Goal: Contribute content: Contribute content

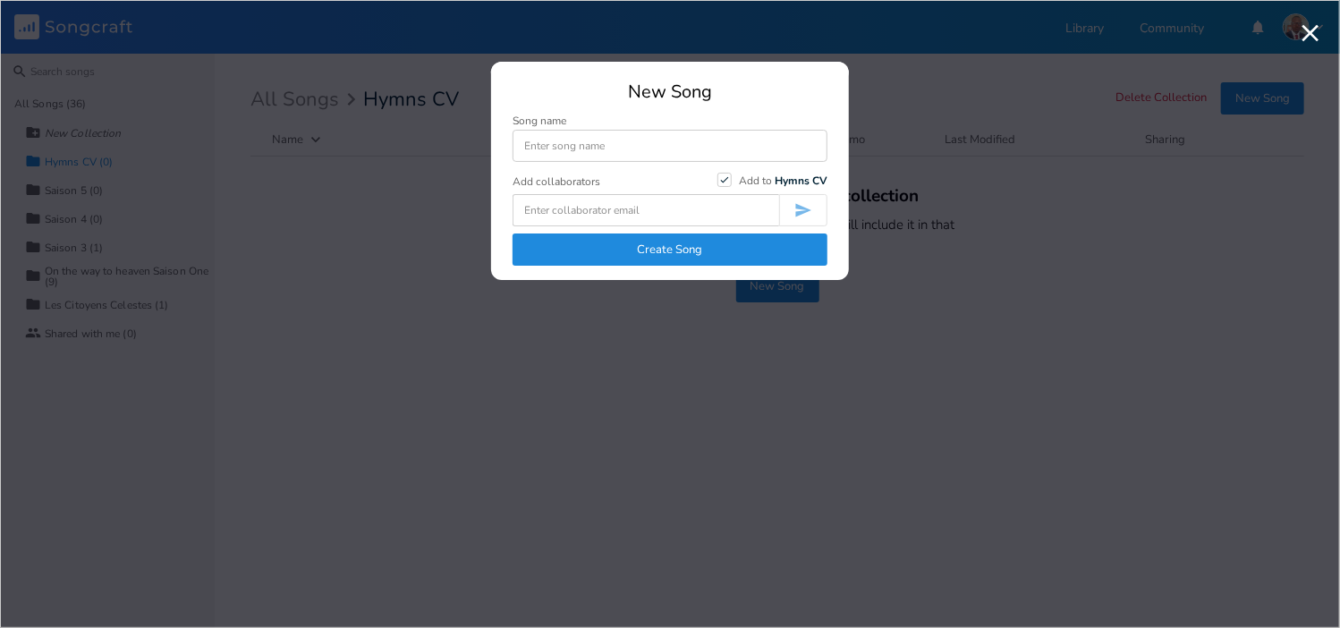
click at [627, 148] on input at bounding box center [669, 146] width 315 height 32
type input "Le nom de [DEMOGRAPHIC_DATA] est si doux CV 8"
click at [658, 245] on button "Create Song" at bounding box center [669, 249] width 315 height 32
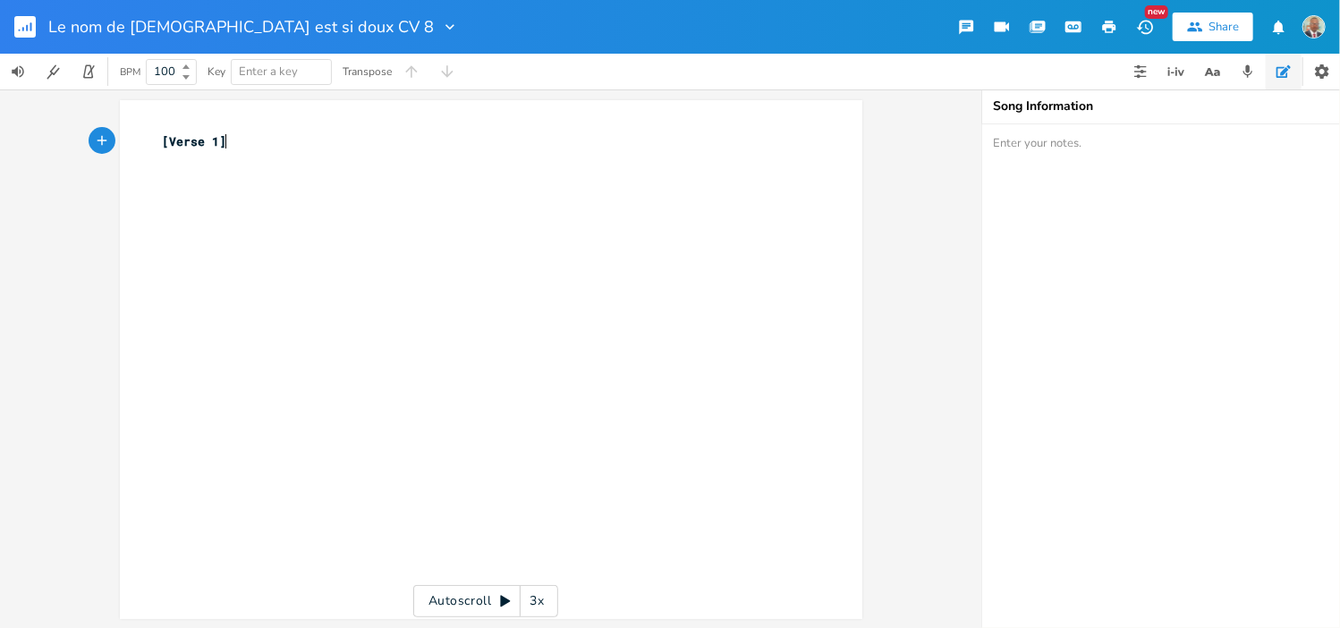
click at [228, 148] on pre "[Verse 1]" at bounding box center [482, 141] width 646 height 19
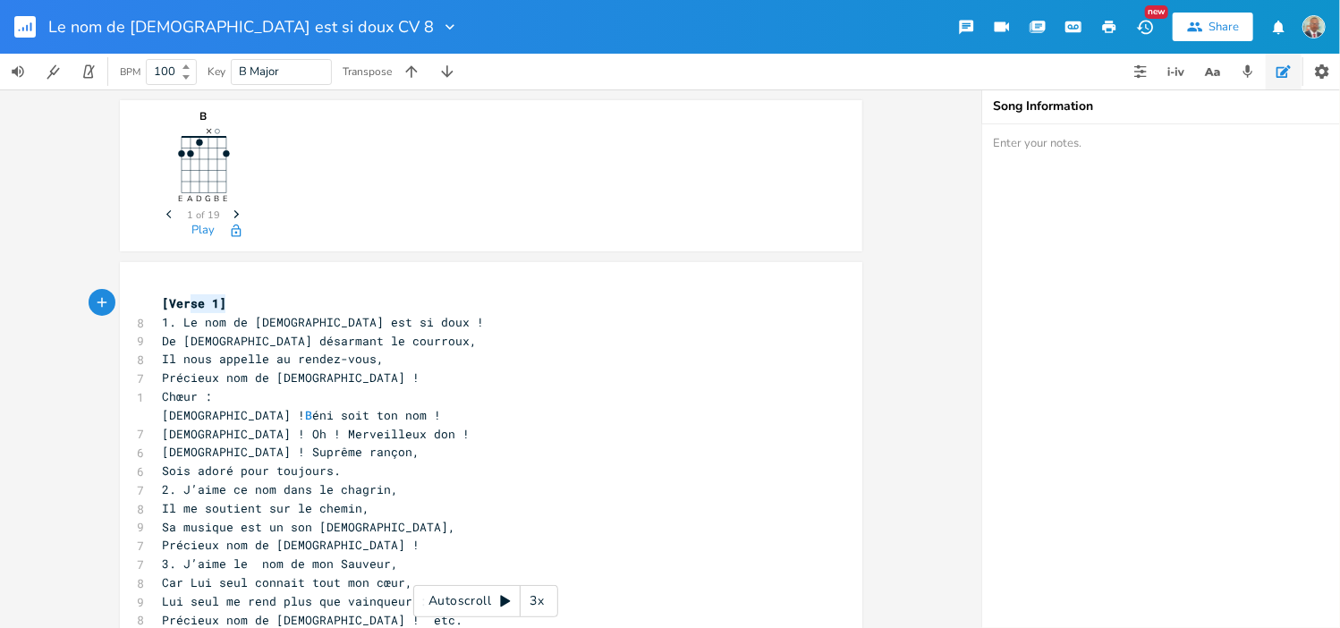
type textarea "[Verse 1]"
drag, startPoint x: 215, startPoint y: 301, endPoint x: 142, endPoint y: 303, distance: 72.5
click at [141, 303] on div "[Verse 1] x [Verse 1] 8 1. Le nom de [DEMOGRAPHIC_DATA] est si doux ! 9 De [DEM…" at bounding box center [491, 551] width 742 height 578
type textarea "Chœur :"
drag, startPoint x: 200, startPoint y: 398, endPoint x: 122, endPoint y: 402, distance: 78.8
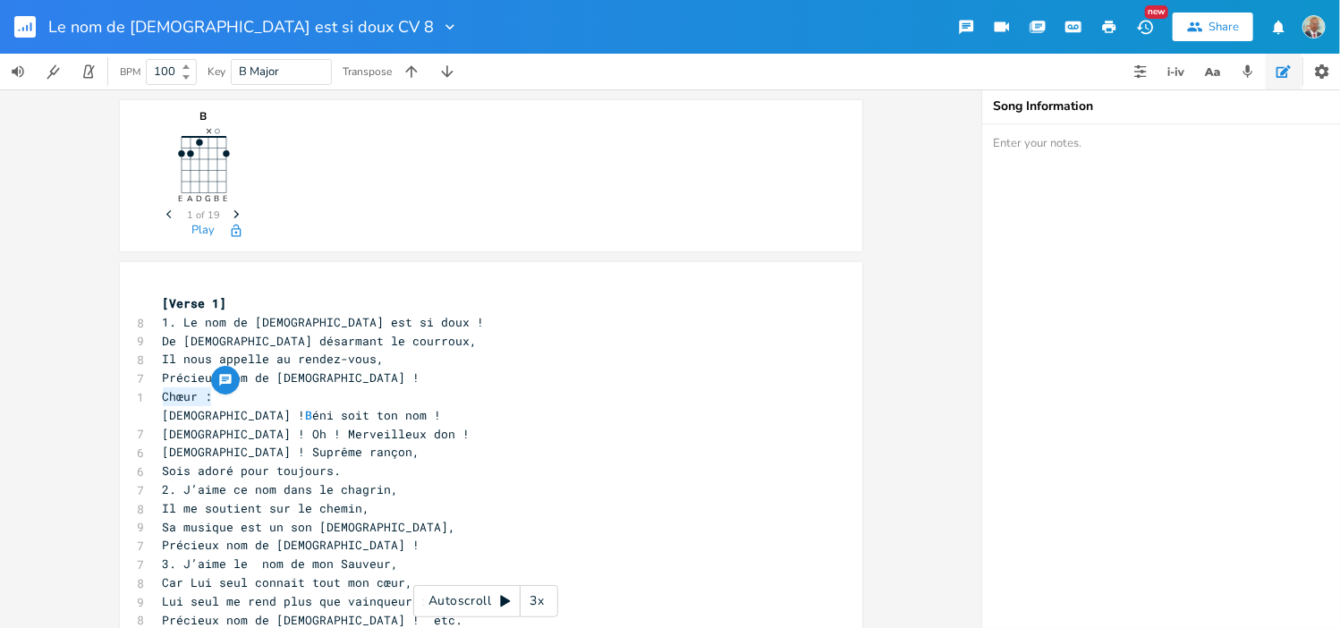
click at [122, 402] on div "Chœur : x [Verse 1] 8 1. Le nom de [DEMOGRAPHIC_DATA] est si doux ! 9 De [DEMOG…" at bounding box center [491, 551] width 742 height 578
drag, startPoint x: 206, startPoint y: 396, endPoint x: 161, endPoint y: 397, distance: 44.7
click at [163, 397] on span "[Verse 1]" at bounding box center [195, 396] width 64 height 16
type textarea "Chorus"
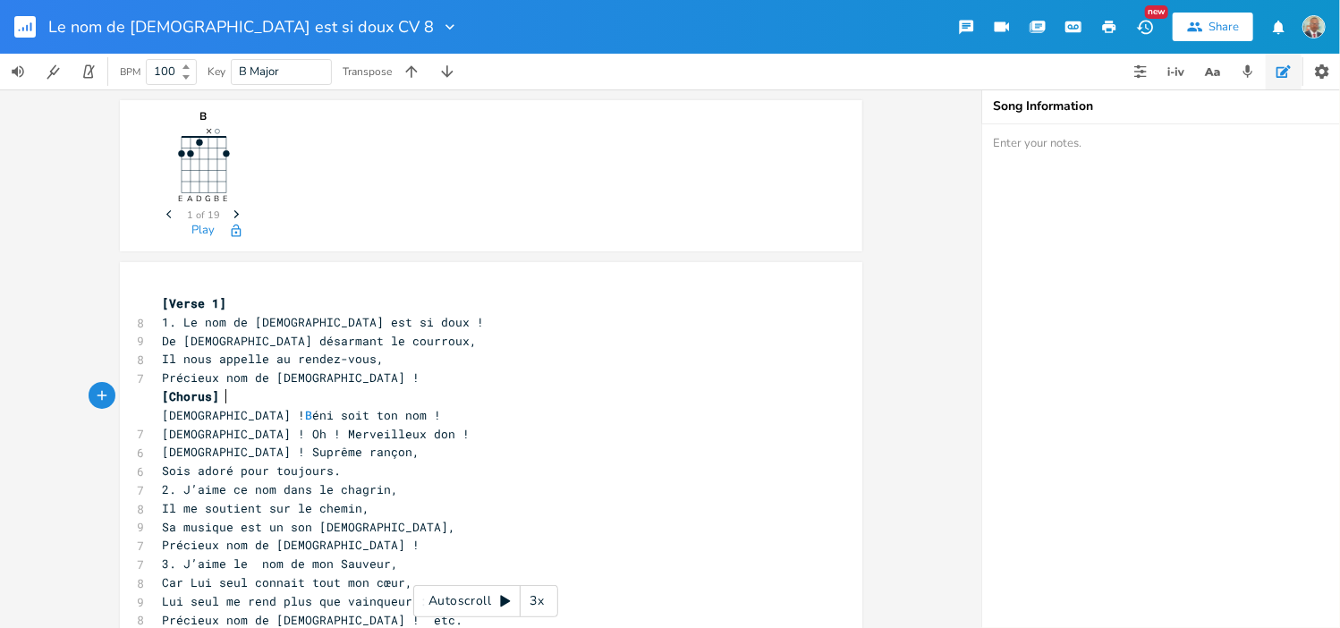
click at [280, 392] on pre "[Chorus]" at bounding box center [482, 396] width 646 height 19
type textarea "[Verse 1]"
drag, startPoint x: 214, startPoint y: 303, endPoint x: 136, endPoint y: 301, distance: 77.8
click at [136, 301] on div "[Verse 1] x [Verse 1] 8 1. Le nom de [DEMOGRAPHIC_DATA] est si doux ! 9 De [DEM…" at bounding box center [491, 551] width 742 height 578
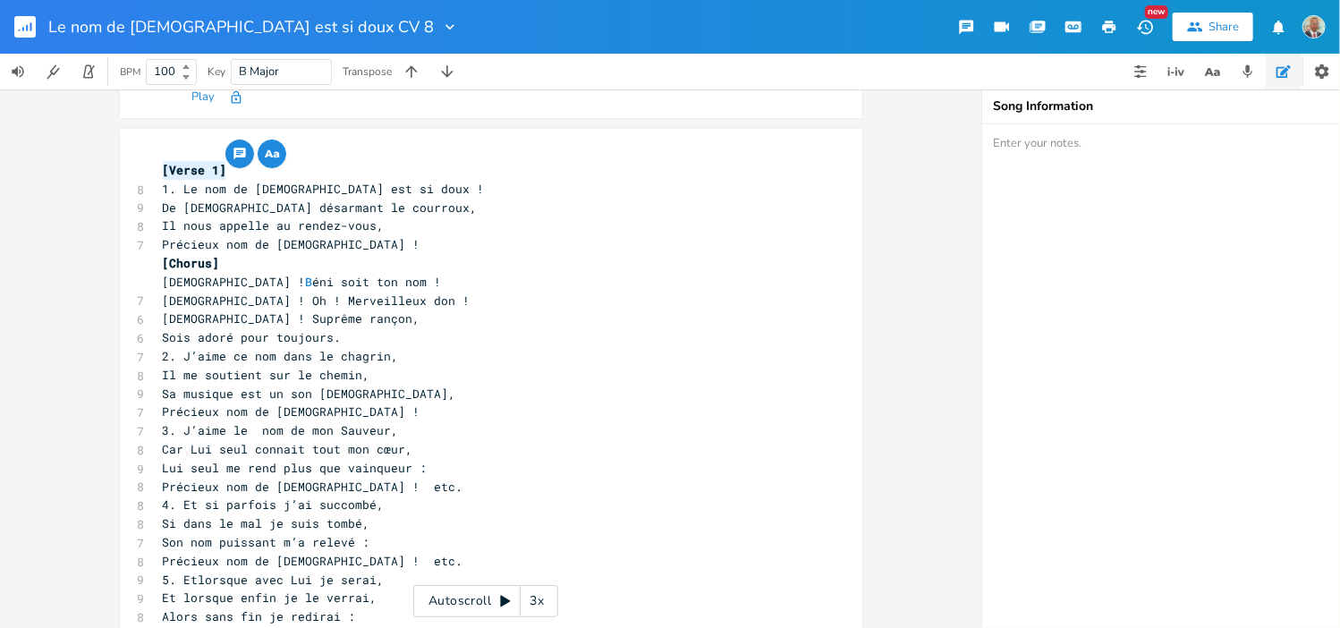
scroll to position [179, 0]
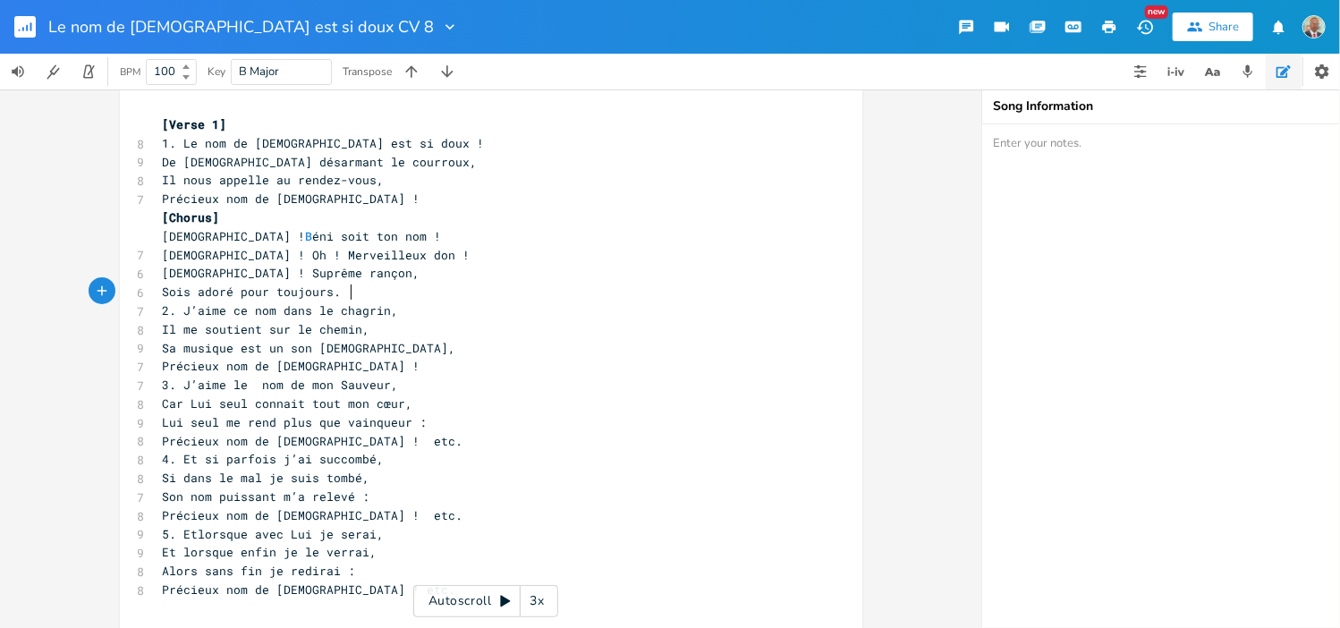
click at [337, 293] on span "Sois adoré pour toujours." at bounding box center [256, 292] width 186 height 16
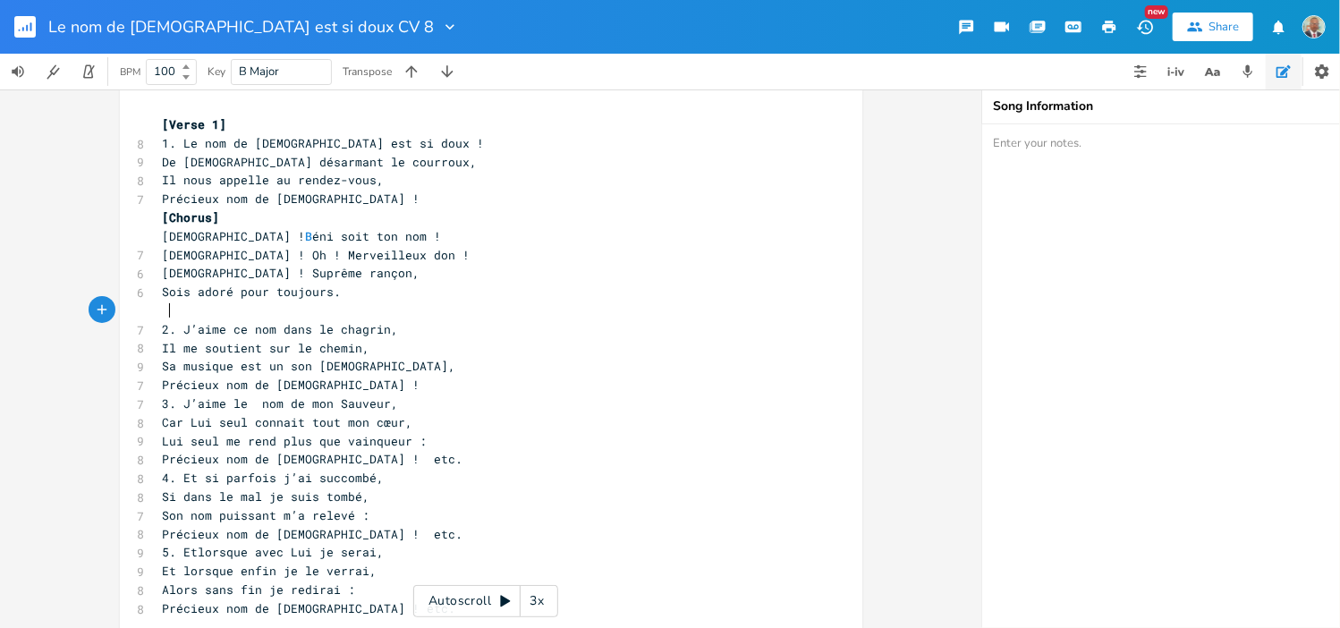
click at [165, 309] on pre at bounding box center [482, 310] width 646 height 19
type textarea "1"
click at [215, 309] on span "[Verse 1]" at bounding box center [202, 310] width 64 height 16
type textarea "2"
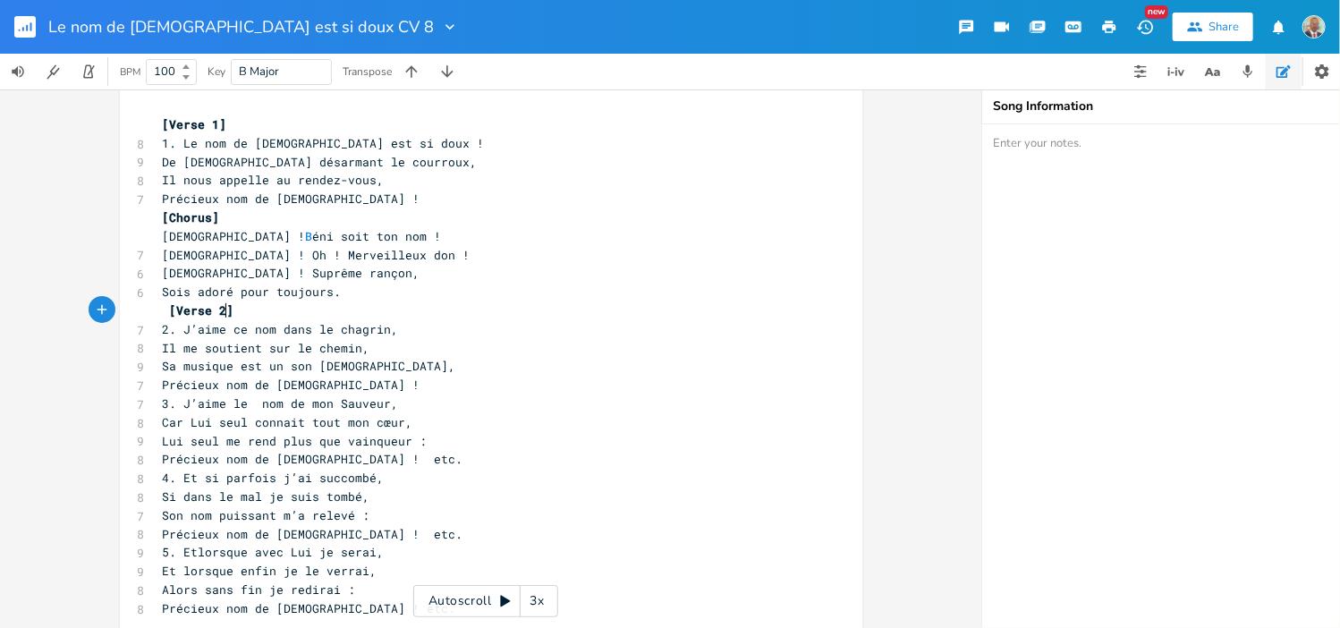
click at [268, 320] on pre "2. J’aime ce nom dans le chagrin," at bounding box center [482, 329] width 646 height 19
click at [326, 386] on span "Précieux nom de [DEMOGRAPHIC_DATA] !" at bounding box center [292, 385] width 258 height 16
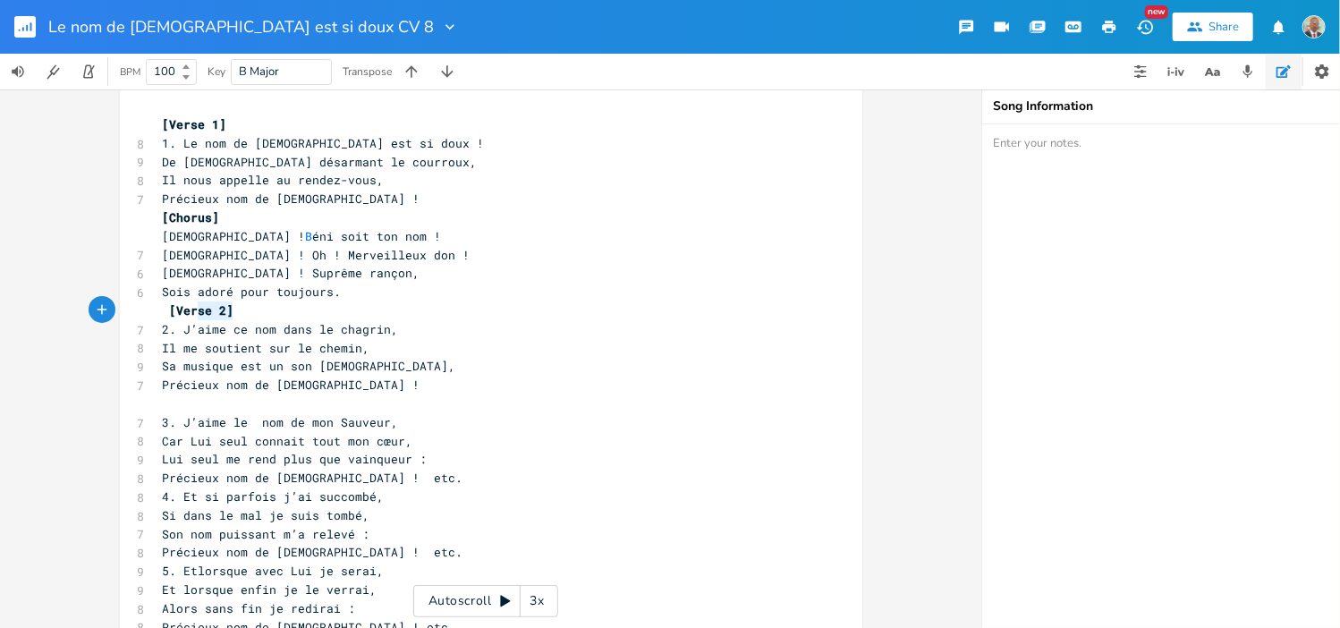
type textarea "[Verse 2]"
drag, startPoint x: 218, startPoint y: 309, endPoint x: 157, endPoint y: 317, distance: 62.2
click at [163, 317] on span "[Verse 2]" at bounding box center [199, 310] width 72 height 16
click at [165, 404] on pre at bounding box center [482, 403] width 646 height 19
click at [207, 405] on span "[Verse 2]" at bounding box center [202, 403] width 64 height 16
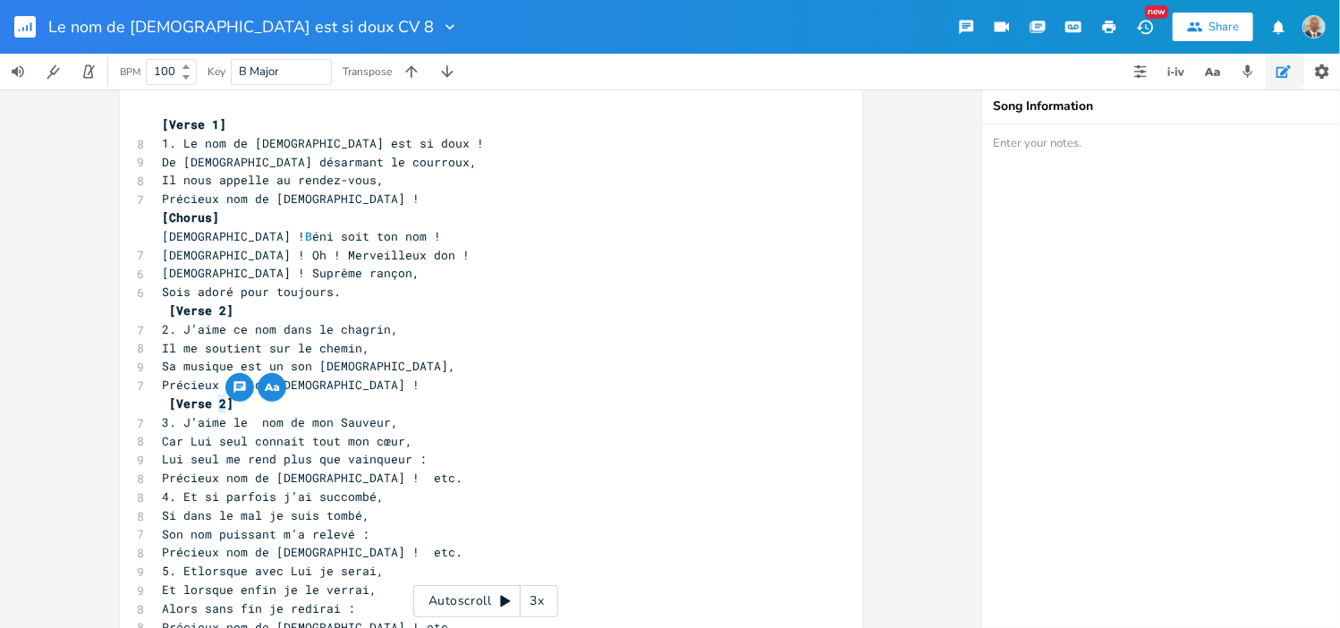
type textarea "3"
click at [397, 482] on pre "Précieux nom de [DEMOGRAPHIC_DATA] ! etc." at bounding box center [482, 478] width 646 height 19
click at [378, 473] on pre "Précieux nom de [DEMOGRAPHIC_DATA] ! etc." at bounding box center [482, 478] width 646 height 19
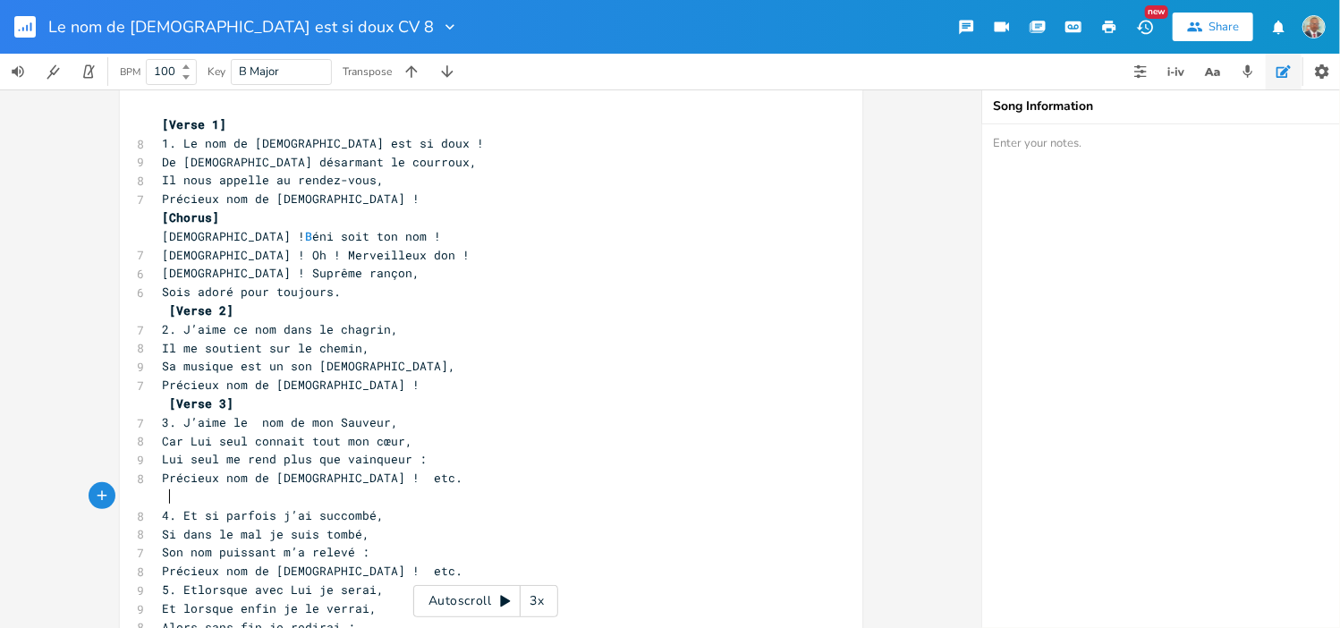
click at [176, 496] on pre at bounding box center [482, 496] width 646 height 19
click at [213, 495] on span "[Verse 2]" at bounding box center [202, 496] width 64 height 16
type textarea "3"
click at [398, 516] on pre "4. Et si parfois j’ai succombé," at bounding box center [482, 515] width 646 height 19
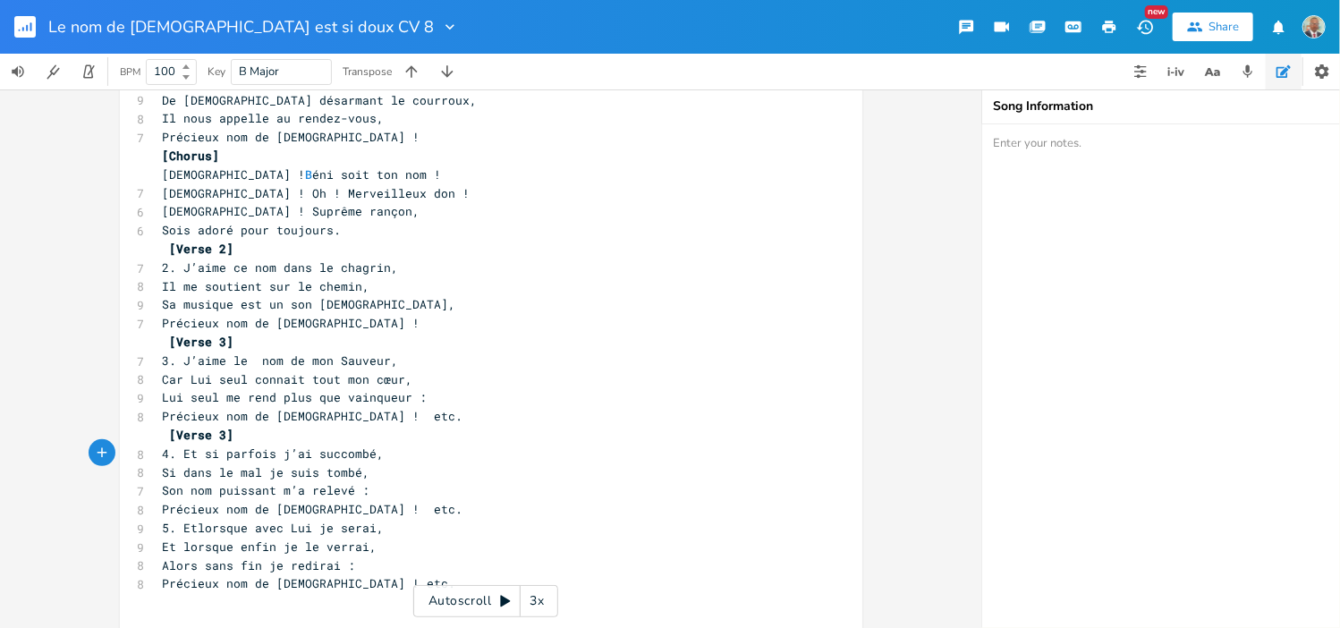
scroll to position [279, 0]
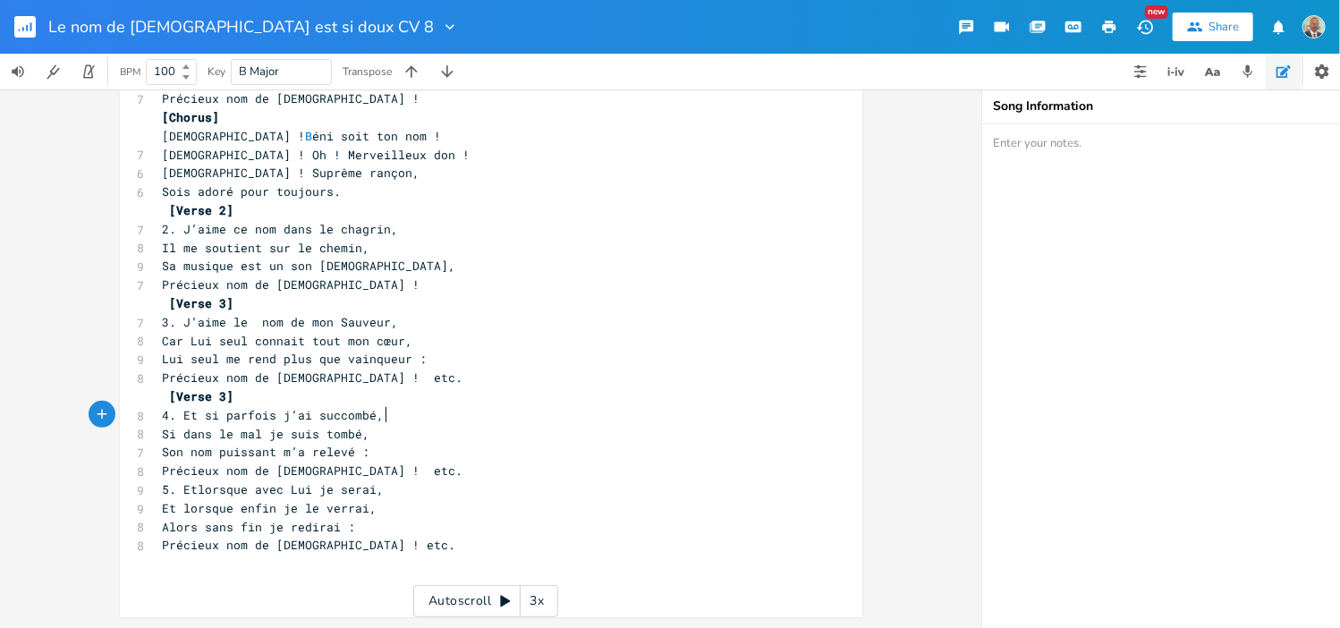
click at [367, 472] on pre "Précieux nom de [DEMOGRAPHIC_DATA] ! etc." at bounding box center [482, 471] width 646 height 19
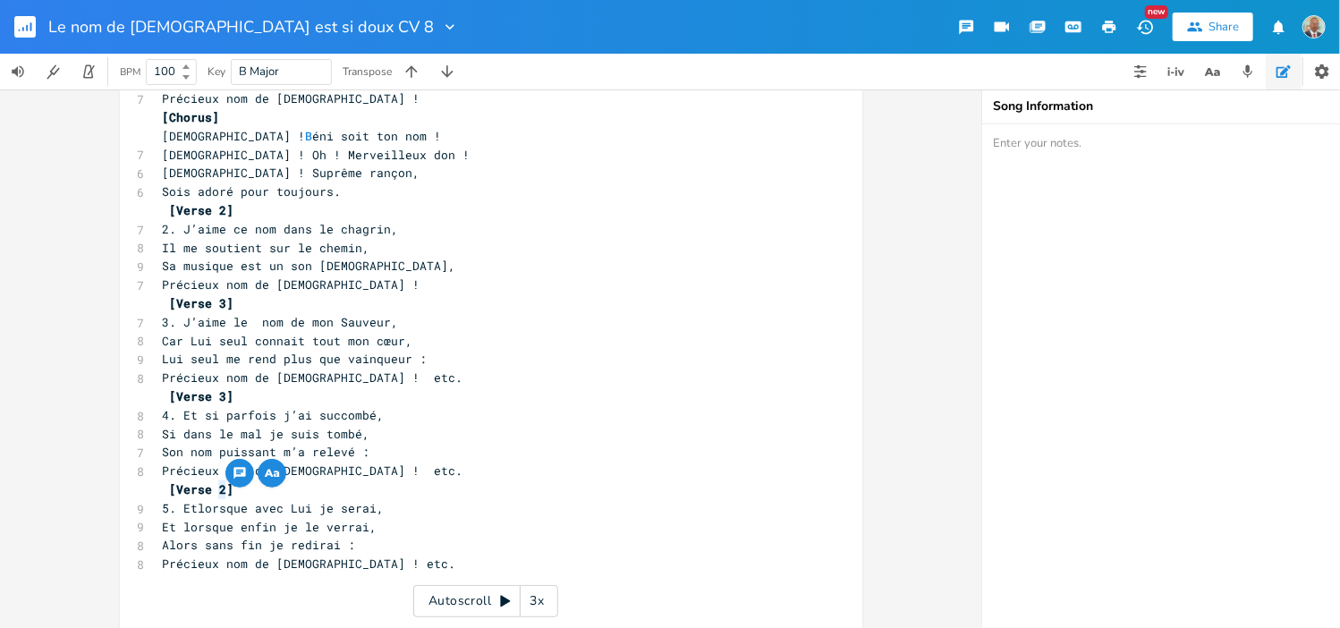
click at [213, 486] on span "[Verse 2]" at bounding box center [202, 489] width 64 height 16
type textarea "4"
click at [320, 490] on pre "[Verse 4]" at bounding box center [482, 489] width 646 height 19
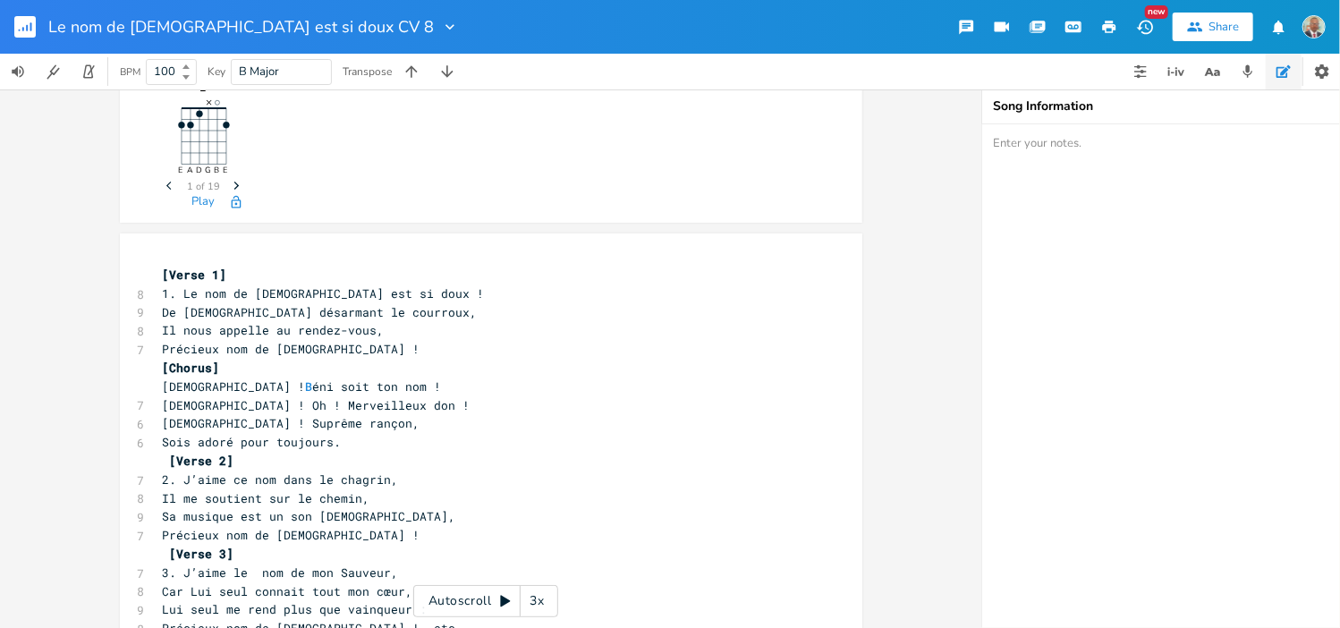
scroll to position [0, 0]
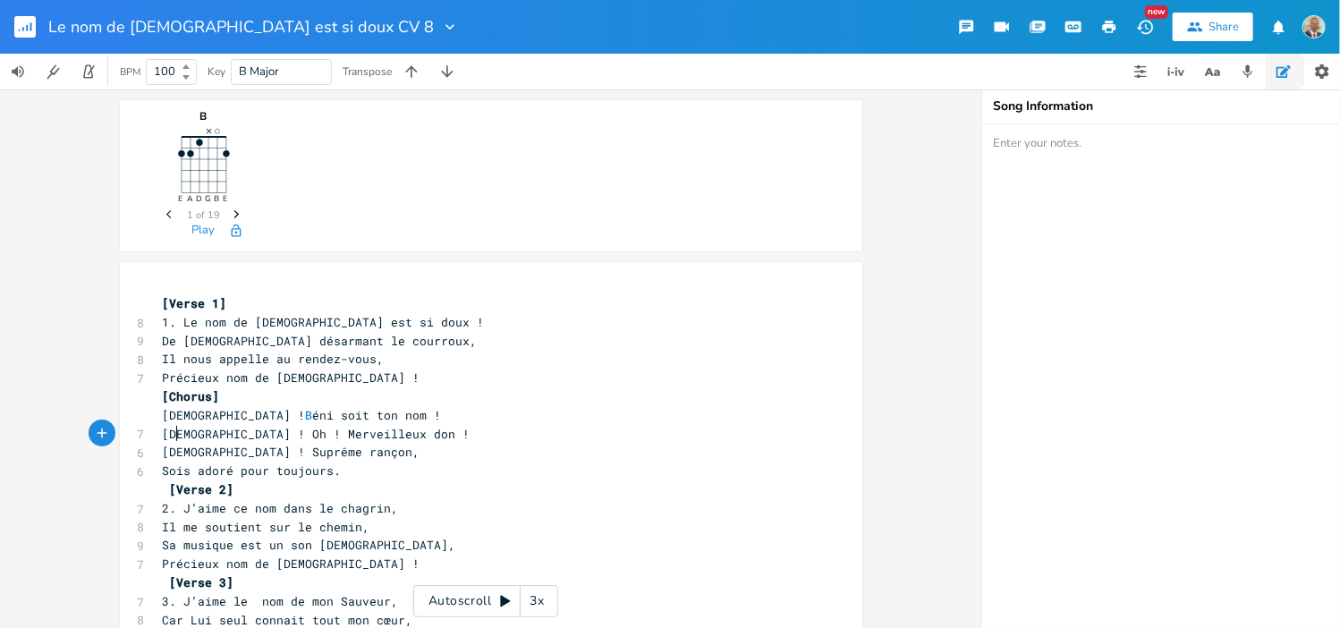
click at [165, 431] on span "[DEMOGRAPHIC_DATA] ! Oh ! Merveilleux don !" at bounding box center [317, 434] width 308 height 16
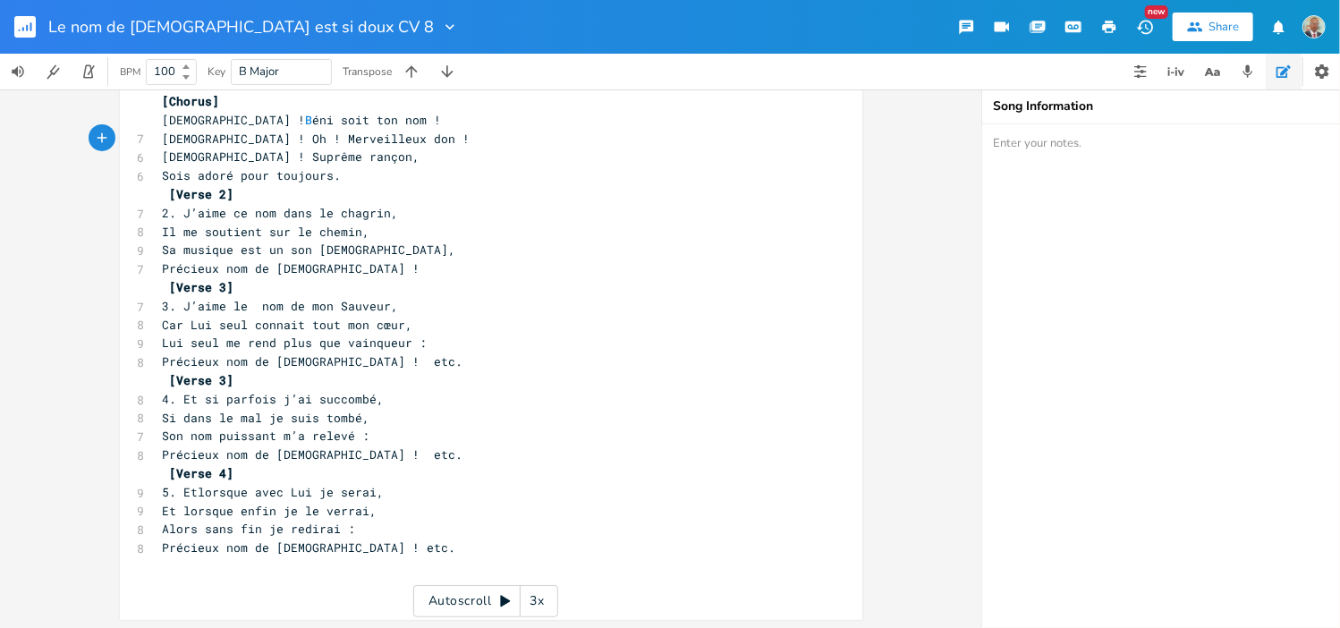
scroll to position [297, 0]
click at [372, 363] on pre "Précieux nom de [DEMOGRAPHIC_DATA] ! etc." at bounding box center [482, 360] width 646 height 19
type textarea "etc."
drag, startPoint x: 367, startPoint y: 361, endPoint x: 335, endPoint y: 364, distance: 31.4
click at [335, 364] on span "Précieux nom de [DEMOGRAPHIC_DATA] ! etc." at bounding box center [313, 360] width 301 height 16
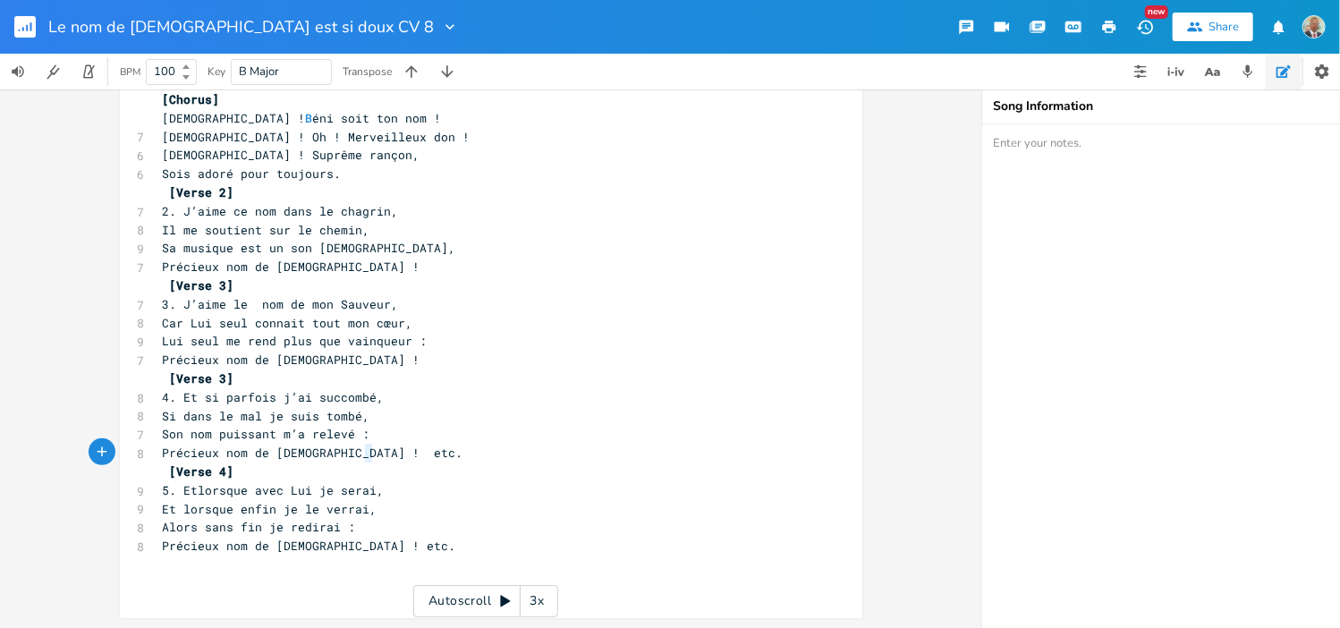
type textarea "etc."
drag, startPoint x: 362, startPoint y: 454, endPoint x: 326, endPoint y: 456, distance: 35.8
click at [326, 456] on pre "Précieux nom de [DEMOGRAPHIC_DATA] ! etc." at bounding box center [482, 453] width 646 height 19
type textarea "etc."
drag, startPoint x: 358, startPoint y: 551, endPoint x: 326, endPoint y: 549, distance: 32.2
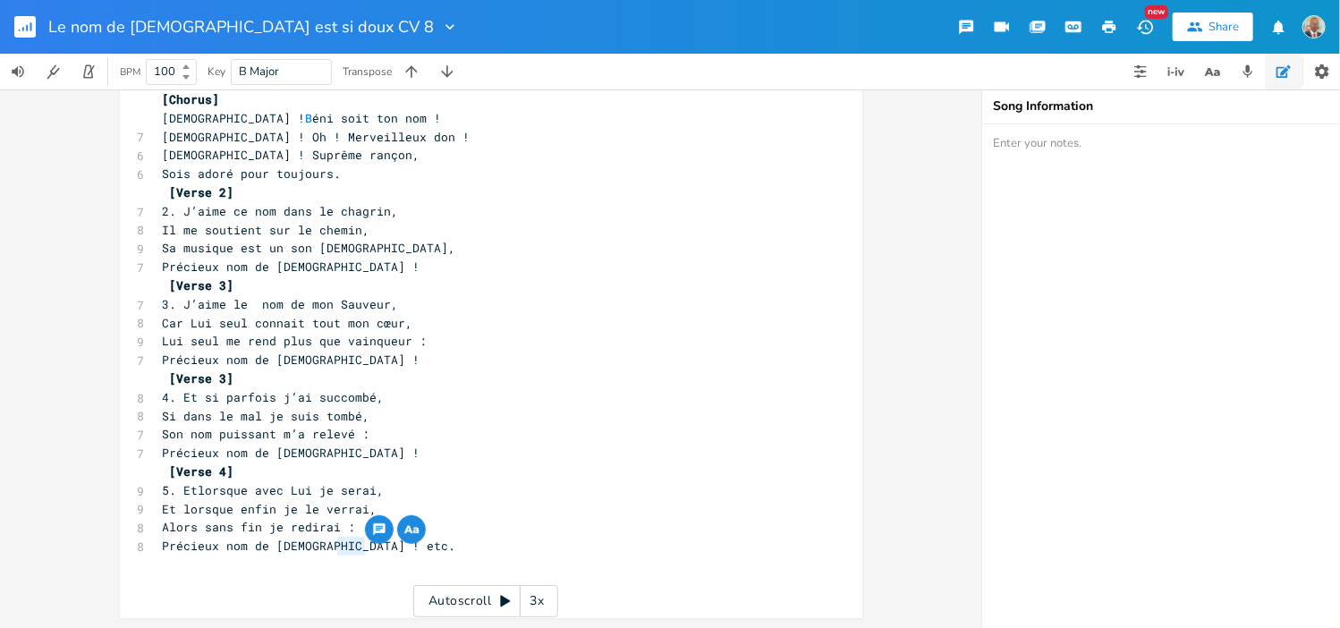
click at [326, 549] on pre "Précieux nom de [DEMOGRAPHIC_DATA] ! etc." at bounding box center [482, 546] width 646 height 19
click at [163, 491] on span "5. Etlorsque avec Lui je serai," at bounding box center [274, 490] width 222 height 16
click at [166, 490] on span ". Etlorsque avec Lui je serai," at bounding box center [270, 490] width 215 height 16
click at [169, 396] on span "4. Et si parfois j’ai succombé," at bounding box center [274, 397] width 222 height 16
click at [174, 305] on span "3. J’aime le nom de mon Sauveur," at bounding box center [281, 304] width 236 height 16
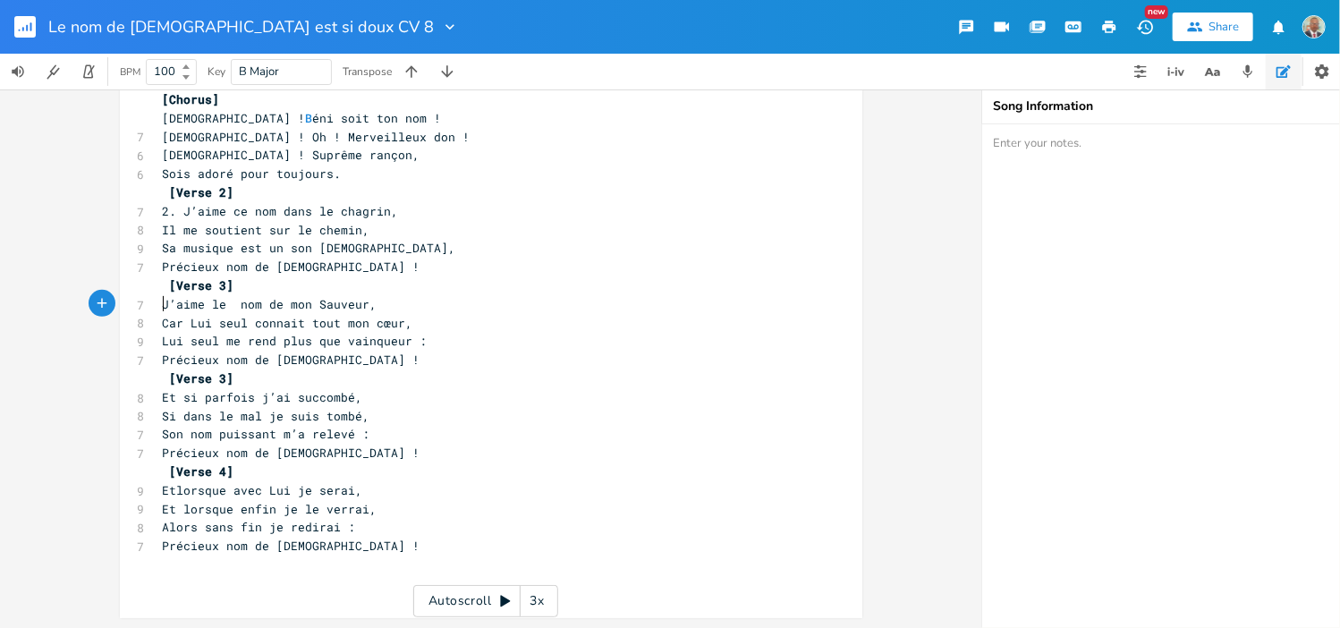
click at [163, 325] on span "Car Lui seul connait tout mon cœur," at bounding box center [288, 323] width 250 height 16
click at [166, 343] on span "Lui seul me rend plus que vainqueur :" at bounding box center [295, 341] width 265 height 16
click at [163, 353] on span "Précieux nom de [DEMOGRAPHIC_DATA] !" at bounding box center [292, 360] width 258 height 16
click at [163, 416] on span "Si dans le mal je suis tombé," at bounding box center [267, 416] width 208 height 16
click at [163, 433] on span "Son nom puissant m’a relevé :" at bounding box center [267, 434] width 208 height 16
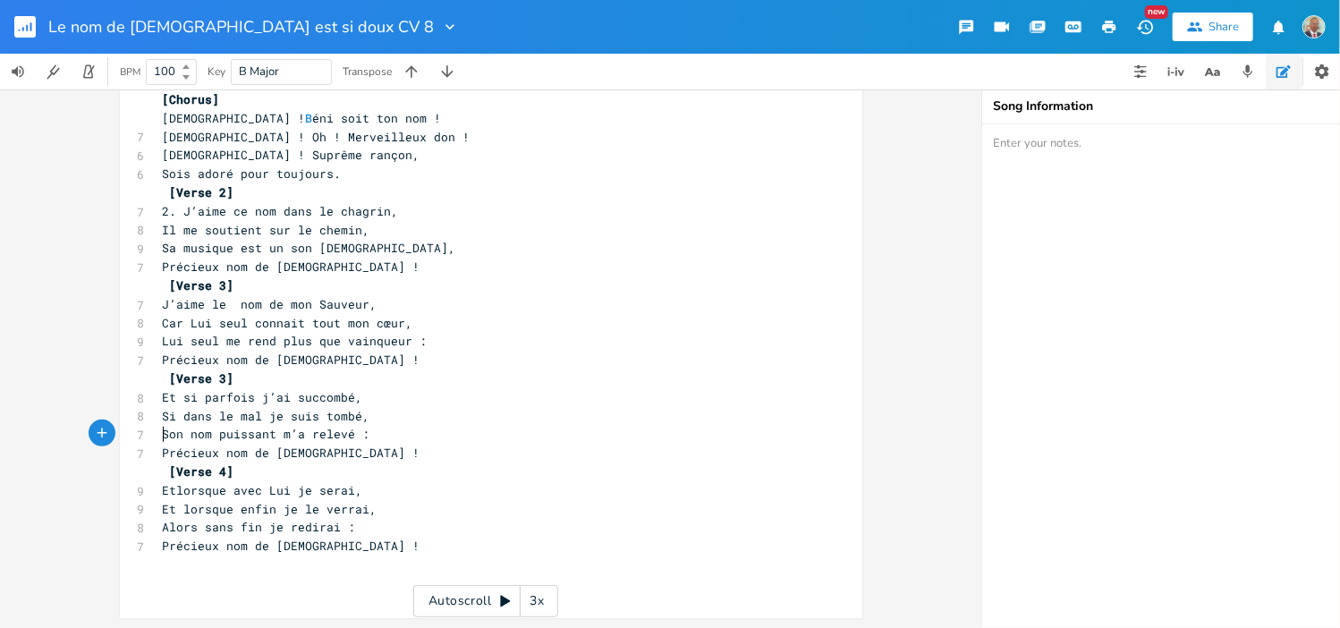
click at [163, 450] on span "Précieux nom de [DEMOGRAPHIC_DATA] !" at bounding box center [292, 453] width 258 height 16
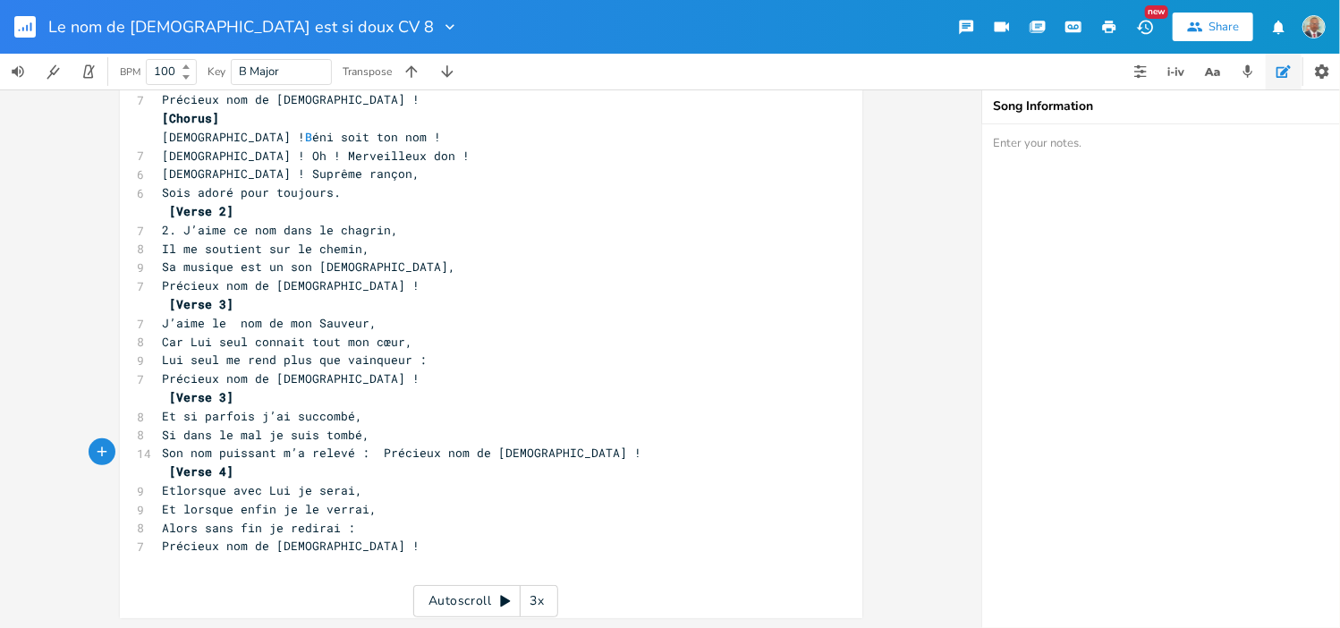
scroll to position [279, 0]
click at [163, 506] on span "Et lorsque enfin je le verrai," at bounding box center [270, 508] width 215 height 16
click at [163, 529] on span "Alors sans fin je redirai :" at bounding box center [259, 528] width 193 height 16
click at [163, 549] on span "Précieux nom de [DEMOGRAPHIC_DATA] !" at bounding box center [292, 546] width 258 height 16
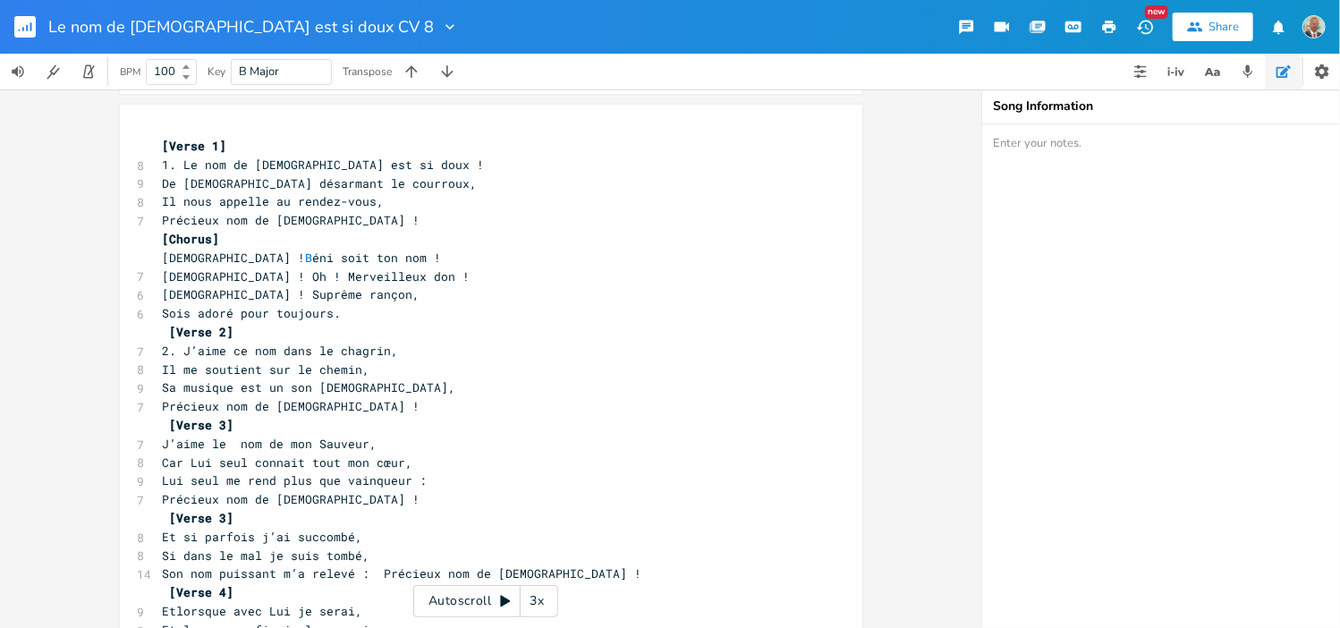
scroll to position [99, 0]
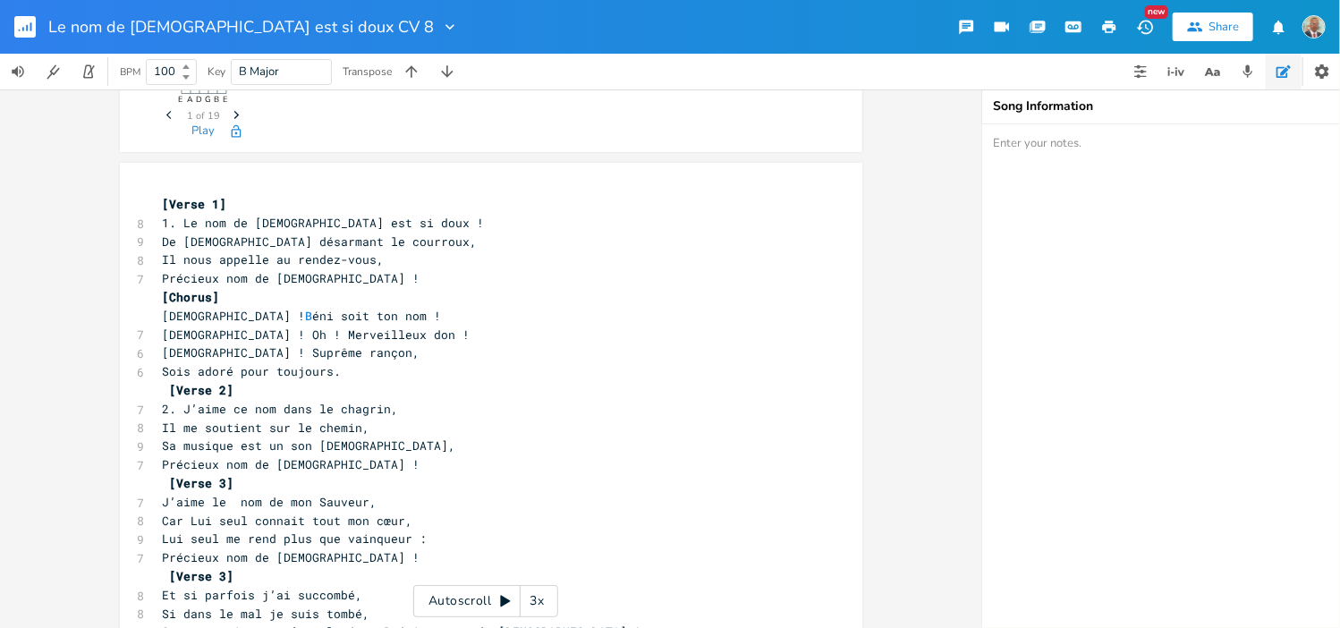
click at [163, 318] on span "[DEMOGRAPHIC_DATA] ! B éni soit ton nom !" at bounding box center [302, 316] width 279 height 16
click at [163, 335] on span "[DEMOGRAPHIC_DATA] ! Oh ! Merveilleux don !" at bounding box center [317, 334] width 308 height 16
click at [163, 352] on span "[DEMOGRAPHIC_DATA] ! Suprême rançon," at bounding box center [292, 352] width 258 height 16
click at [163, 373] on span "Sois adoré pour toujours." at bounding box center [252, 371] width 179 height 16
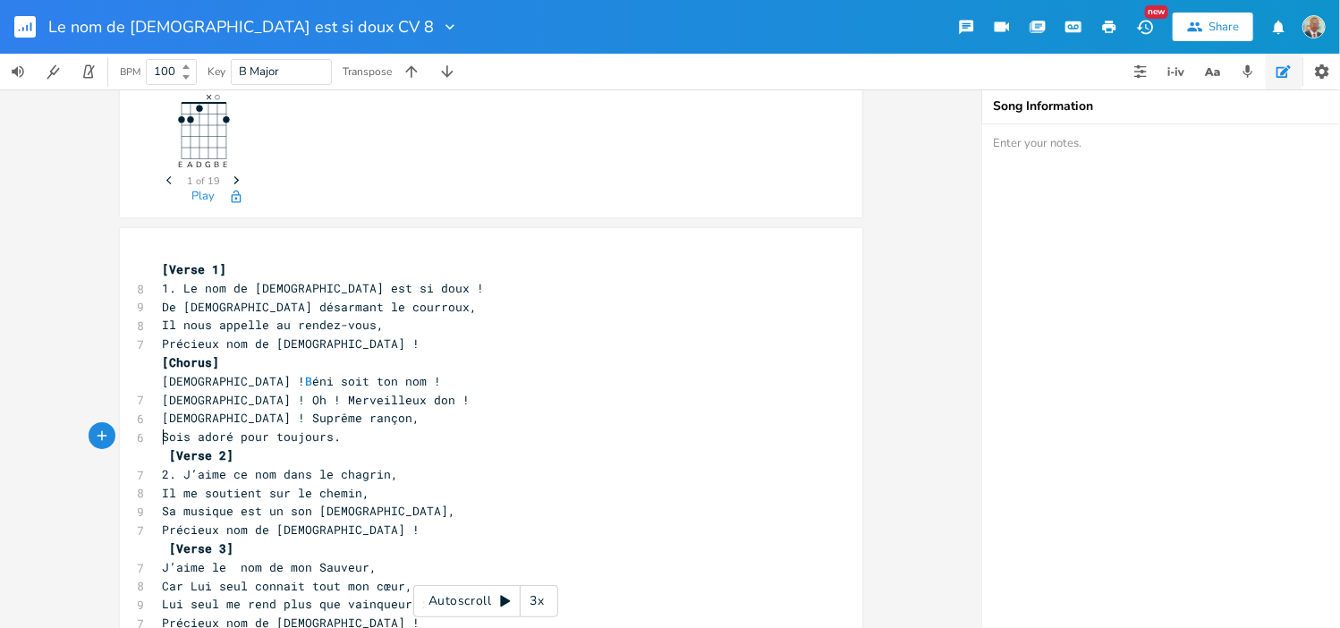
scroll to position [10, 0]
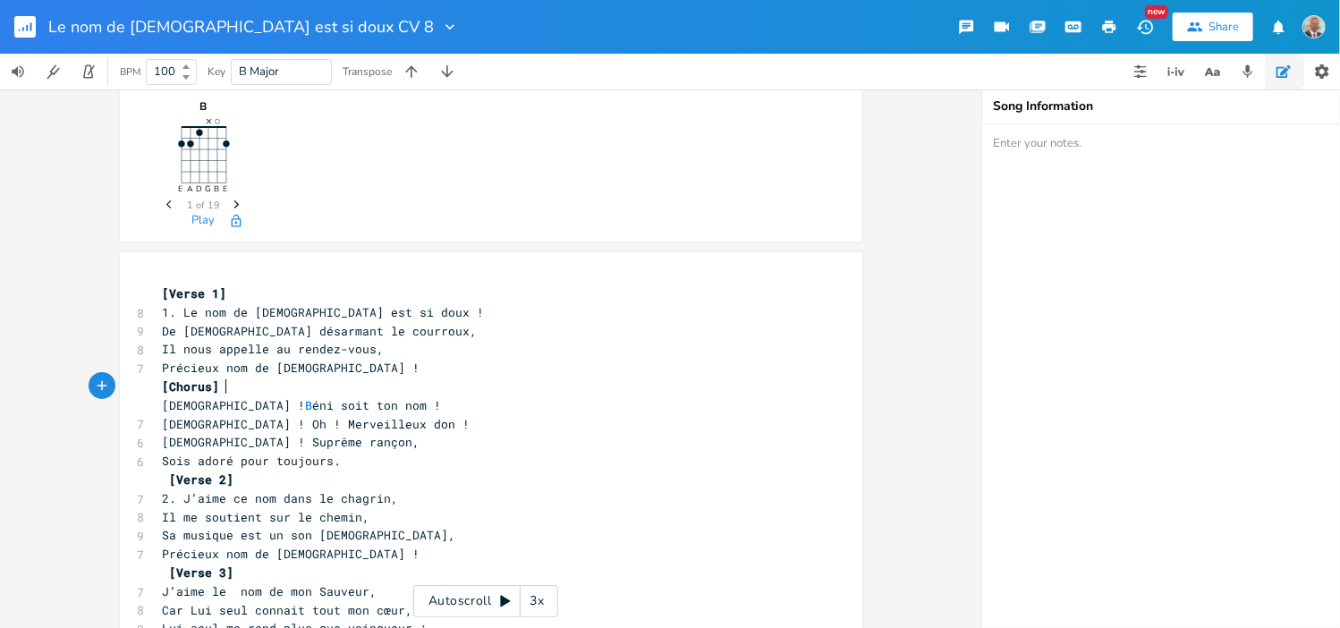
click at [214, 388] on span "[Chorus]" at bounding box center [195, 386] width 64 height 16
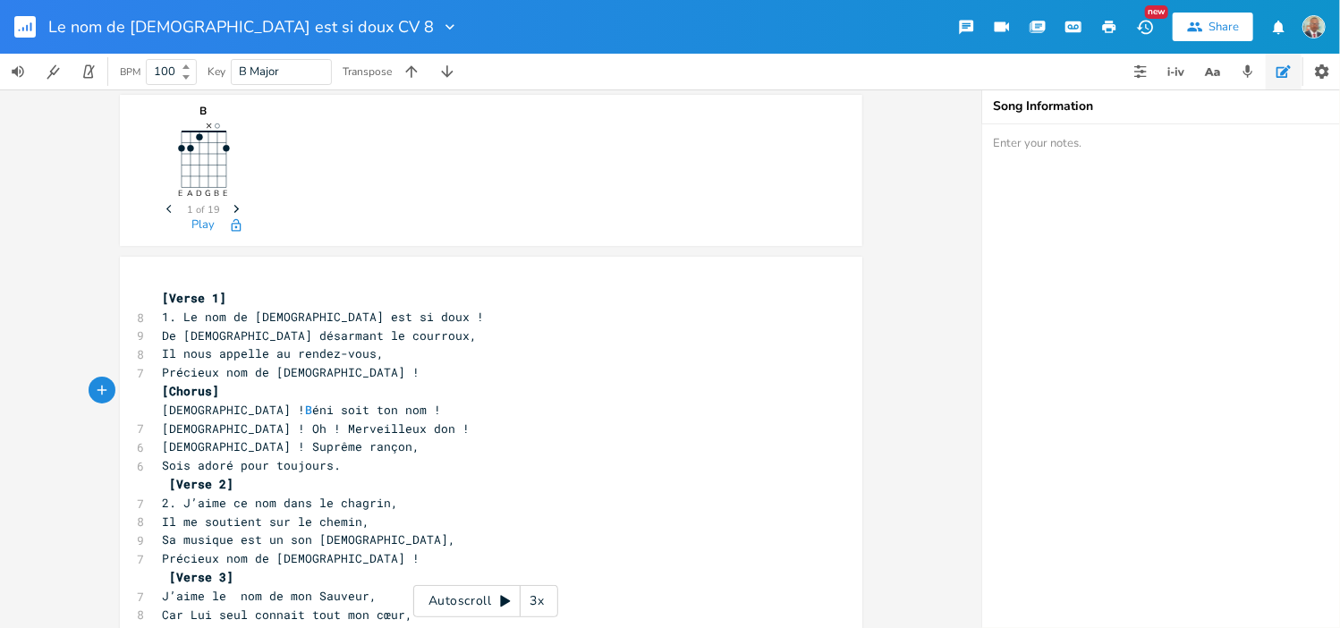
scroll to position [0, 0]
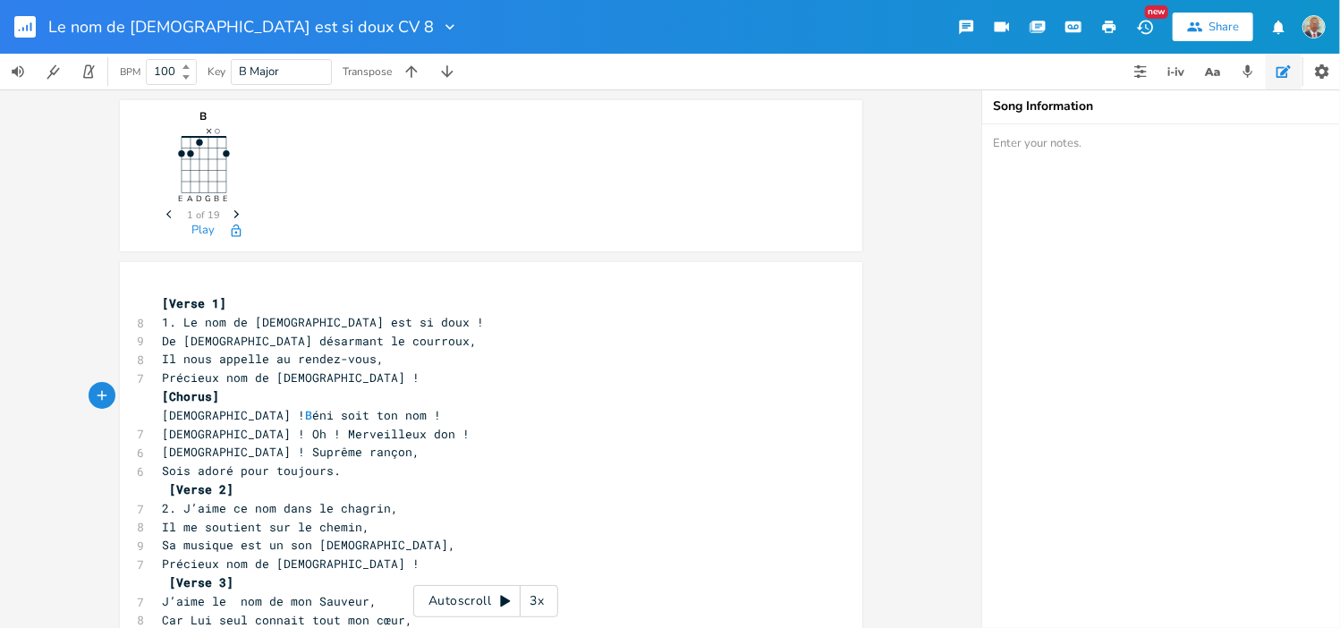
click at [1005, 154] on textarea at bounding box center [1161, 376] width 358 height 504
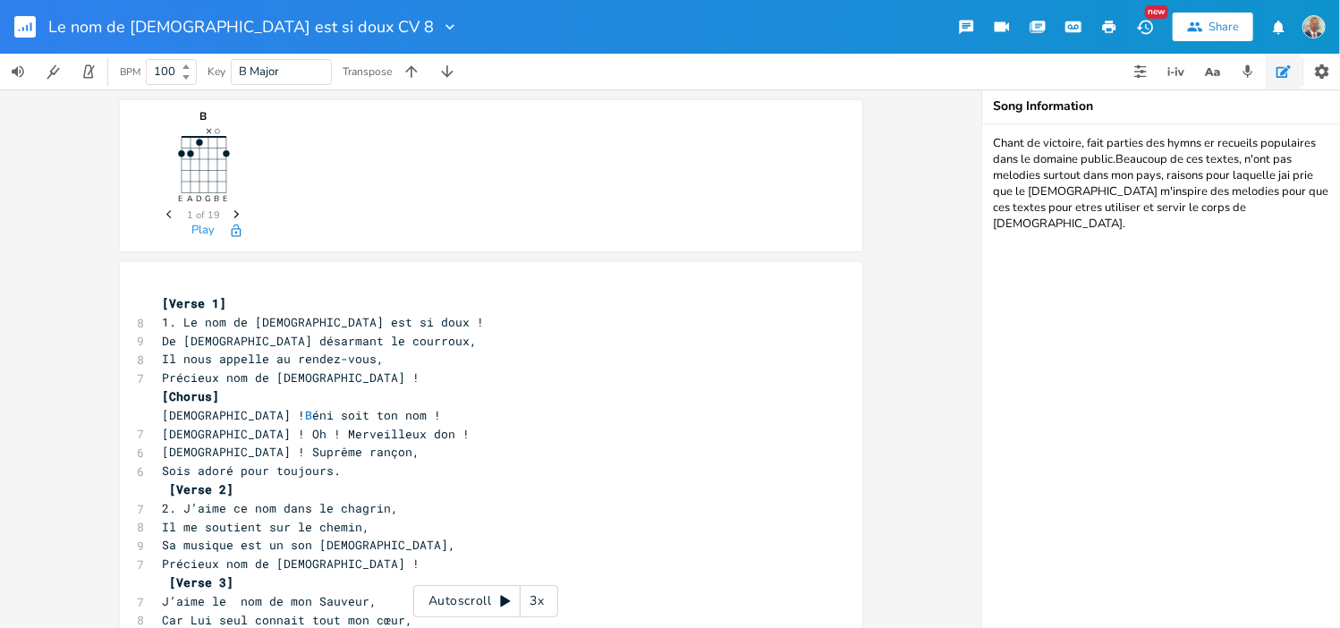
drag, startPoint x: 1233, startPoint y: 214, endPoint x: 978, endPoint y: 142, distance: 263.9
click at [970, 140] on div "B E A D G B E × Previous 1 of 19 Next Play x [Verse 1] 8 1. Le nom de [DEMOGRAP…" at bounding box center [670, 358] width 1340 height 538
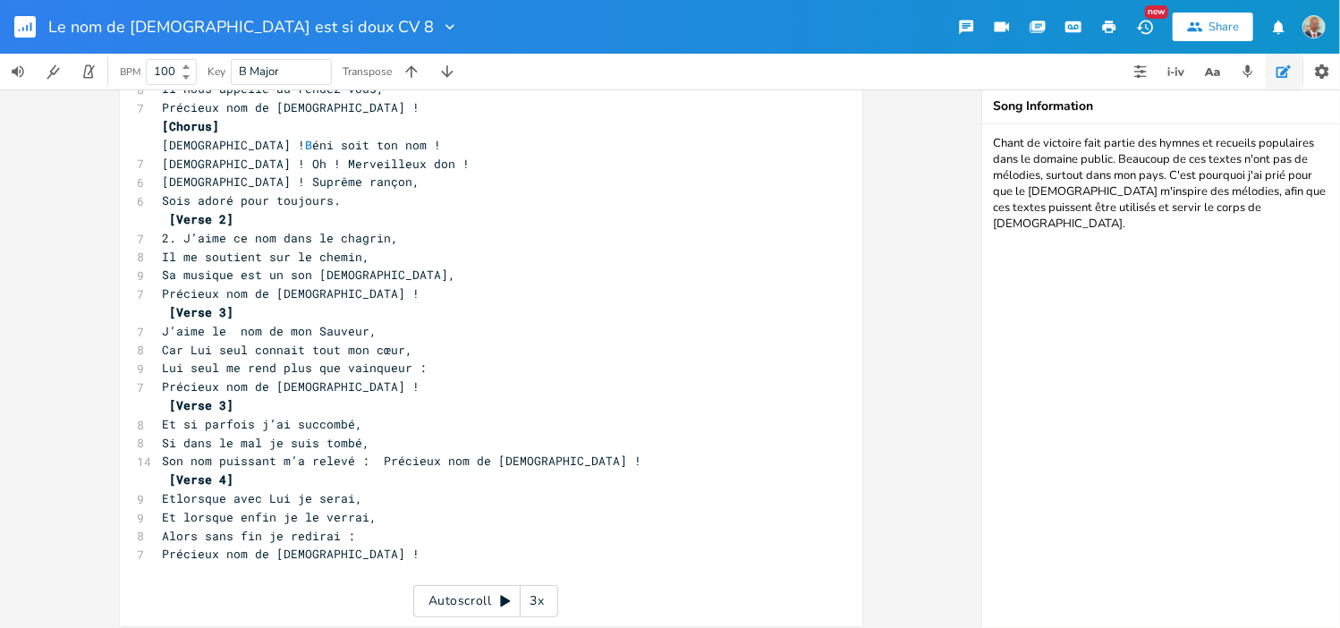
scroll to position [279, 0]
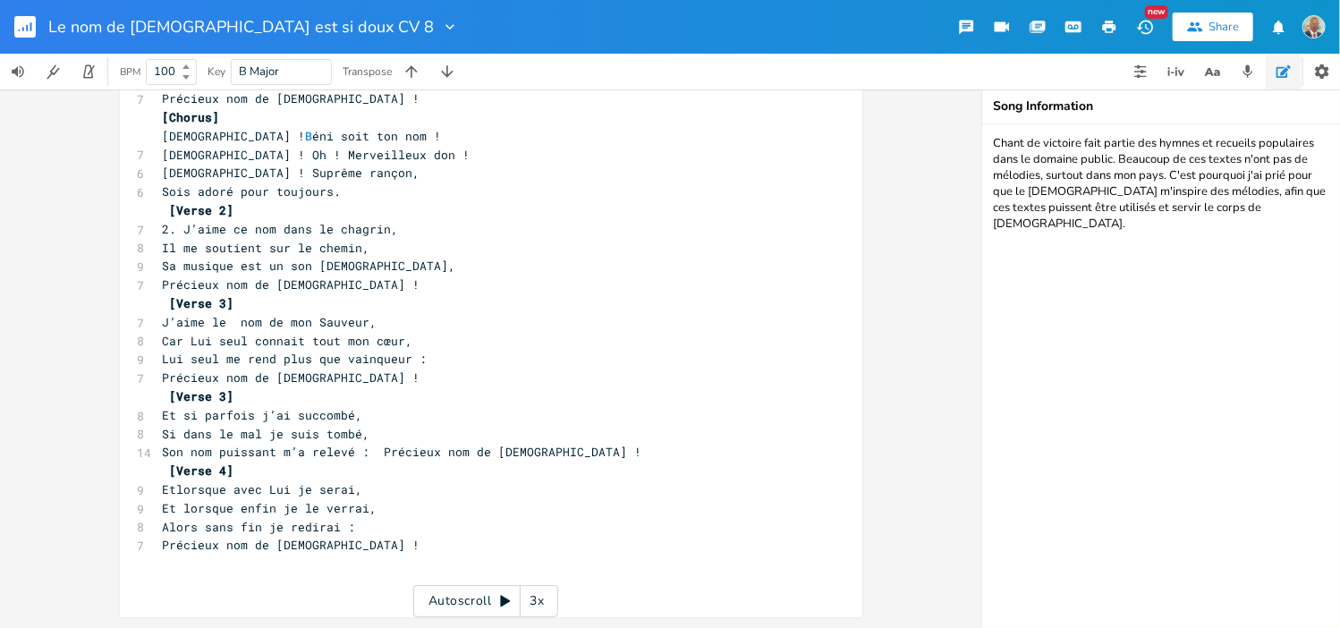
type textarea "Chant de victoire fait partie des hymnes et recueils populaires dans le domaine…"
click at [216, 135] on span "[DEMOGRAPHIC_DATA] ! B éni soit ton nom !" at bounding box center [302, 136] width 279 height 16
type textarea "b"
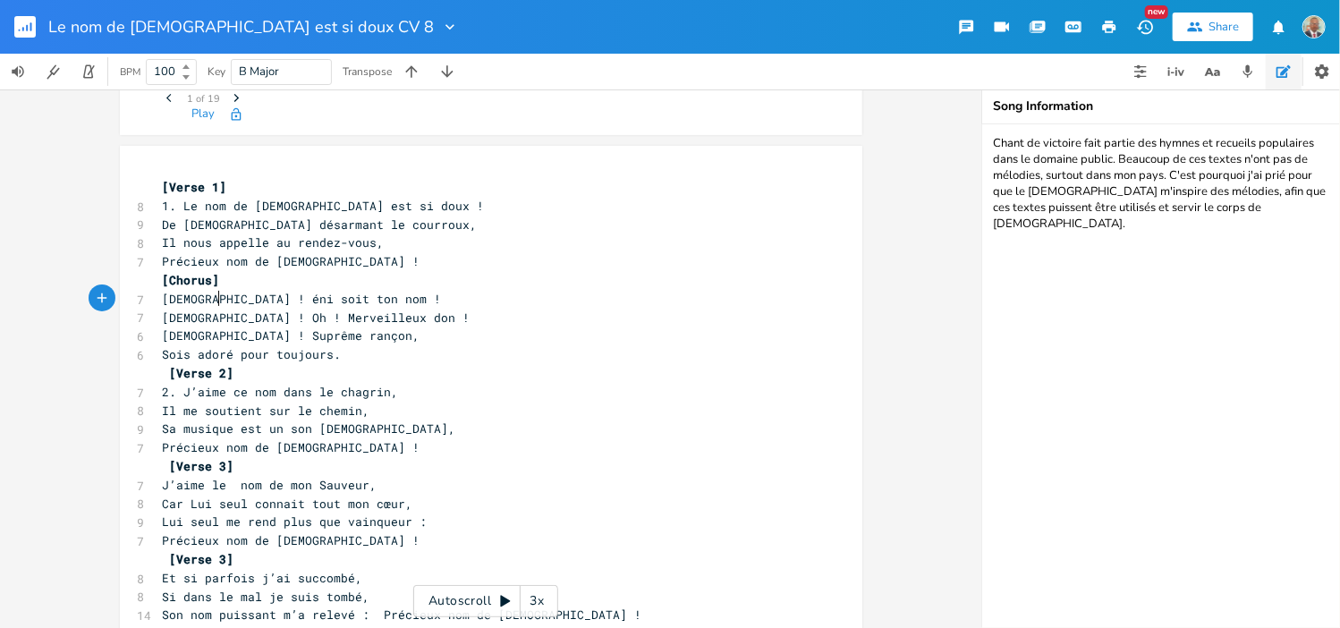
scroll to position [0, 5]
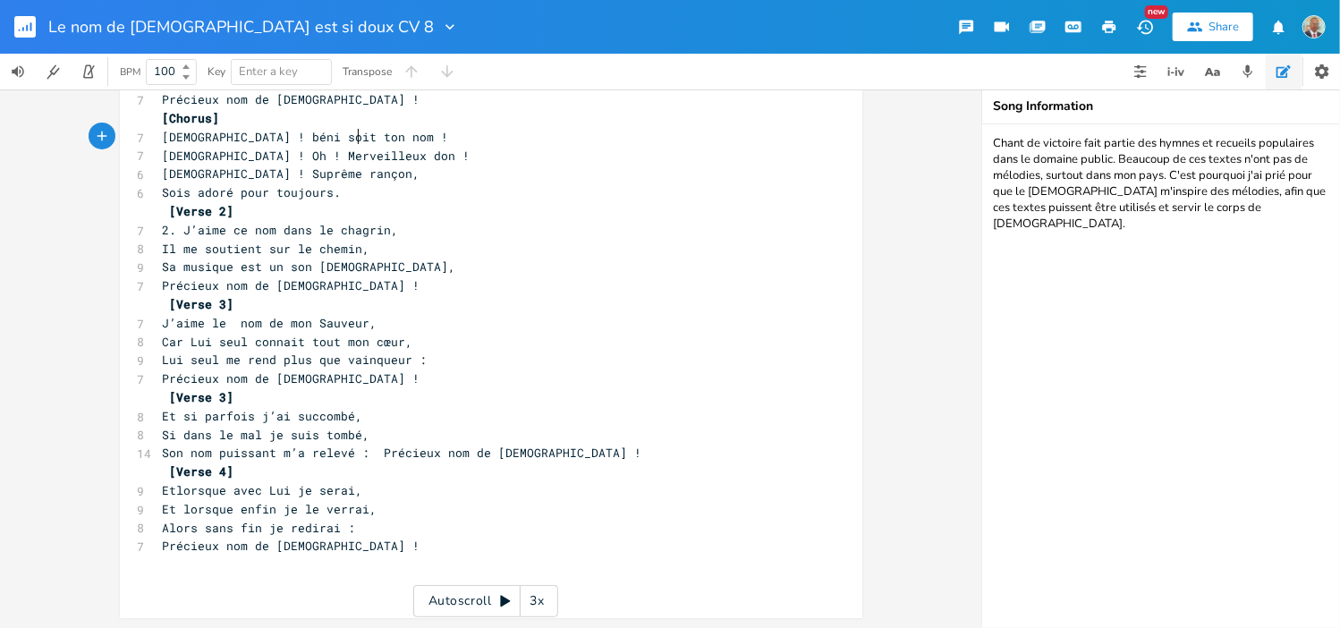
click at [370, 147] on pre "[DEMOGRAPHIC_DATA] ! Oh ! Merveilleux don !" at bounding box center [482, 156] width 646 height 19
click at [353, 451] on span "Son nom puissant m’a relevé : Précieux nom de [DEMOGRAPHIC_DATA] !" at bounding box center [402, 453] width 479 height 16
click at [360, 453] on span "Son nom puissant m’a relevé Précieux nom de [DEMOGRAPHIC_DATA] !" at bounding box center [399, 453] width 472 height 16
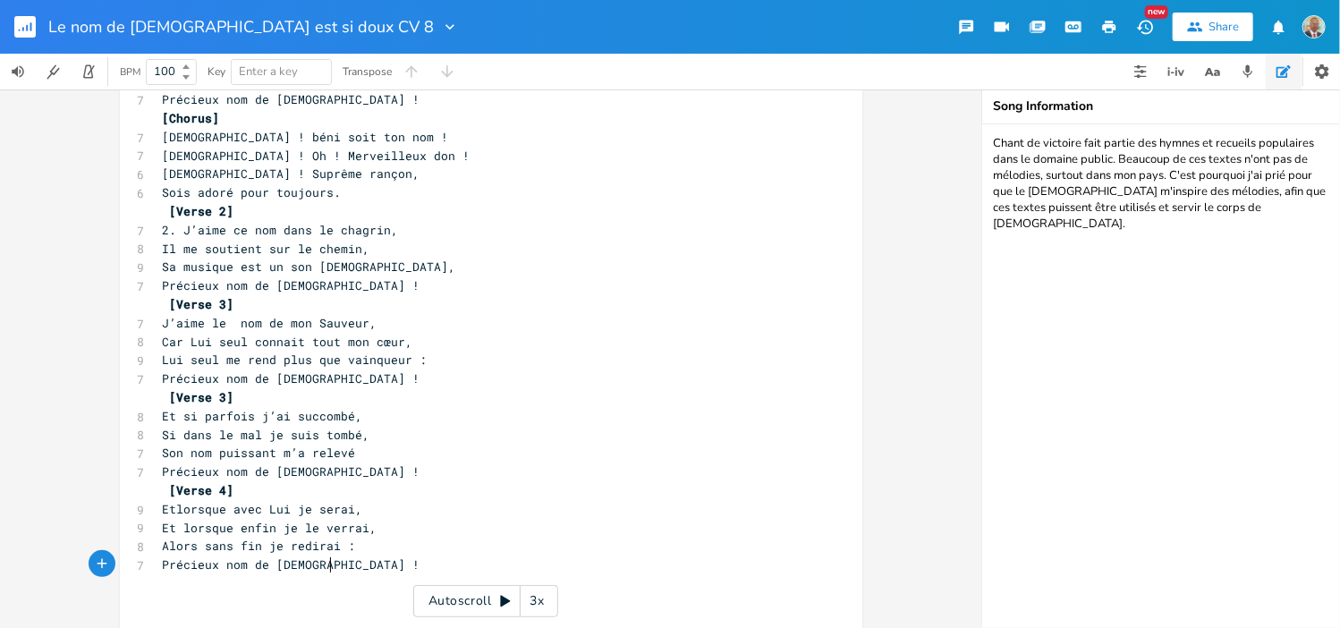
click at [364, 563] on pre "Précieux nom de [DEMOGRAPHIC_DATA] !" at bounding box center [482, 564] width 646 height 19
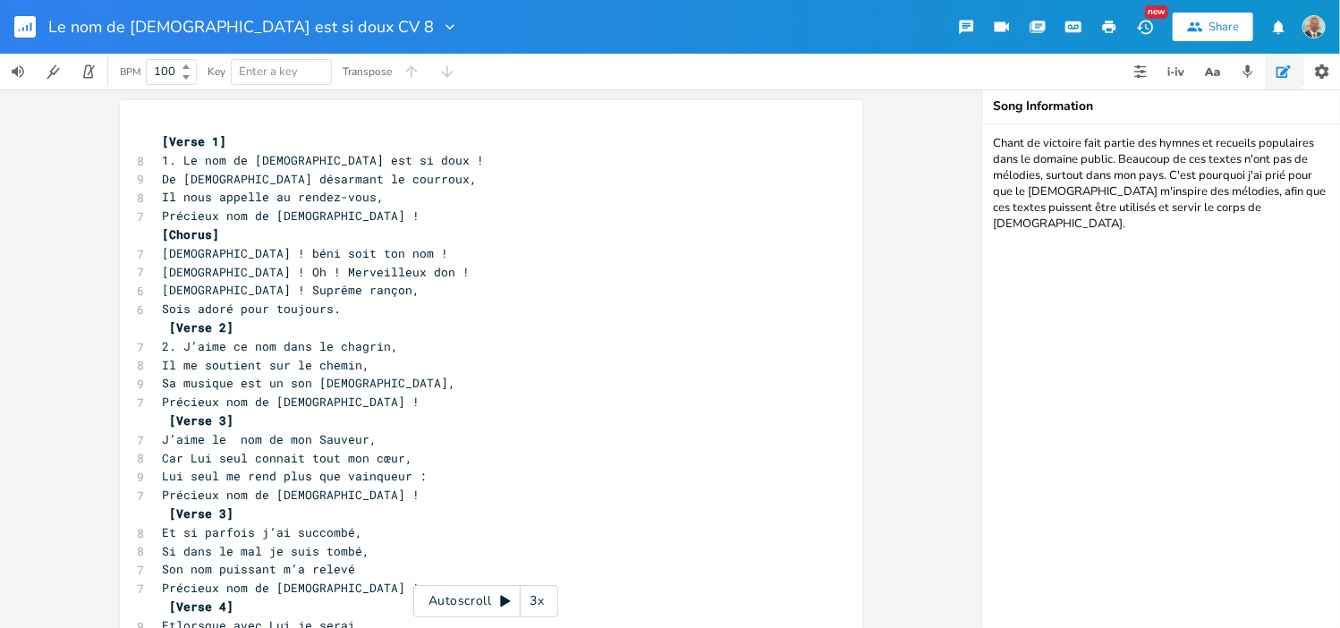
click at [25, 28] on g "button" at bounding box center [24, 26] width 21 height 21
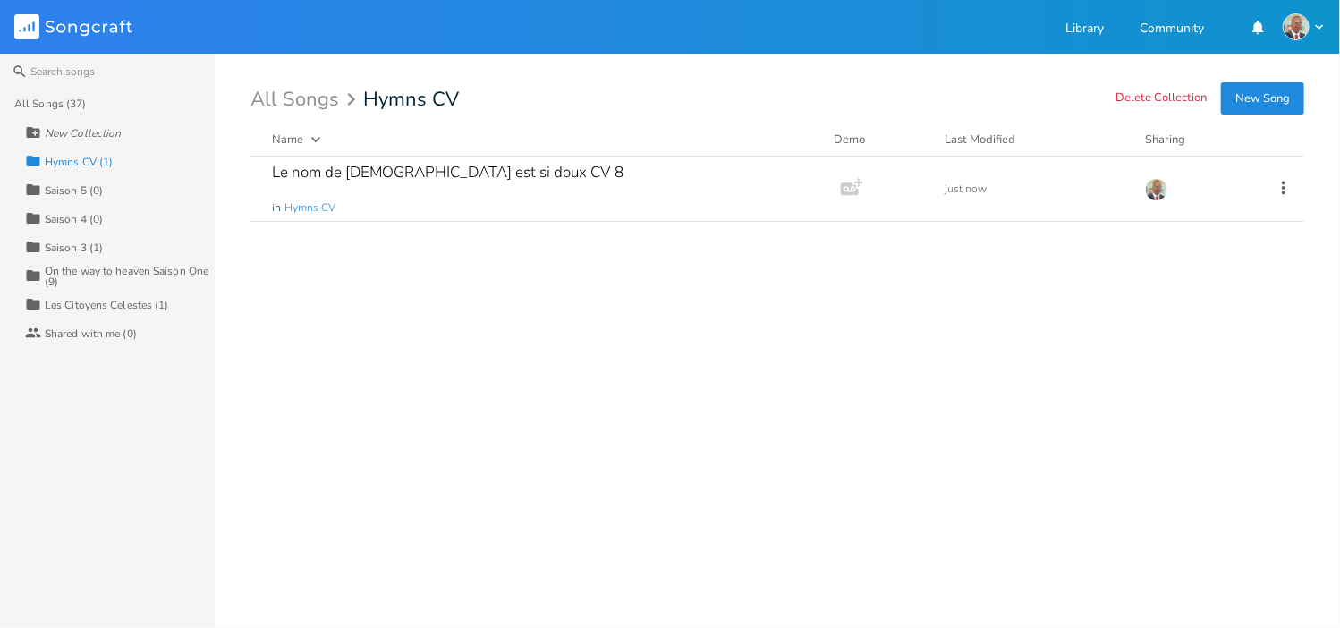
click at [1268, 101] on button "New Song" at bounding box center [1262, 98] width 83 height 32
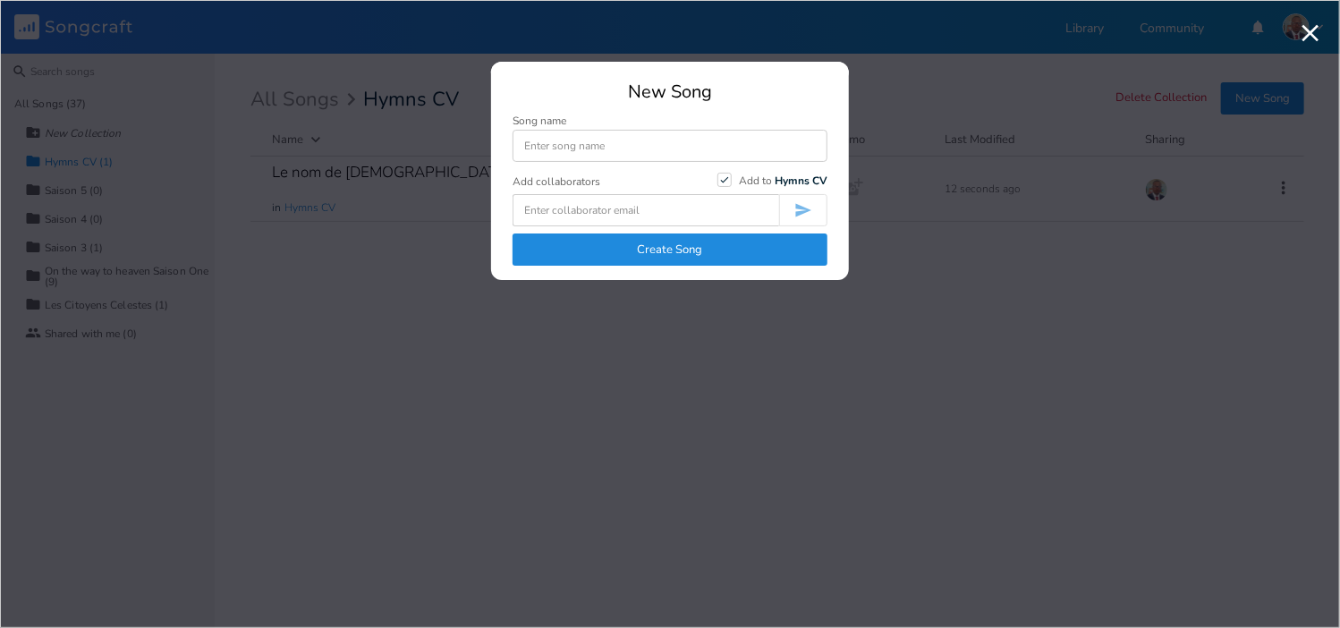
click at [576, 141] on input at bounding box center [669, 146] width 315 height 32
type input "Je veux chanter, louer mon [DEMOGRAPHIC_DATA]"
click at [676, 248] on button "Create Song" at bounding box center [669, 249] width 315 height 32
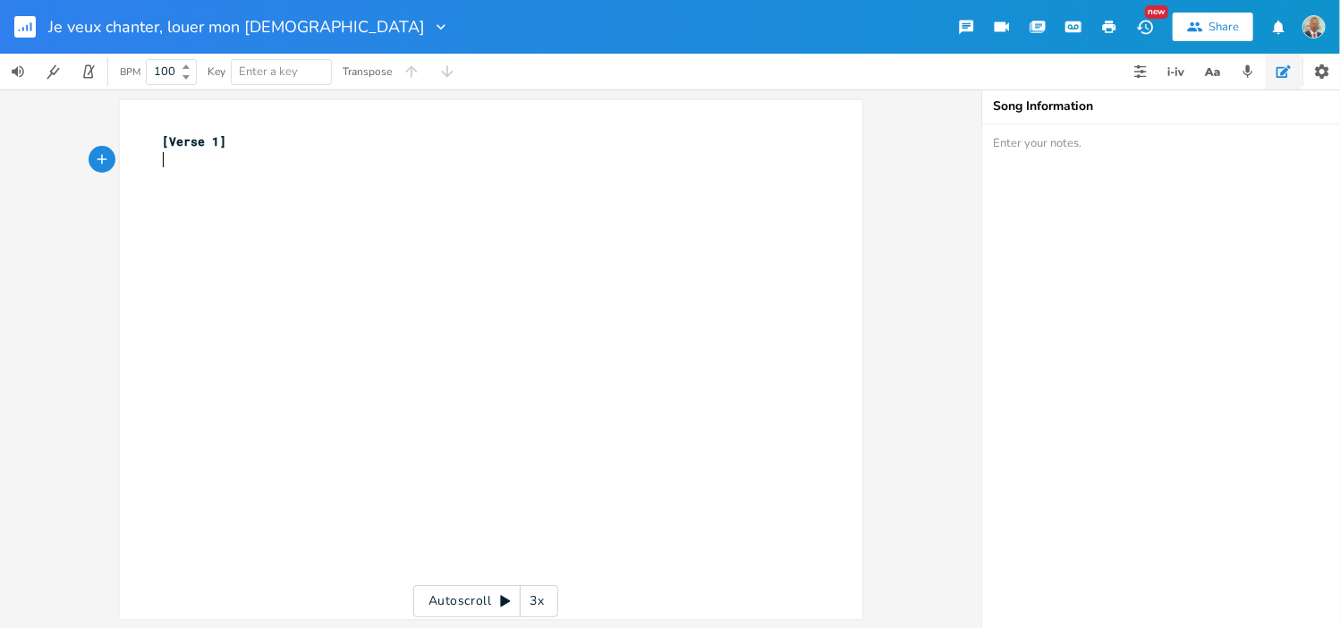
click at [247, 152] on pre "​" at bounding box center [482, 160] width 646 height 19
type textarea "​"
paste textarea
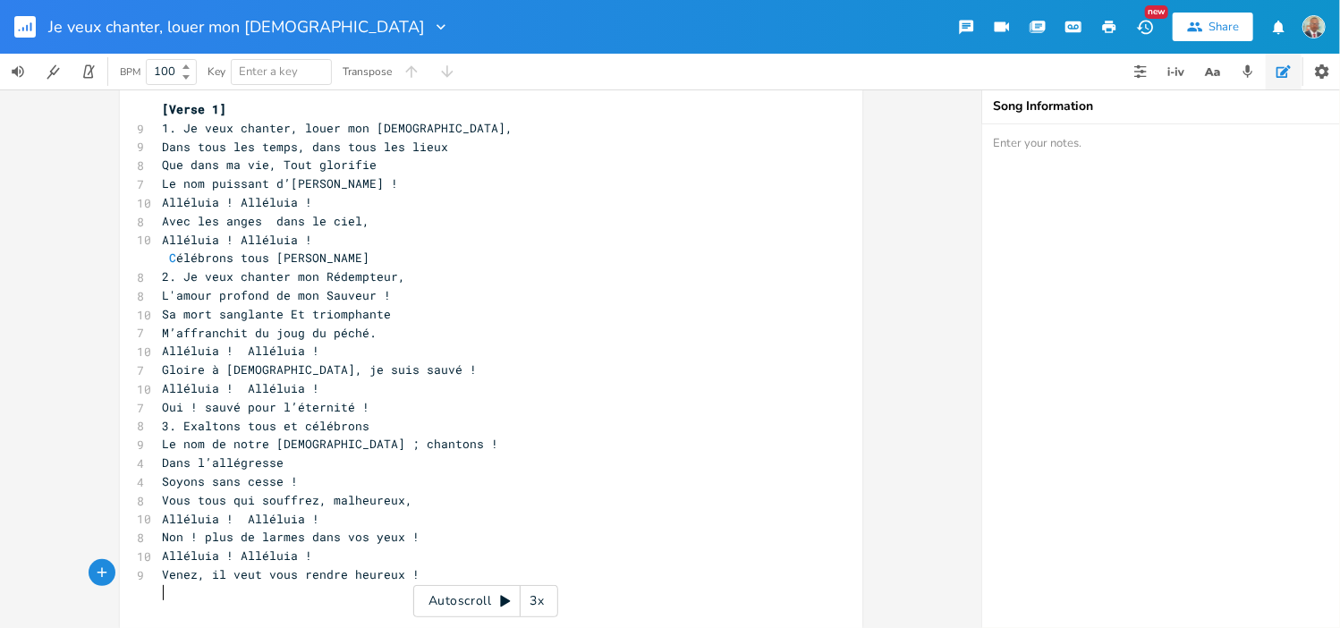
scroll to position [193, 0]
click at [172, 127] on span "1. Je veux chanter, louer mon [DEMOGRAPHIC_DATA]," at bounding box center [338, 129] width 351 height 16
type textarea "[Verse 1]"
drag, startPoint x: 222, startPoint y: 109, endPoint x: 149, endPoint y: 108, distance: 72.5
click at [159, 108] on pre "[Verse 1]" at bounding box center [482, 110] width 646 height 19
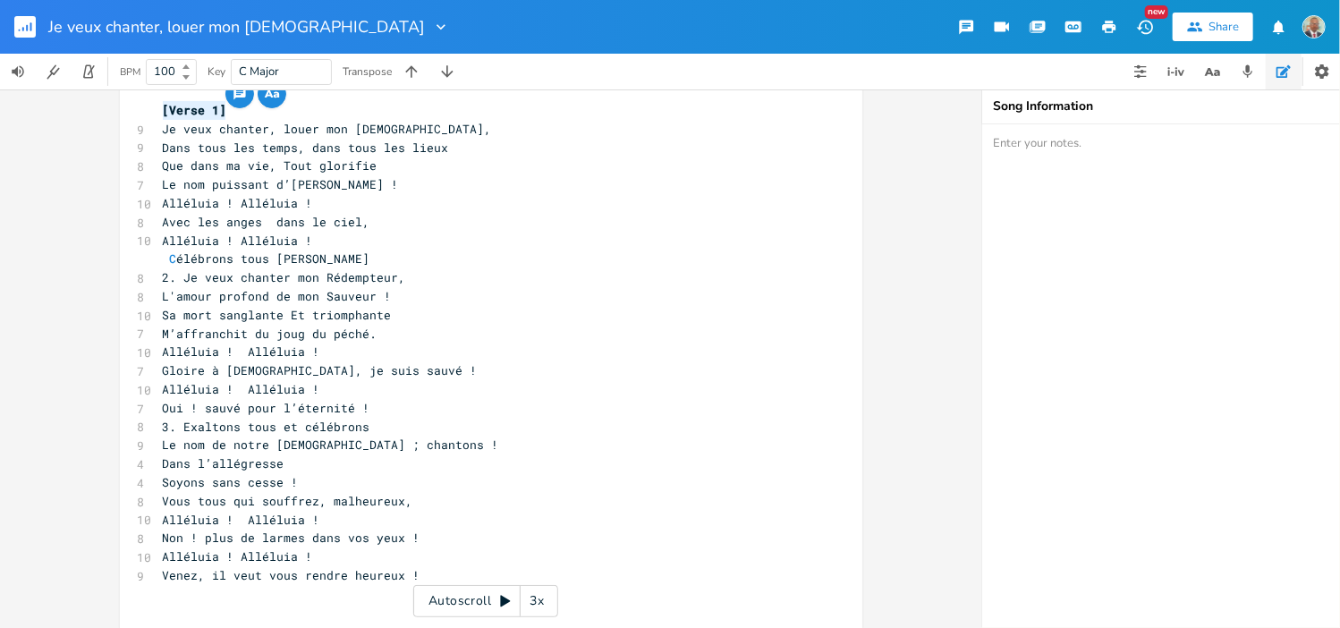
click at [358, 182] on span "Le nom puissant d’[PERSON_NAME] !" at bounding box center [281, 184] width 236 height 16
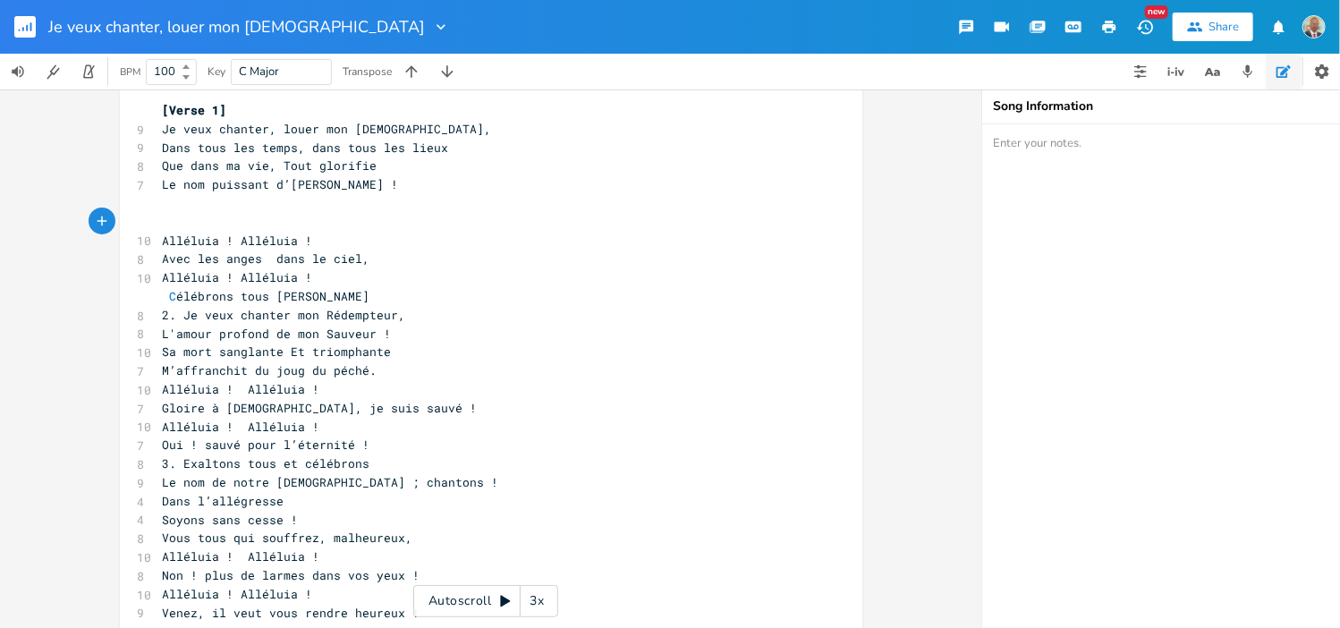
click at [162, 214] on pre at bounding box center [482, 222] width 646 height 19
paste textarea
drag, startPoint x: 211, startPoint y: 220, endPoint x: 166, endPoint y: 216, distance: 44.9
click at [170, 216] on span "[Verse 1]" at bounding box center [202, 222] width 64 height 16
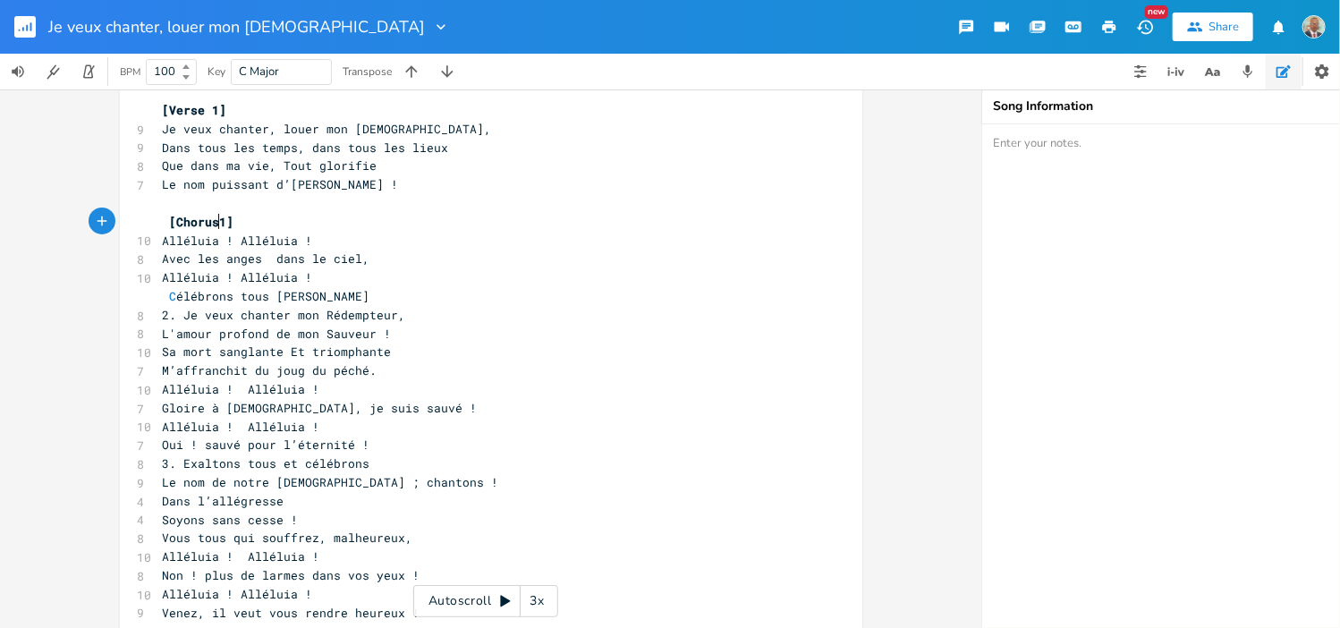
type textarea "Chorus"
click at [292, 237] on span "Alléluia ! Alléluia !" at bounding box center [238, 241] width 150 height 16
click at [165, 292] on span "C élébrons tous [PERSON_NAME]" at bounding box center [267, 296] width 208 height 16
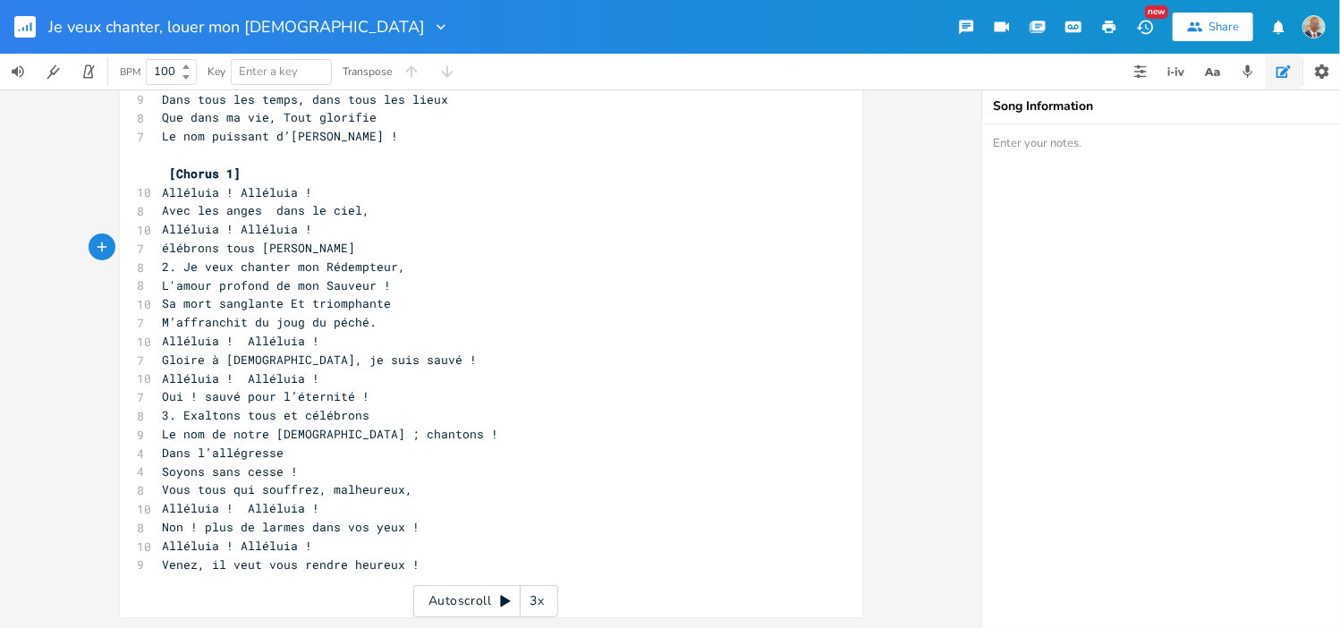
scroll to position [32, 0]
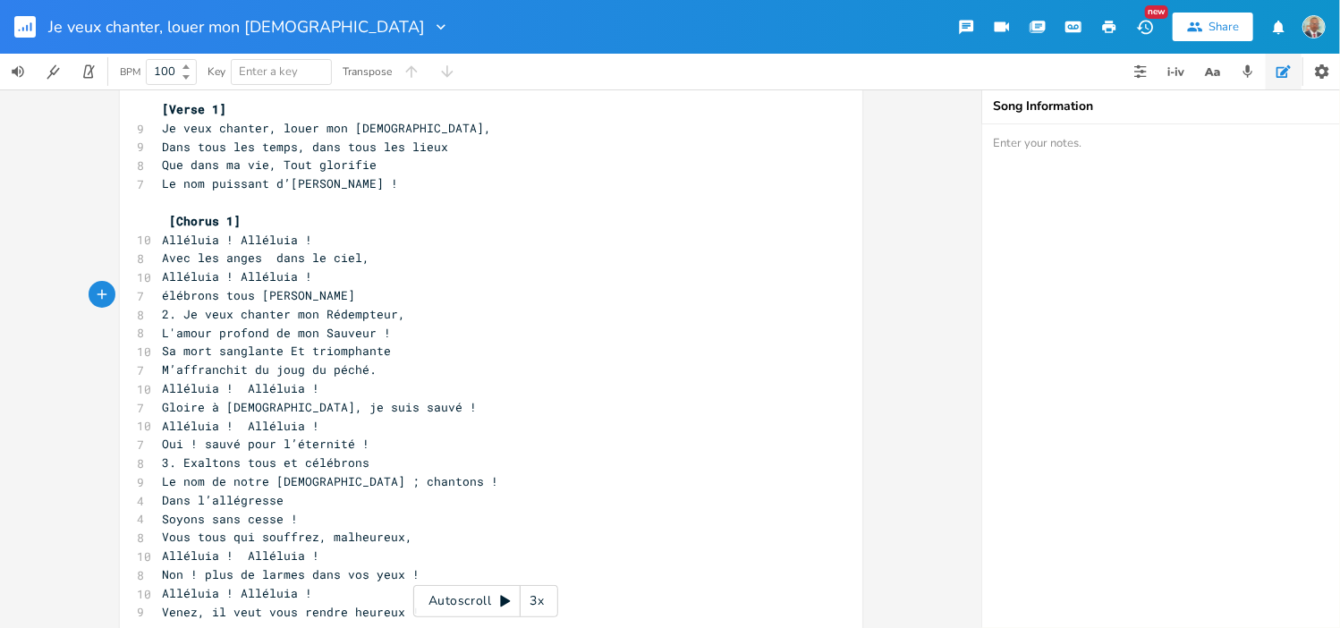
type textarea "c"
click at [345, 294] on span "célébrons tous [PERSON_NAME]" at bounding box center [263, 295] width 200 height 16
click at [322, 299] on span "célébrons tous [PERSON_NAME]" at bounding box center [263, 295] width 200 height 16
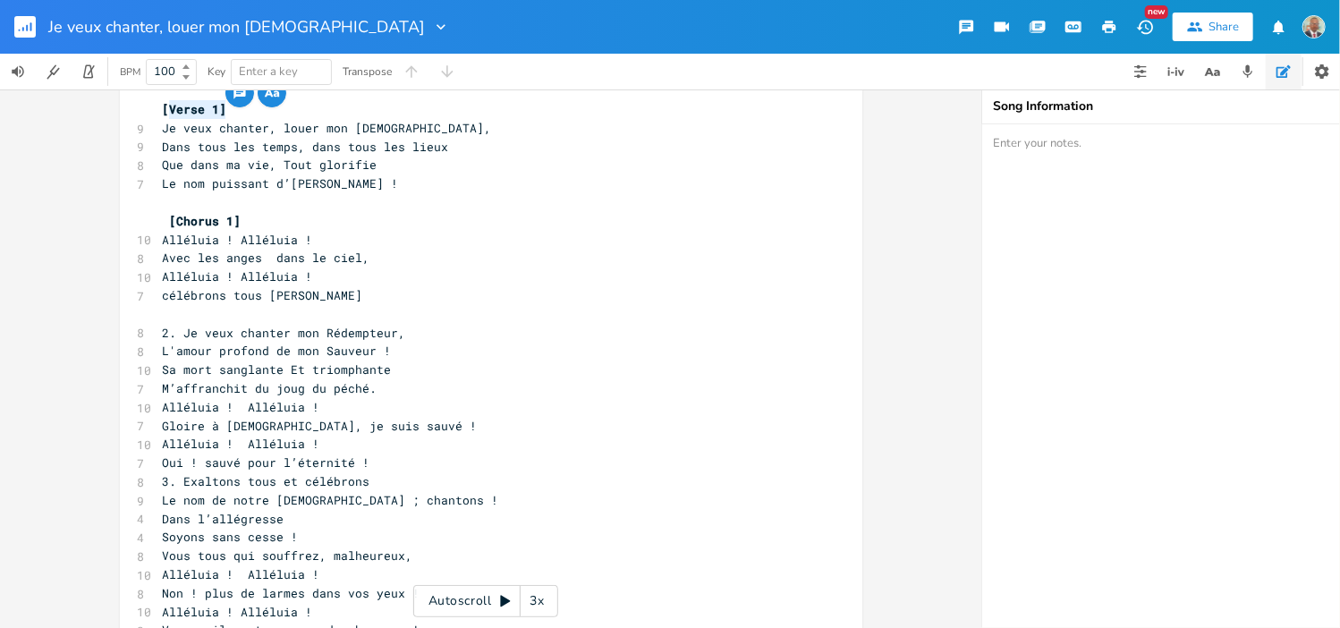
type textarea "[Verse 1]"
drag, startPoint x: 215, startPoint y: 108, endPoint x: 148, endPoint y: 106, distance: 67.1
click at [159, 106] on pre "[Verse 1]" at bounding box center [482, 109] width 646 height 19
click at [163, 319] on pre "​" at bounding box center [482, 314] width 646 height 19
paste textarea "1"
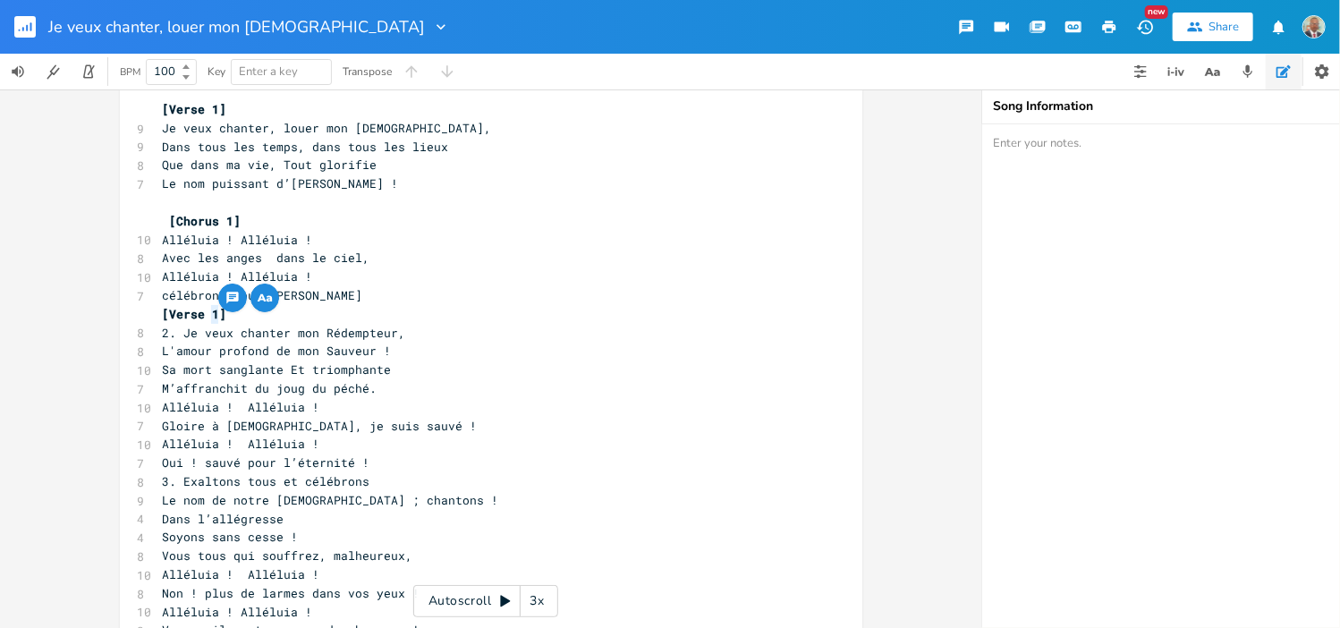
click at [205, 313] on span "[Verse 1]" at bounding box center [195, 314] width 64 height 16
type textarea "2"
click at [172, 334] on span "2. Je veux chanter mon Rédempteur," at bounding box center [284, 333] width 243 height 16
click at [374, 389] on span "M’affranchit du joug du péché." at bounding box center [270, 388] width 215 height 16
click at [365, 391] on span "M’affranchit du joug du péché." at bounding box center [270, 388] width 215 height 16
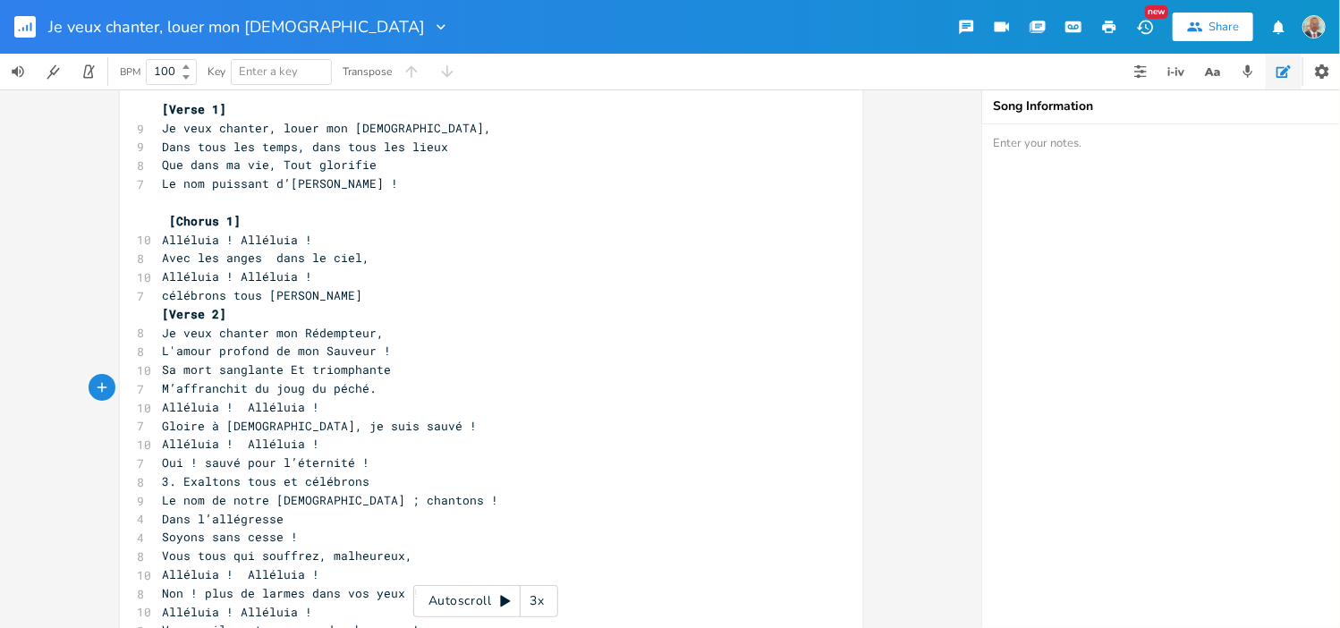
click at [368, 390] on span "M’affranchit du joug du péché." at bounding box center [270, 388] width 215 height 16
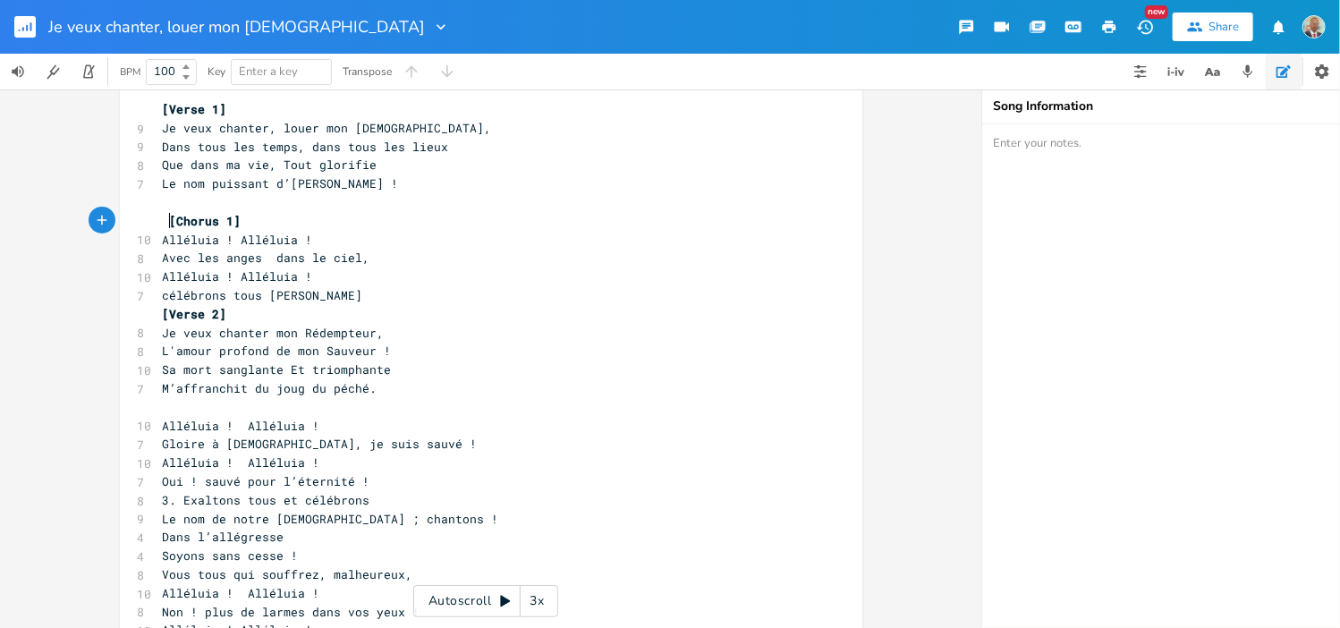
click at [170, 220] on span "[Chorus 1]" at bounding box center [206, 221] width 72 height 16
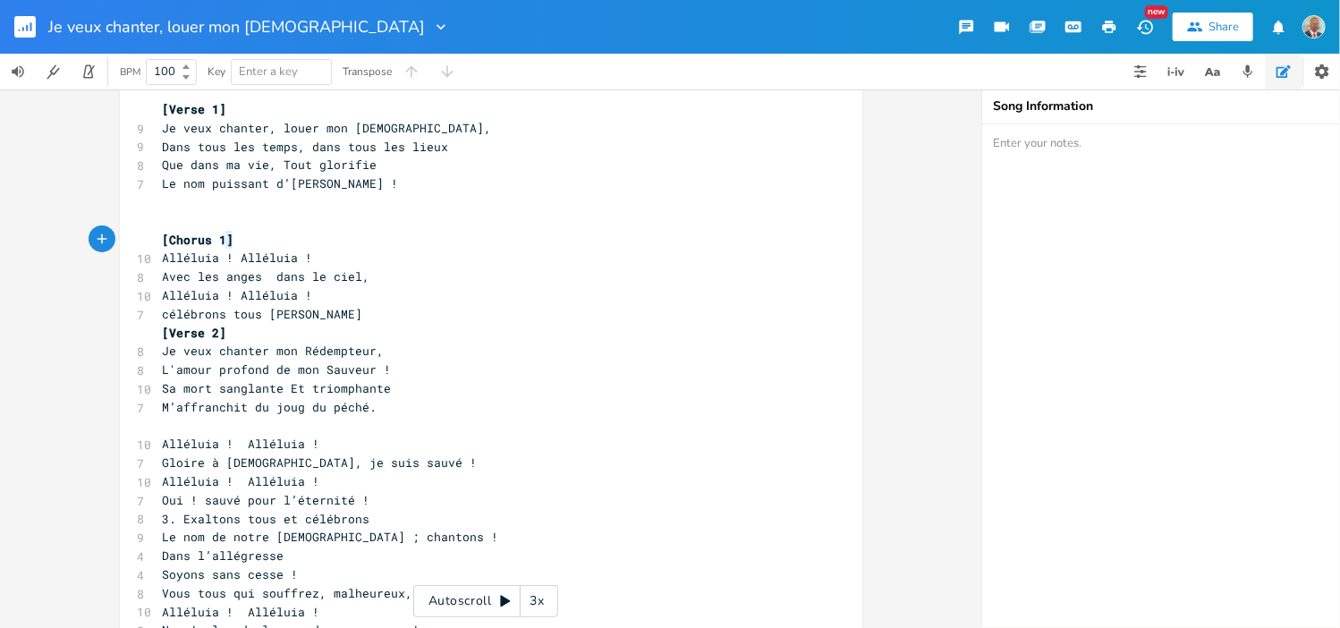
type textarea "[Chorus 1]"
drag, startPoint x: 218, startPoint y: 234, endPoint x: 142, endPoint y: 237, distance: 76.1
click at [142, 237] on div "[Chorus 1] x [Verse 1] 9 Je veux chanter, louer mon [DEMOGRAPHIC_DATA], 9 Dans …" at bounding box center [491, 394] width 742 height 653
click at [165, 428] on pre at bounding box center [482, 426] width 646 height 19
paste textarea "1"
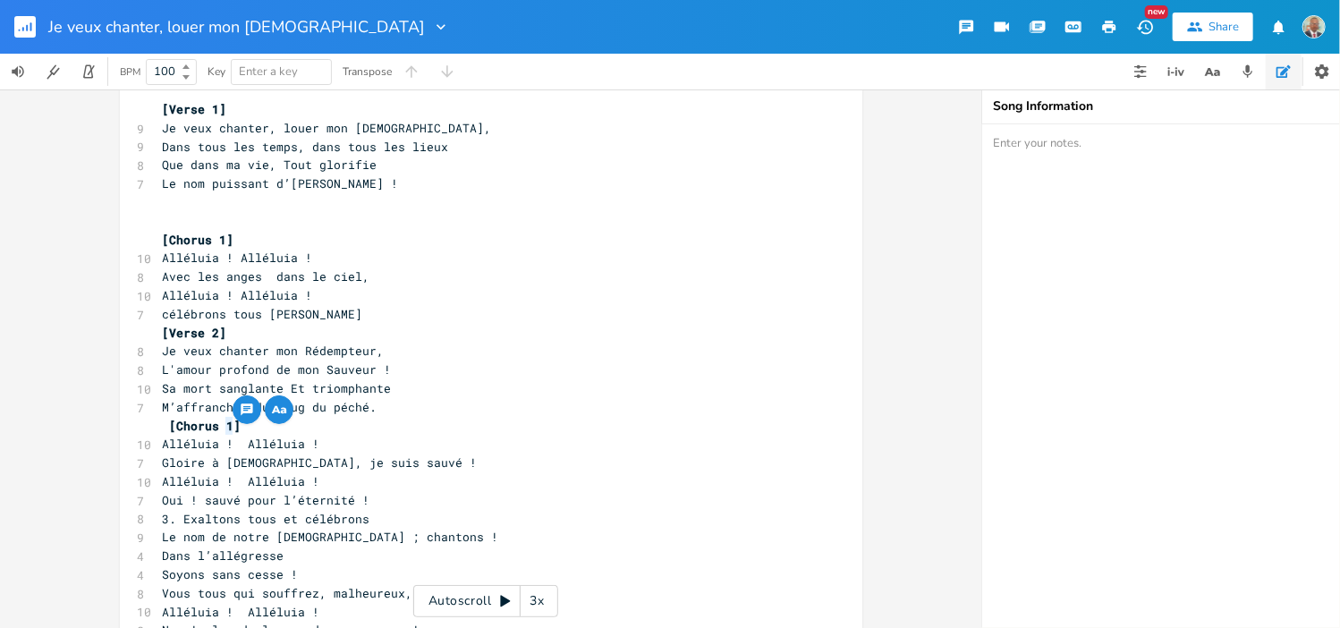
click at [216, 427] on span "[Chorus 1]" at bounding box center [206, 426] width 72 height 16
type textarea "2"
click at [170, 427] on span "[Chorus 2]" at bounding box center [206, 426] width 72 height 16
click at [167, 232] on span "[Chorus 1]" at bounding box center [199, 240] width 72 height 16
click at [167, 219] on pre at bounding box center [482, 221] width 646 height 19
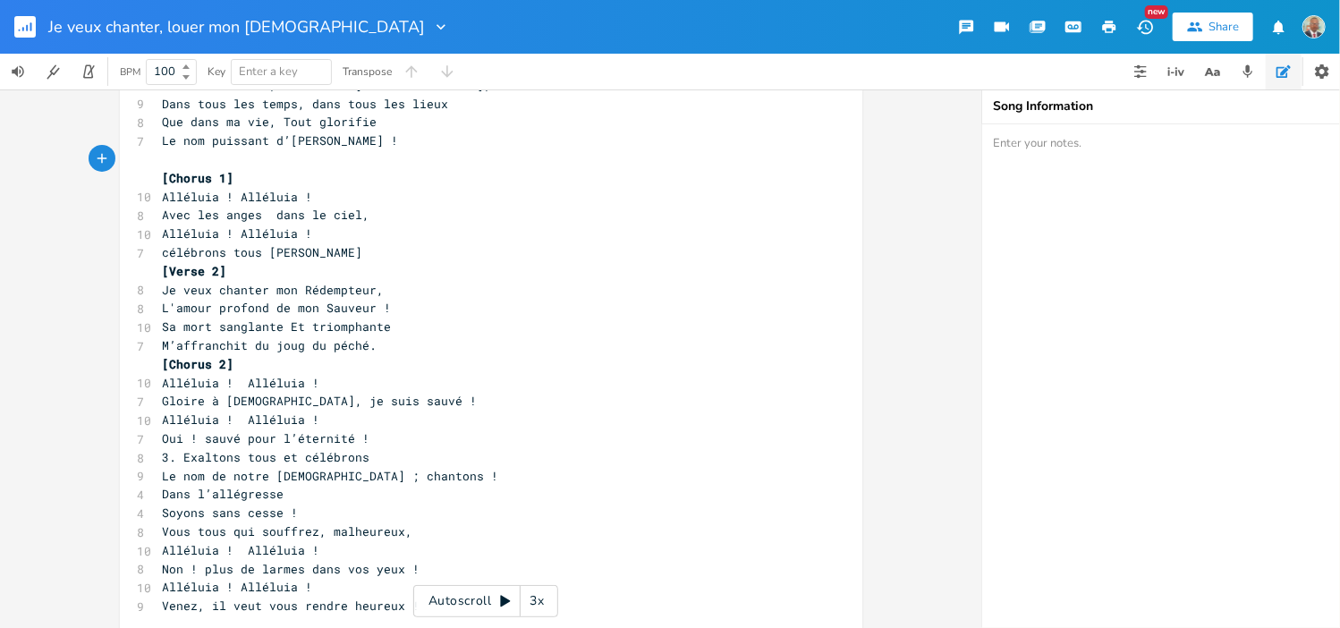
scroll to position [116, 0]
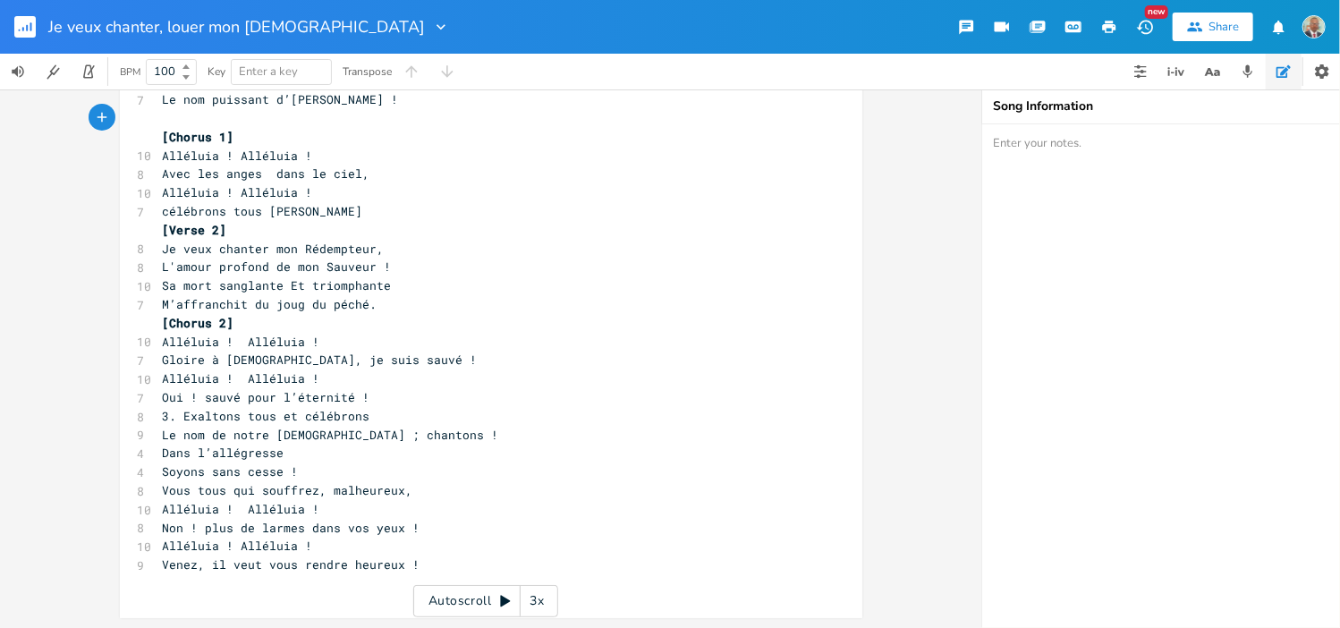
click at [163, 365] on span "Gloire à [DEMOGRAPHIC_DATA], je suis sauvé !" at bounding box center [320, 360] width 315 height 16
click at [163, 377] on span "Alléluia ! Alléluia !" at bounding box center [241, 378] width 157 height 16
click at [163, 394] on span "Oui ! sauvé pour l’éternité !" at bounding box center [267, 397] width 208 height 16
click at [368, 398] on pre "Oui ! sauvé pour l’éternité !" at bounding box center [482, 397] width 646 height 19
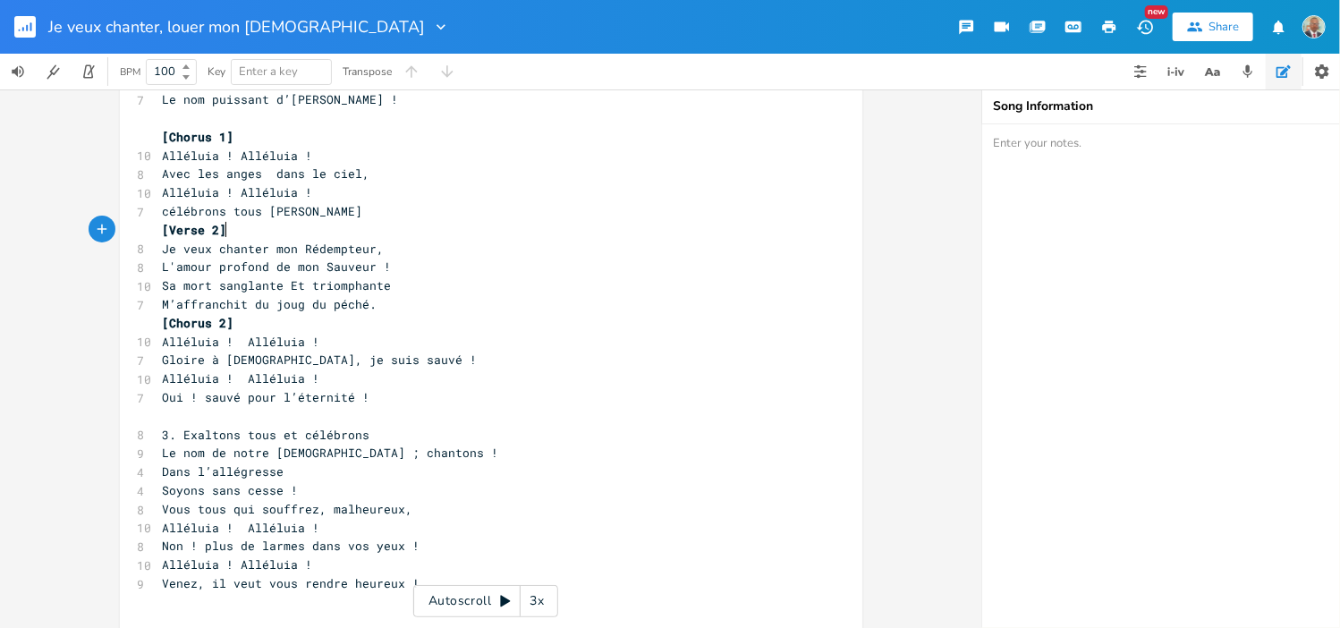
type textarea "[Verse 2]"
drag, startPoint x: 214, startPoint y: 226, endPoint x: 132, endPoint y: 230, distance: 81.5
click at [132, 230] on div "[Verse 2] x [Verse 1] 9 Je veux chanter, louer mon [DEMOGRAPHIC_DATA], 9 Dans t…" at bounding box center [491, 310] width 742 height 653
click at [161, 419] on pre "​" at bounding box center [482, 416] width 646 height 19
paste textarea "2"
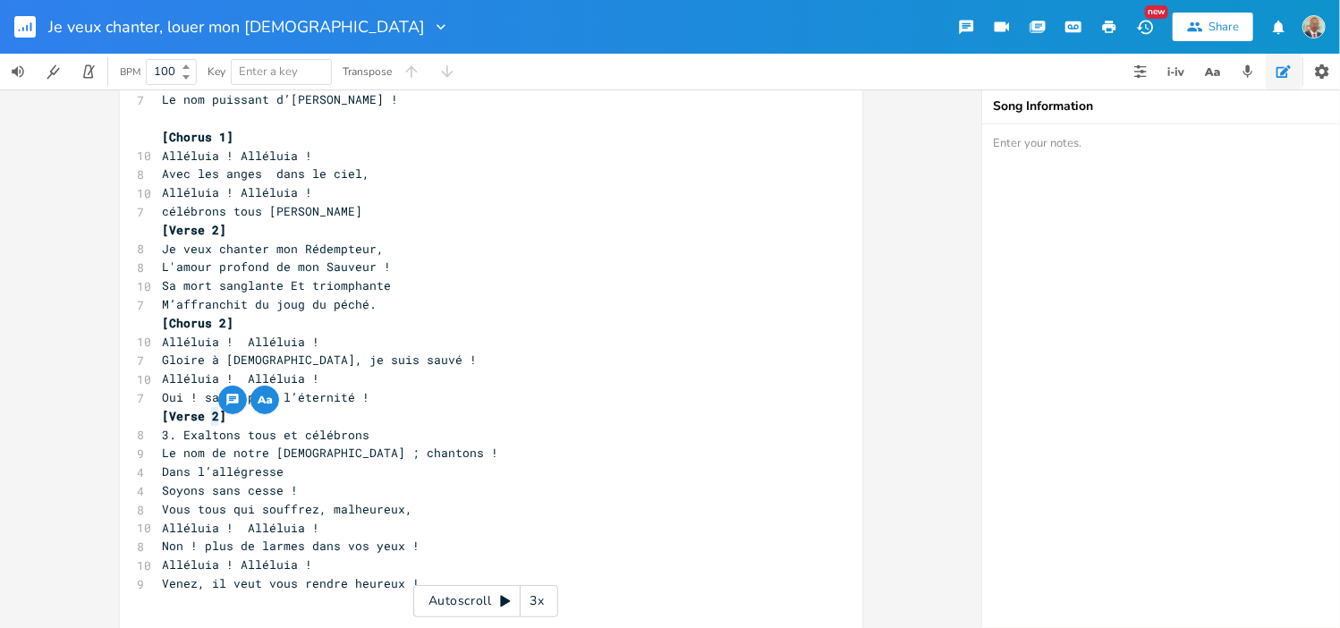
click at [206, 415] on span "[Verse 2]" at bounding box center [195, 416] width 64 height 16
type textarea "3"
click at [232, 416] on pre "[Verse 3]" at bounding box center [482, 416] width 646 height 19
click at [172, 435] on span "3. Exaltons tous et célébrons" at bounding box center [267, 435] width 208 height 16
click at [163, 455] on span "Le nom de notre [DEMOGRAPHIC_DATA] ; chantons !" at bounding box center [331, 453] width 336 height 16
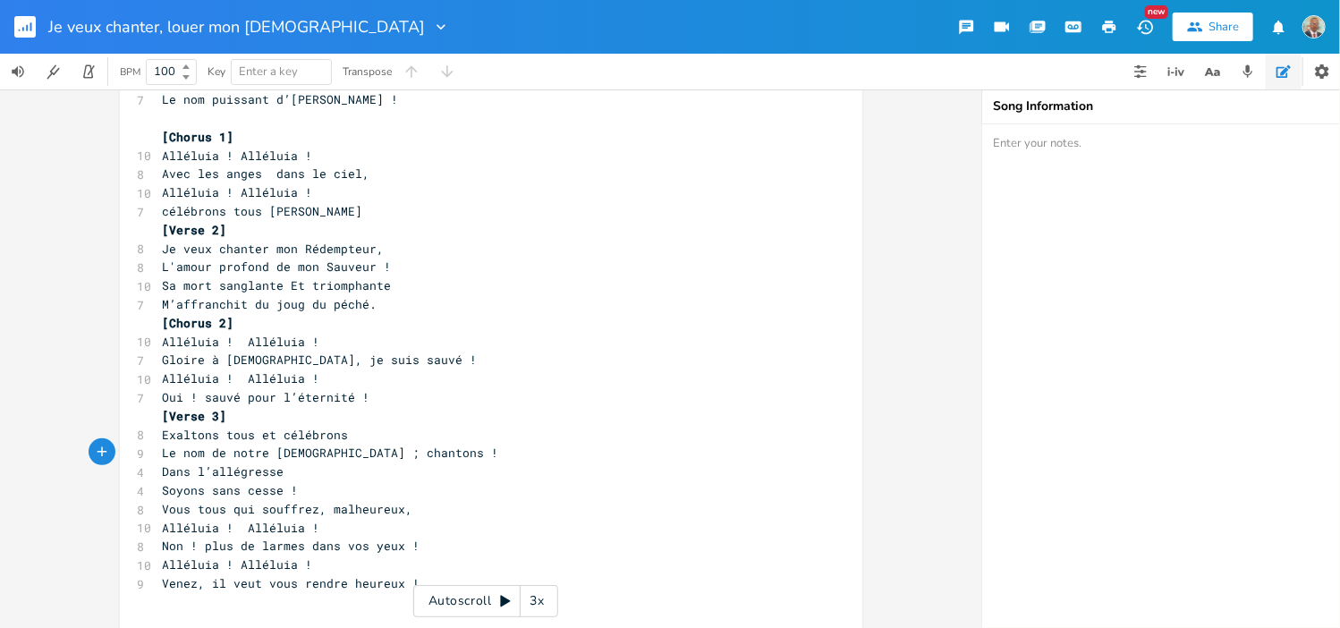
click at [163, 466] on span "Dans l’allégresse" at bounding box center [224, 471] width 122 height 16
click at [163, 492] on span "Soyons sans cesse !" at bounding box center [231, 490] width 136 height 16
click at [163, 506] on span "Vous tous qui souffrez, malheureux," at bounding box center [288, 509] width 250 height 16
click at [402, 509] on pre "Vous tous qui souffrez, malheureux," at bounding box center [482, 509] width 646 height 19
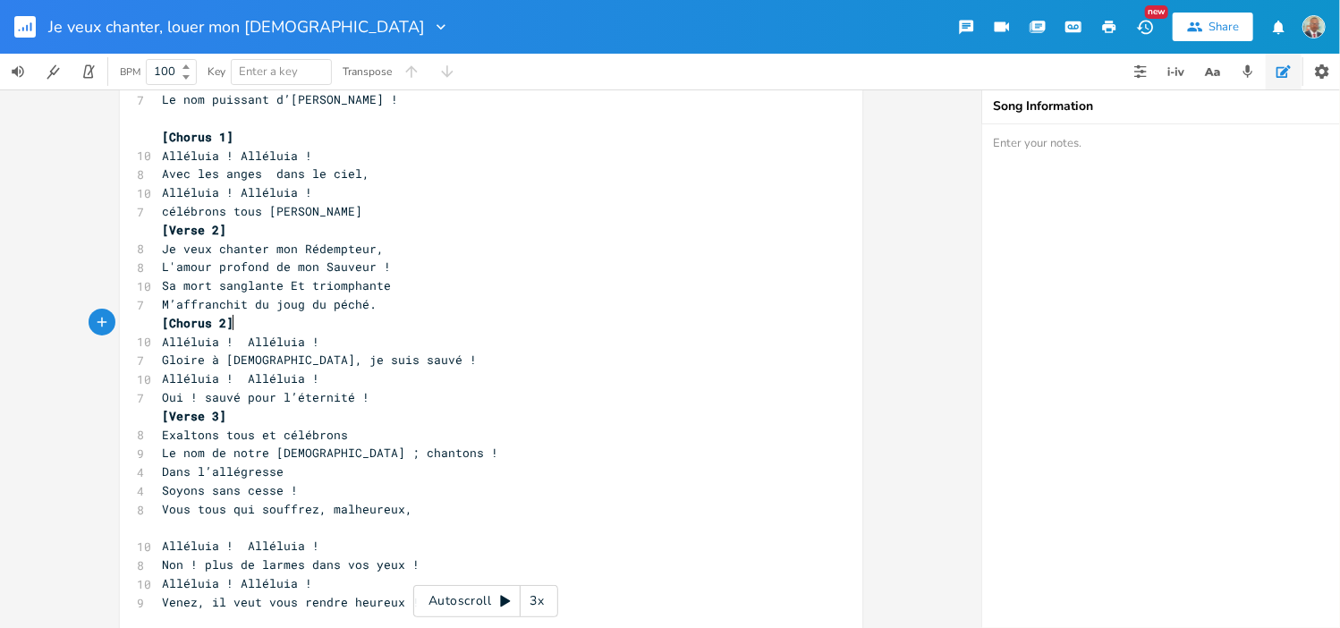
type textarea "[Chorus 2]"
drag, startPoint x: 219, startPoint y: 325, endPoint x: 143, endPoint y: 328, distance: 76.1
click at [143, 328] on div "[Chorus 2] x [Verse 1] 9 Je veux chanter, louer mon [DEMOGRAPHIC_DATA], 9 Dans …" at bounding box center [491, 319] width 742 height 671
click at [166, 527] on pre "​" at bounding box center [482, 528] width 646 height 19
paste textarea "2"
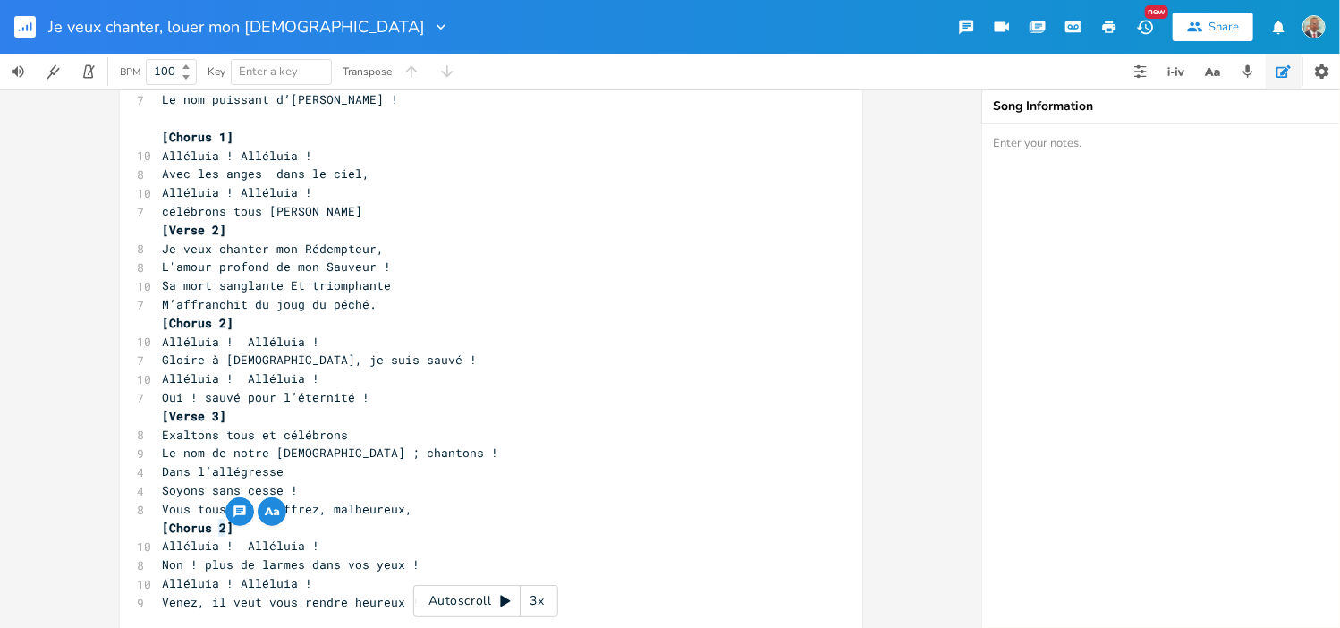
click at [215, 526] on span "[Chorus 2]" at bounding box center [199, 528] width 72 height 16
type textarea "3"
click at [280, 525] on pre "[Chorus 3]" at bounding box center [482, 528] width 646 height 19
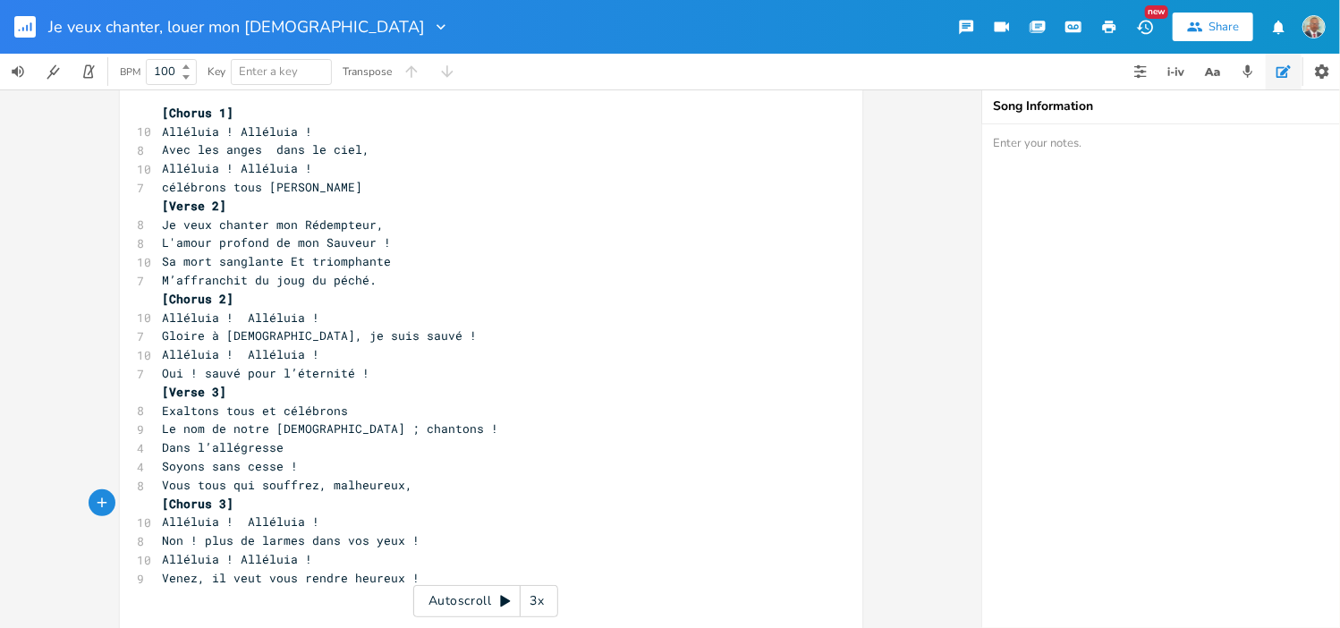
scroll to position [154, 0]
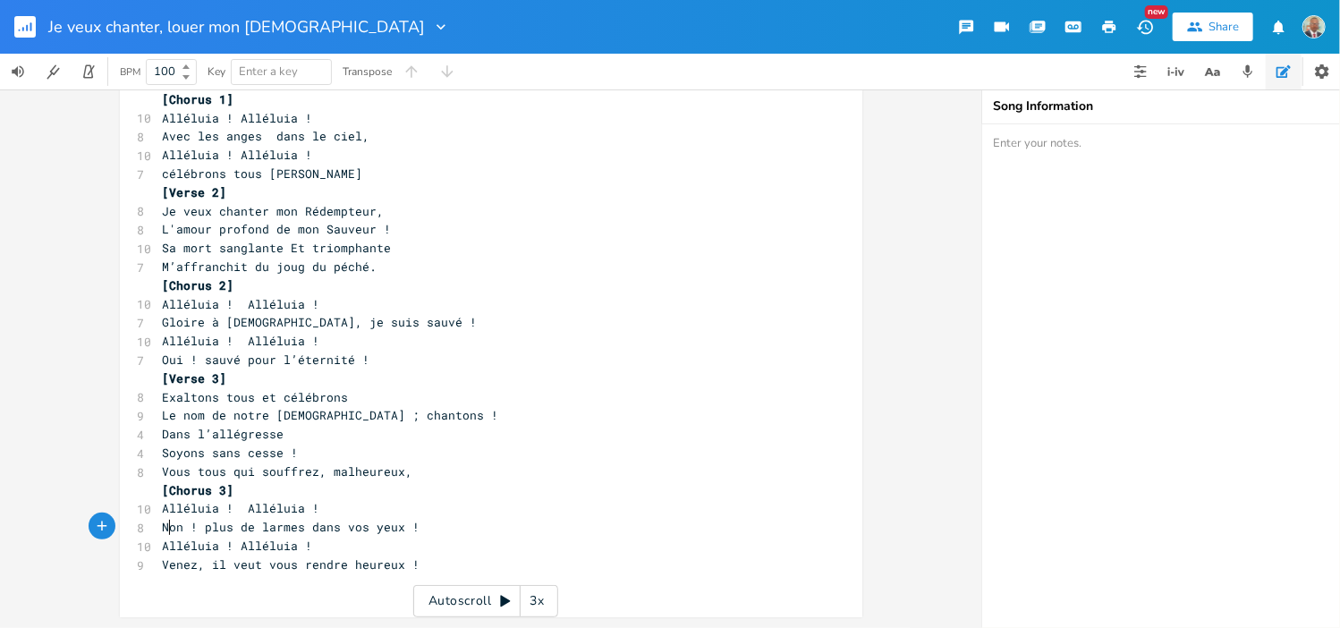
click at [163, 527] on span "Non ! plus de larmes dans vos yeux !" at bounding box center [292, 527] width 258 height 16
click at [163, 545] on span "Alléluia ! Alléluia !" at bounding box center [238, 546] width 150 height 16
click at [163, 566] on span "Venez, il veut vous rendre heureux !" at bounding box center [292, 564] width 258 height 16
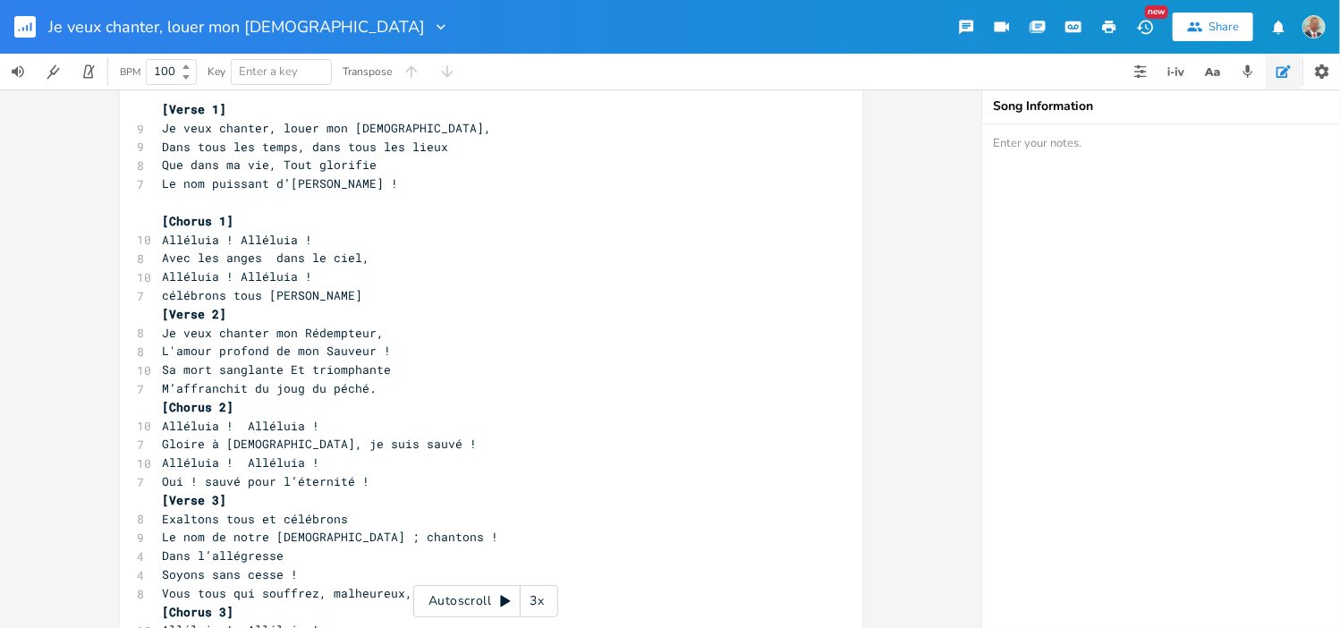
scroll to position [0, 0]
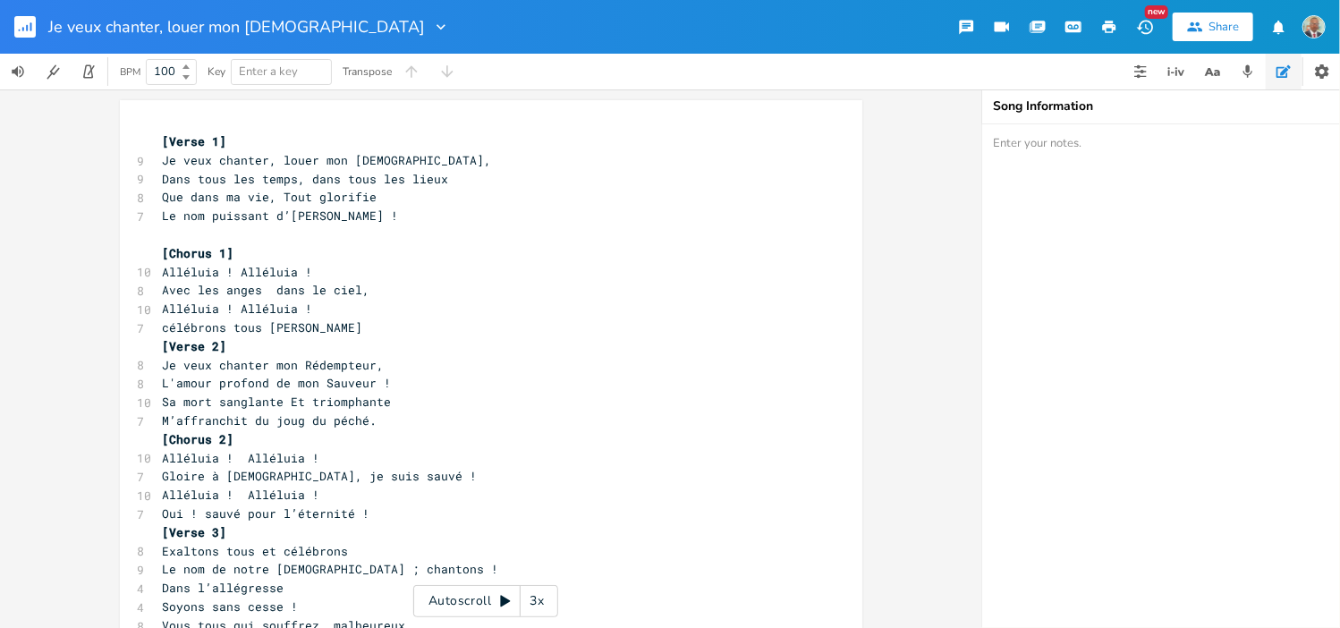
click at [181, 235] on pre at bounding box center [482, 234] width 646 height 19
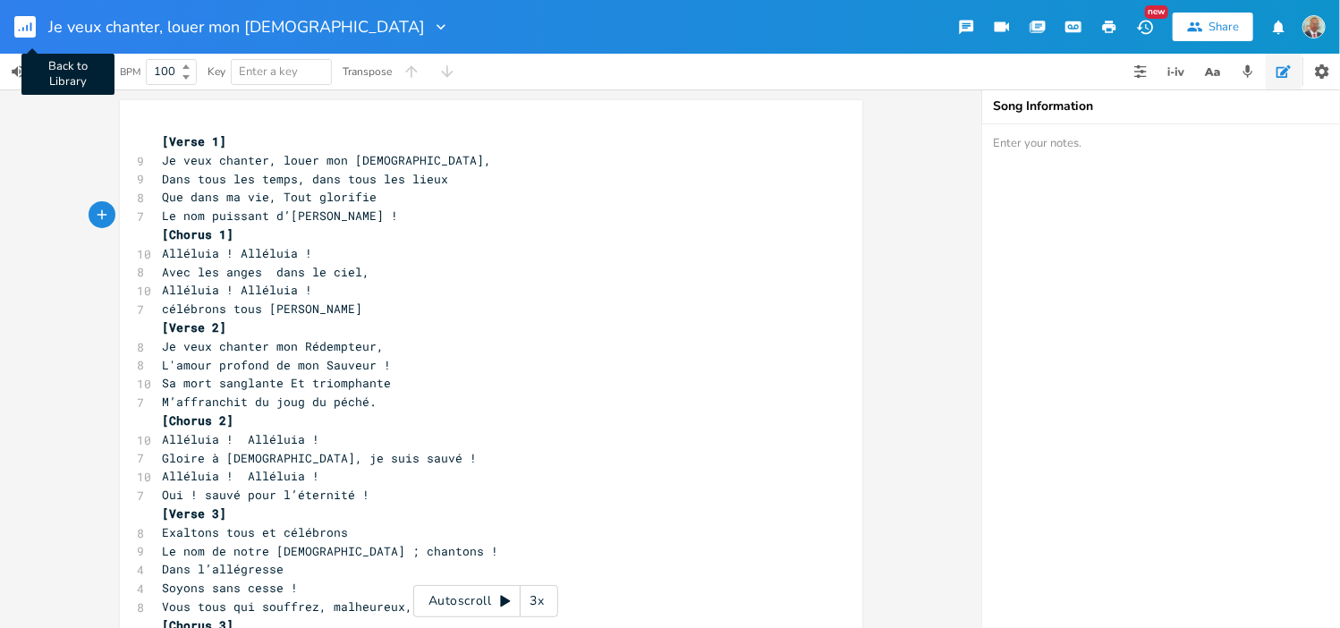
click at [21, 29] on rect "button" at bounding box center [24, 26] width 21 height 21
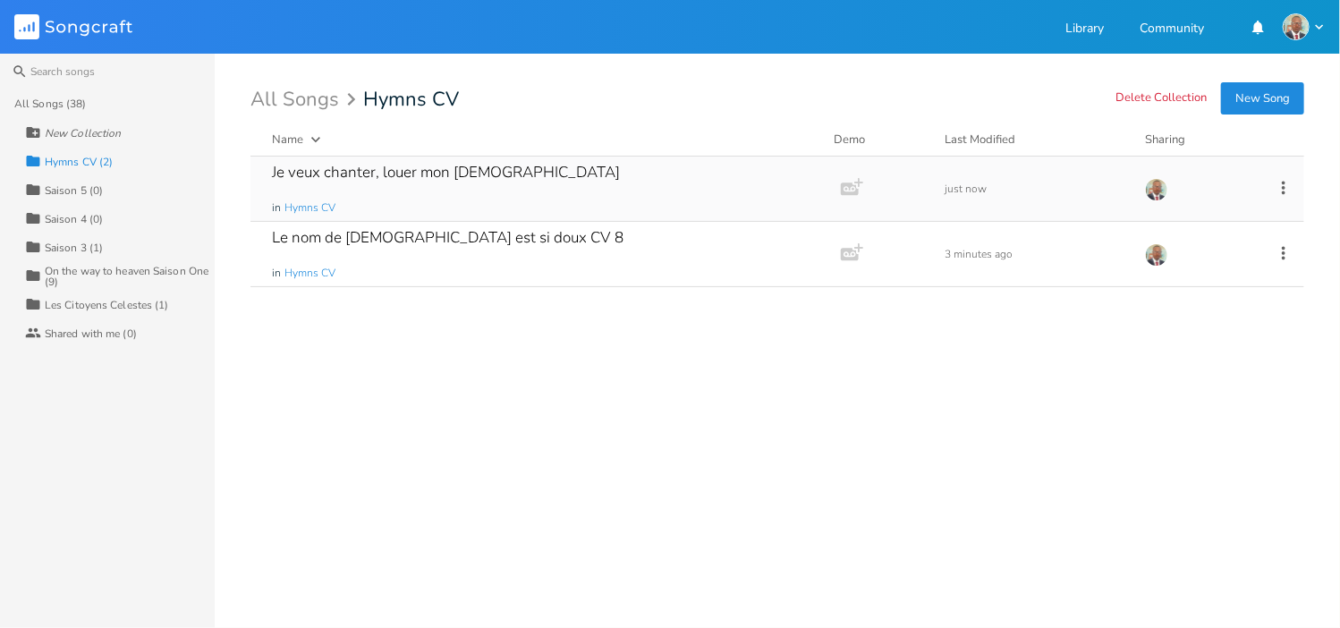
click at [1103, 196] on div "Je veux chanter, louer mon [DEMOGRAPHIC_DATA] in Hymns CV Add Demo just now" at bounding box center [777, 189] width 1054 height 65
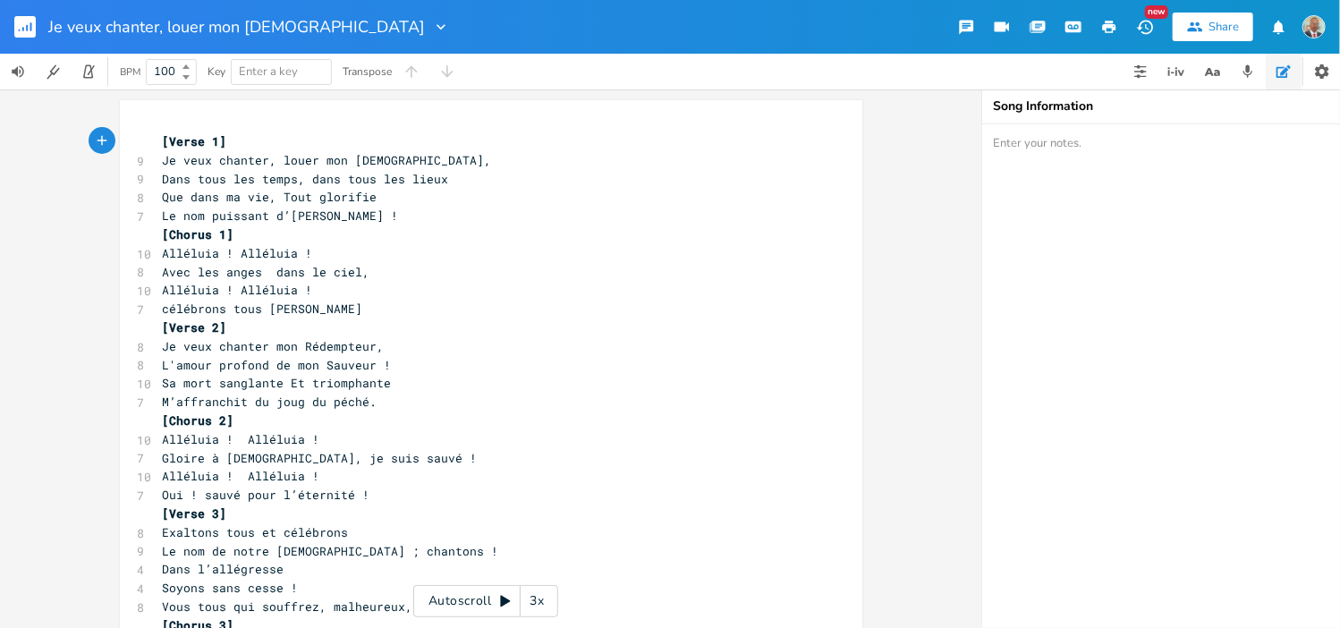
click at [1084, 165] on textarea at bounding box center [1161, 376] width 358 height 504
type textarea "Chant de victoire 004"
click at [28, 30] on rect "button" at bounding box center [24, 26] width 21 height 21
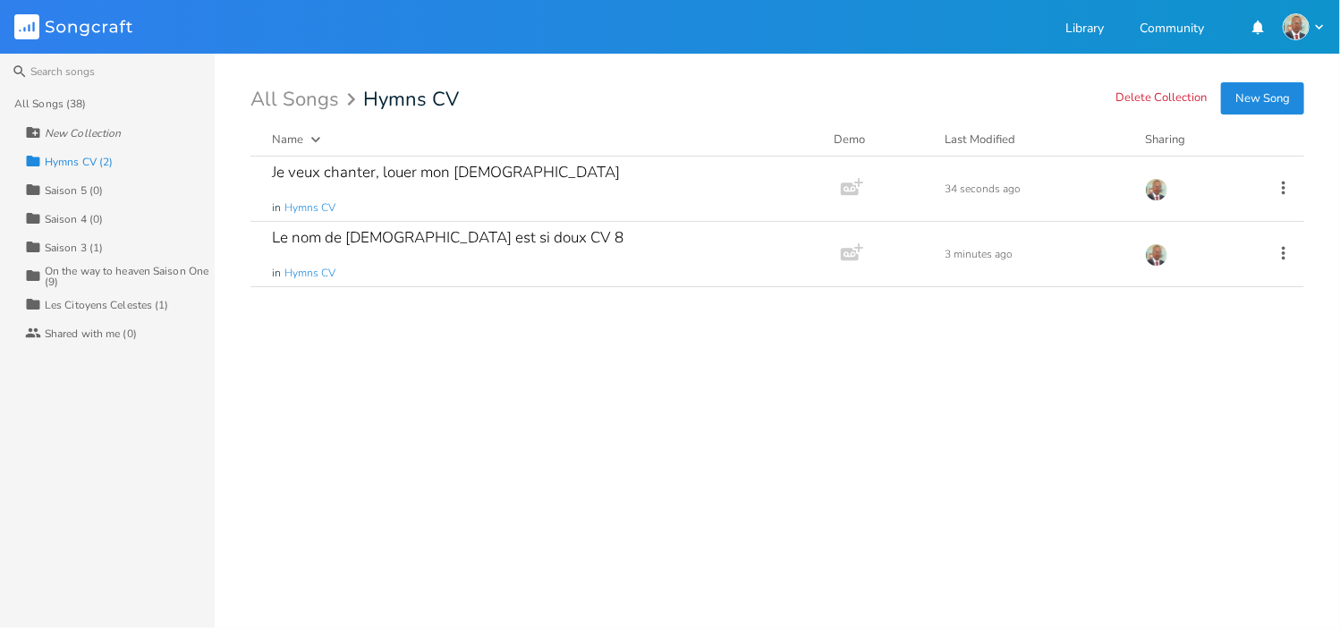
click at [1271, 97] on button "New Song" at bounding box center [1262, 98] width 83 height 32
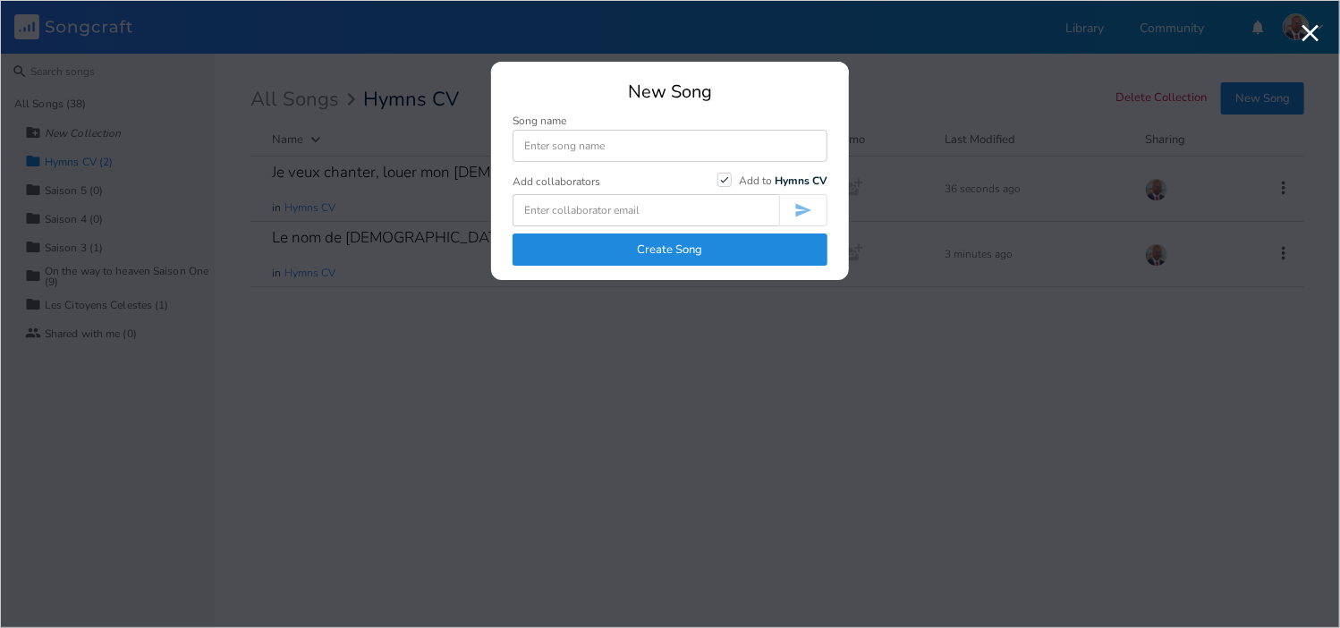
click at [583, 143] on input at bounding box center [669, 146] width 315 height 32
type input "Jusqu'a la mort nous te serons fidele"
click at [680, 244] on button "Create Song" at bounding box center [669, 249] width 315 height 32
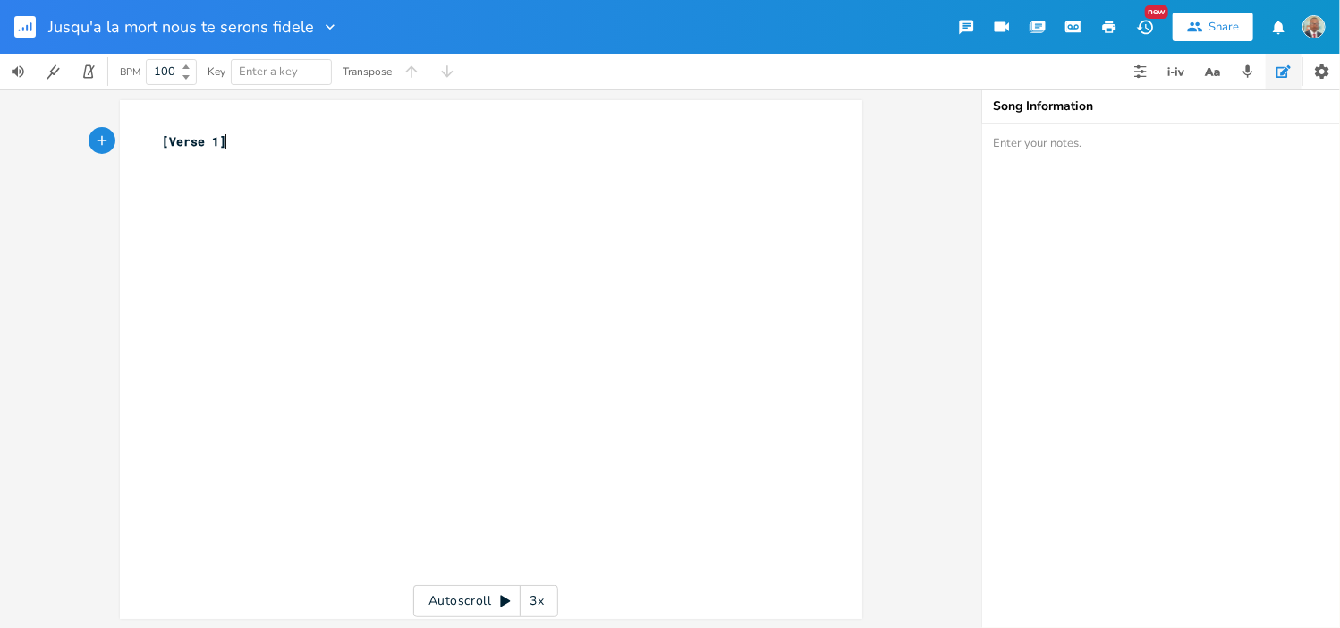
click at [254, 142] on pre "[Verse 1]" at bounding box center [482, 141] width 646 height 19
click at [159, 172] on pre "​" at bounding box center [482, 179] width 646 height 19
click at [159, 166] on pre "​" at bounding box center [482, 160] width 646 height 19
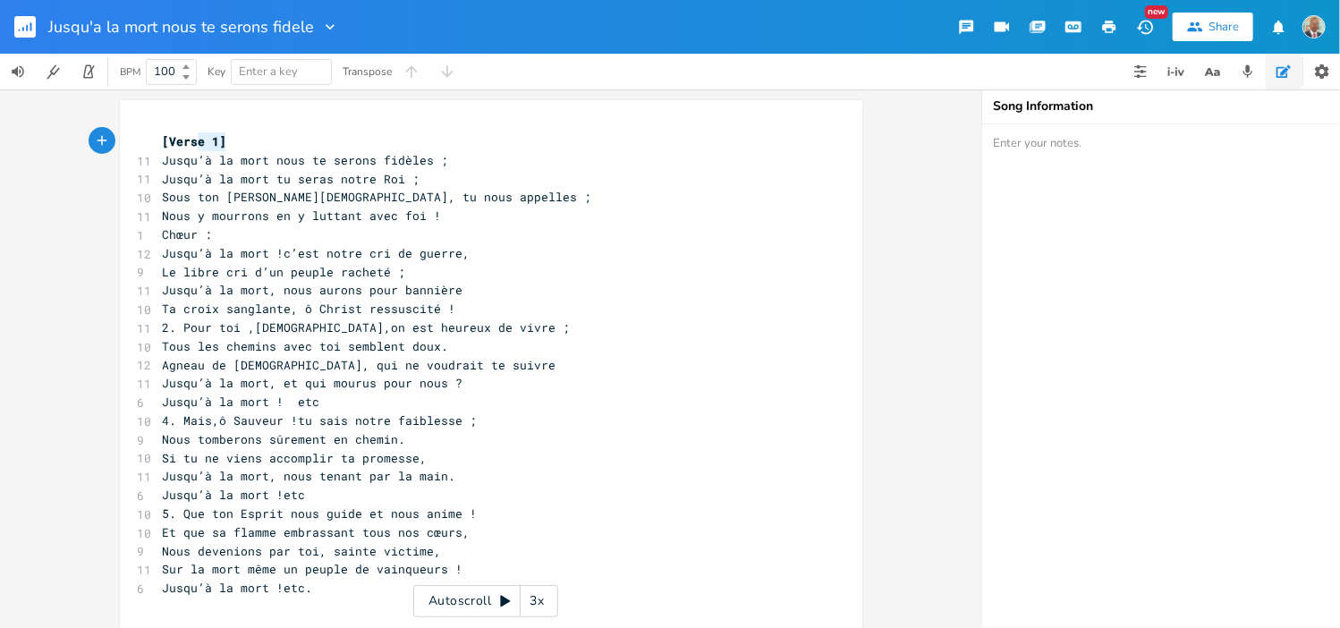
type textarea "[Verse 1]"
drag, startPoint x: 216, startPoint y: 142, endPoint x: 125, endPoint y: 129, distance: 92.2
click at [124, 129] on div "[Verse 1] x [Verse 1] 11 Jusqu’à la mort nous te serons fidèles ; 11 Jusqu’à la…" at bounding box center [491, 380] width 742 height 560
type textarea "Chœur :"
drag, startPoint x: 208, startPoint y: 235, endPoint x: 129, endPoint y: 237, distance: 78.7
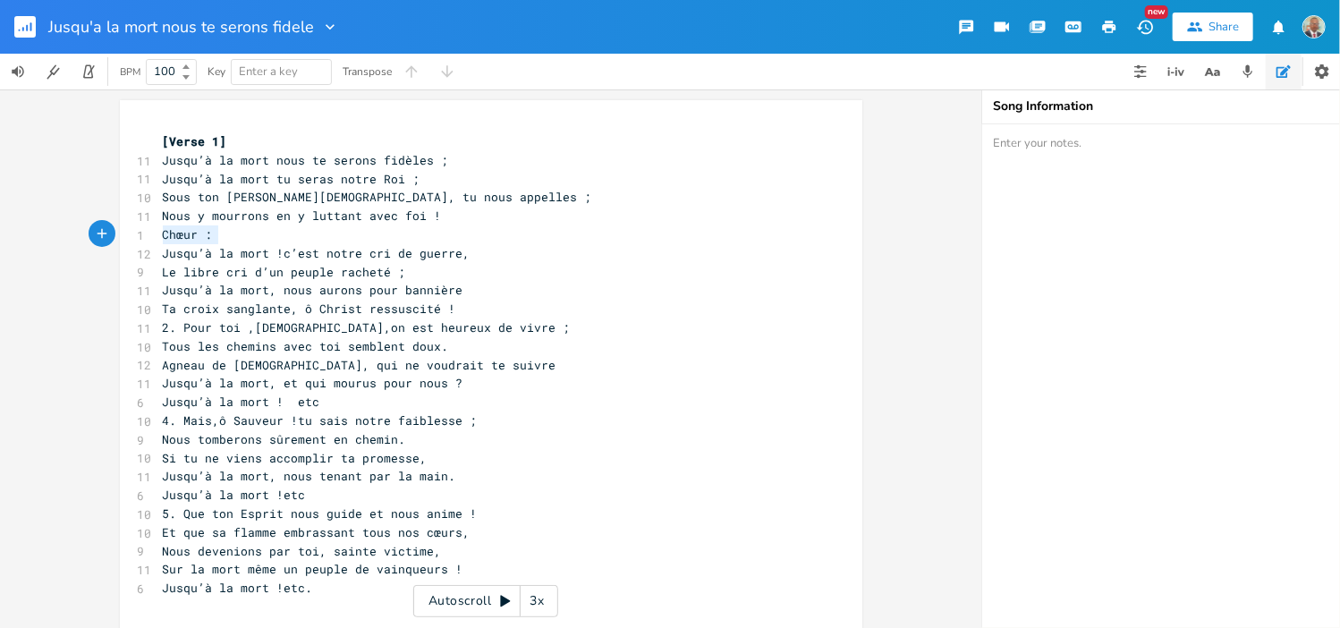
click at [159, 237] on div "1 Chœur :" at bounding box center [482, 234] width 646 height 19
click at [243, 241] on pre "Chœur :" at bounding box center [482, 234] width 646 height 19
type textarea "Chœur :"
drag, startPoint x: 216, startPoint y: 237, endPoint x: 151, endPoint y: 233, distance: 65.4
click at [159, 233] on pre "Chœur :" at bounding box center [482, 234] width 646 height 19
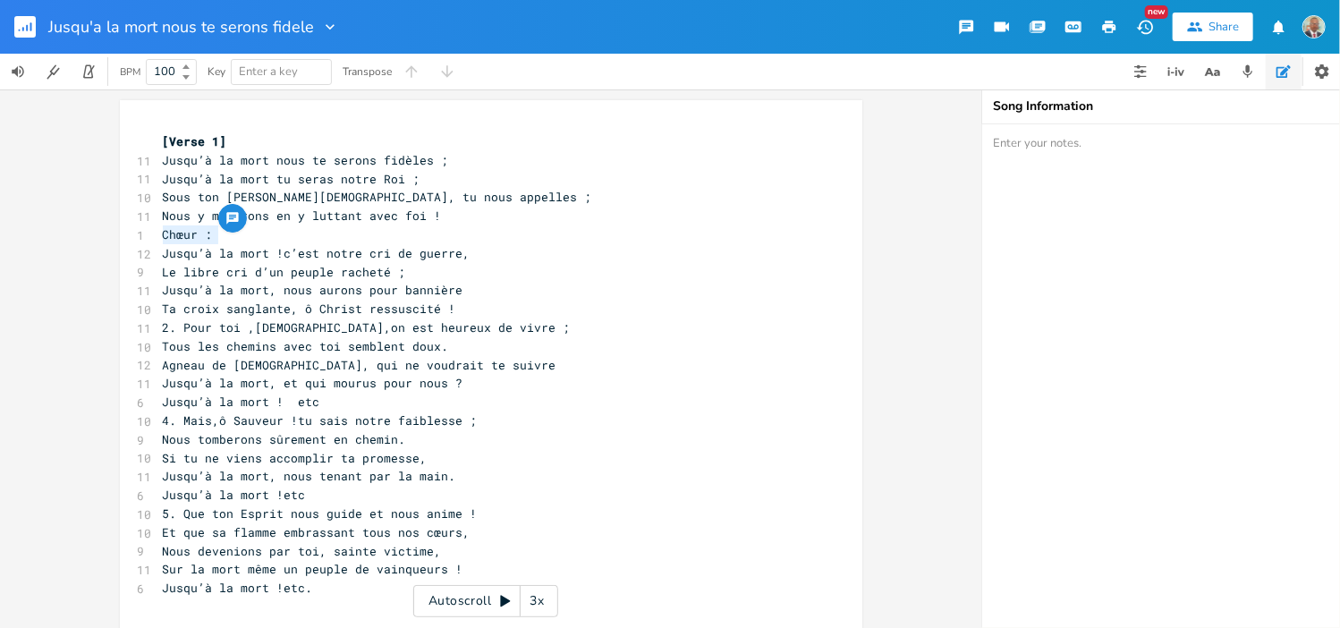
paste textarea
drag, startPoint x: 205, startPoint y: 234, endPoint x: 165, endPoint y: 230, distance: 40.5
click at [163, 233] on span "[Verse 1]" at bounding box center [195, 234] width 64 height 16
type textarea "Chorus"
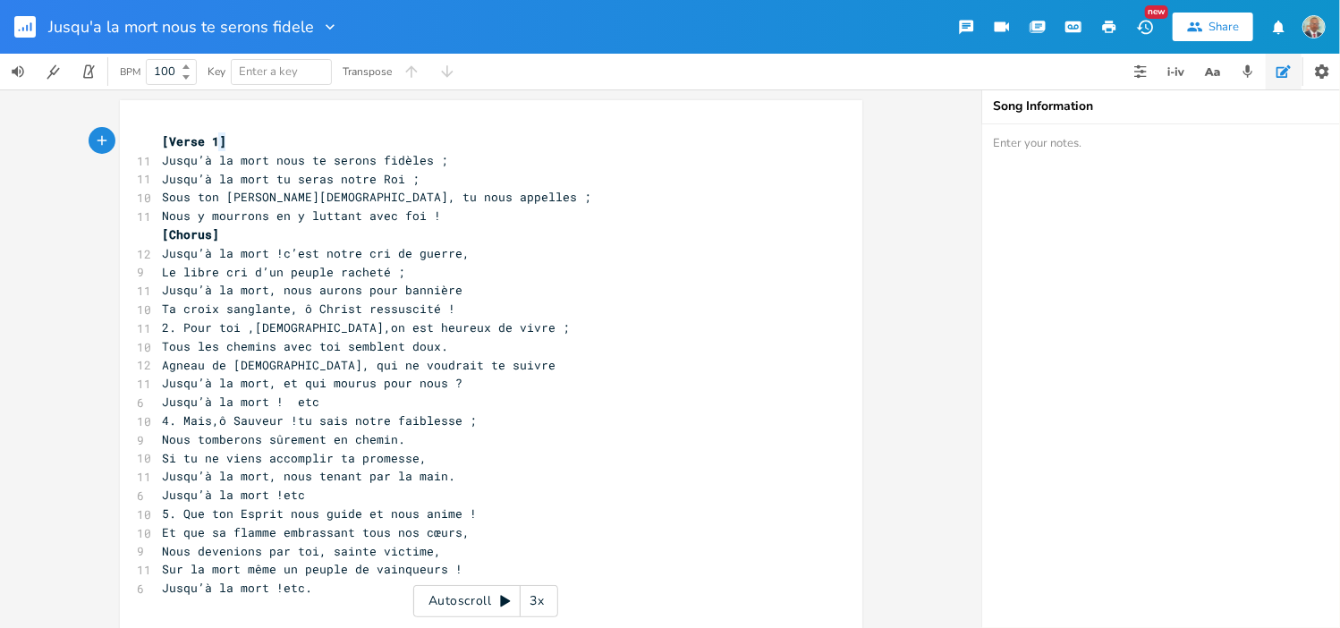
type textarea "[Verse 1]"
drag, startPoint x: 215, startPoint y: 133, endPoint x: 143, endPoint y: 136, distance: 71.6
click at [143, 136] on div "[Verse 1] x [Verse 1] 11 Jusqu’à la mort nous te serons fidèles ; 11 Jusqu’à la…" at bounding box center [491, 380] width 742 height 560
click at [450, 315] on span "Ta croix sanglante, ô Christ ressuscité !" at bounding box center [309, 309] width 293 height 16
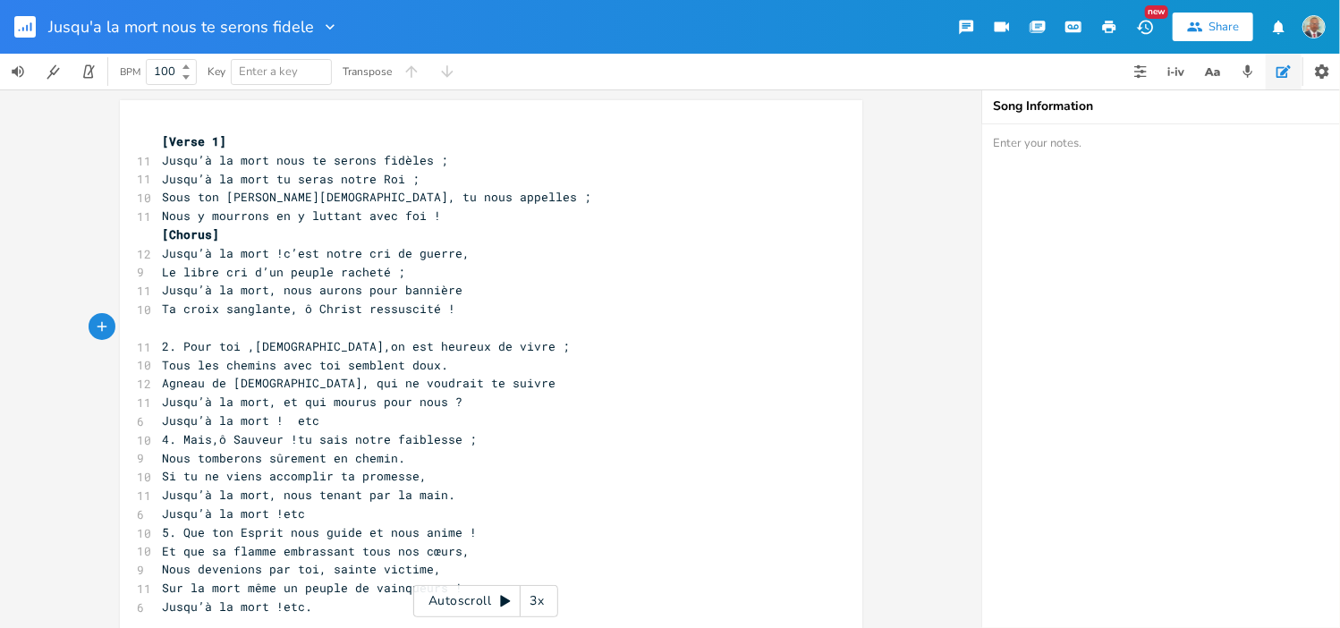
paste textarea "1"
click at [206, 324] on span "[Verse 1]" at bounding box center [202, 327] width 64 height 16
type textarea "2"
click at [178, 344] on span "2. Pour toi ,[DEMOGRAPHIC_DATA],on est heureux de vivre ;" at bounding box center [367, 346] width 408 height 16
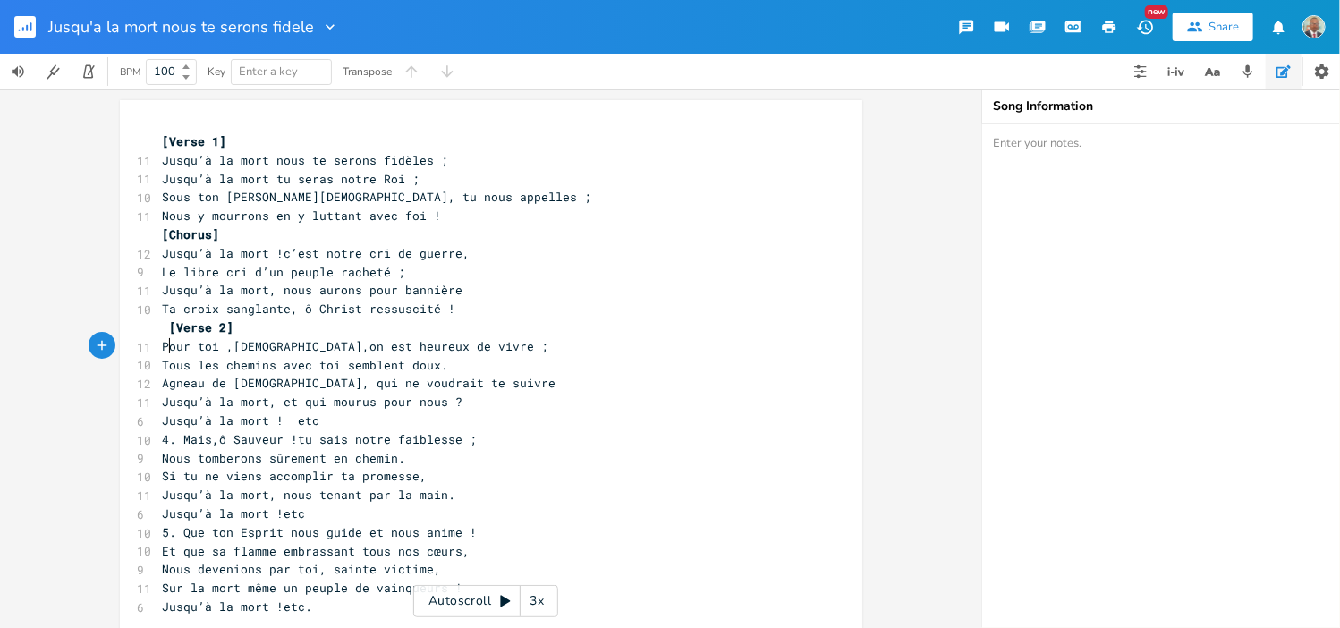
click at [311, 424] on span "Jusqu’à la mort ! etc" at bounding box center [241, 420] width 157 height 16
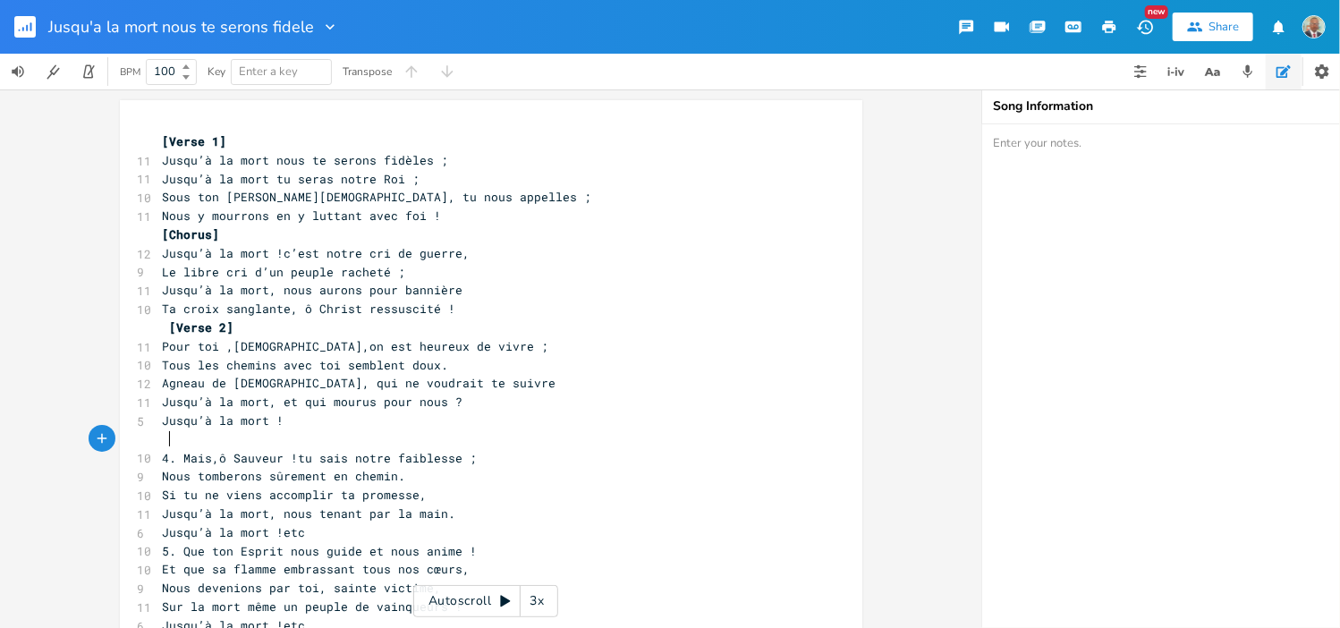
click at [166, 439] on pre at bounding box center [482, 439] width 646 height 19
paste textarea "1"
click at [207, 438] on span "[Verse 1]" at bounding box center [202, 439] width 64 height 16
type textarea "3"
click at [236, 442] on pre "[Verse 3]" at bounding box center [482, 439] width 646 height 19
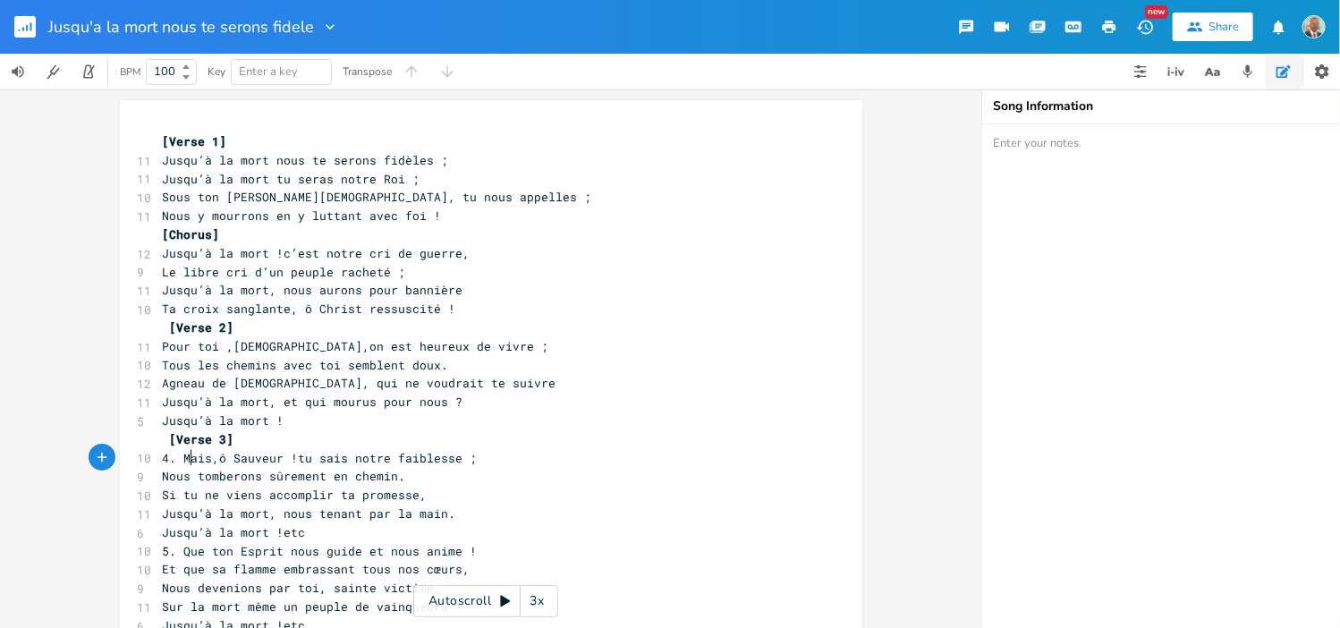
click at [180, 462] on span "4. Mais,ô Sauveur !tu sais notre faiblesse ;" at bounding box center [320, 458] width 315 height 16
click at [448, 515] on span "Jusqu’à la mort, nous tenant par la main." at bounding box center [309, 513] width 293 height 16
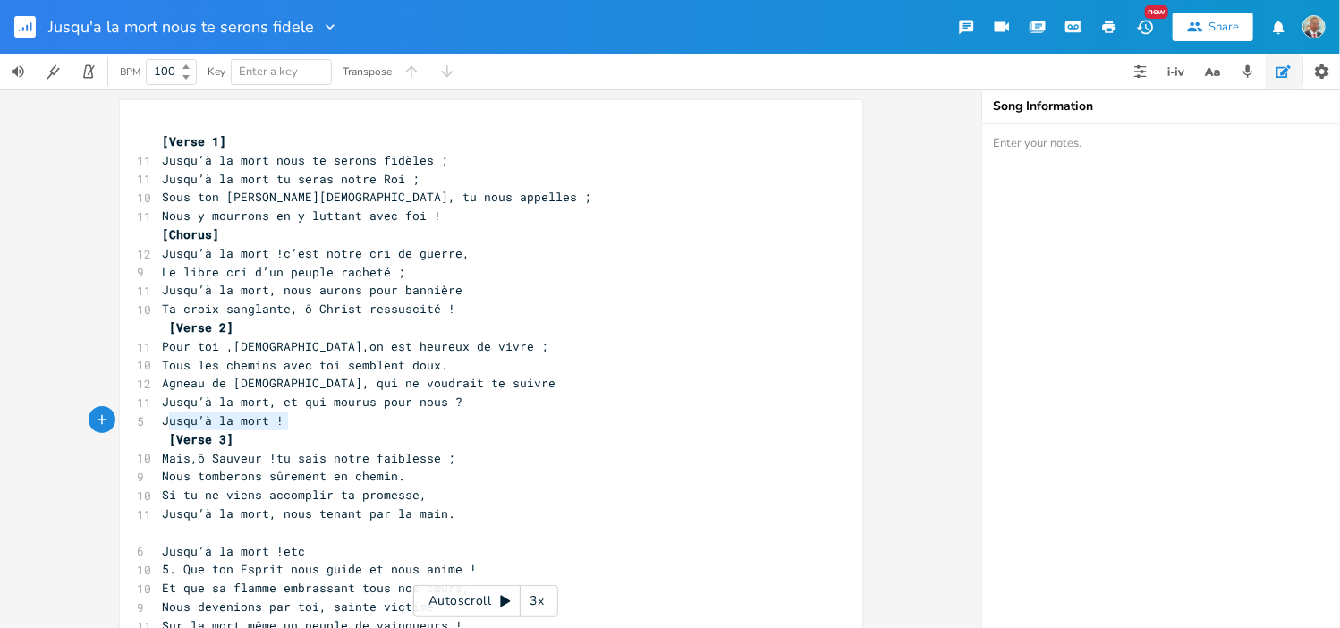
type textarea "Jusqu’à la mort !"
drag, startPoint x: 276, startPoint y: 419, endPoint x: 155, endPoint y: 420, distance: 121.7
click at [163, 420] on span "Jusqu’à la mort !" at bounding box center [224, 420] width 122 height 16
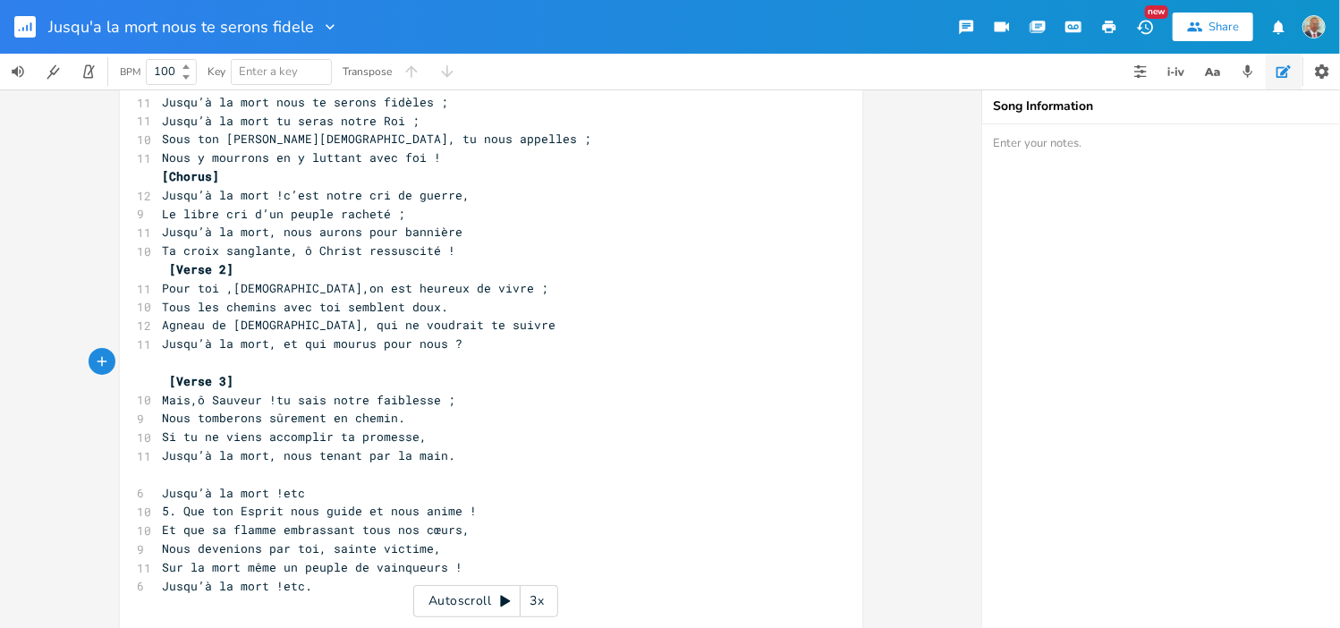
scroll to position [89, 0]
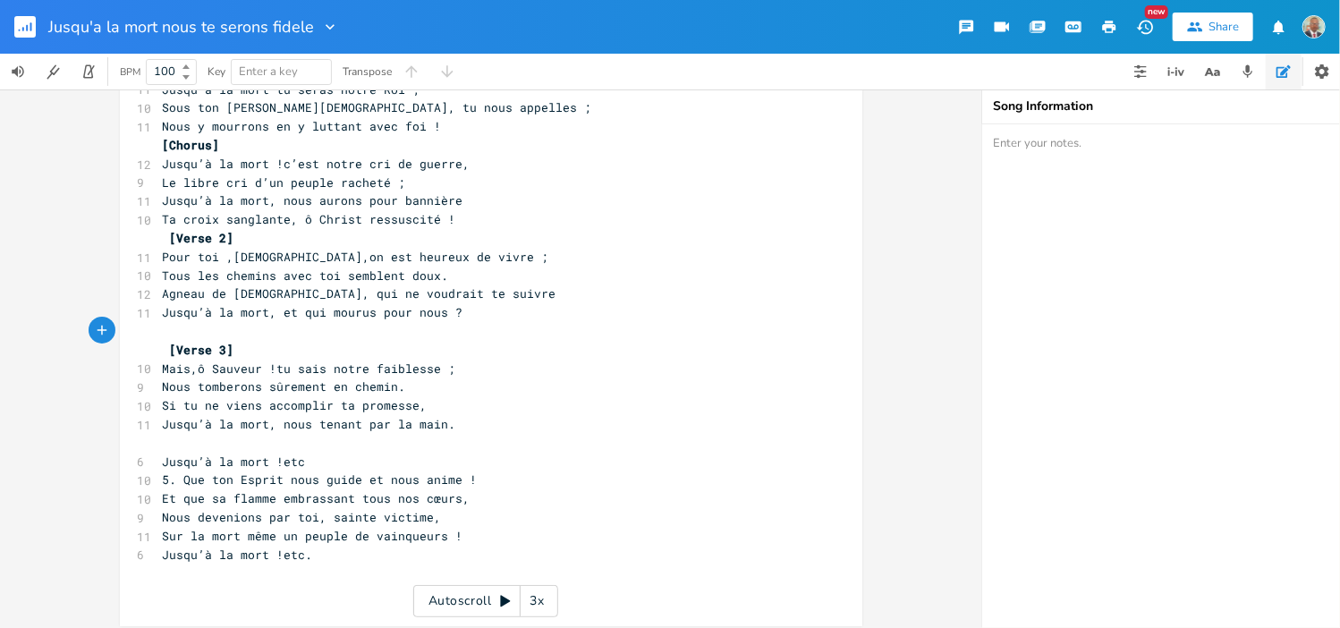
click at [198, 442] on pre at bounding box center [482, 443] width 646 height 19
type textarea "Jusqu’à la mort !etc"
drag, startPoint x: 298, startPoint y: 461, endPoint x: 150, endPoint y: 459, distance: 147.6
click at [159, 459] on pre "Jusqu’à la mort !etc" at bounding box center [482, 462] width 646 height 19
click at [164, 448] on pre at bounding box center [482, 443] width 646 height 19
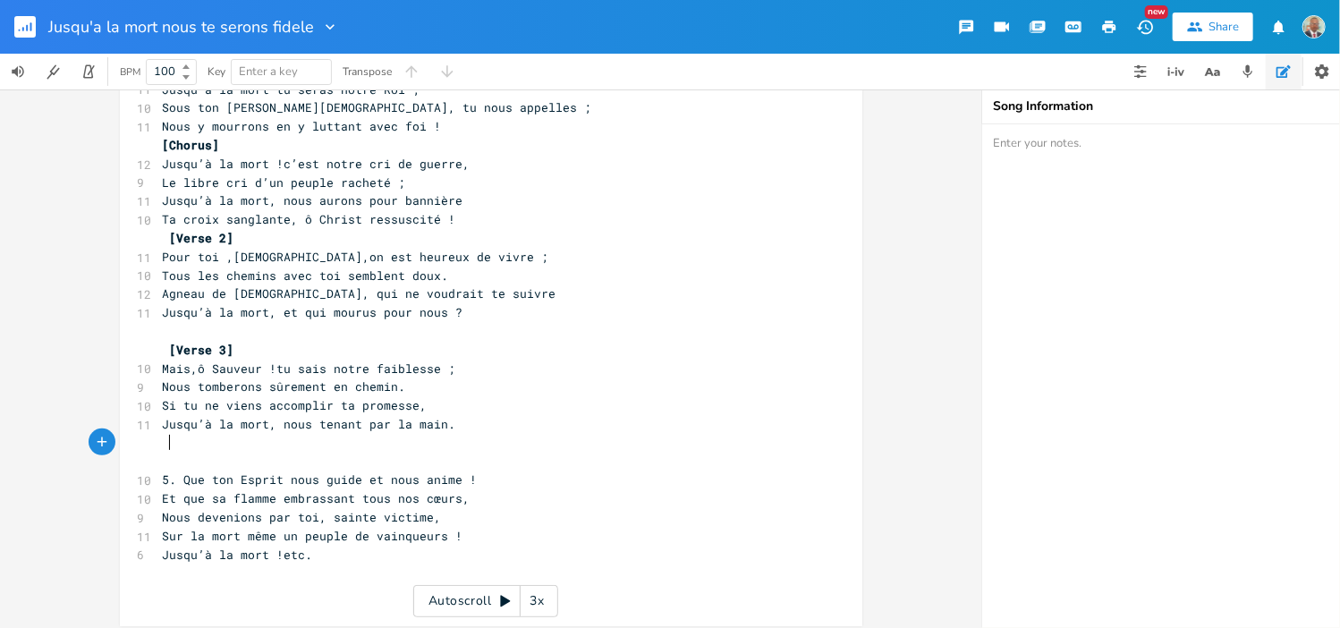
click at [159, 455] on pre "​" at bounding box center [482, 462] width 646 height 19
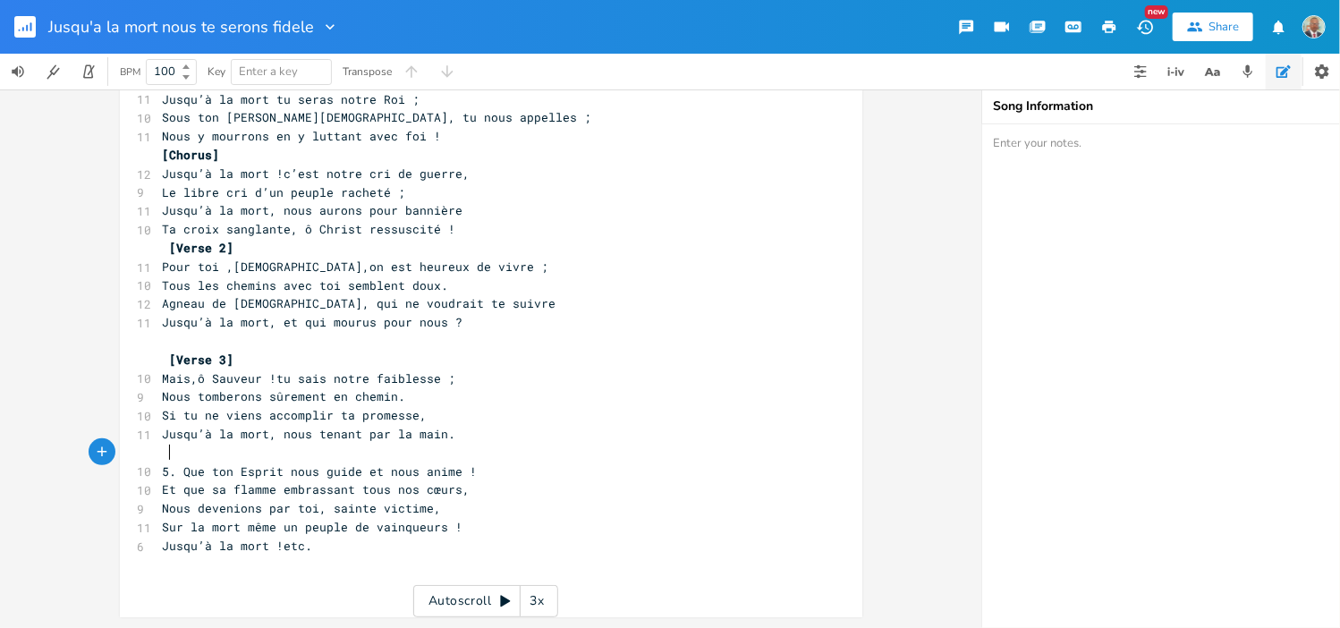
scroll to position [79, 0]
paste textarea "1"
click at [215, 451] on span "[Verse 1]" at bounding box center [202, 453] width 64 height 16
type textarea "4"
type textarea "Jusqu’à la mort !etc."
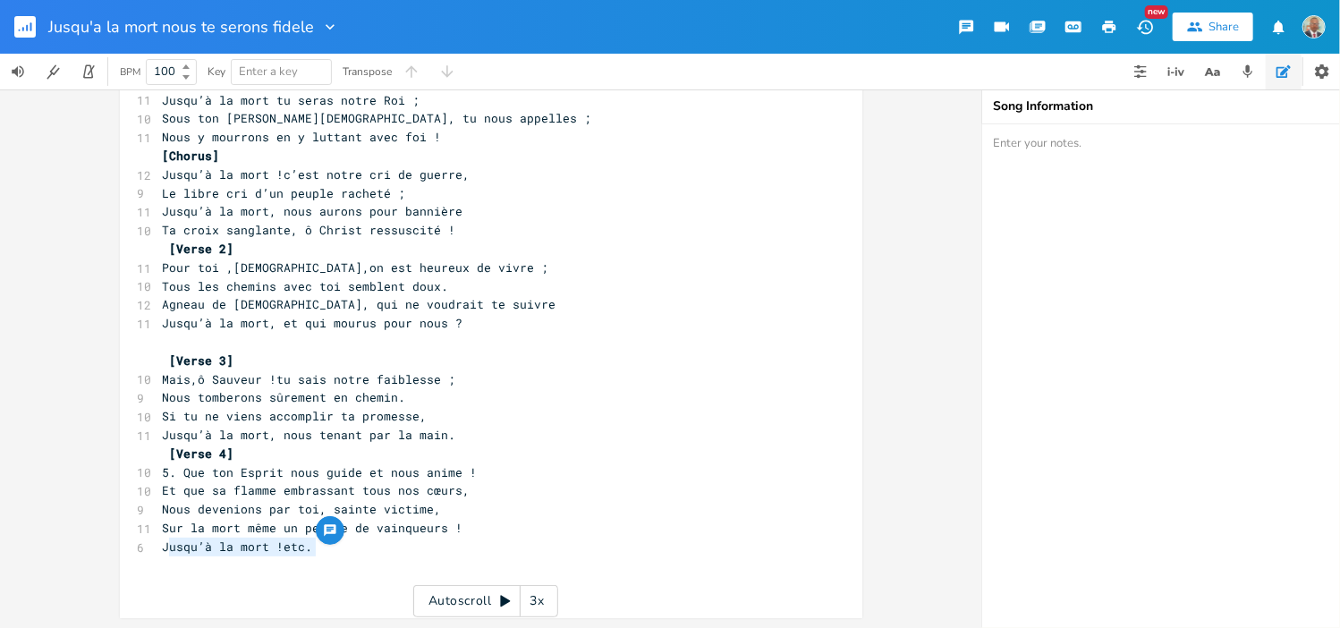
drag, startPoint x: 313, startPoint y: 551, endPoint x: 161, endPoint y: 548, distance: 152.1
click at [161, 549] on pre "Jusqu’à la mort !etc." at bounding box center [482, 547] width 646 height 19
click at [486, 523] on pre "Sur la mort même un peuple de vainqueurs !" at bounding box center [482, 528] width 646 height 19
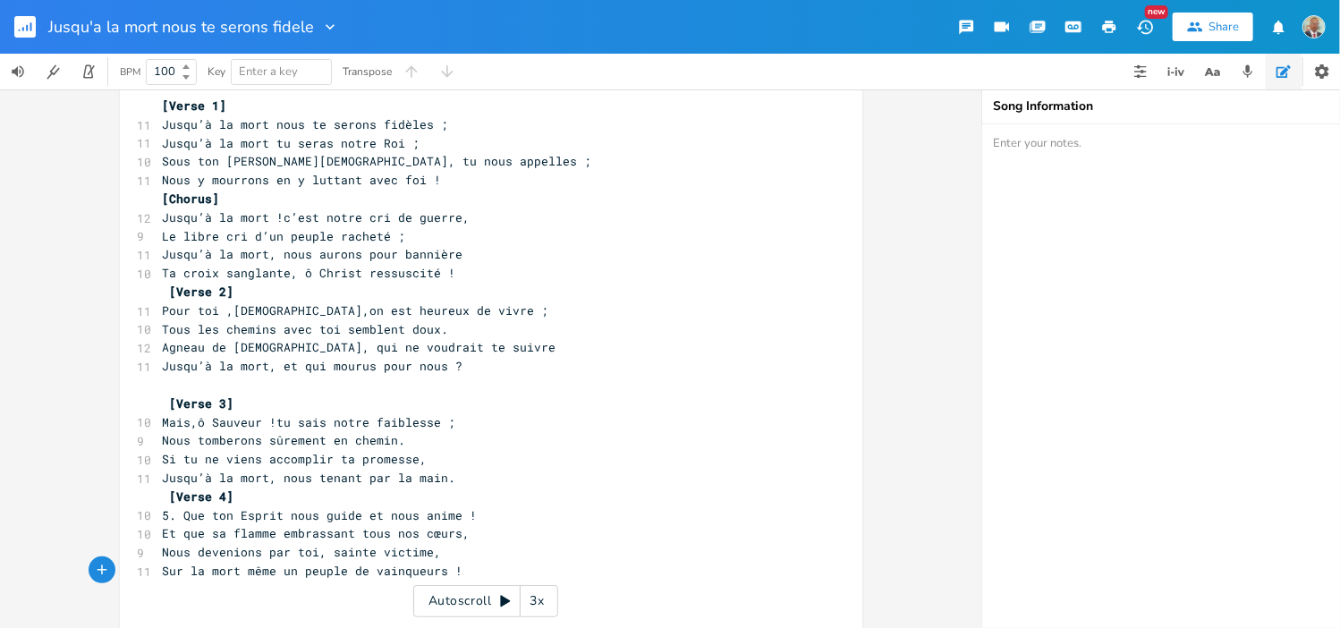
scroll to position [0, 0]
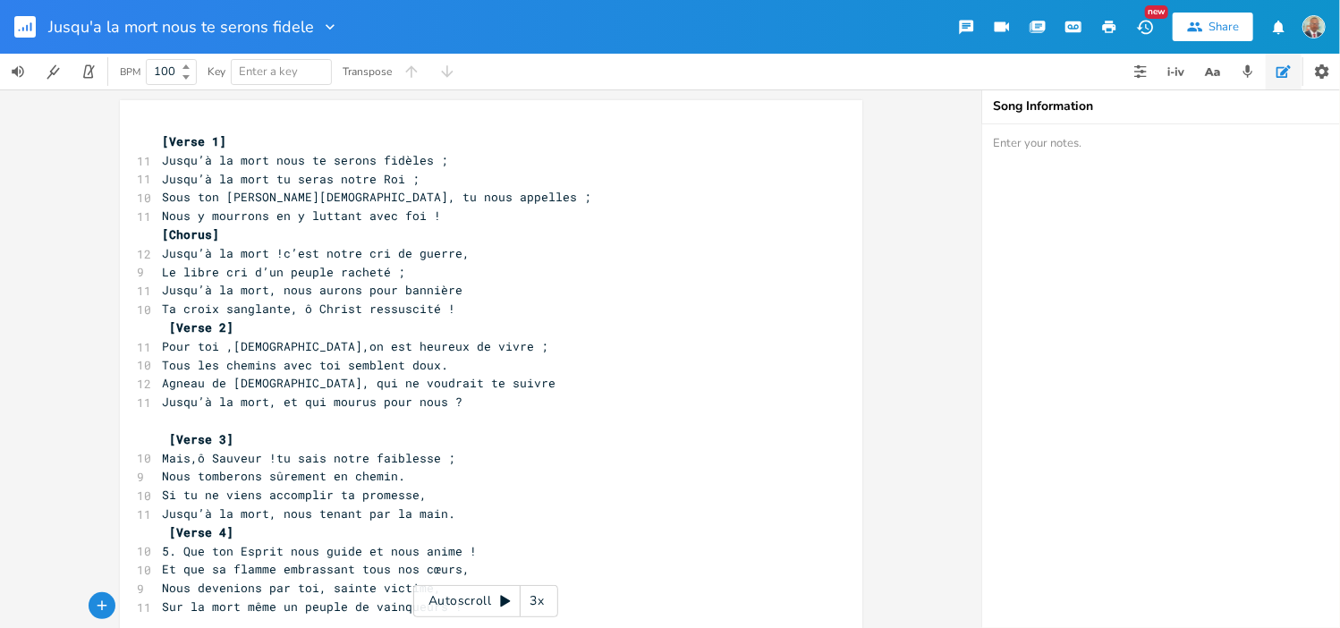
click at [31, 28] on g "button" at bounding box center [24, 26] width 21 height 21
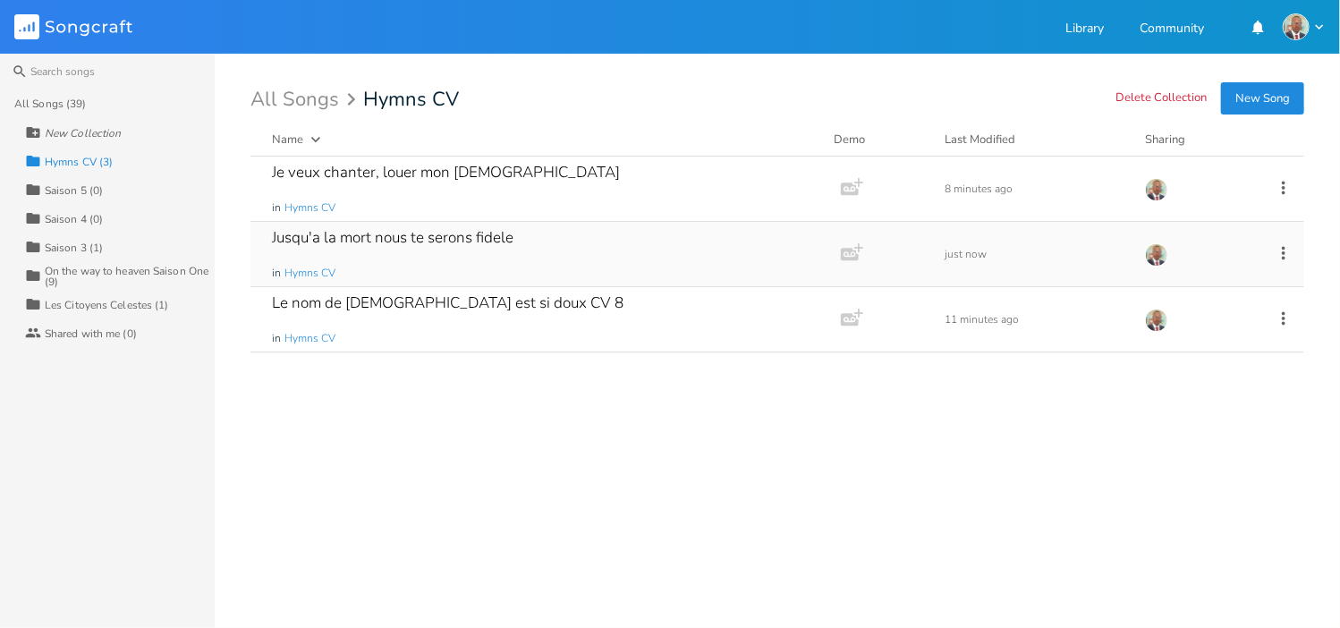
click at [705, 235] on div "Jusqu'a la mort nous te serons fidele in Hymns CV" at bounding box center [542, 254] width 540 height 64
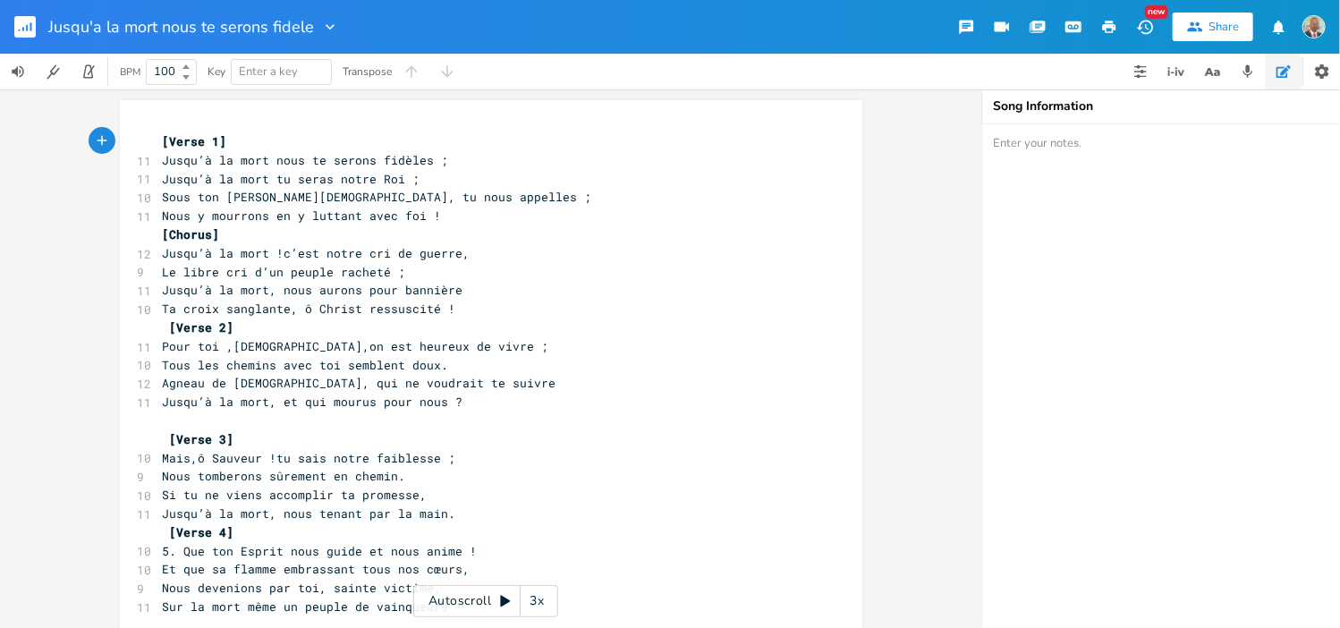
click at [1021, 155] on textarea at bounding box center [1161, 376] width 358 height 504
type textarea "CV 191"
click at [25, 30] on rect "button" at bounding box center [24, 26] width 21 height 21
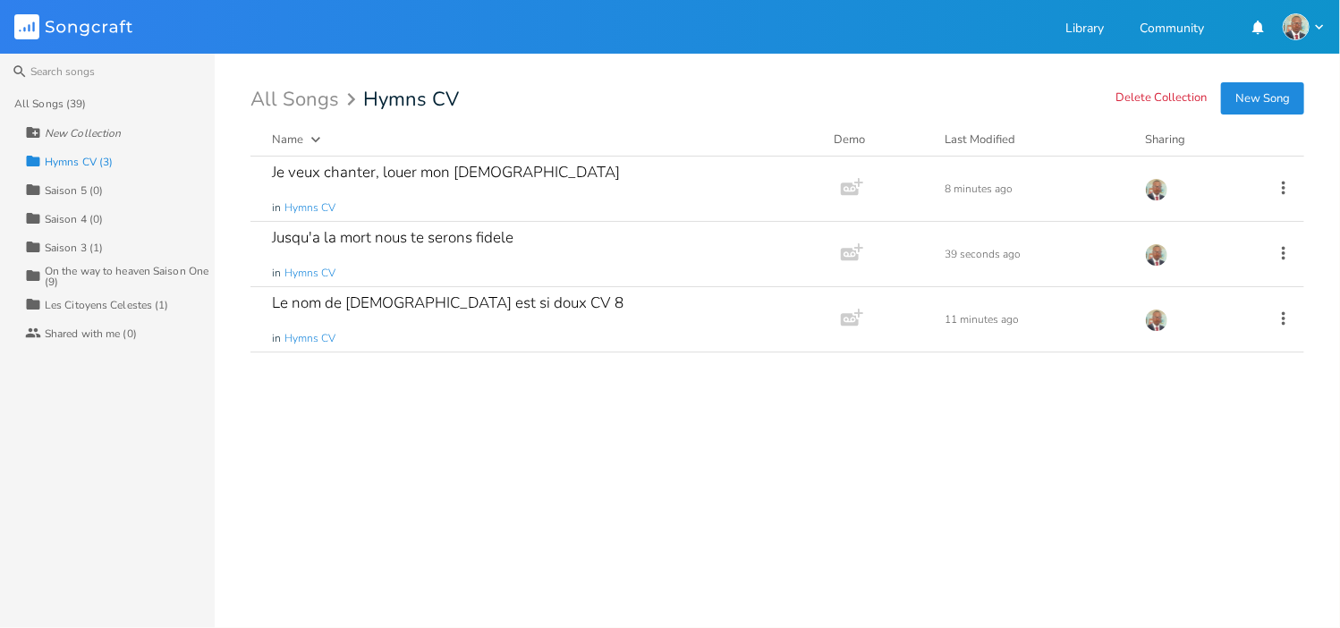
click at [1258, 96] on button "New Song" at bounding box center [1262, 98] width 83 height 32
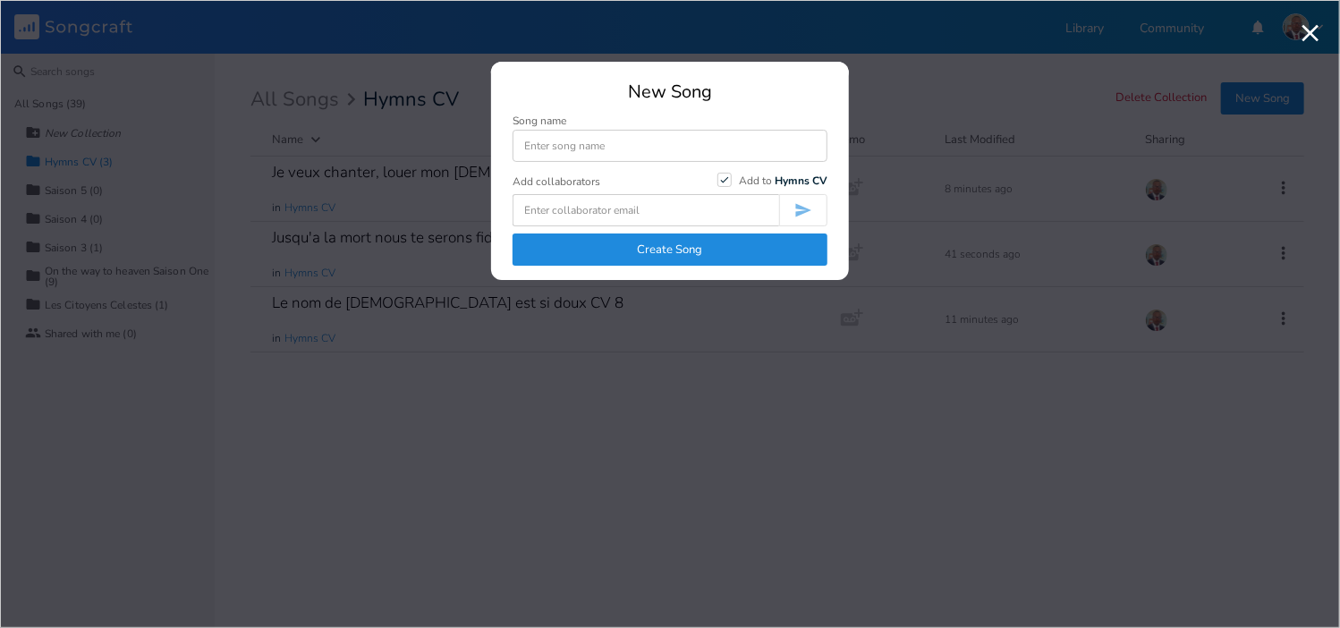
click at [554, 147] on input at bounding box center [669, 146] width 315 height 32
click at [587, 148] on input at bounding box center [669, 146] width 315 height 32
type input "A [DEMOGRAPHIC_DATA] je m'abandone"
click at [716, 250] on button "Create Song" at bounding box center [669, 249] width 315 height 32
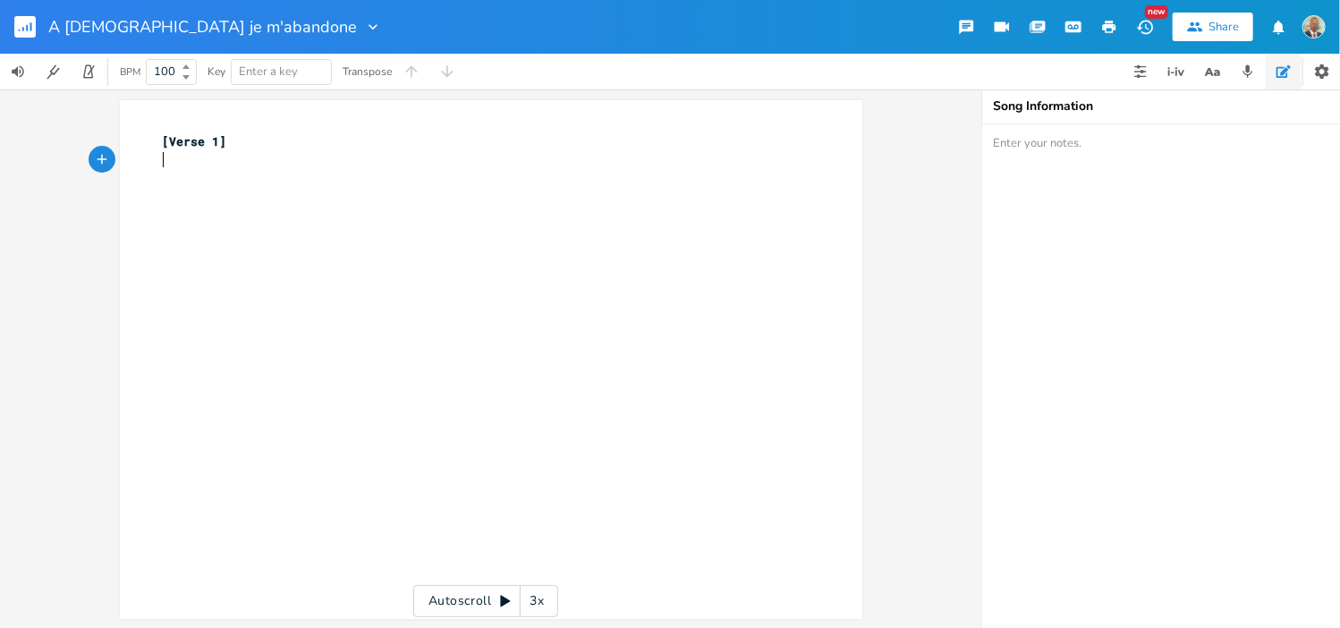
click at [250, 157] on pre "​" at bounding box center [482, 160] width 646 height 19
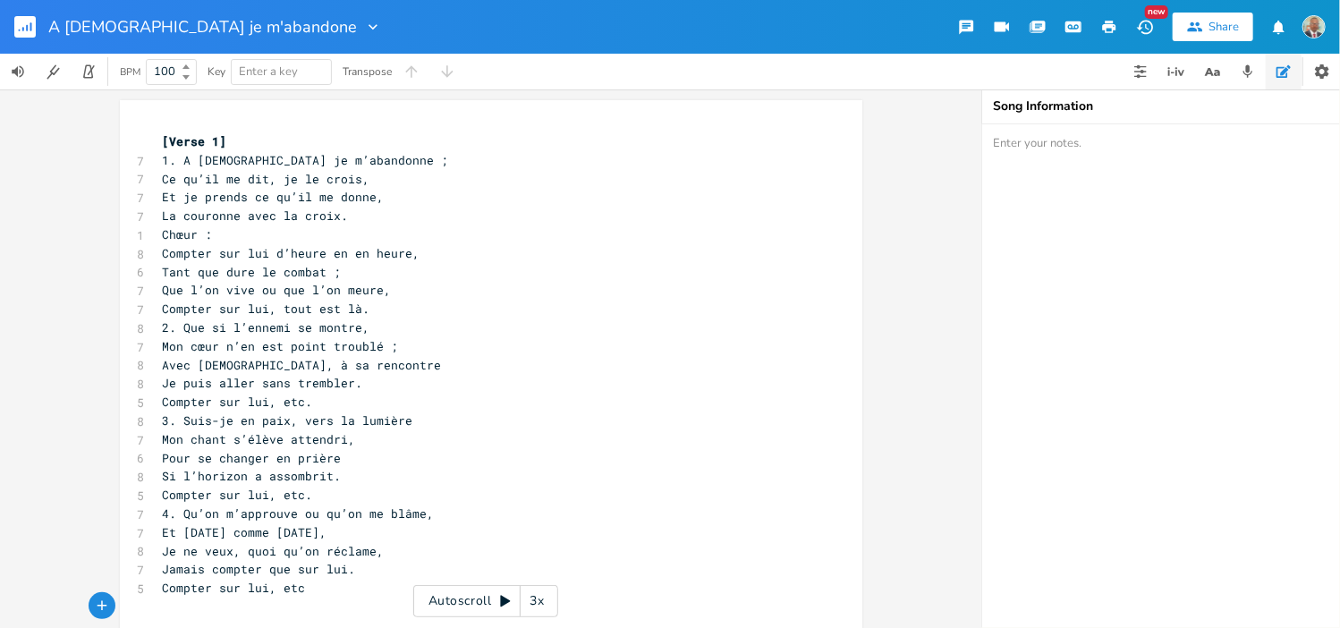
click at [170, 162] on span "1. A [DEMOGRAPHIC_DATA] je m’abandonne ;" at bounding box center [306, 160] width 286 height 16
type textarea "[Verse 1]"
drag, startPoint x: 216, startPoint y: 137, endPoint x: 150, endPoint y: 139, distance: 65.3
click at [159, 139] on pre "[Verse 1]" at bounding box center [482, 141] width 646 height 19
type textarea "Chœur :"
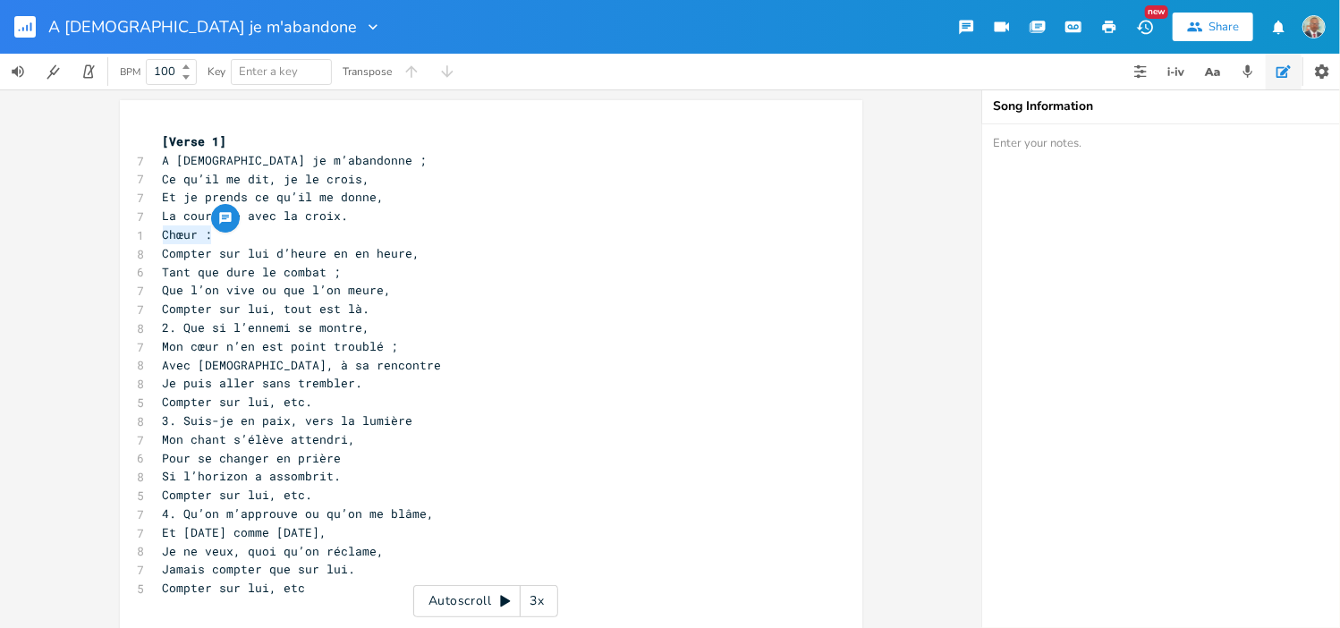
drag, startPoint x: 204, startPoint y: 237, endPoint x: 149, endPoint y: 237, distance: 54.6
click at [159, 237] on pre "Chœur :" at bounding box center [482, 234] width 646 height 19
drag, startPoint x: 205, startPoint y: 233, endPoint x: 162, endPoint y: 233, distance: 42.9
click at [163, 234] on span "[Verse 1]" at bounding box center [195, 234] width 64 height 16
type textarea "Chorus"
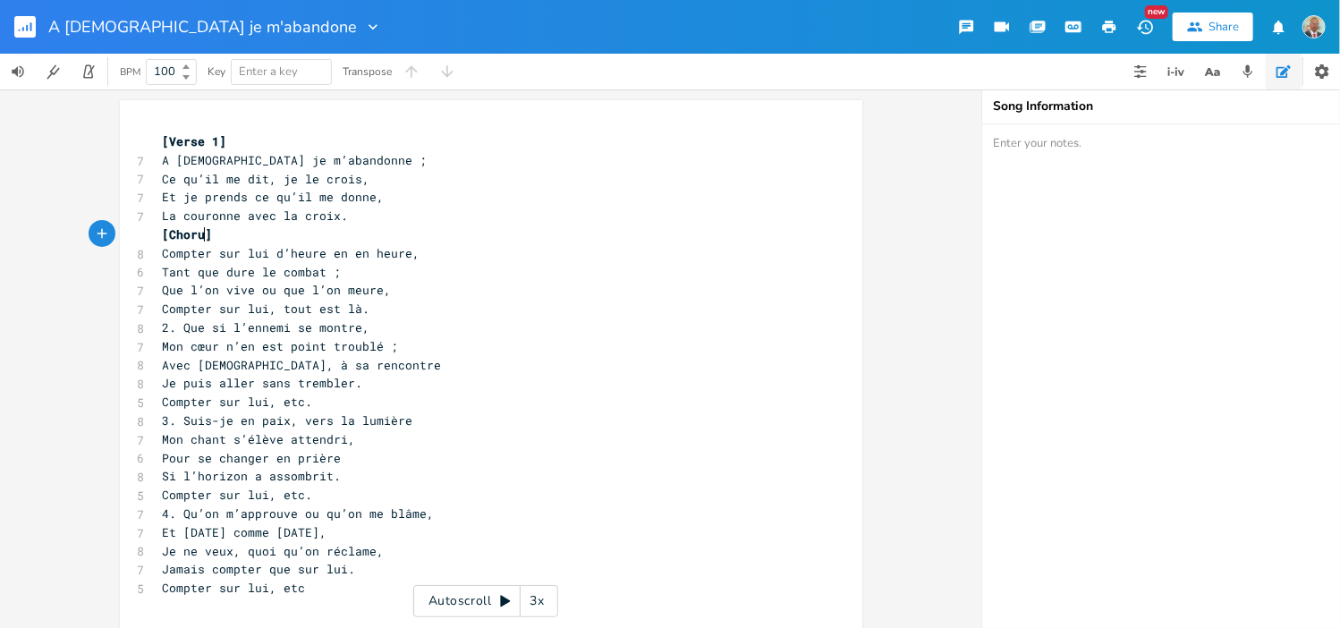
scroll to position [0, 37]
click at [170, 324] on span "2. Que si l’ennemi se montre," at bounding box center [267, 327] width 208 height 16
click at [363, 312] on span "Compter sur lui, tout est là." at bounding box center [267, 309] width 208 height 16
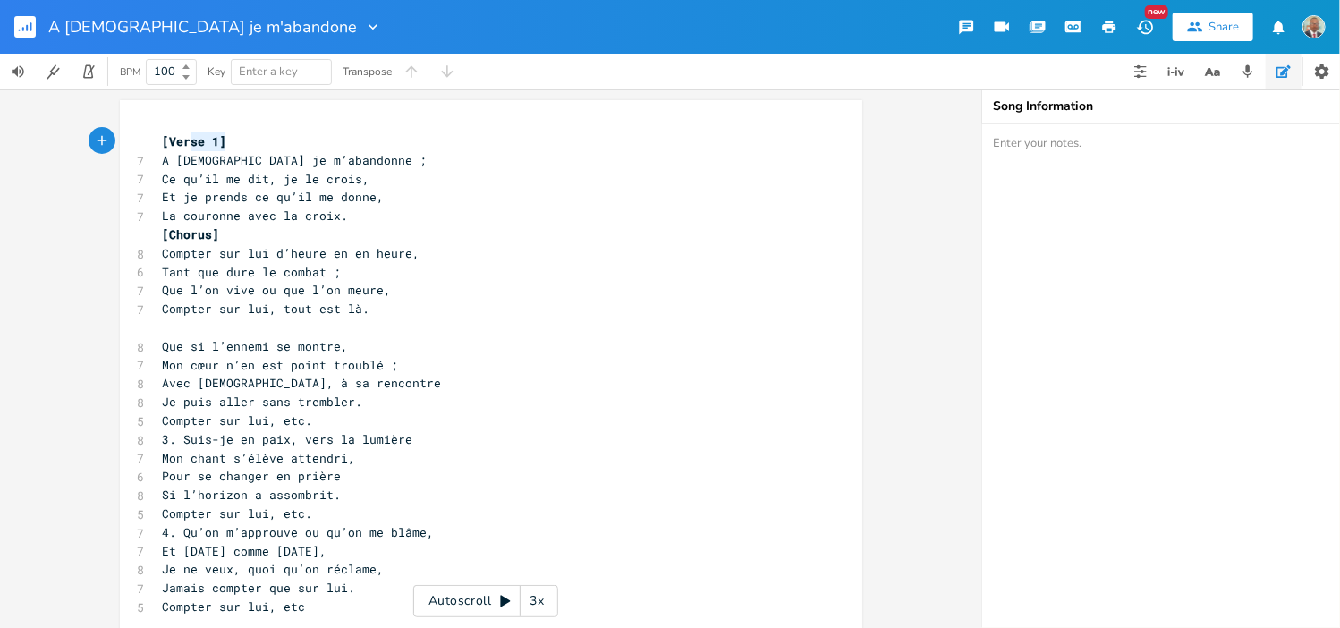
type textarea "[Verse 1]"
drag, startPoint x: 214, startPoint y: 140, endPoint x: 148, endPoint y: 136, distance: 66.3
click at [159, 136] on pre "[Verse 1]" at bounding box center [482, 141] width 646 height 19
click at [170, 327] on pre at bounding box center [482, 327] width 646 height 19
drag, startPoint x: 215, startPoint y: 328, endPoint x: 206, endPoint y: 326, distance: 9.1
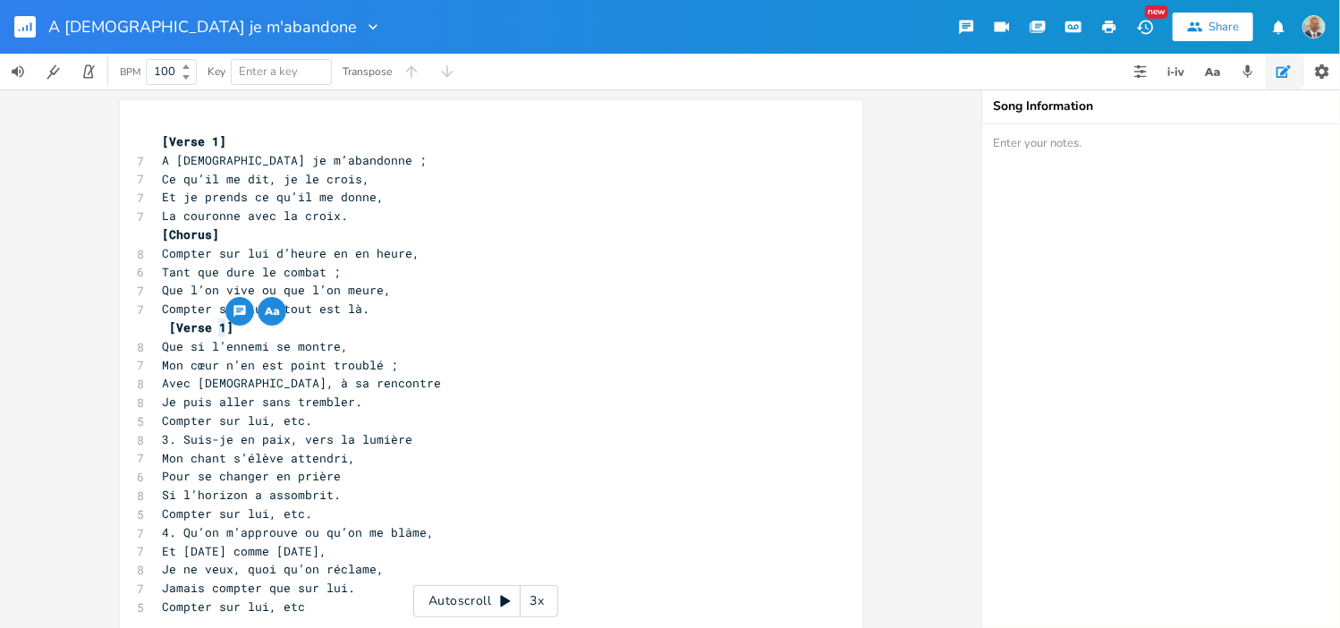
click at [206, 326] on span "[Verse 1]" at bounding box center [202, 327] width 64 height 16
type textarea "2"
click at [170, 326] on span "[Verse 2]" at bounding box center [202, 327] width 64 height 16
type textarea "Compter sur lui, etc."
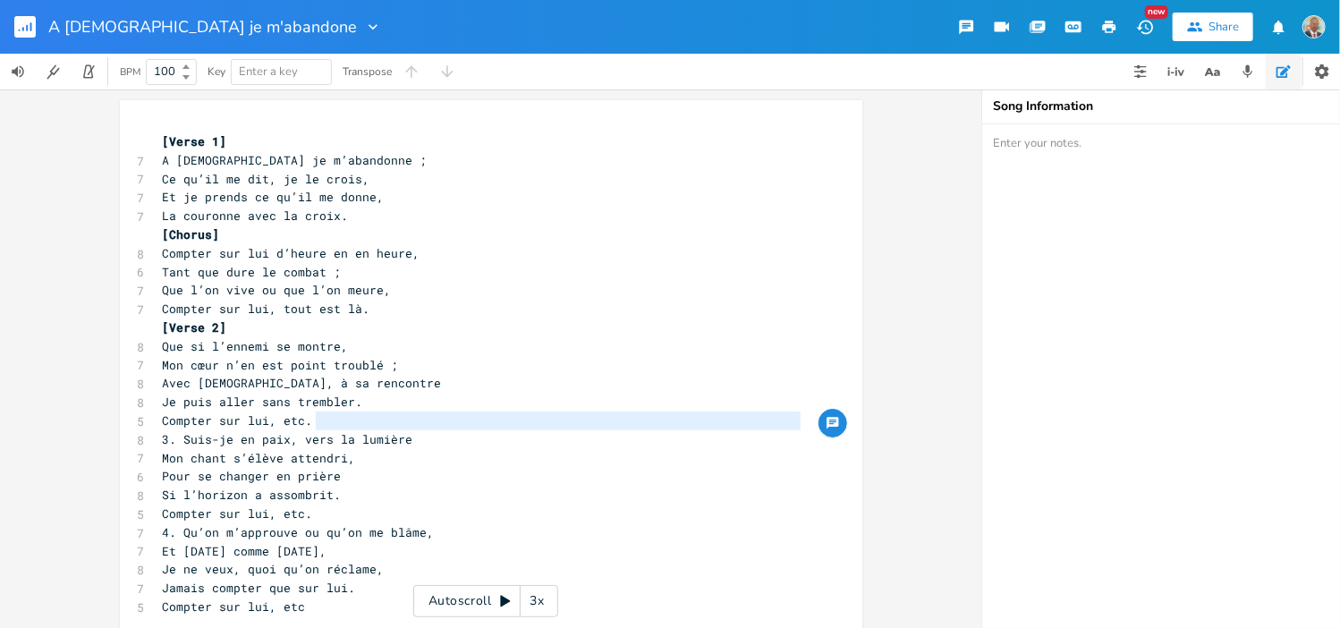
type textarea "Compter sur lui, etc."
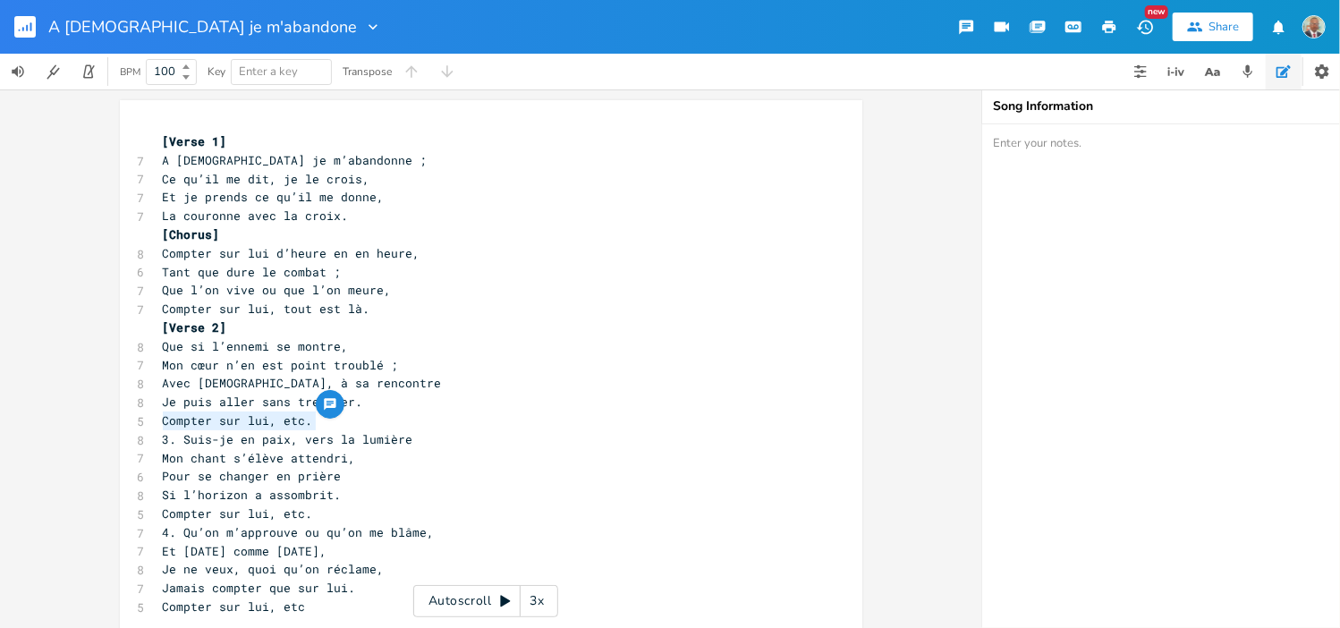
drag, startPoint x: 304, startPoint y: 421, endPoint x: 139, endPoint y: 421, distance: 165.5
click at [139, 421] on div "Compter sur lui, etc. x [Verse 1] 7 A [DEMOGRAPHIC_DATA] je m’abandonne ; [DATE…" at bounding box center [491, 380] width 742 height 560
type textarea "[Verse 2]"
drag, startPoint x: 215, startPoint y: 327, endPoint x: 149, endPoint y: 330, distance: 65.3
click at [159, 330] on pre "[Verse 2]" at bounding box center [482, 327] width 646 height 19
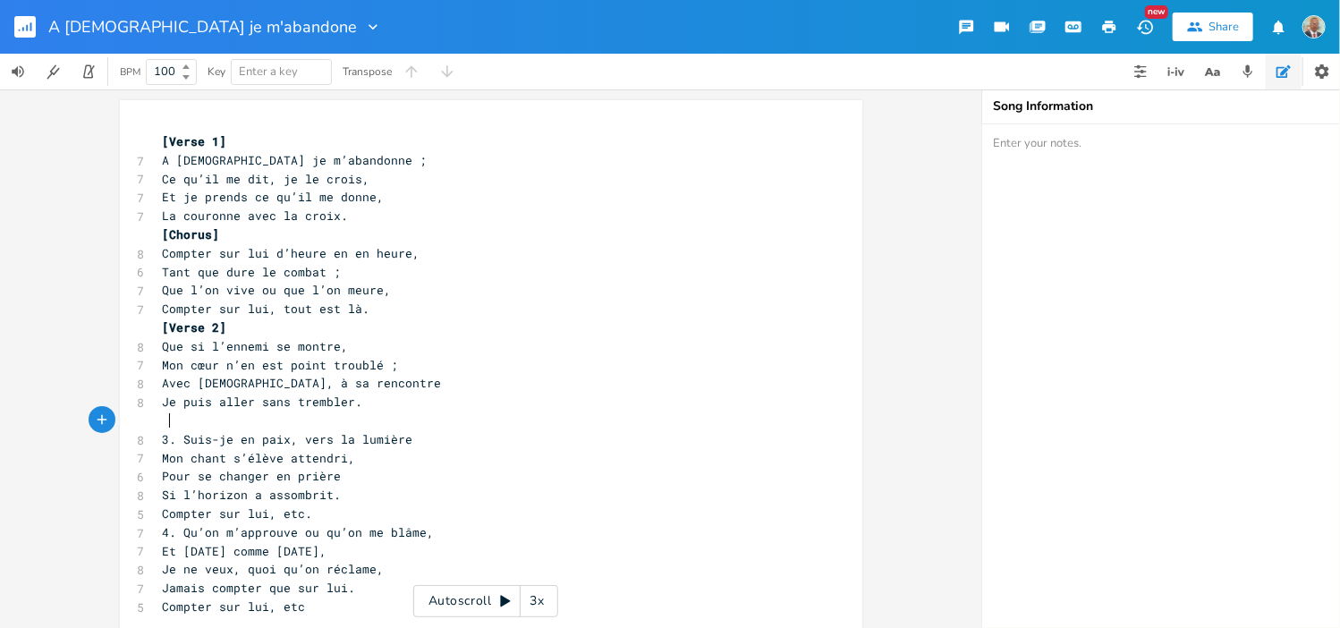
click at [169, 420] on pre at bounding box center [482, 420] width 646 height 19
click at [208, 419] on span "[Verse 2]" at bounding box center [202, 420] width 64 height 16
type textarea "3"
click at [171, 441] on span "3. Suis-je en paix, vers la lumière" at bounding box center [288, 439] width 250 height 16
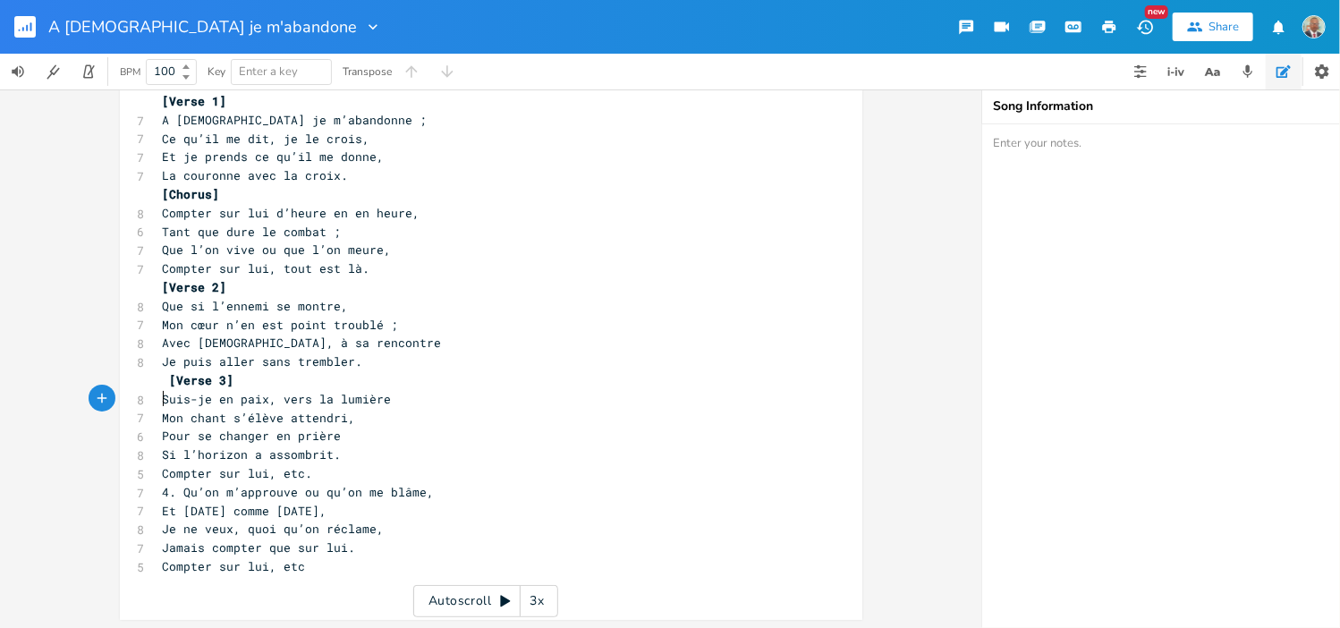
scroll to position [43, 0]
type textarea "4"
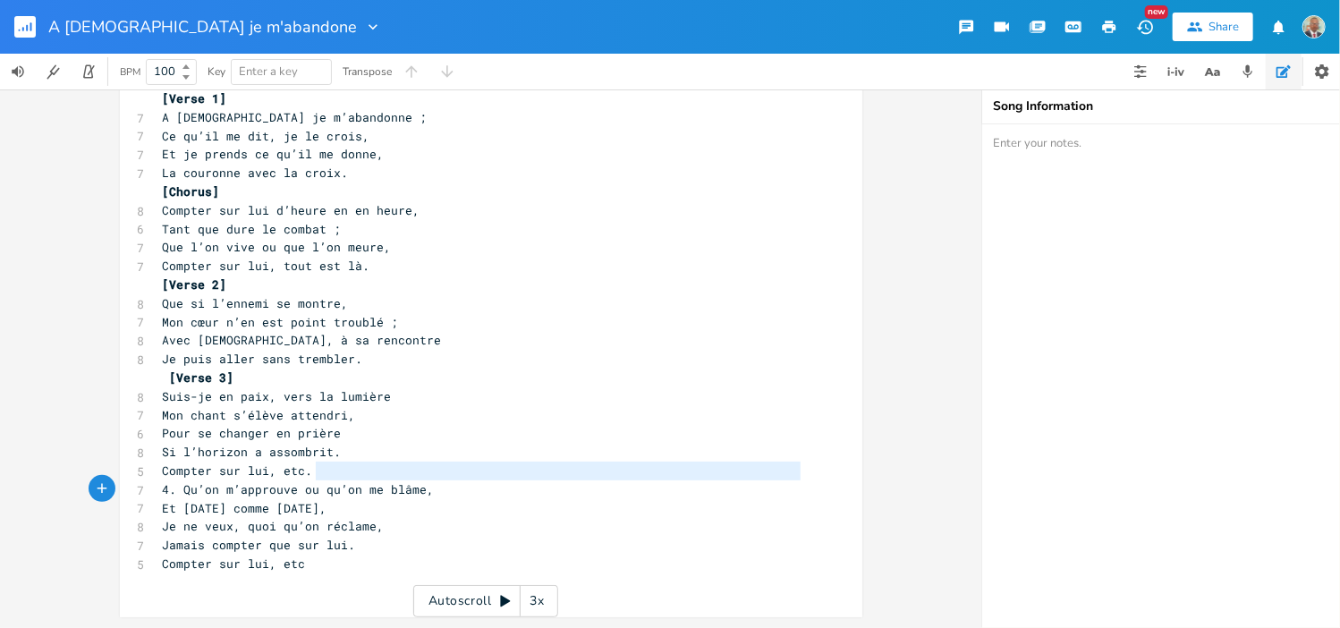
type textarea "Compter sur lui, etc."
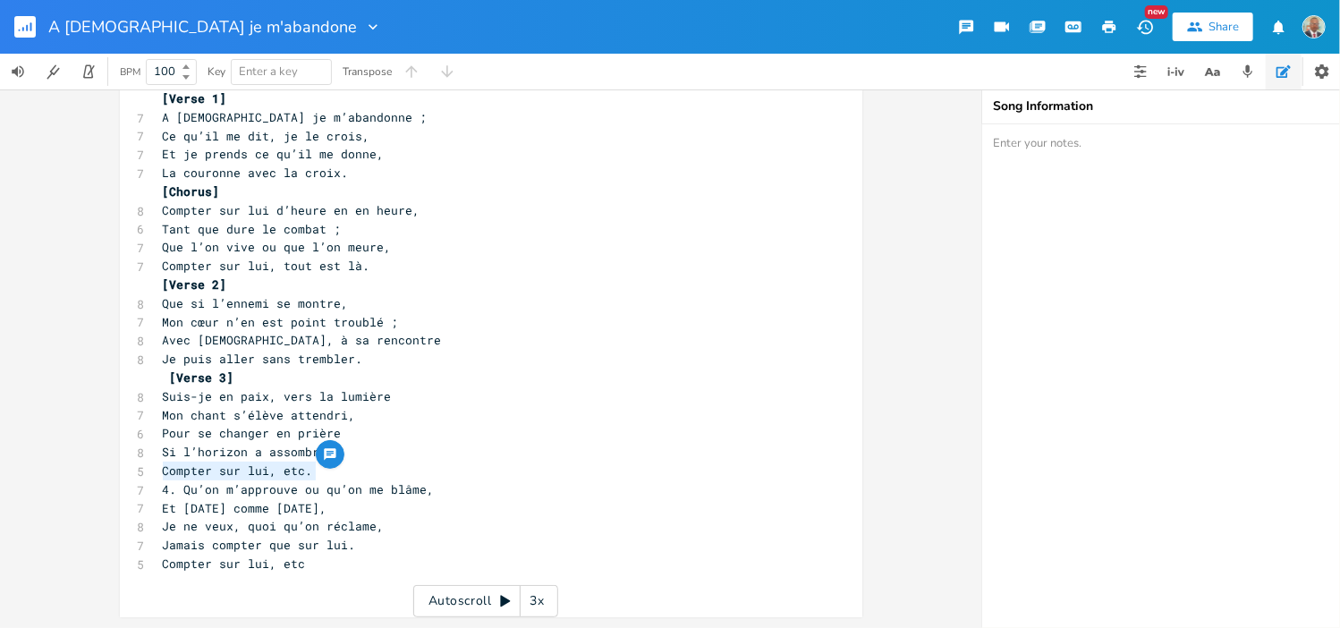
drag, startPoint x: 304, startPoint y: 470, endPoint x: 142, endPoint y: 470, distance: 161.9
click at [142, 470] on div "Compter sur lui, etc. x [Verse 1] 7 A [DEMOGRAPHIC_DATA] je m’abandonne ; [DATE…" at bounding box center [491, 337] width 742 height 560
click at [201, 470] on span "[Verse 2]" at bounding box center [195, 471] width 64 height 16
type textarea "3"
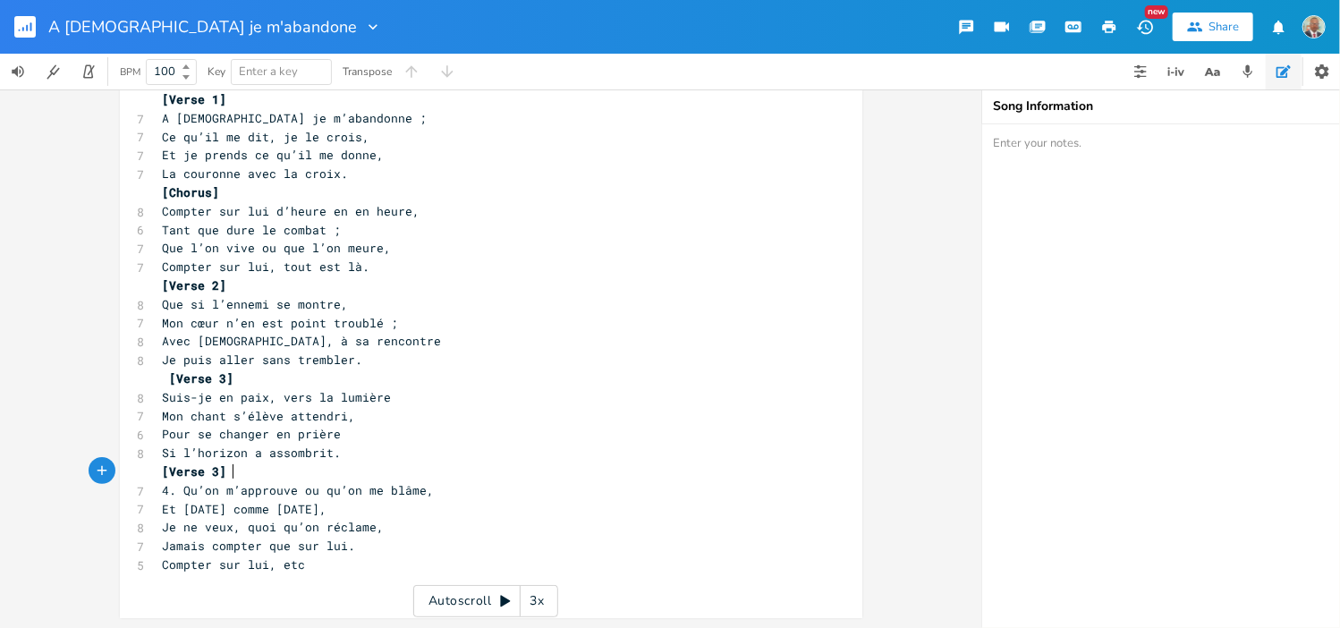
click at [247, 477] on pre "[Verse 3]" at bounding box center [482, 471] width 646 height 19
click at [170, 377] on span "[Verse 3]" at bounding box center [202, 378] width 64 height 16
type textarea "Compter sur lui, etc"
drag, startPoint x: 307, startPoint y: 566, endPoint x: 156, endPoint y: 563, distance: 151.2
click at [159, 563] on pre "Compter sur lui, etc" at bounding box center [482, 564] width 646 height 19
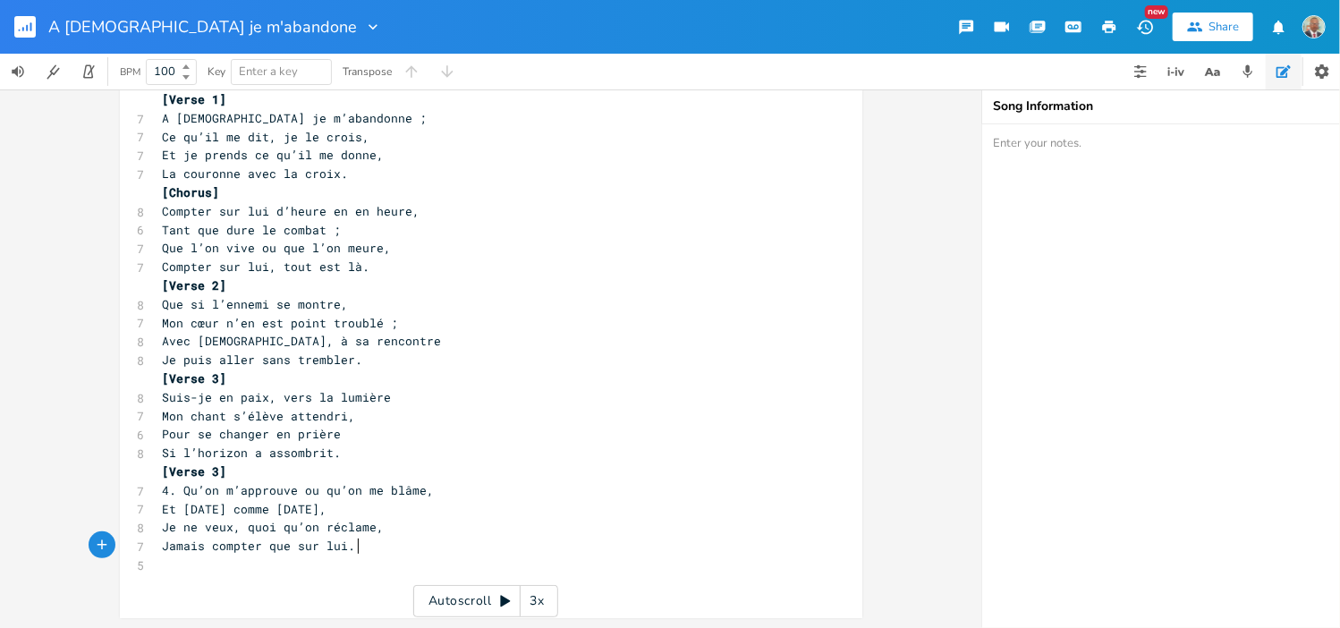
click at [347, 545] on pre "Jamais compter que sur lui." at bounding box center [482, 546] width 646 height 19
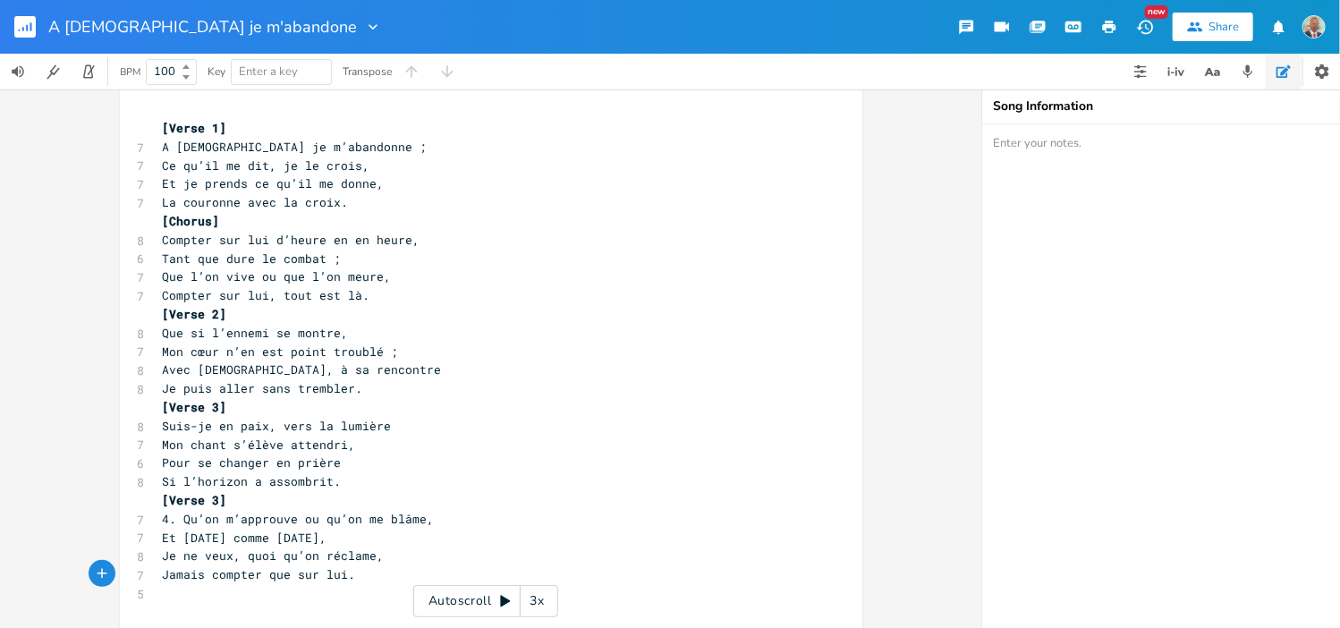
scroll to position [0, 0]
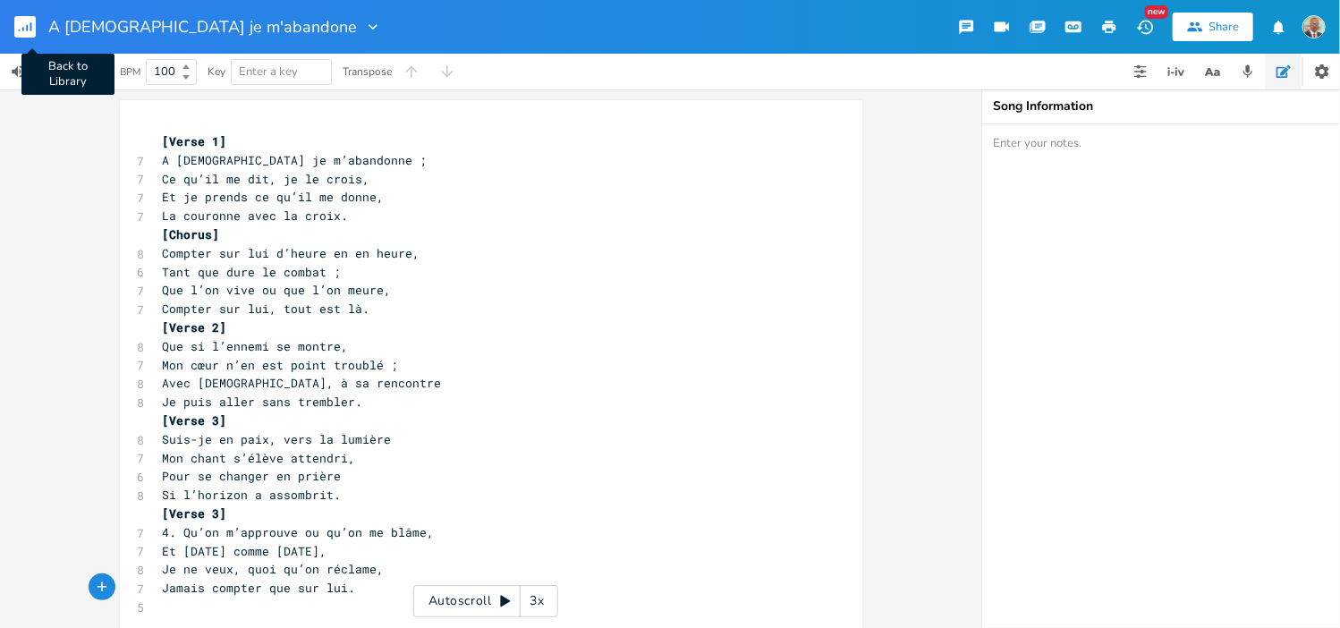
click at [25, 30] on rect "button" at bounding box center [24, 26] width 21 height 21
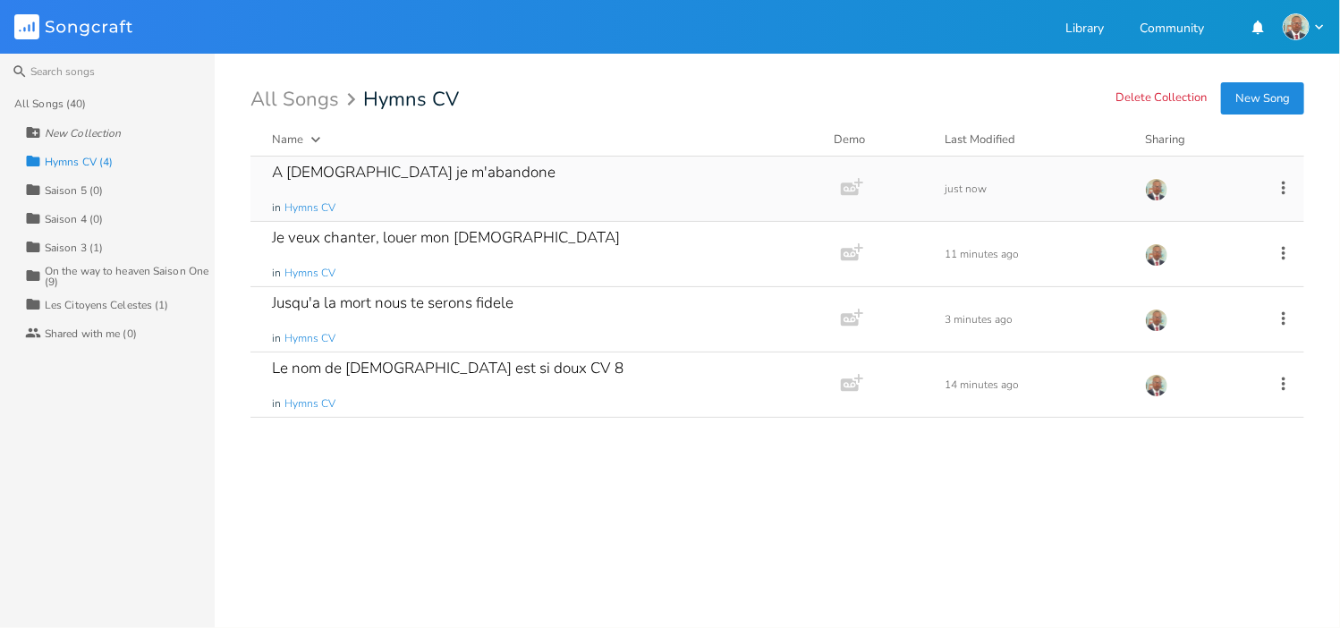
click at [462, 180] on div "A [DEMOGRAPHIC_DATA] je m'abandone in Hymns CV" at bounding box center [542, 189] width 540 height 64
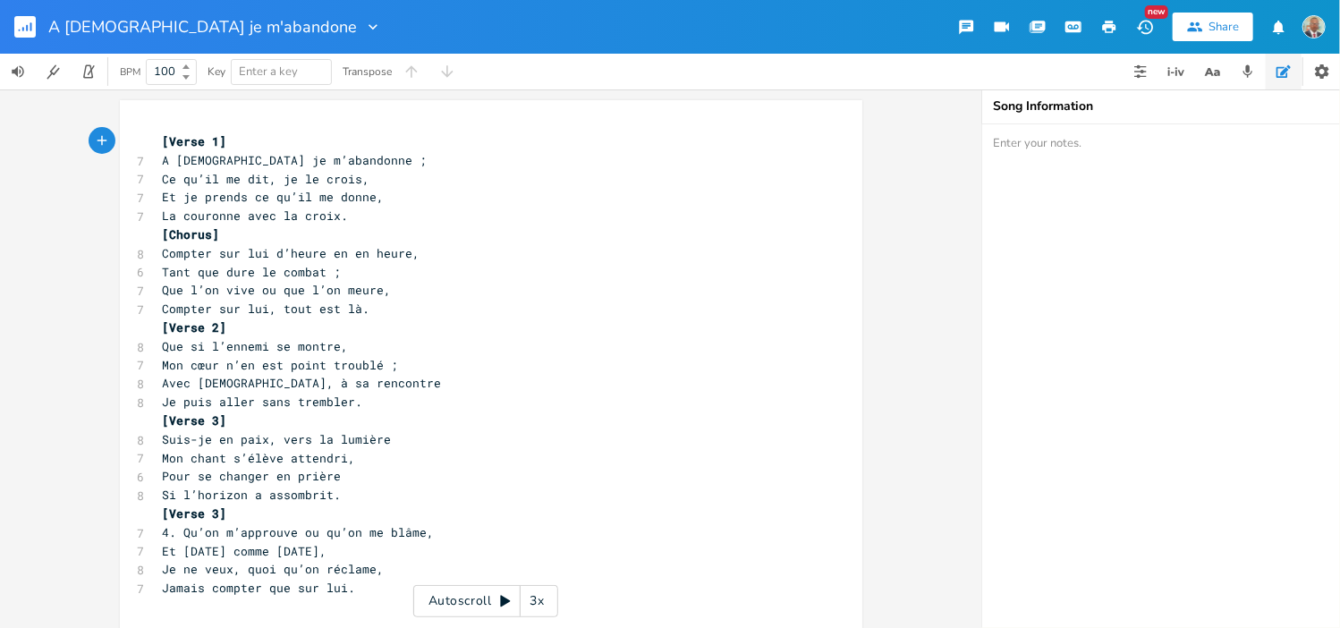
click at [997, 144] on textarea at bounding box center [1161, 376] width 358 height 504
type textarea "CV 223"
click at [21, 22] on rect "button" at bounding box center [24, 26] width 21 height 21
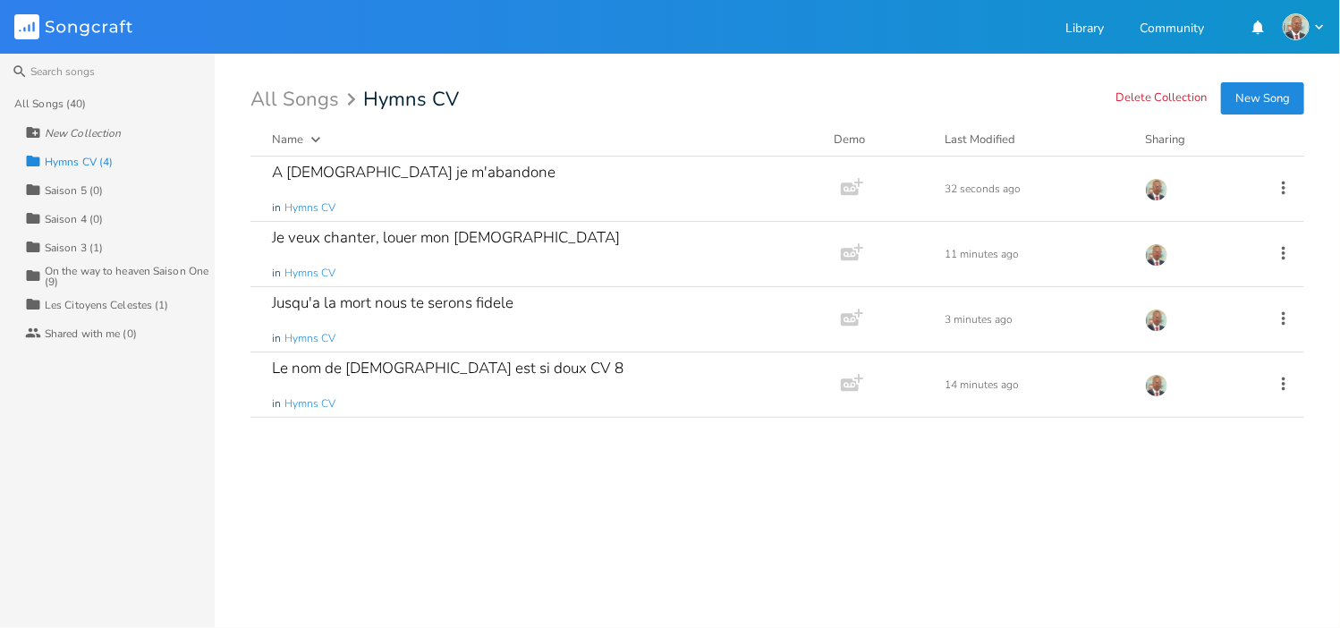
click at [1263, 97] on button "New Song" at bounding box center [1262, 98] width 83 height 32
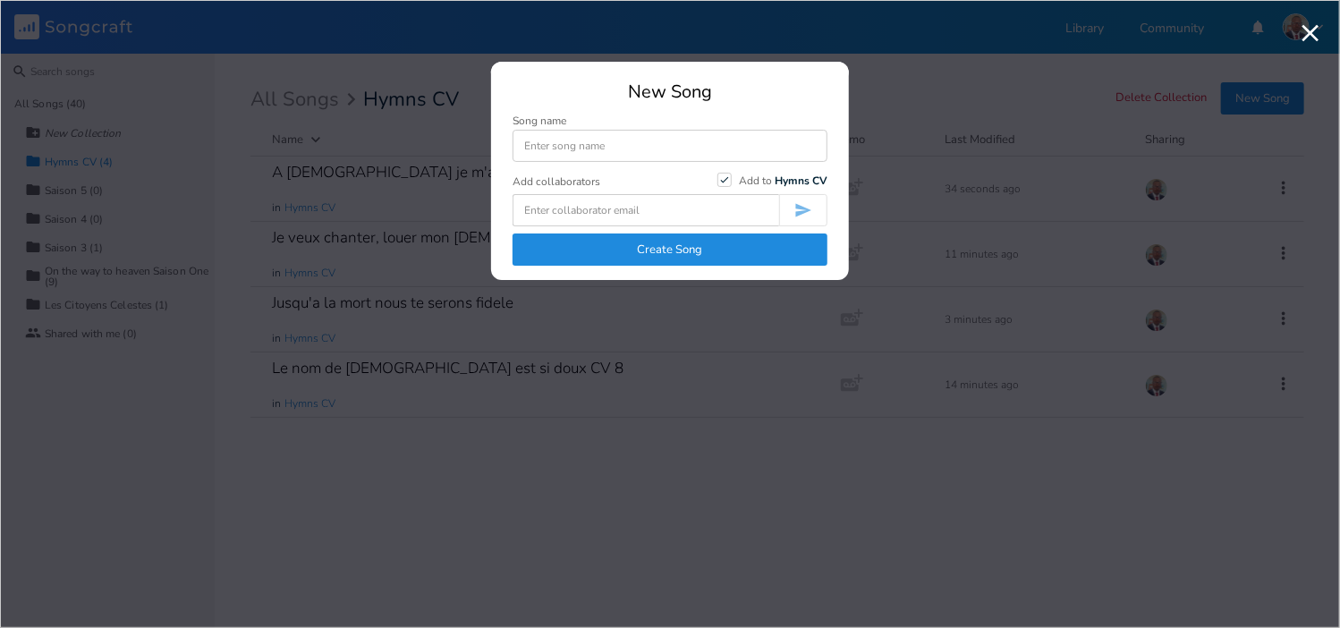
click at [607, 144] on input at bounding box center [669, 146] width 315 height 32
type input "Il va venir le Seigneur que j'adore"
click at [654, 246] on button "Create Song" at bounding box center [669, 249] width 315 height 32
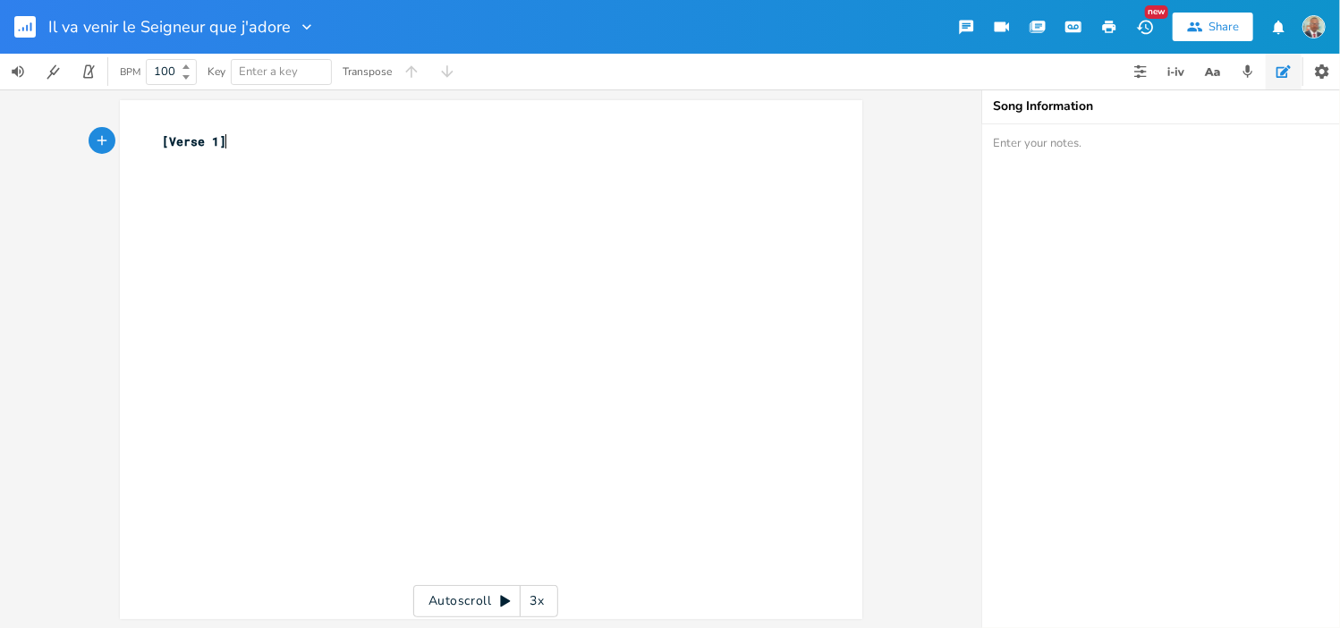
click at [226, 142] on pre "[Verse 1]" at bounding box center [482, 141] width 646 height 19
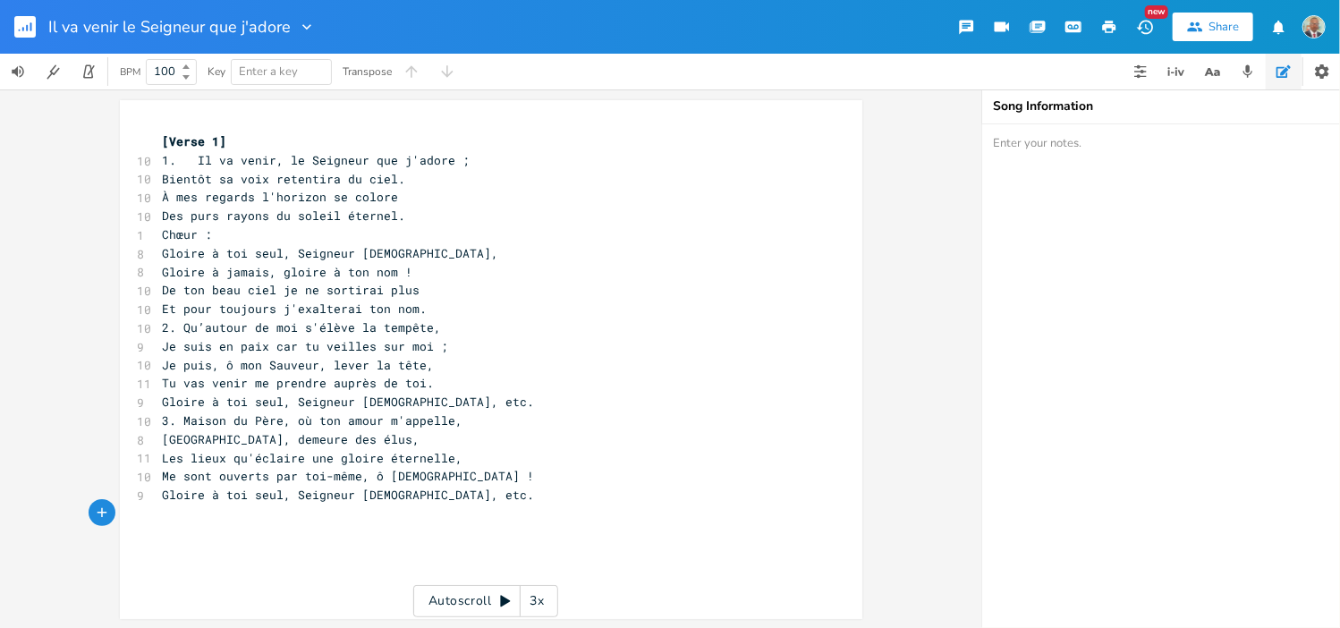
click at [192, 162] on span "1. Il va venir, le Seigneur que j'adore ;" at bounding box center [317, 160] width 308 height 16
type textarea "[Verse 1]"
drag, startPoint x: 222, startPoint y: 144, endPoint x: 151, endPoint y: 143, distance: 70.7
click at [159, 143] on pre "[Verse 1]" at bounding box center [482, 141] width 646 height 19
type textarea "Chœur :"
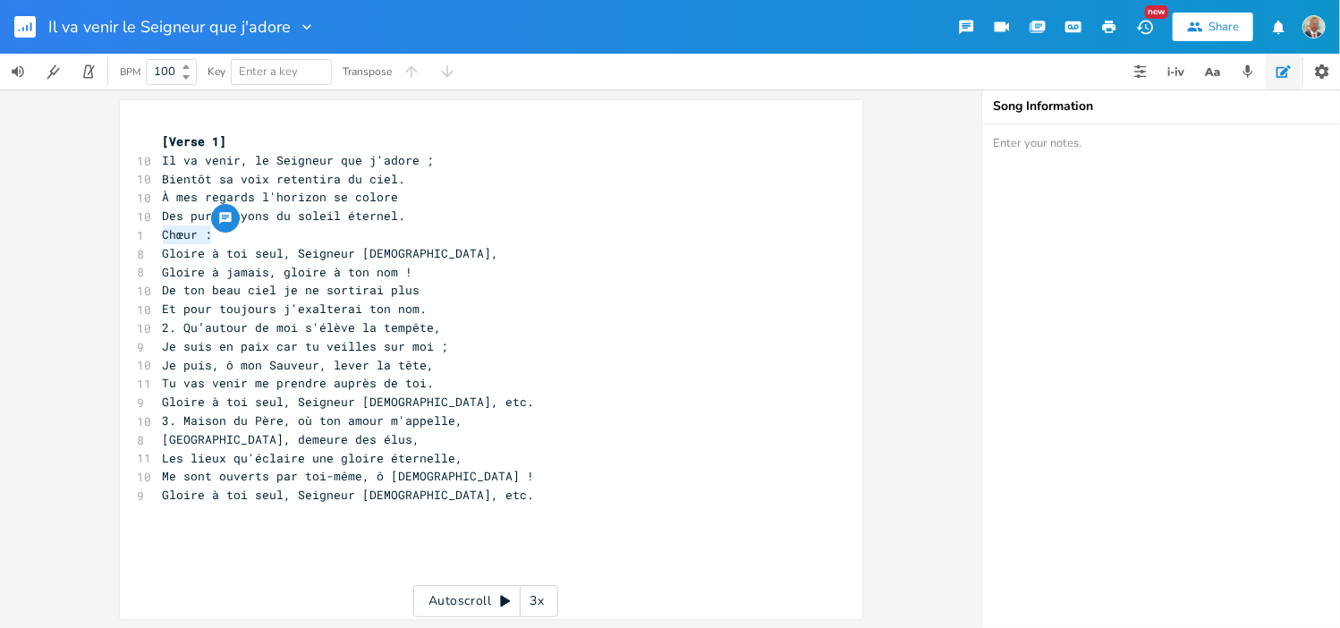
drag, startPoint x: 196, startPoint y: 234, endPoint x: 140, endPoint y: 234, distance: 56.3
click at [140, 234] on div "Chœur : x [Verse 1] 10 Il va venir, le Seigneur que j'adore ; 10 Bientôt sa voi…" at bounding box center [491, 359] width 742 height 519
drag, startPoint x: 205, startPoint y: 233, endPoint x: 157, endPoint y: 235, distance: 47.4
click at [163, 235] on span "[Verse 1]" at bounding box center [195, 234] width 64 height 16
type textarea "Chorus"
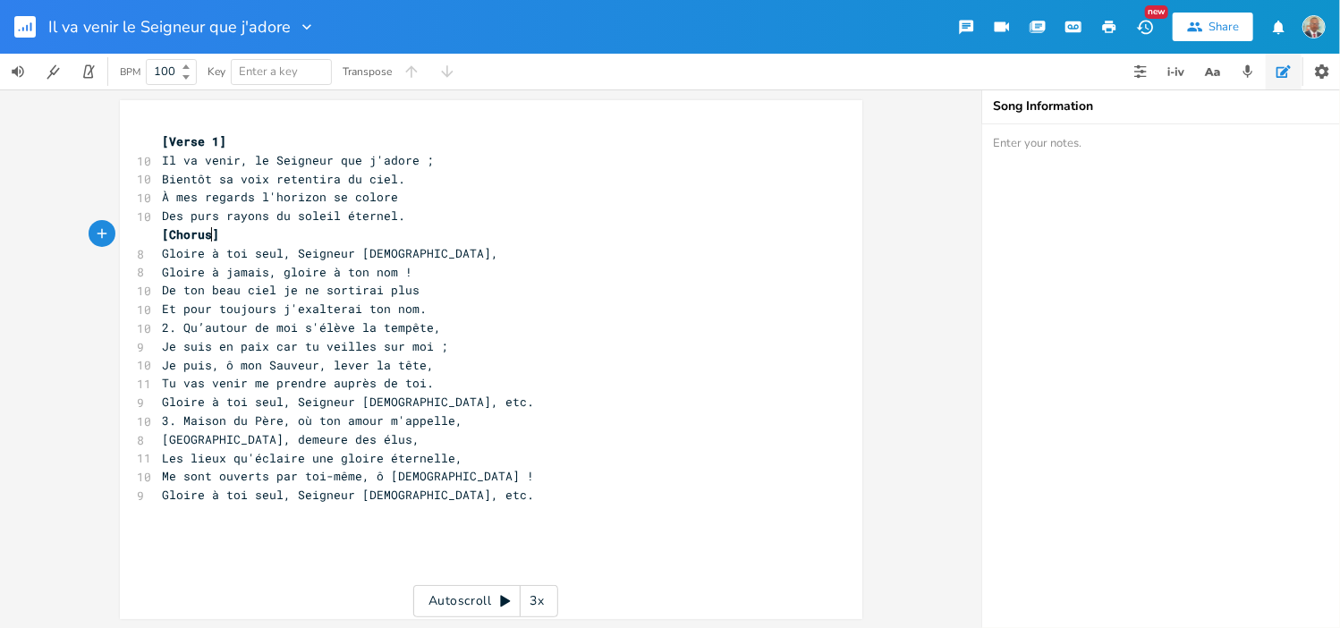
scroll to position [0, 37]
click at [240, 240] on pre "[Chorus]" at bounding box center [482, 234] width 646 height 19
click at [175, 323] on span "2. Qu’autour de moi s'élève la tempête," at bounding box center [302, 327] width 279 height 16
type textarea "[Verse 1]"
drag, startPoint x: 216, startPoint y: 140, endPoint x: 134, endPoint y: 144, distance: 82.4
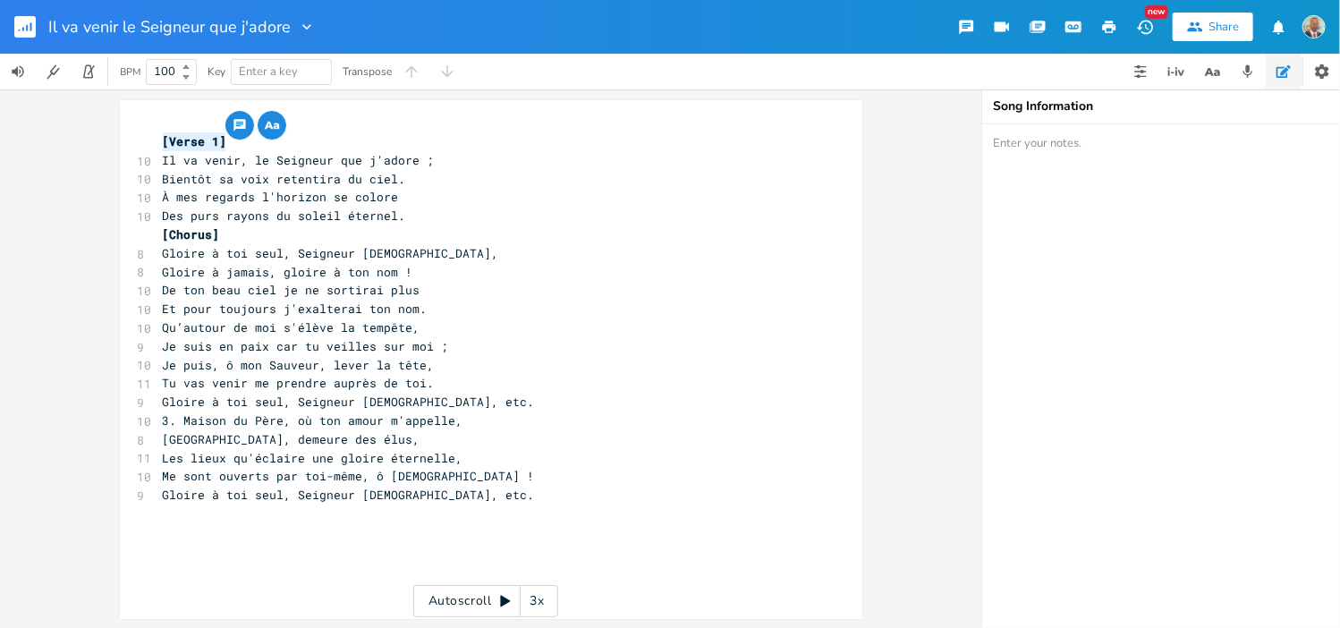
click at [134, 144] on div "[Verse 1] x [Verse 1] 10 Il va venir, le [DEMOGRAPHIC_DATA] que j'adore ; 10 Bi…" at bounding box center [491, 359] width 742 height 519
click at [404, 330] on pre "Qu’autour de moi s'élève la tempête," at bounding box center [482, 327] width 646 height 19
click at [419, 308] on pre "Et pour toujours j'exalterai ton nom." at bounding box center [482, 309] width 646 height 19
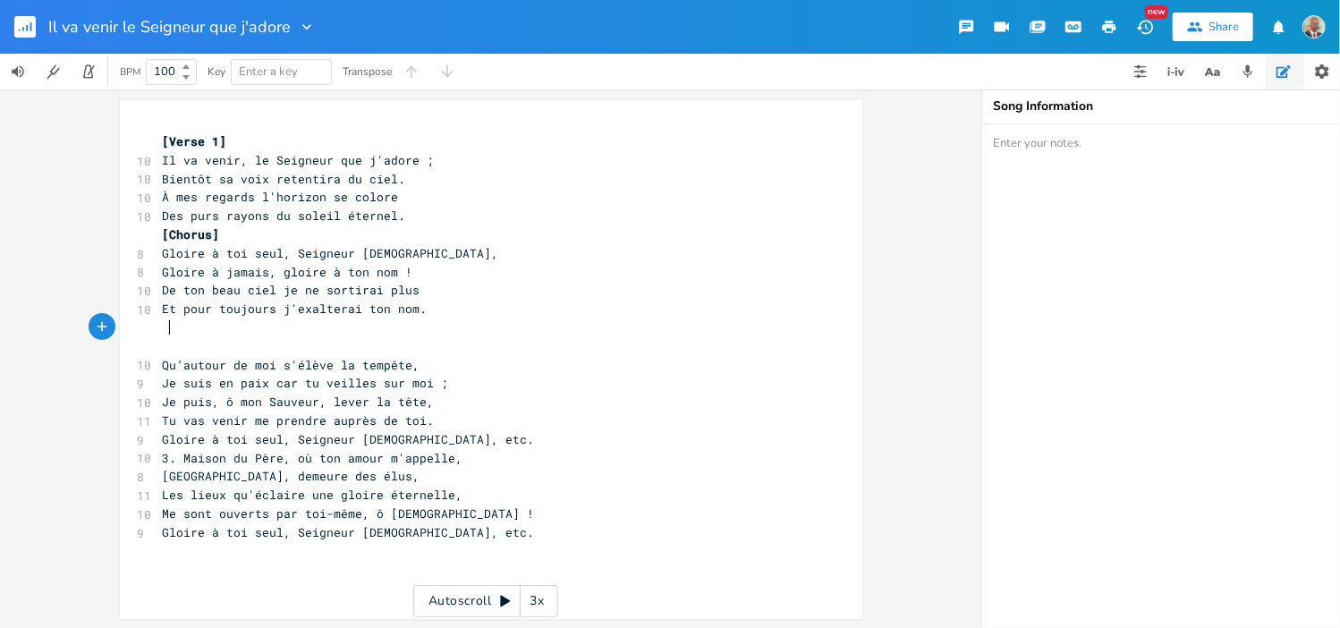
click at [165, 329] on pre at bounding box center [482, 327] width 646 height 19
click at [208, 326] on span "[Verse 1]" at bounding box center [202, 327] width 64 height 16
type textarea "2"
click at [180, 353] on pre at bounding box center [482, 346] width 646 height 19
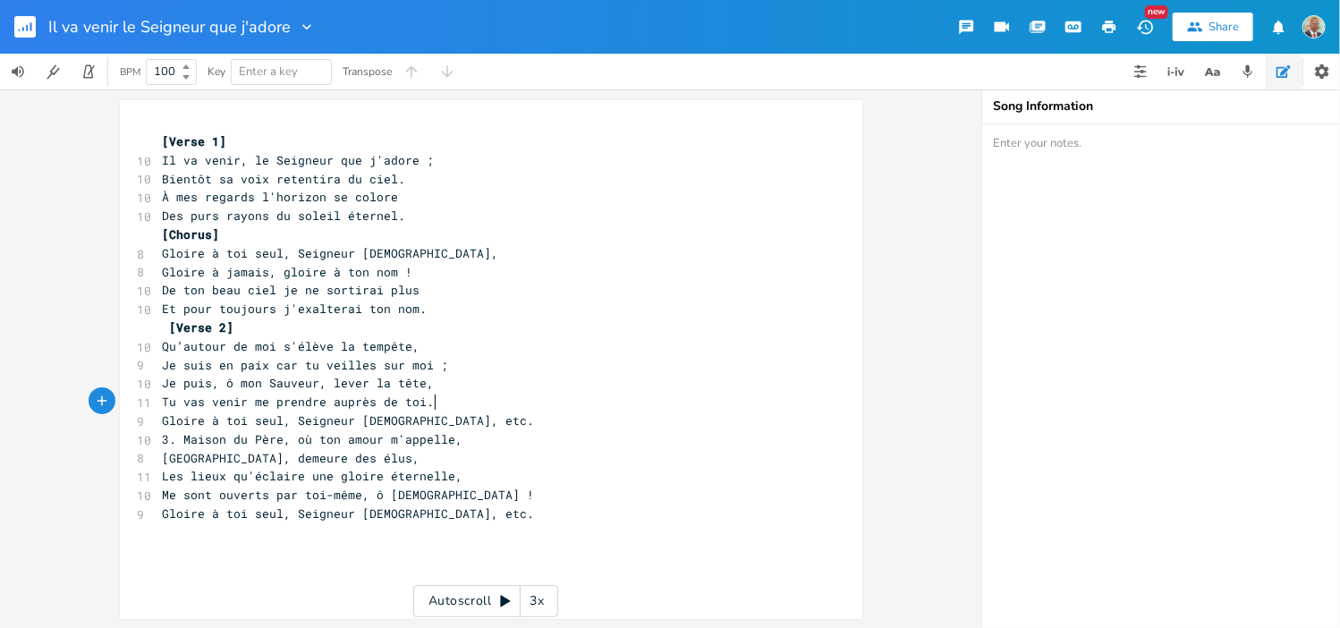
click at [428, 402] on pre "Tu vas venir me prendre auprès de toi." at bounding box center [482, 402] width 646 height 19
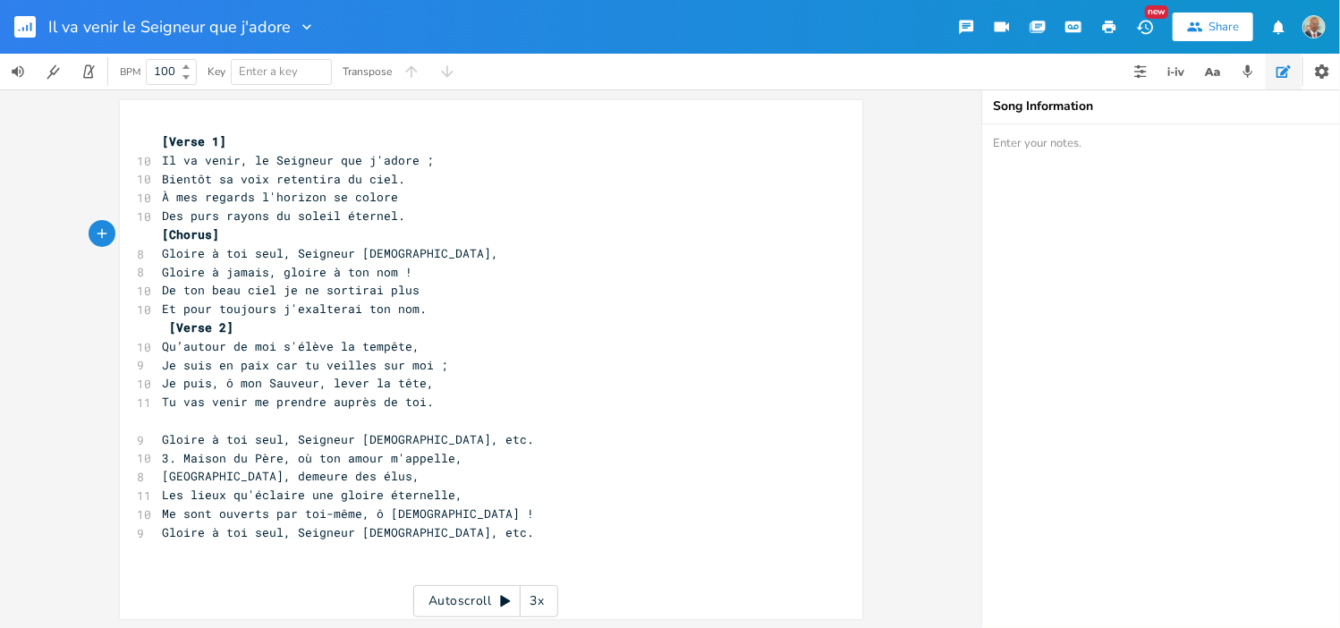
click at [210, 233] on pre "[Chorus]" at bounding box center [482, 234] width 646 height 19
type textarea "[Verse 2]"
drag, startPoint x: 218, startPoint y: 328, endPoint x: 157, endPoint y: 328, distance: 60.8
click at [163, 328] on span "[Verse 2]" at bounding box center [199, 327] width 72 height 16
click at [161, 421] on pre at bounding box center [482, 420] width 646 height 19
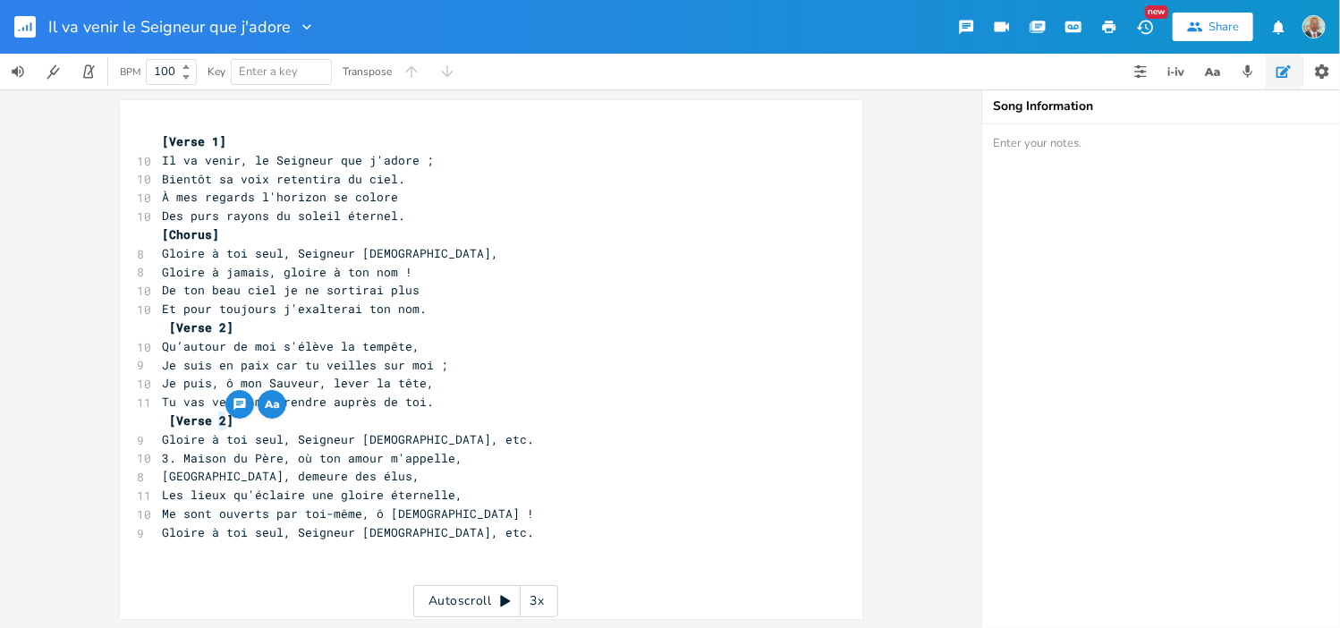
click at [209, 420] on span "[Verse 2]" at bounding box center [202, 420] width 64 height 16
type textarea "3"
type textarea "Gloire à toi seul, Seigneur [DEMOGRAPHIC_DATA], etc."
drag, startPoint x: 428, startPoint y: 441, endPoint x: 127, endPoint y: 445, distance: 301.5
click at [159, 445] on div "9 Gloire à toi seul, Seigneur [DEMOGRAPHIC_DATA], etc." at bounding box center [482, 439] width 646 height 19
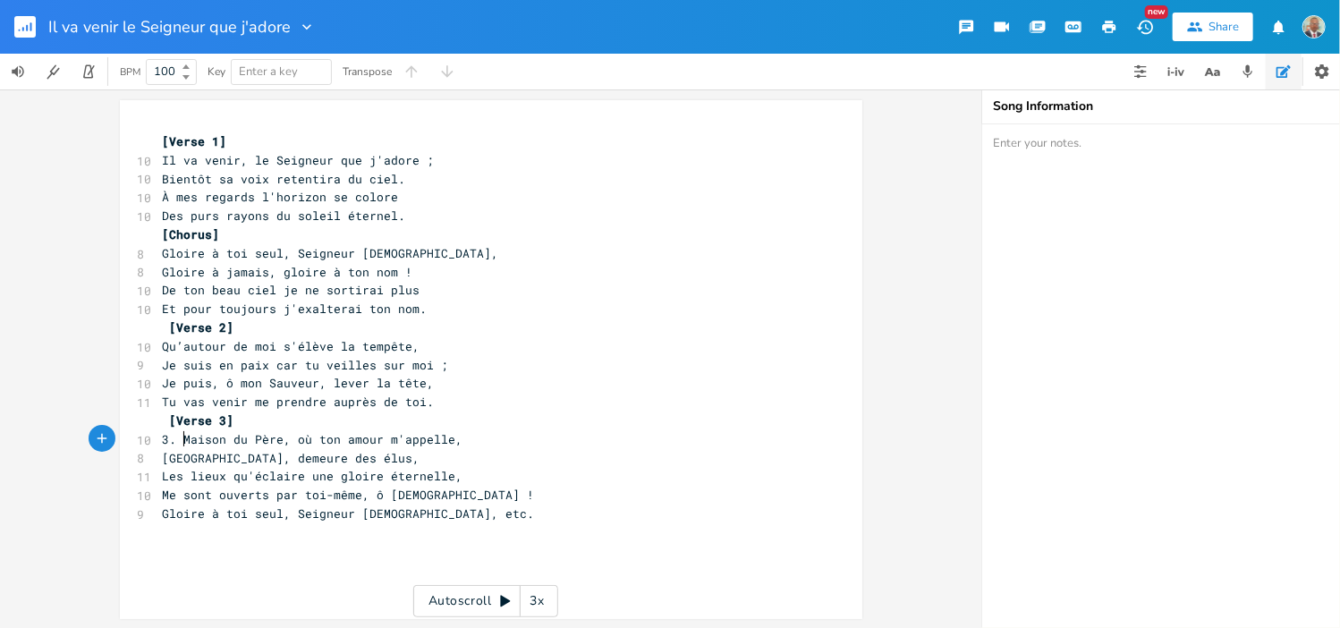
click at [171, 441] on span "3. Maison du Père, où ton amour m'appelle," at bounding box center [313, 439] width 301 height 16
type textarea "[PERSON_NAME][DEMOGRAPHIC_DATA], etc."
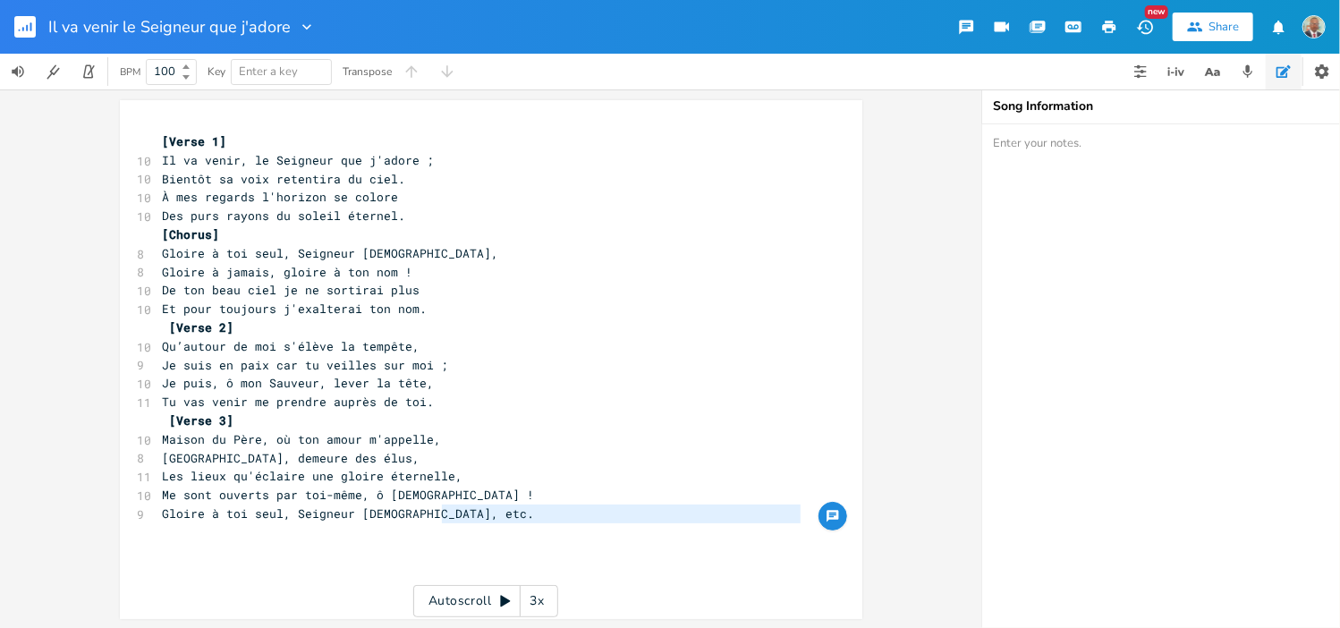
type textarea "Gloire à toi seul, Seigneur [DEMOGRAPHIC_DATA], etc."
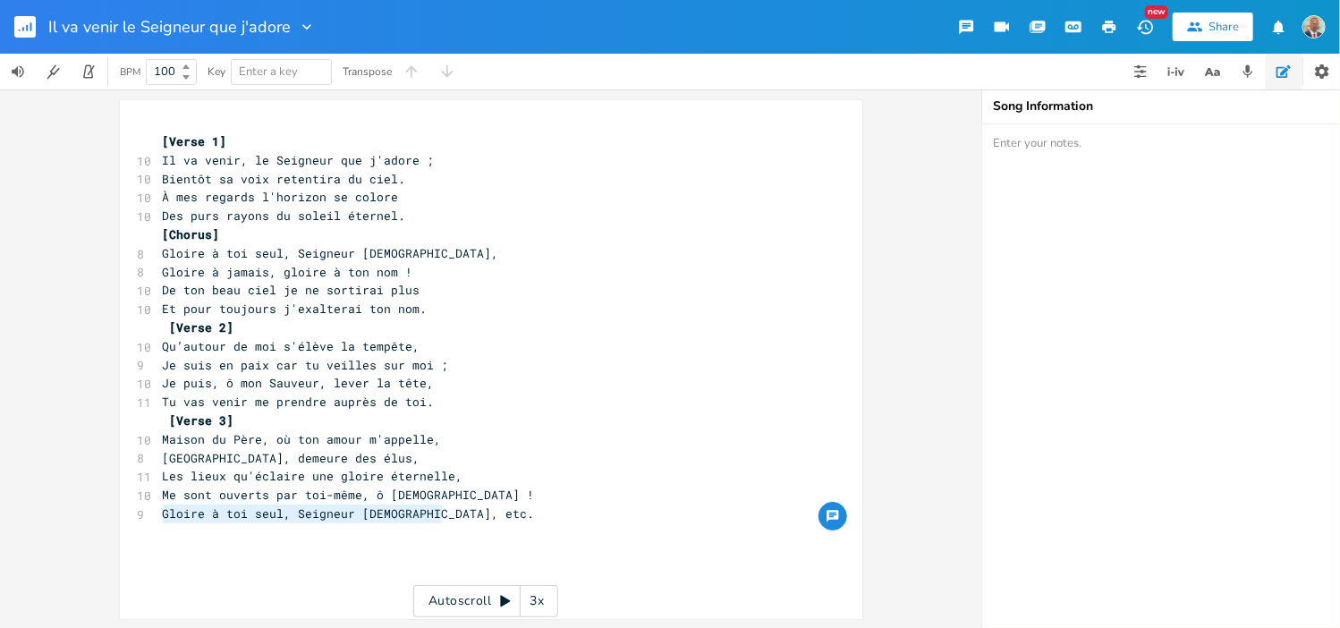
drag, startPoint x: 435, startPoint y: 512, endPoint x: 150, endPoint y: 518, distance: 284.5
click at [159, 518] on pre "Gloire à toi seul, Seigneur [DEMOGRAPHIC_DATA], etc." at bounding box center [482, 513] width 646 height 19
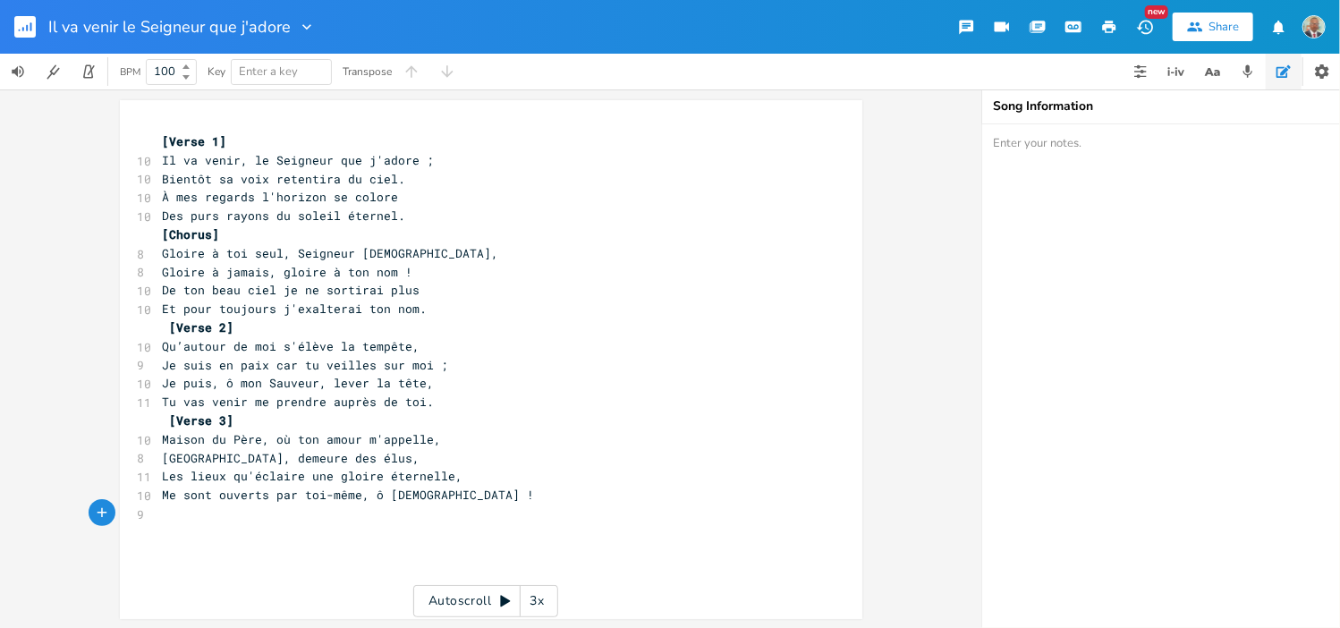
click at [25, 26] on rect "button" at bounding box center [24, 26] width 21 height 21
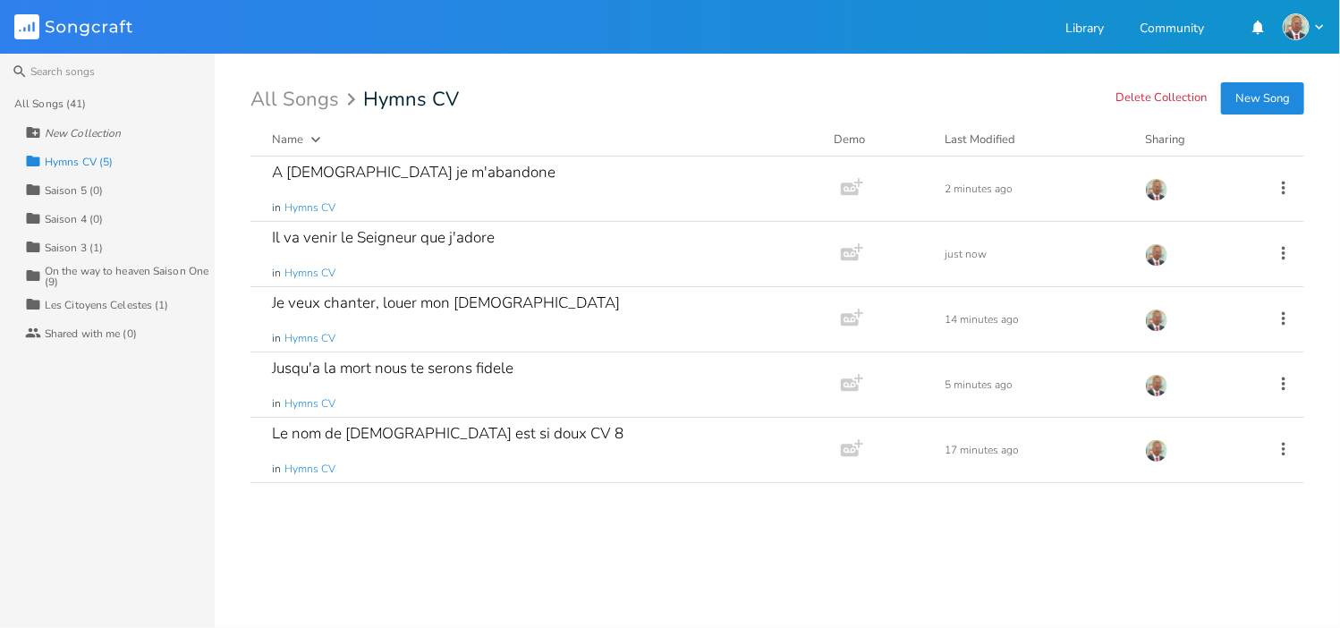
click at [1266, 100] on button "New Song" at bounding box center [1262, 98] width 83 height 32
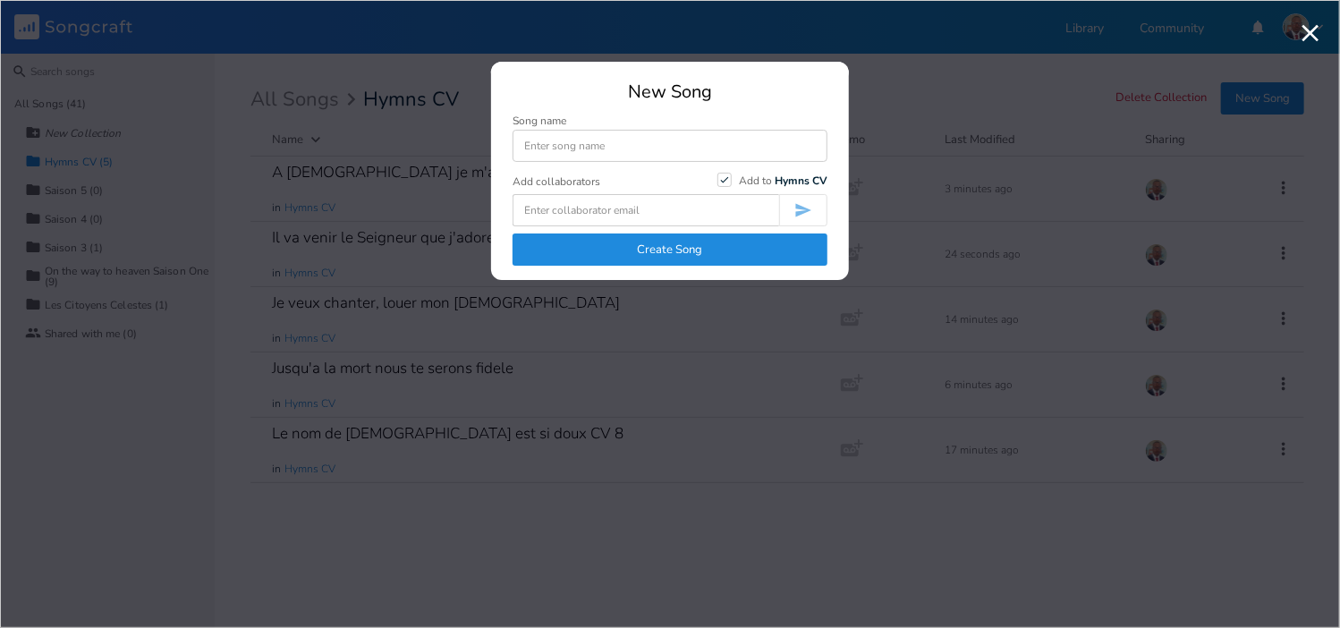
click at [646, 148] on input at bounding box center [669, 146] width 315 height 32
type input "Redempteur Adorable"
click at [705, 250] on button "Create Song" at bounding box center [669, 249] width 315 height 32
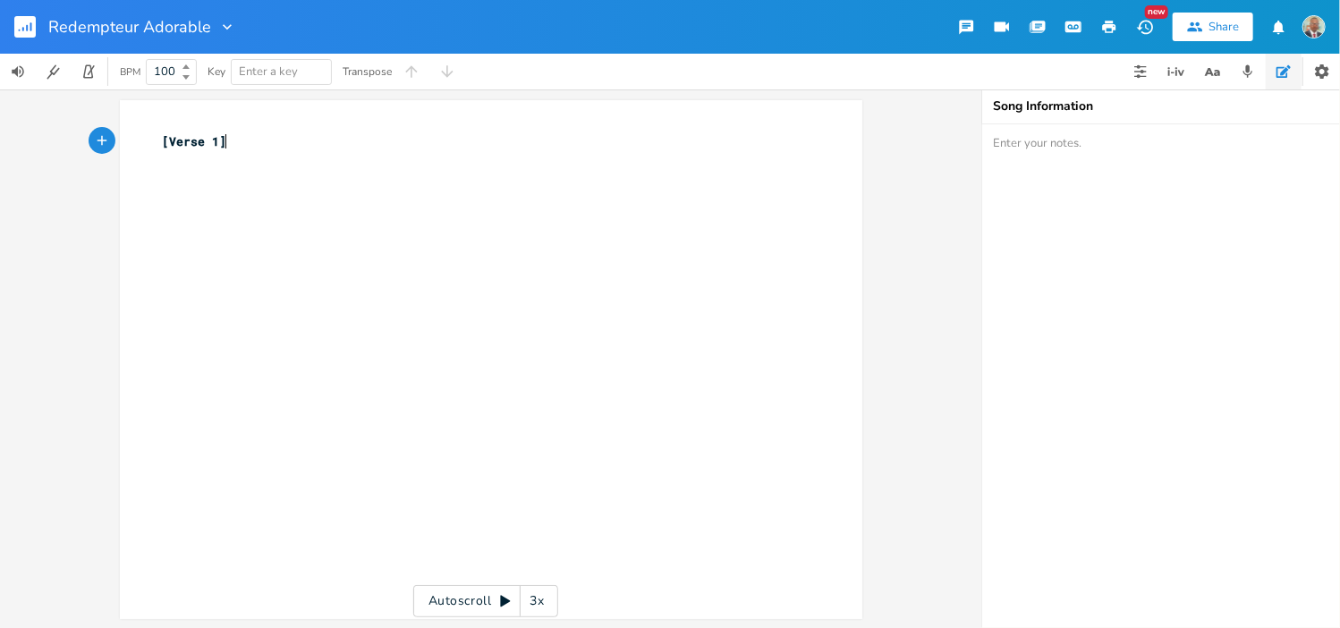
click at [233, 144] on pre "[Verse 1]" at bounding box center [482, 141] width 646 height 19
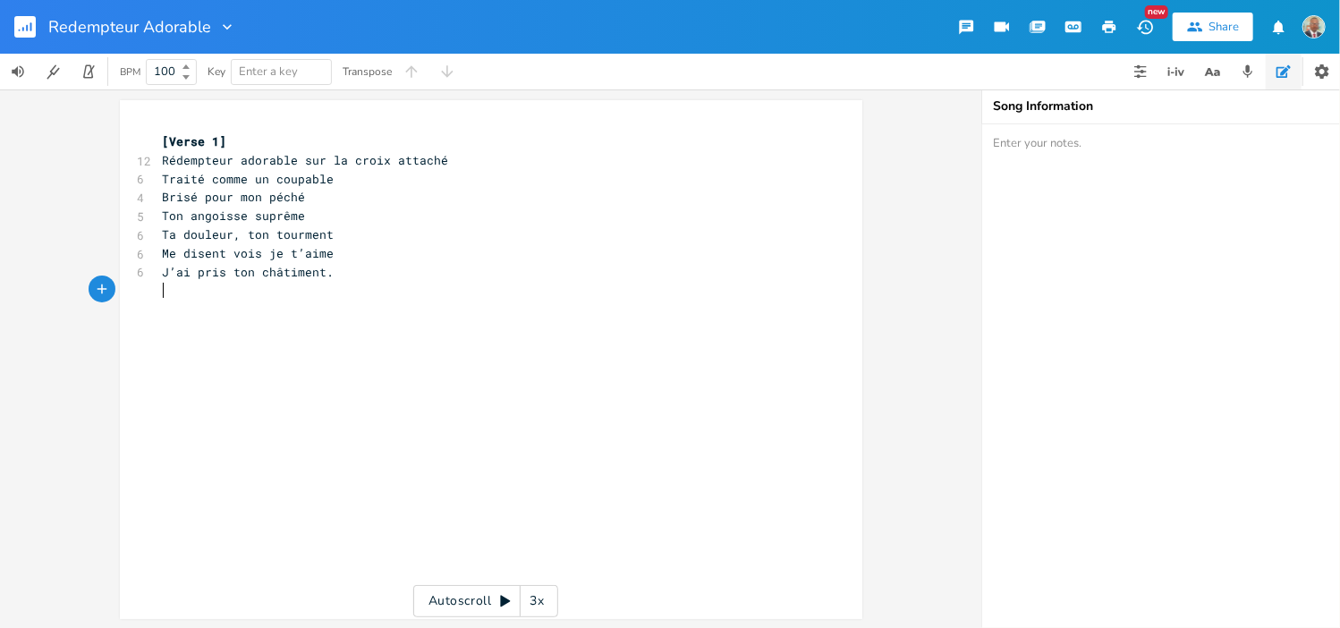
click at [29, 22] on rect "button" at bounding box center [24, 26] width 21 height 21
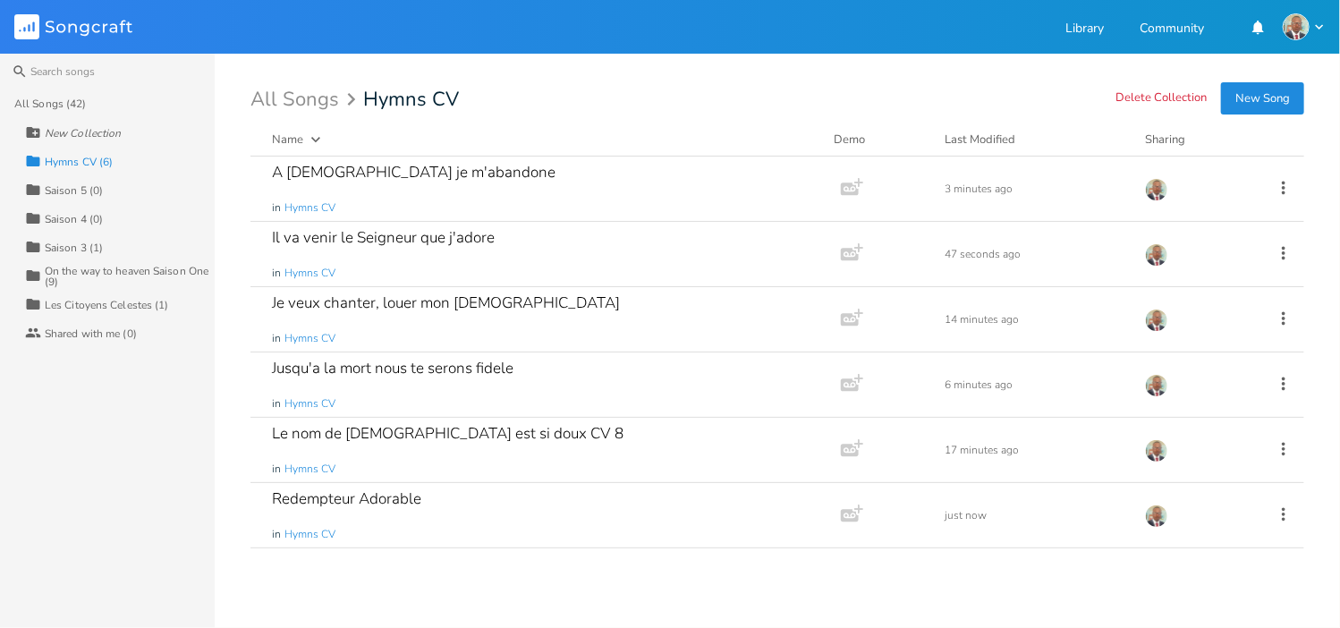
click at [1274, 94] on button "New Song" at bounding box center [1262, 98] width 83 height 32
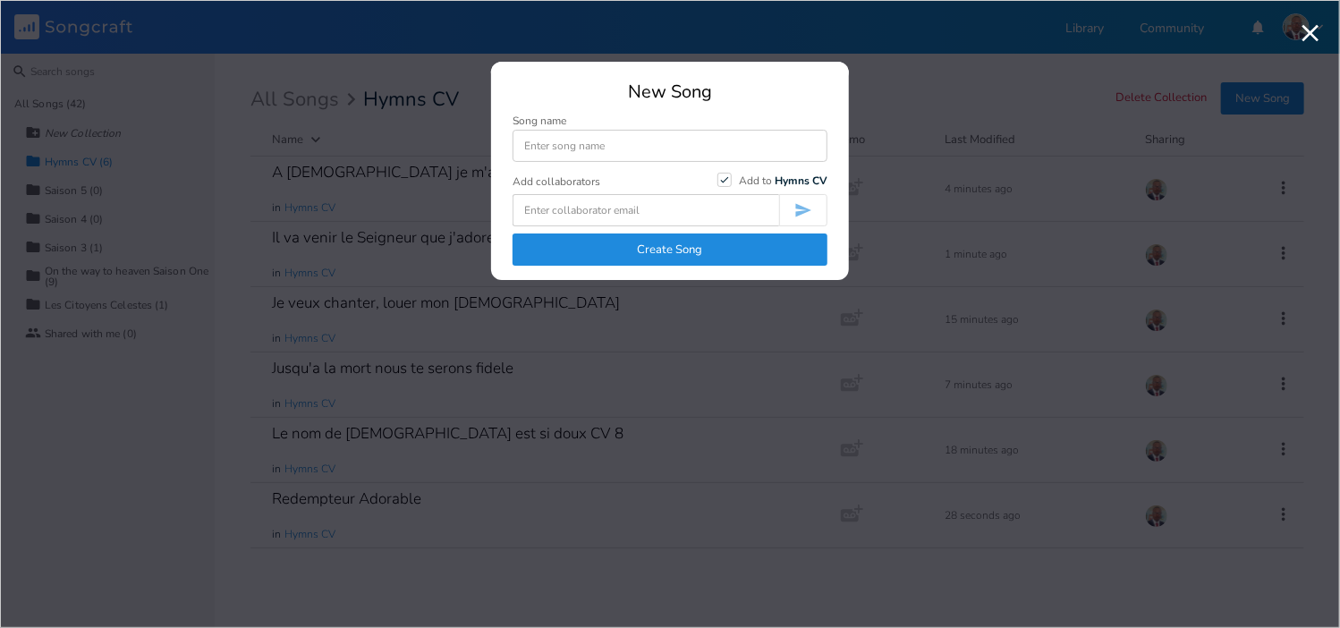
click at [665, 148] on input at bounding box center [669, 146] width 315 height 32
type input "Gloire au ressuscite"
click at [668, 242] on button "Create Song" at bounding box center [669, 249] width 315 height 32
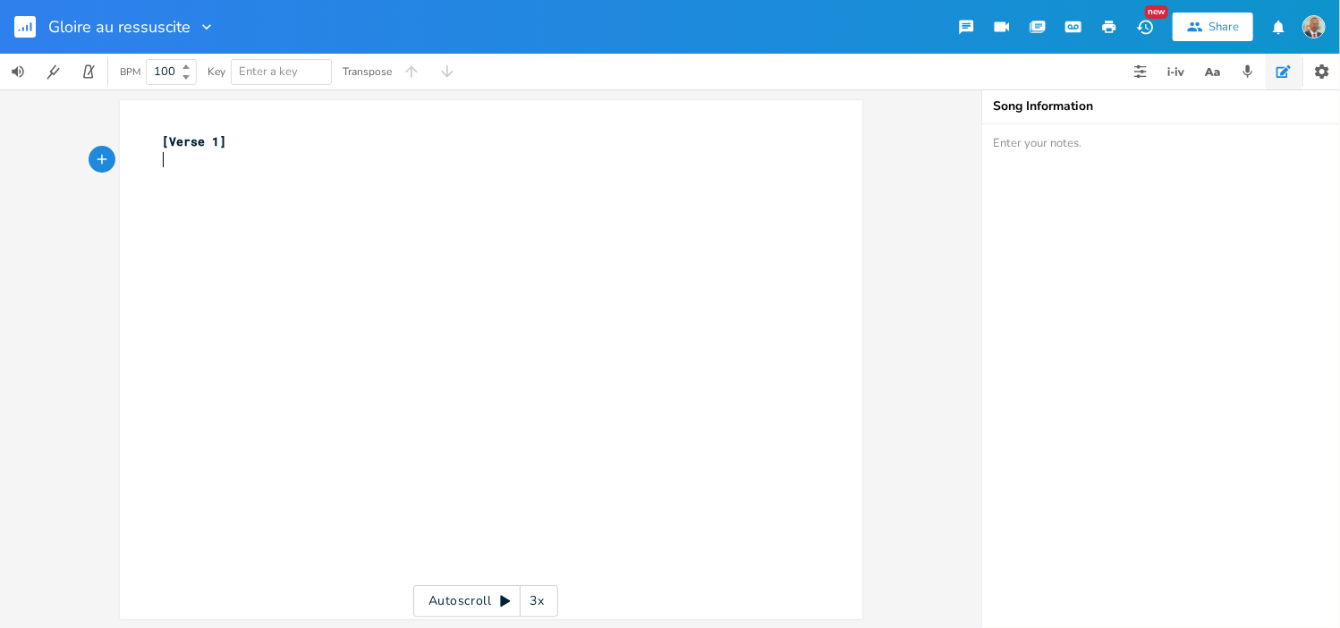
click at [253, 158] on pre "​" at bounding box center [482, 160] width 646 height 19
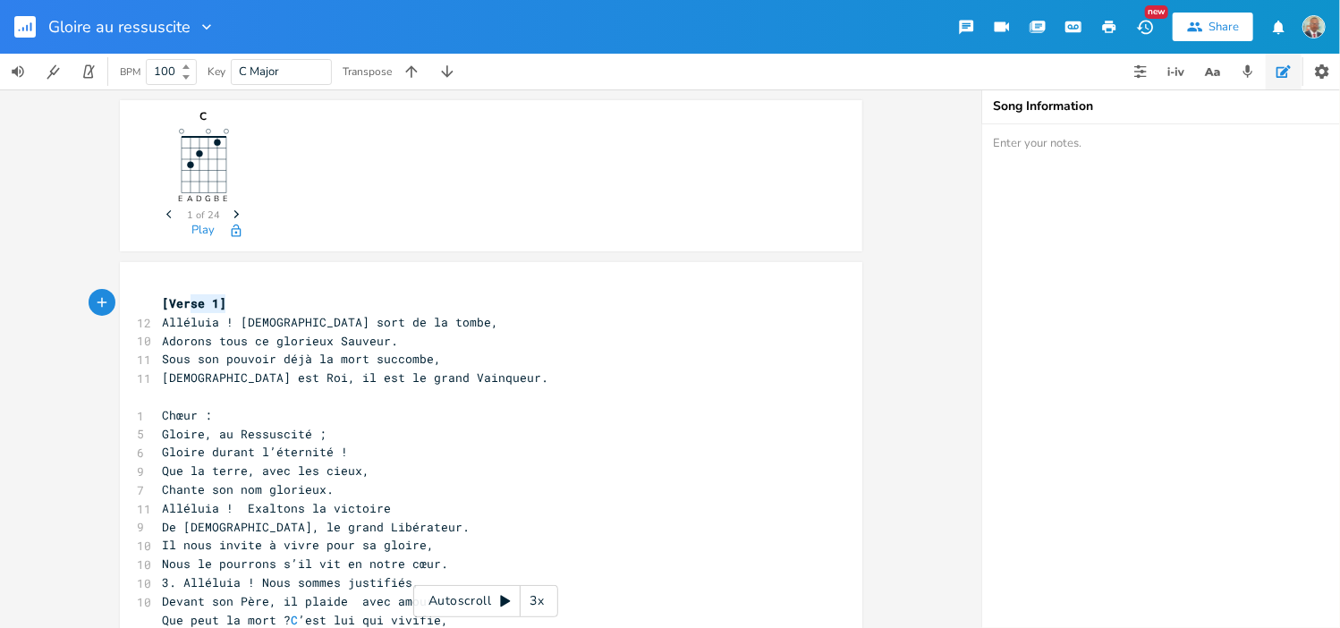
type textarea "[Verse 1]"
drag, startPoint x: 215, startPoint y: 303, endPoint x: 144, endPoint y: 304, distance: 70.7
click at [144, 304] on div "[Verse 1] x [Verse 1] 12 Alléluia ! [DEMOGRAPHIC_DATA] sort de la tombe, 10 Ado…" at bounding box center [491, 521] width 742 height 519
type textarea "Chœur :"
drag, startPoint x: 218, startPoint y: 416, endPoint x: 143, endPoint y: 414, distance: 75.2
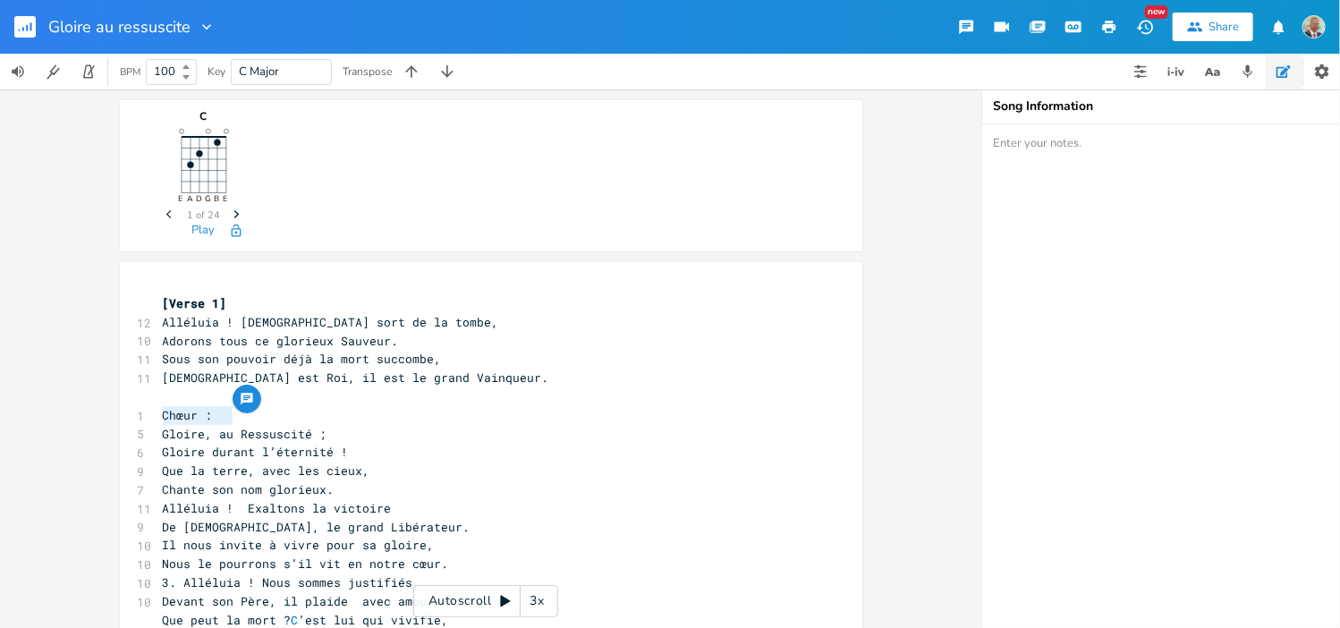
click at [143, 414] on div "Chœur : x [Verse 1] 12 Alléluia ! [DEMOGRAPHIC_DATA] sort de la tombe, 10 Adoro…" at bounding box center [491, 521] width 742 height 519
paste textarea
drag, startPoint x: 205, startPoint y: 415, endPoint x: 161, endPoint y: 412, distance: 43.9
click at [163, 412] on span "[Verse 1]" at bounding box center [195, 415] width 64 height 16
type textarea "Chorus"
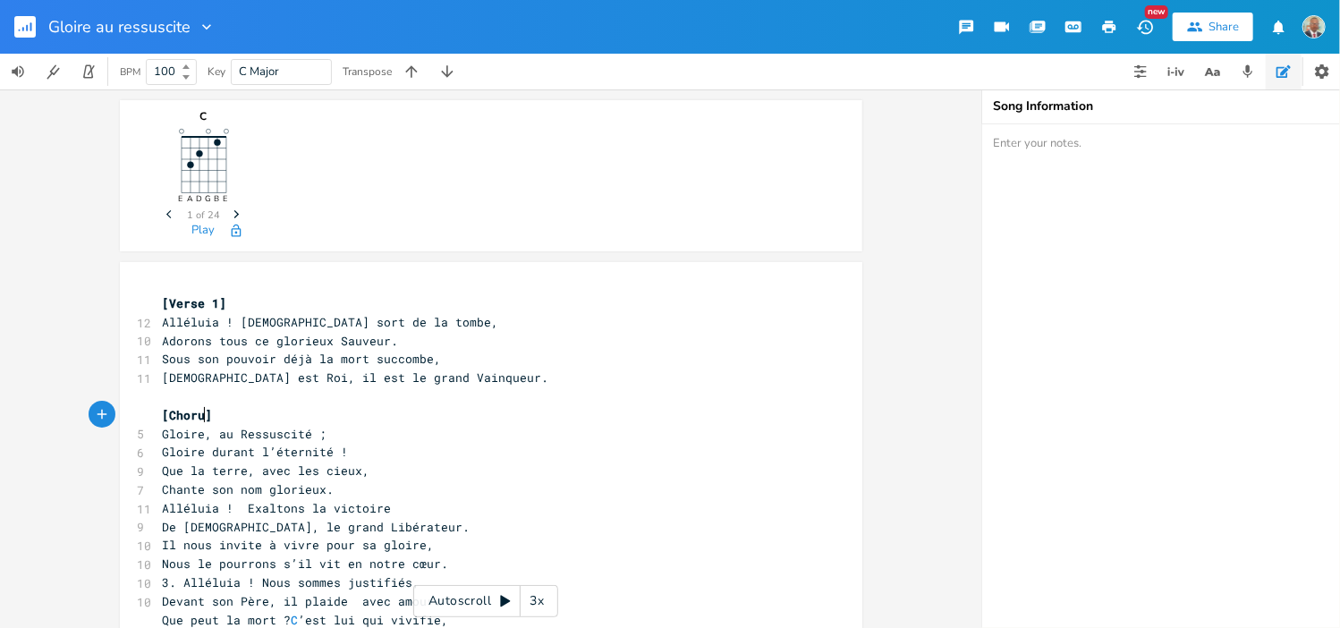
scroll to position [0, 37]
click at [169, 395] on pre "​" at bounding box center [482, 396] width 646 height 19
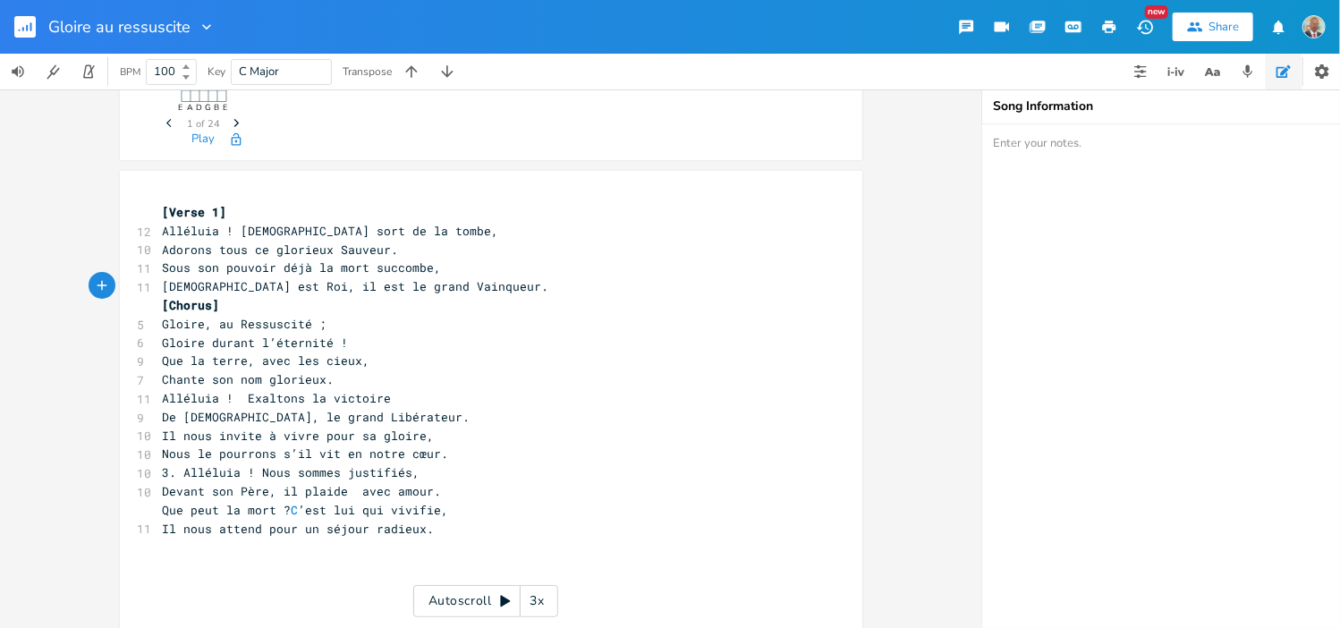
scroll to position [163, 0]
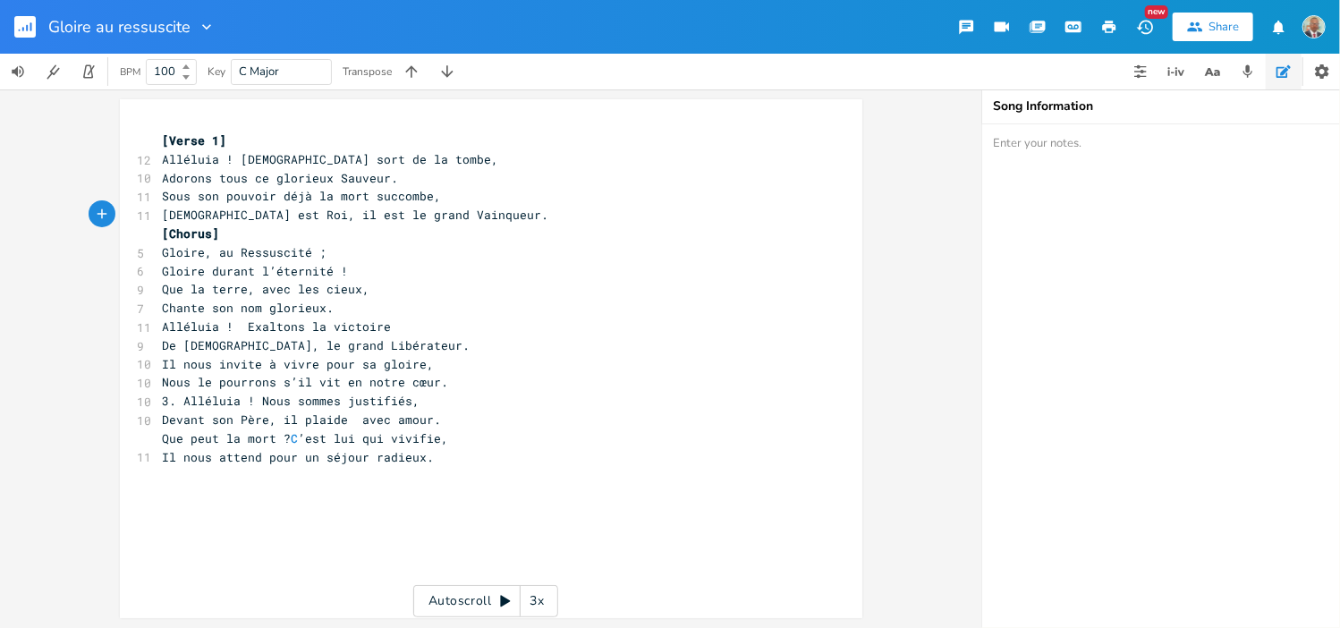
click at [347, 309] on pre "Chante son nom glorieux." at bounding box center [482, 308] width 646 height 19
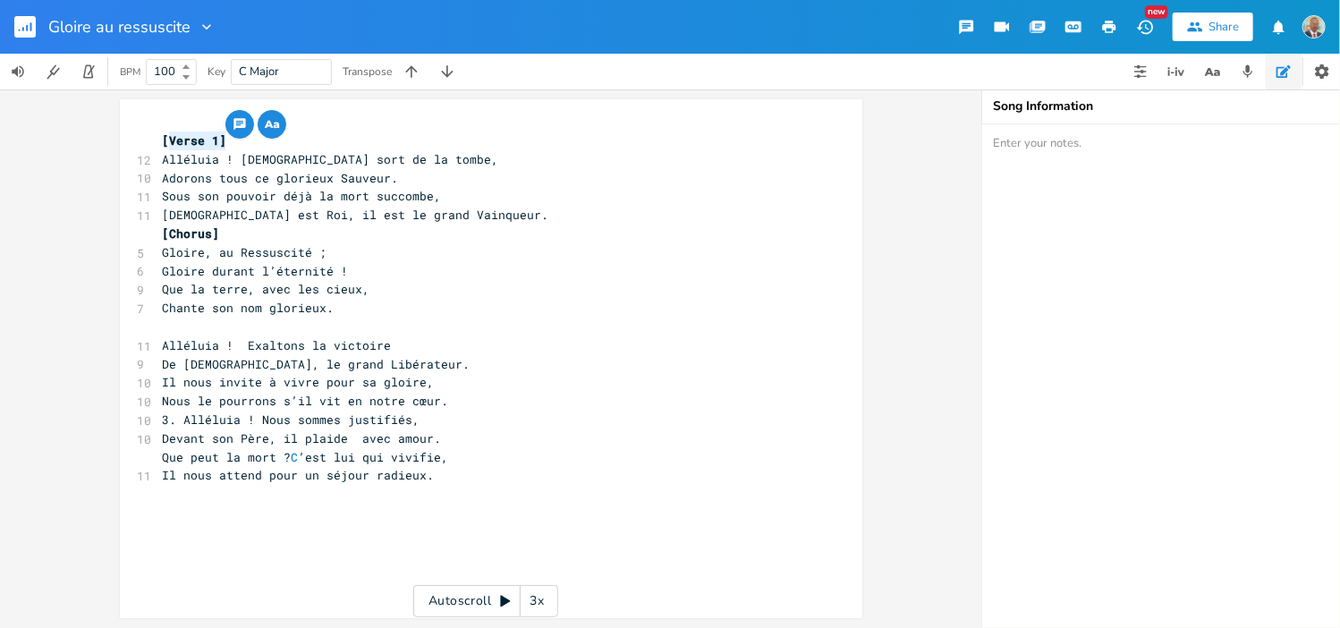
type textarea "[Verse 1]"
drag, startPoint x: 217, startPoint y: 140, endPoint x: 127, endPoint y: 137, distance: 90.4
click at [125, 137] on div "[Verse 1] x [Verse 1] 12 Alléluia ! [DEMOGRAPHIC_DATA] sort de la tombe, 10 Ado…" at bounding box center [491, 358] width 742 height 519
click at [163, 329] on span at bounding box center [170, 326] width 14 height 16
paste textarea "1"
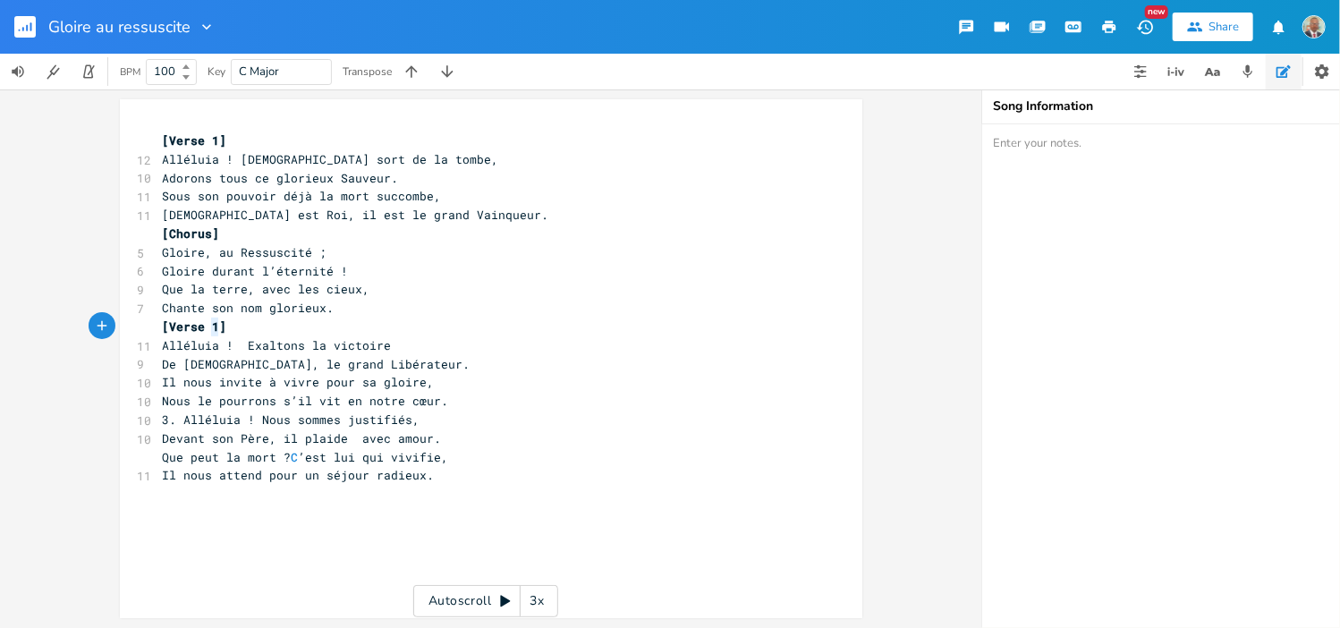
click at [199, 325] on span "[Verse 1]" at bounding box center [195, 326] width 64 height 16
type textarea "2"
click at [258, 333] on pre "[Verse 2]" at bounding box center [482, 327] width 646 height 19
click at [444, 403] on span "Nous le pourrons s’il vit en notre cœur." at bounding box center [306, 401] width 286 height 16
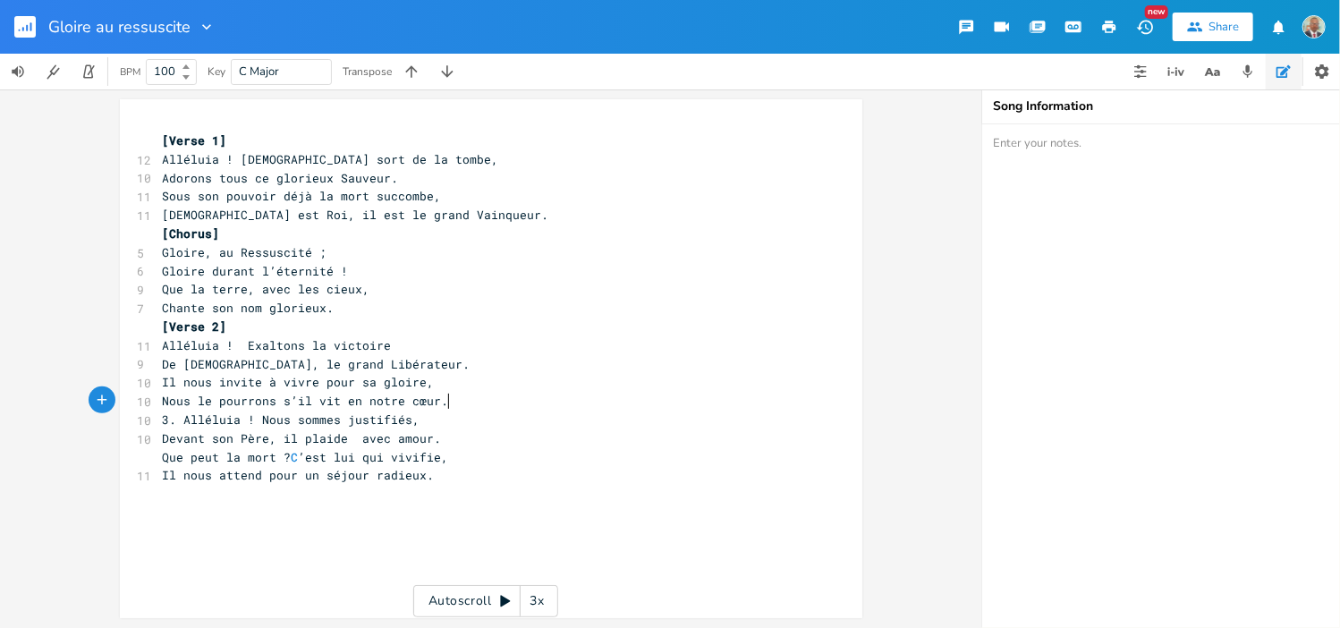
click at [436, 401] on span "Nous le pourrons s’il vit en notre cœur." at bounding box center [306, 401] width 286 height 16
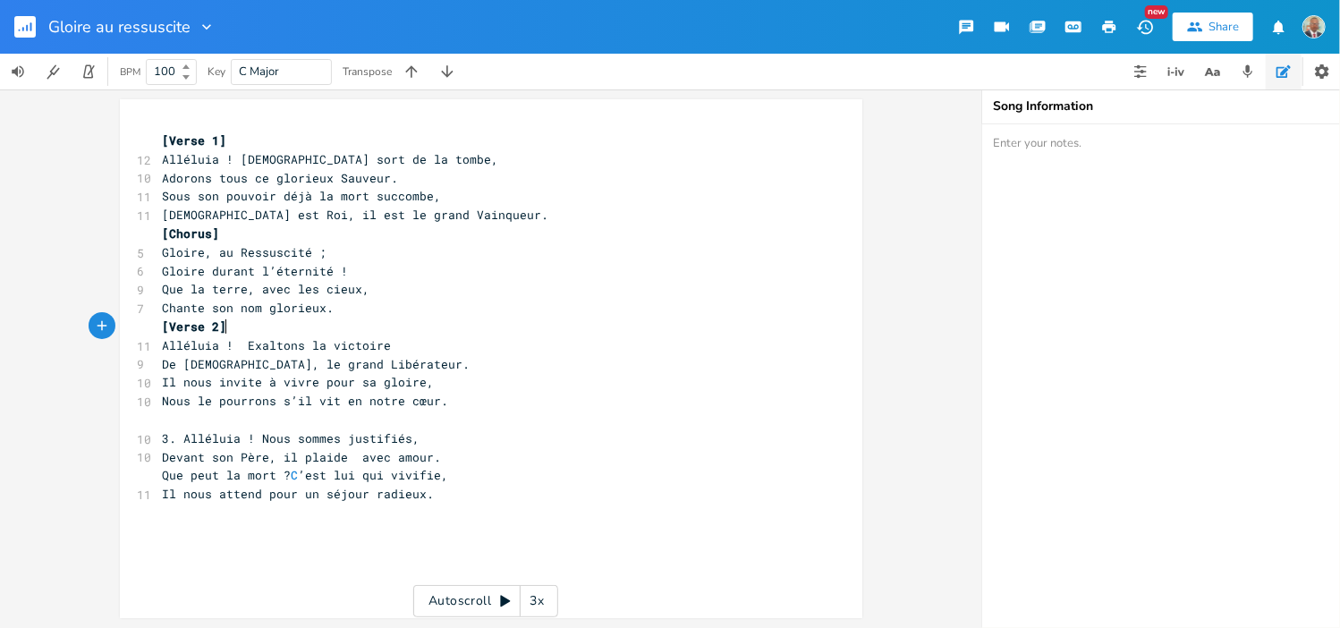
type textarea "[Verse 2]"
drag, startPoint x: 213, startPoint y: 326, endPoint x: 114, endPoint y: 329, distance: 98.4
click at [120, 329] on div "[Verse 2] x [Verse 1] 12 Alléluia ! [DEMOGRAPHIC_DATA] sort de la tombe, 10 Ado…" at bounding box center [491, 358] width 742 height 519
click at [190, 419] on pre at bounding box center [482, 420] width 646 height 19
paste textarea "2"
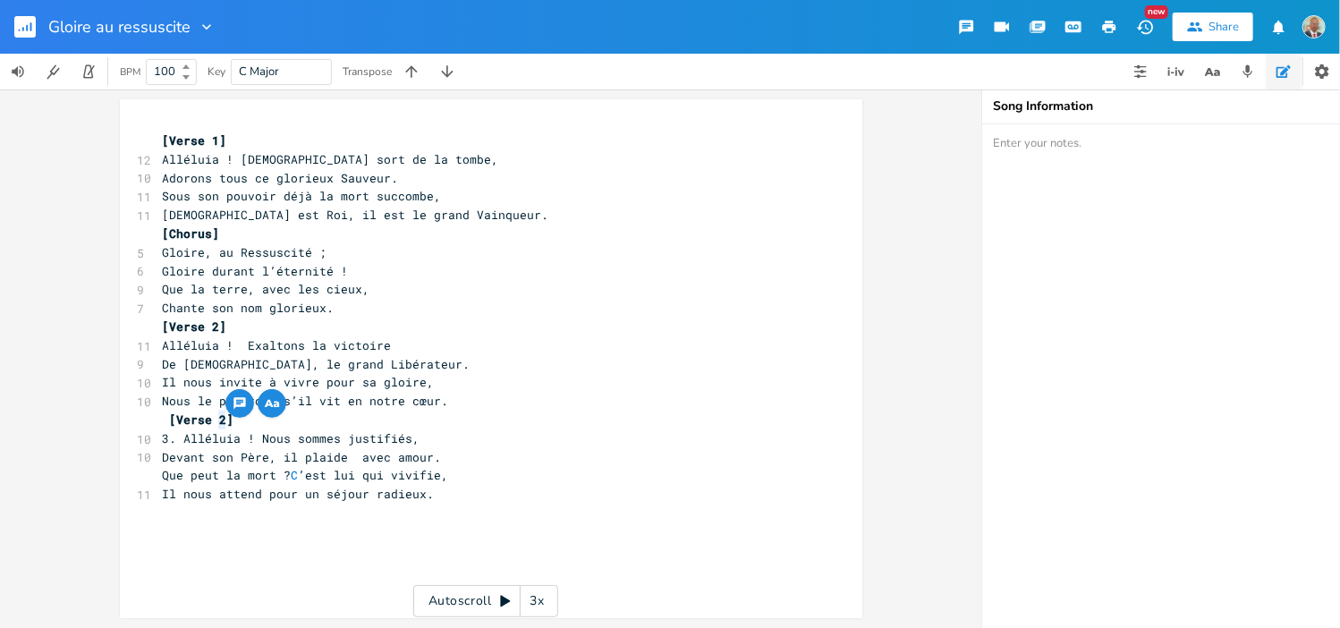
click at [208, 419] on span "[Verse 2]" at bounding box center [202, 419] width 64 height 16
type textarea "3"
click at [180, 435] on span "3. Alléluia ! Nous sommes justifiés," at bounding box center [292, 438] width 258 height 16
click at [297, 473] on span "C" at bounding box center [295, 475] width 7 height 17
click at [293, 478] on span "Que peut la mort ? C ’est lui qui vivifie," at bounding box center [306, 475] width 286 height 16
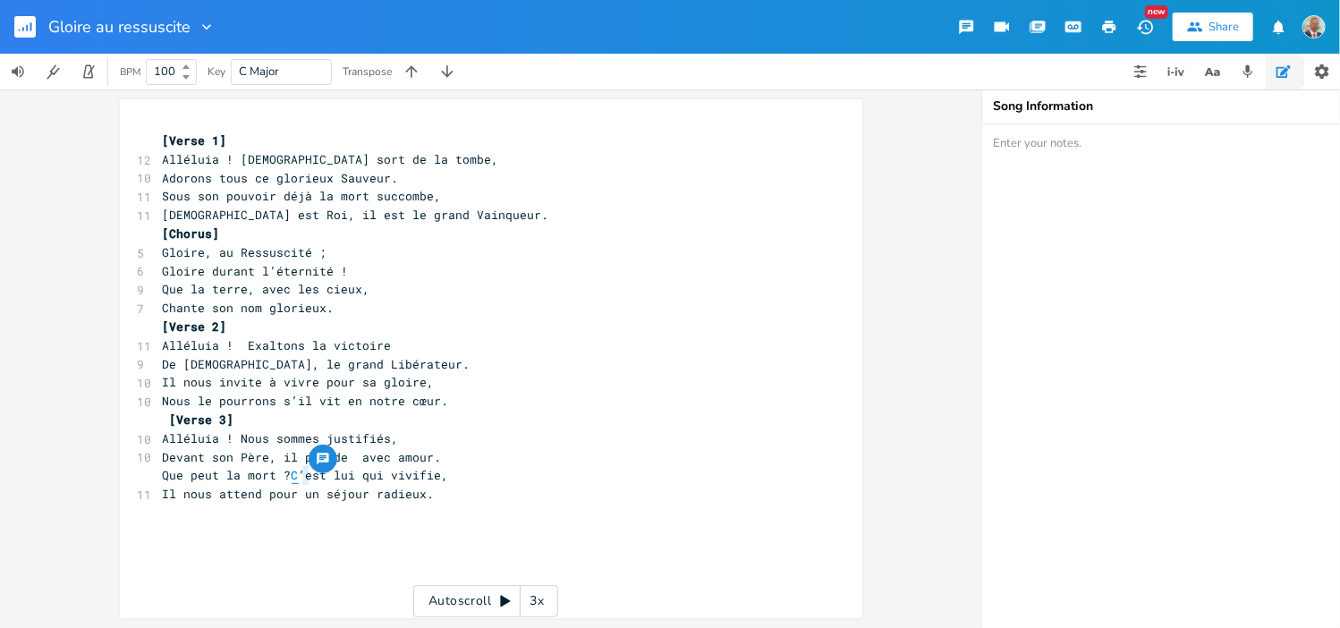
type textarea "c"
click at [454, 501] on pre "Il nous attend pour un séjour radieux." at bounding box center [482, 494] width 646 height 19
click at [165, 257] on span "Gloire, au Ressuscité ;" at bounding box center [245, 253] width 165 height 16
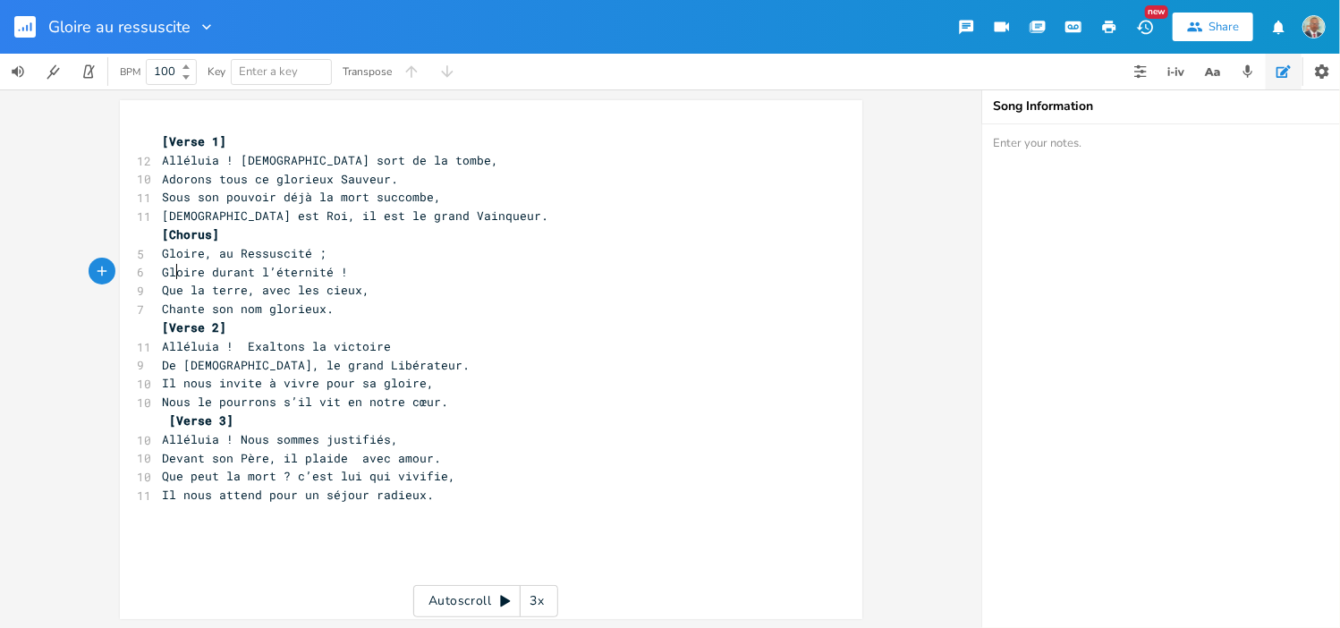
click at [165, 271] on span "Gloire durant l’éternité !" at bounding box center [256, 272] width 186 height 16
click at [166, 291] on span "Que la terre, avec les cieux," at bounding box center [267, 290] width 208 height 16
click at [165, 305] on span "Chante son nom glorieux." at bounding box center [249, 309] width 172 height 16
click at [163, 179] on span "Adorons tous ce glorieux Sauveur." at bounding box center [281, 179] width 236 height 16
click at [163, 193] on span "Sous son pouvoir déjà la mort succombe," at bounding box center [302, 197] width 279 height 16
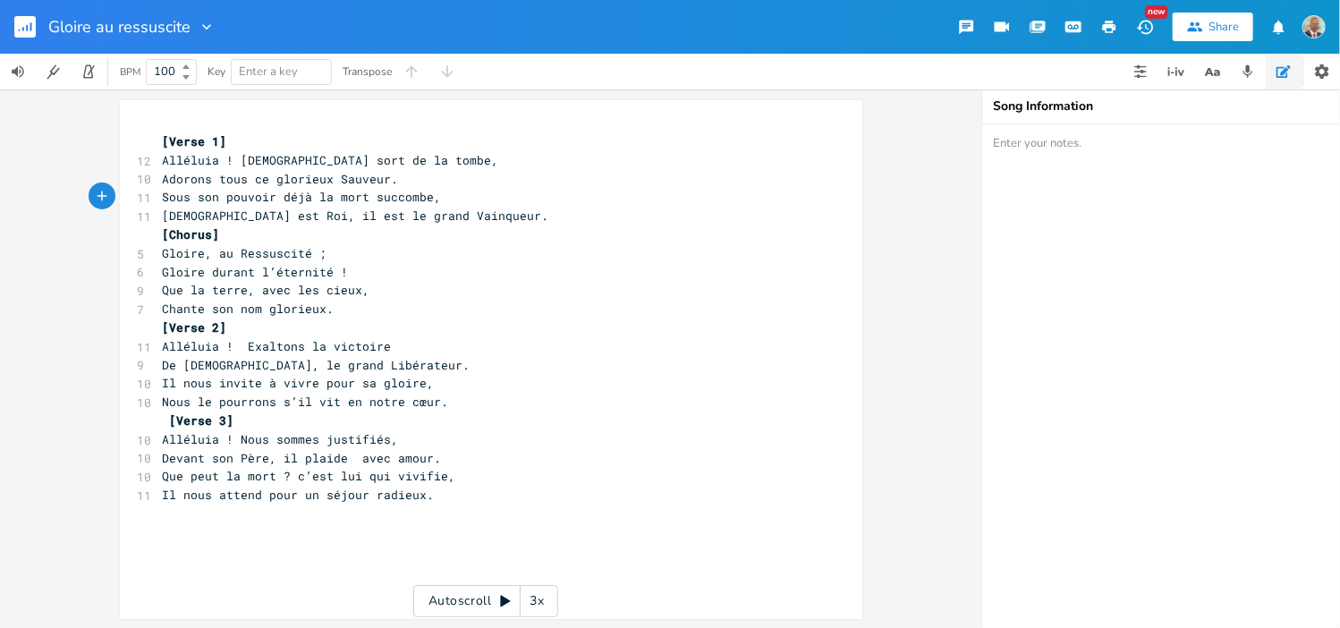
click at [163, 220] on span "[DEMOGRAPHIC_DATA] est Roi, il est le grand Vainqueur." at bounding box center [356, 216] width 386 height 16
click at [26, 26] on icon "button" at bounding box center [27, 28] width 2 height 6
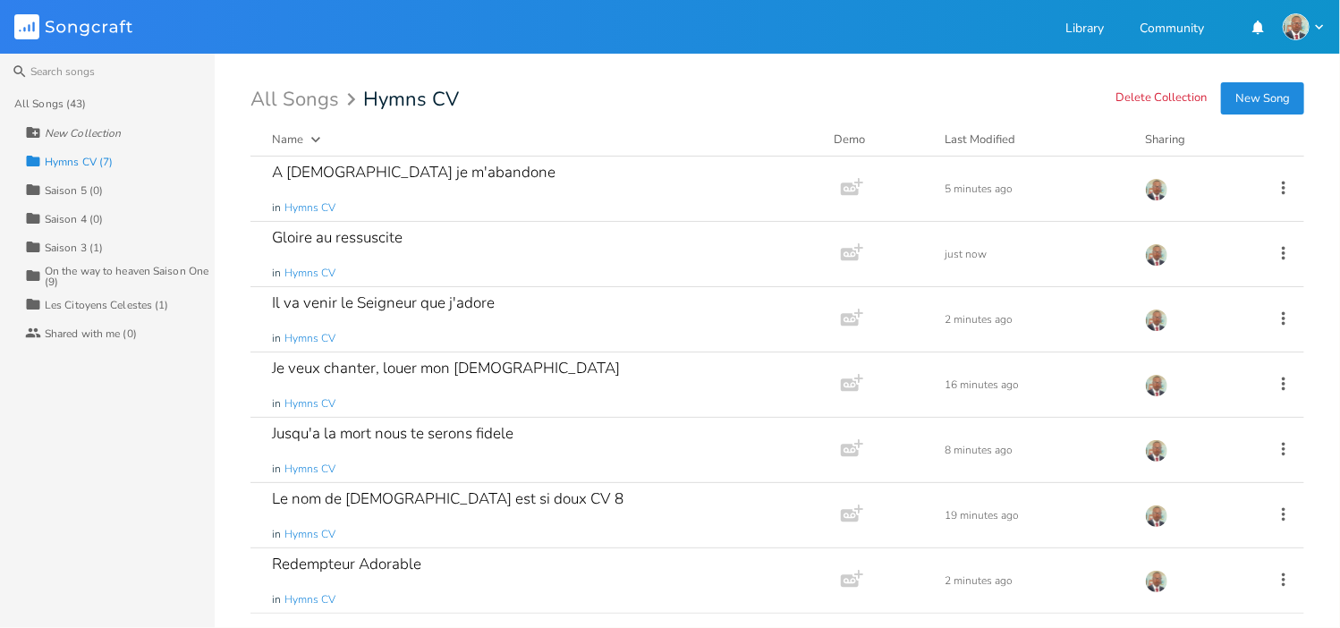
click at [1257, 90] on button "New Song" at bounding box center [1262, 98] width 83 height 32
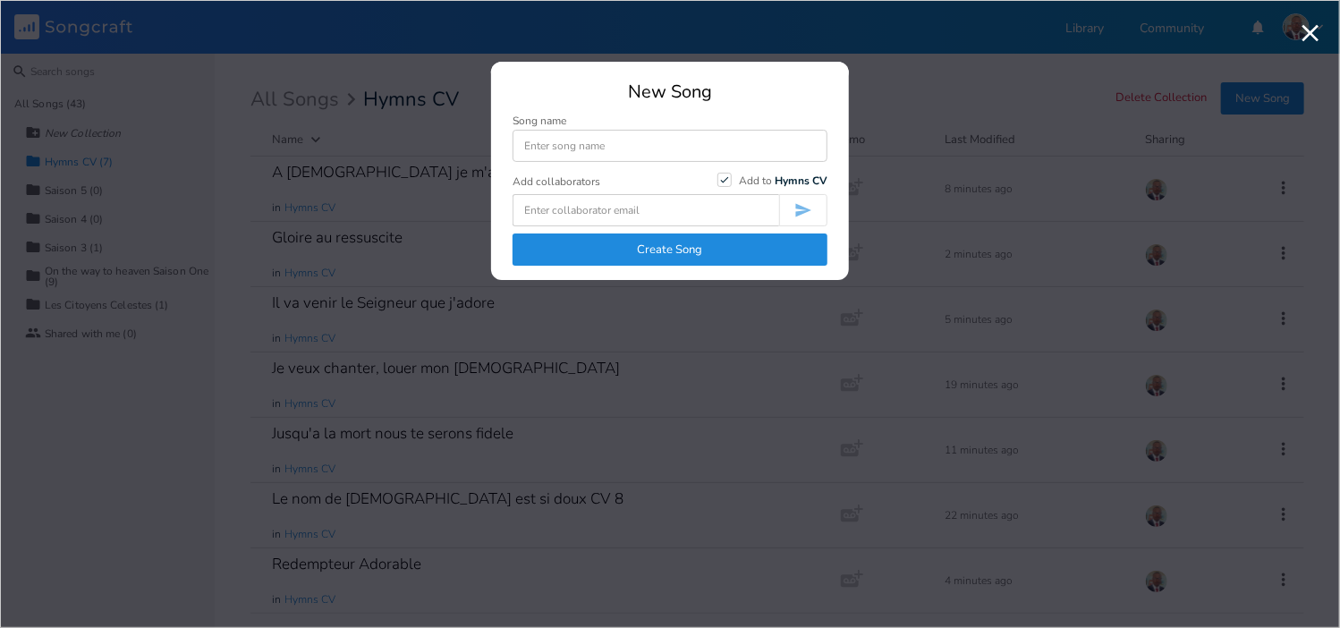
click at [624, 149] on input at bounding box center [669, 146] width 315 height 32
type input "Cherchons les"
click at [694, 256] on button "Create Song" at bounding box center [669, 249] width 315 height 32
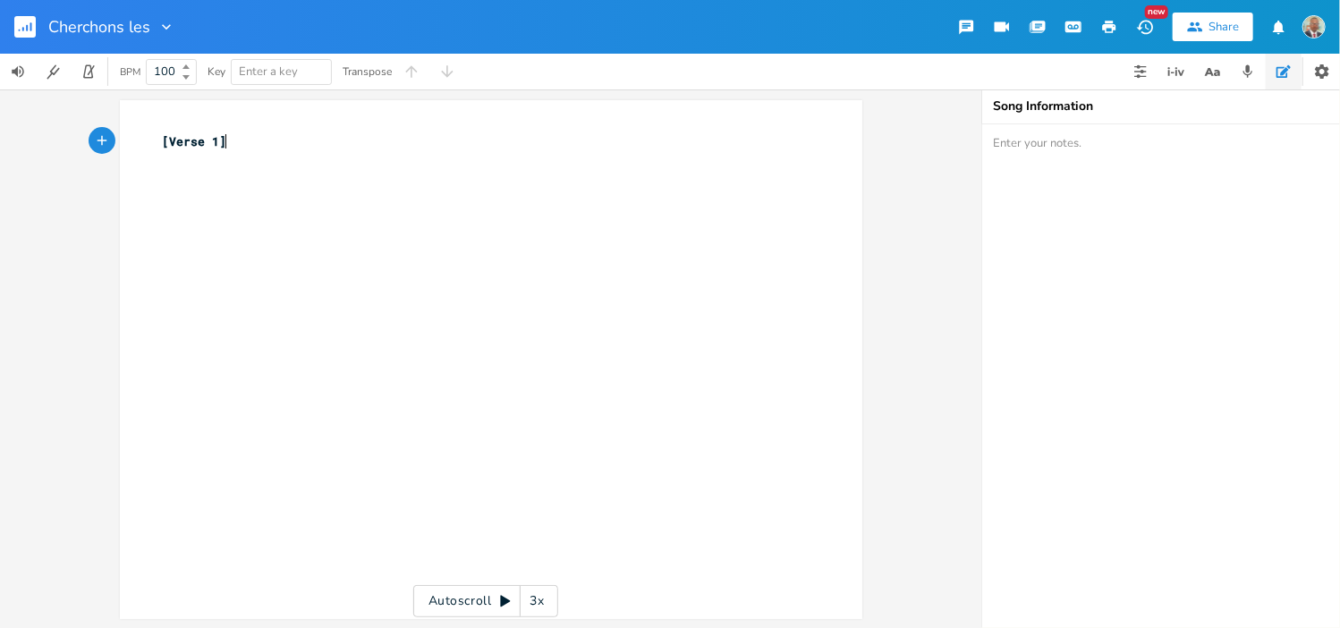
click at [244, 148] on pre "[Verse 1]" at bounding box center [482, 141] width 646 height 19
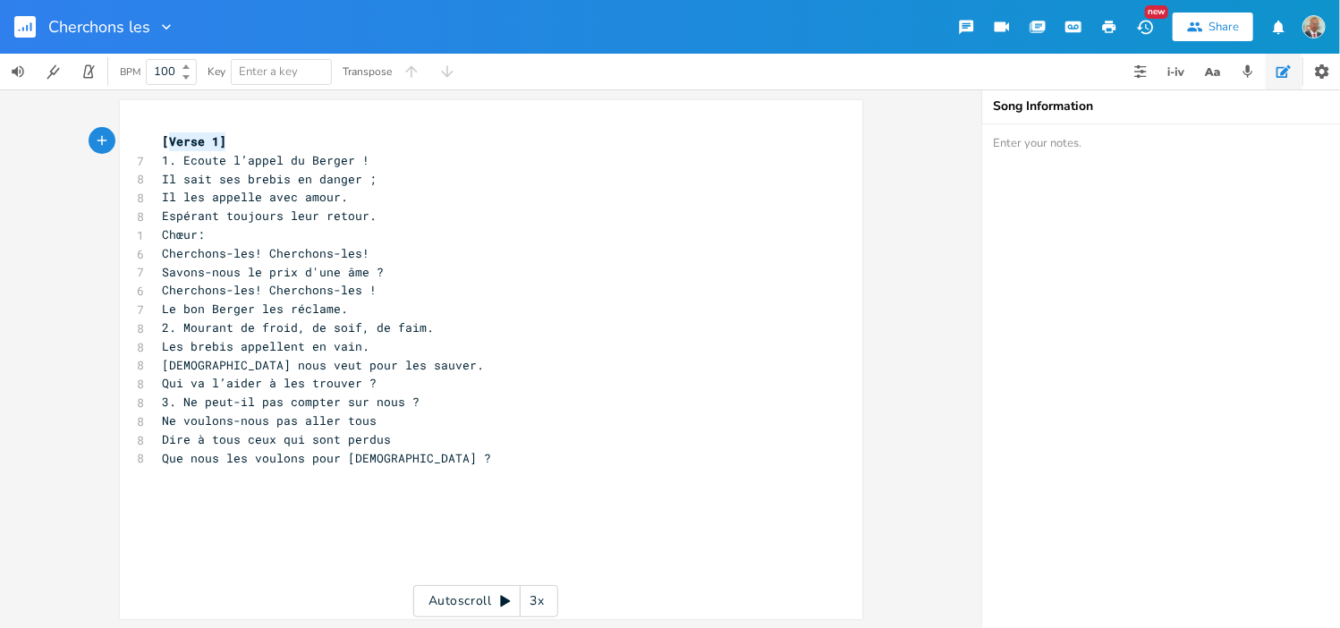
type textarea "[Verse 1]"
drag, startPoint x: 220, startPoint y: 141, endPoint x: 145, endPoint y: 141, distance: 75.1
click at [145, 141] on div "[Verse 1] x [Verse 1] 7 1. Ecoute l’appel du Berger ! 8 Il sait ses brebis en d…" at bounding box center [491, 359] width 742 height 519
type textarea "Chœur:"
drag, startPoint x: 199, startPoint y: 233, endPoint x: 150, endPoint y: 235, distance: 49.2
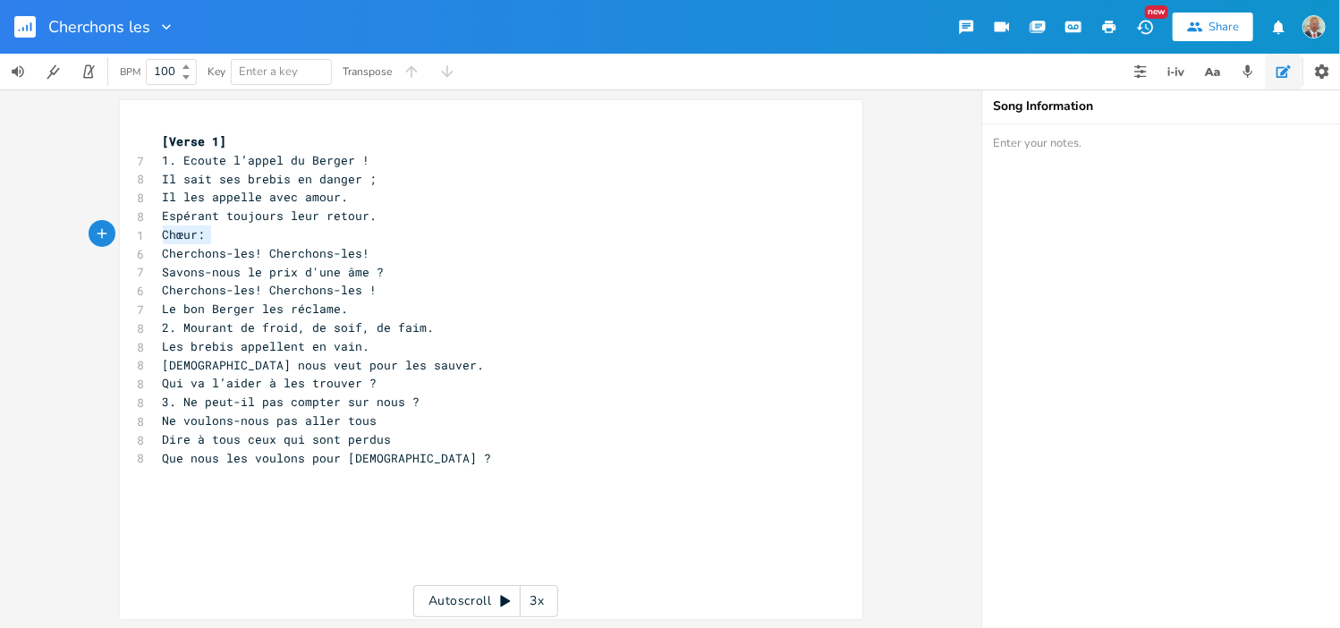
click at [159, 235] on pre "Chœur:" at bounding box center [482, 234] width 646 height 19
drag, startPoint x: 206, startPoint y: 234, endPoint x: 159, endPoint y: 233, distance: 46.5
click at [163, 234] on span "[Verse 1]" at bounding box center [195, 234] width 64 height 16
type textarea "Chorus"
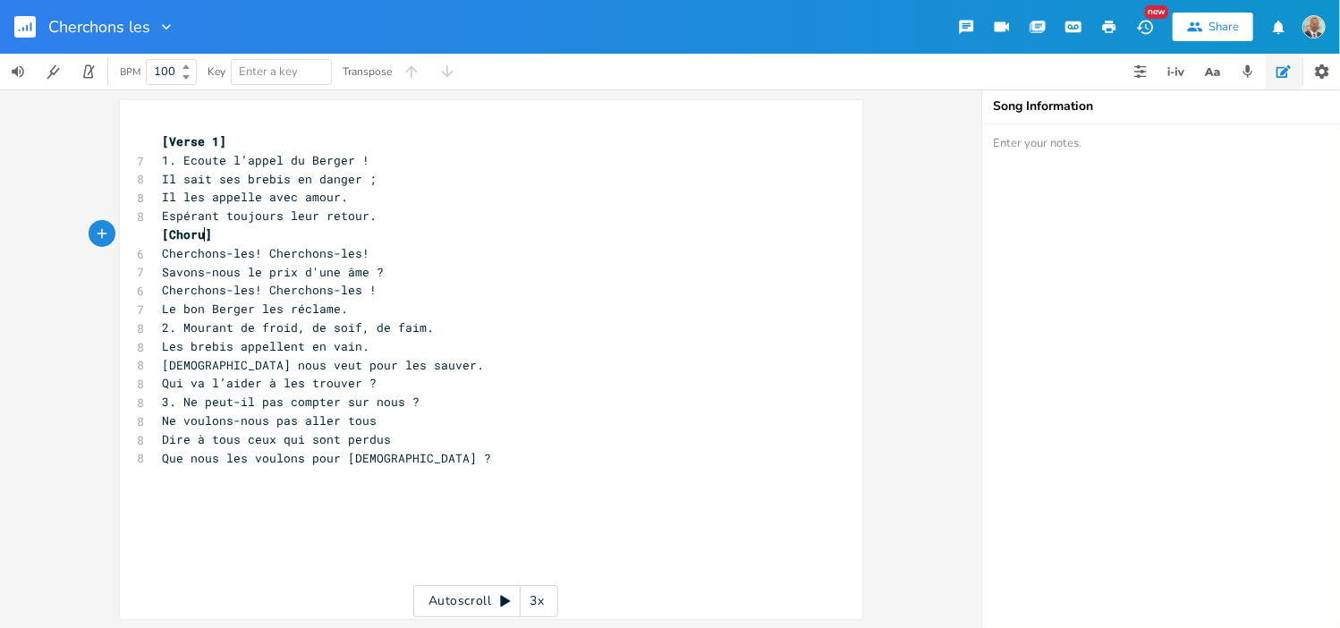
scroll to position [0, 37]
click at [227, 235] on pre "[Chorus]" at bounding box center [482, 234] width 646 height 19
type textarea "[Verse 1]"
drag, startPoint x: 215, startPoint y: 140, endPoint x: 137, endPoint y: 137, distance: 77.9
click at [134, 137] on div "[Verse 1] x [Verse 1] 7 1. Ecoute l’appel du Berger ! 8 Il sait ses brebis en d…" at bounding box center [491, 359] width 742 height 519
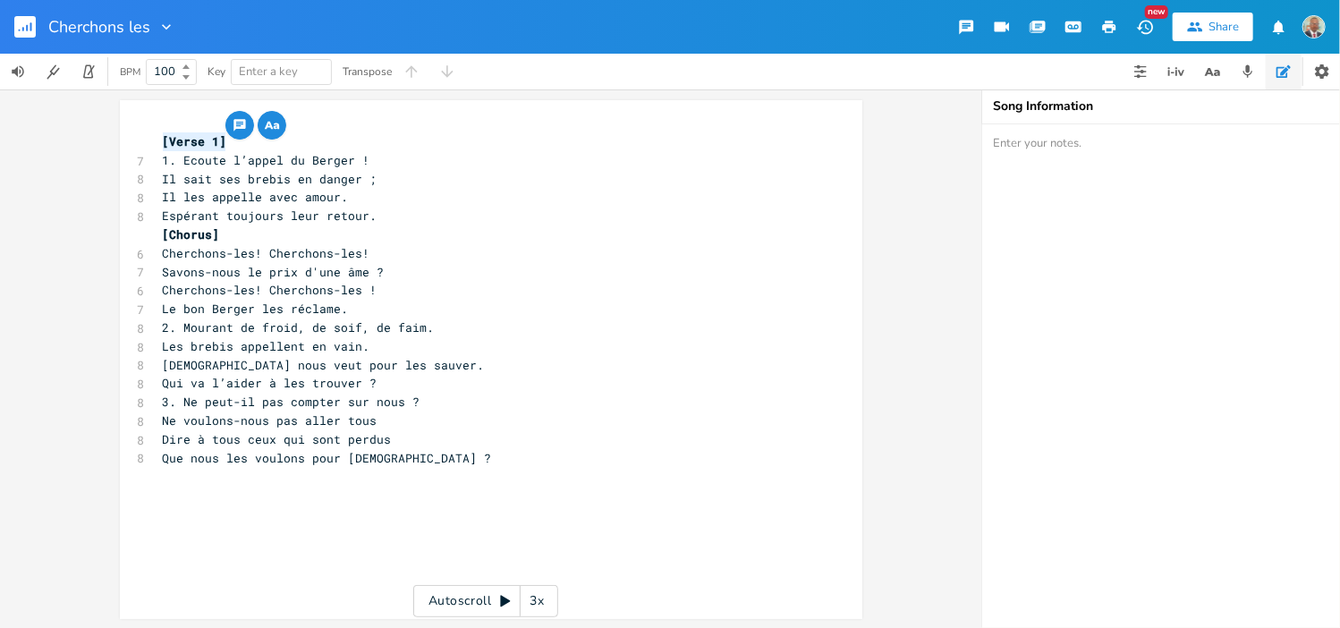
click at [352, 307] on pre "Le bon Berger les réclame." at bounding box center [482, 309] width 646 height 19
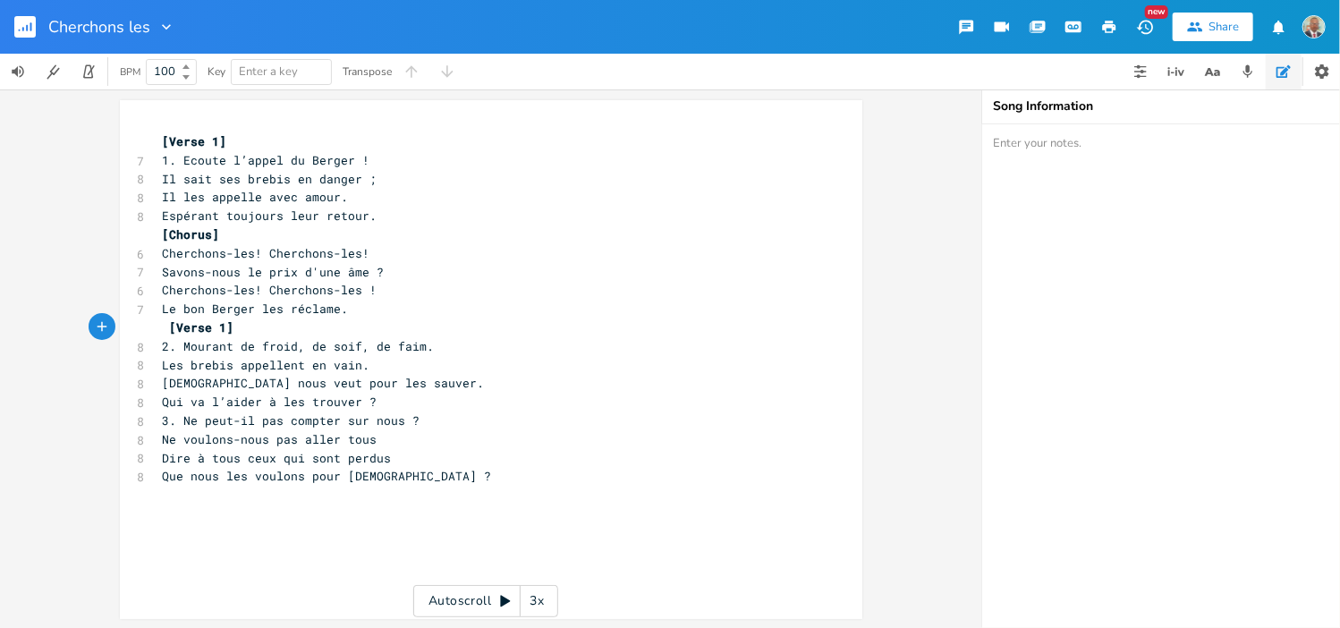
type textarea "1"
click at [212, 325] on span "[Verse 1]" at bounding box center [202, 327] width 64 height 16
type textarea "2"
click at [179, 346] on span "2. Mourant de froid, de soif, de faim." at bounding box center [299, 346] width 272 height 16
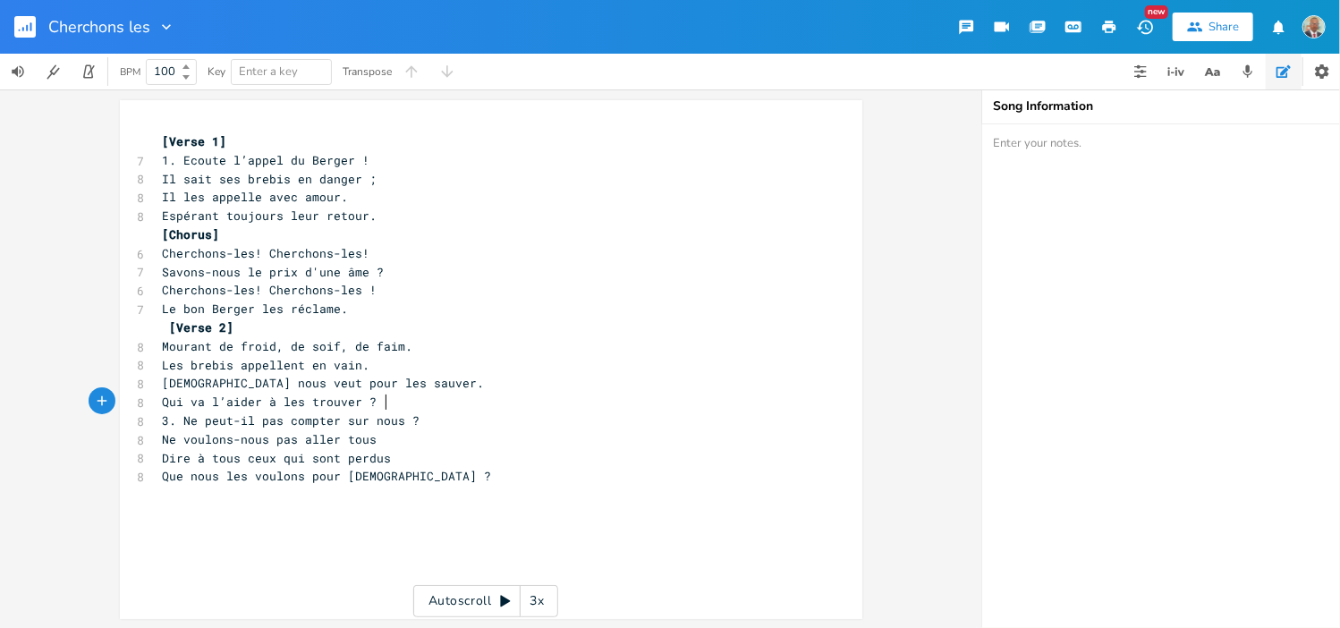
click at [377, 402] on pre "Qui va l’aider à les trouver ?" at bounding box center [482, 402] width 646 height 19
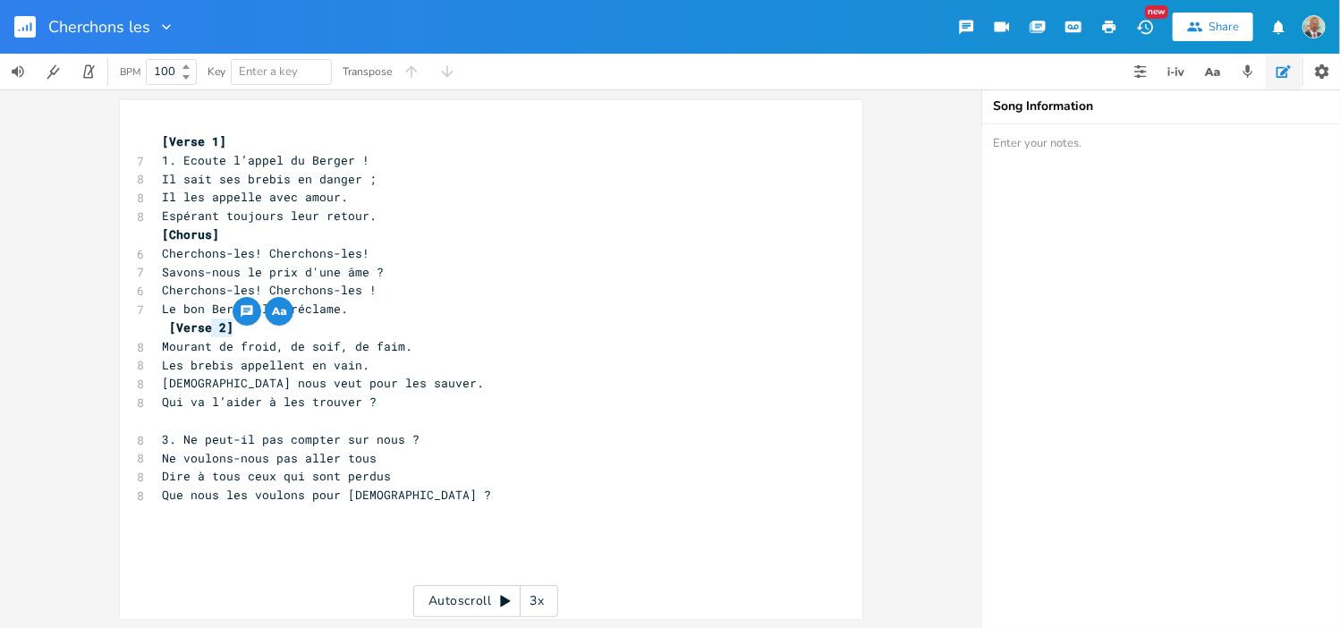
type textarea "[Verse 2]"
drag, startPoint x: 222, startPoint y: 328, endPoint x: 143, endPoint y: 328, distance: 78.7
click at [143, 328] on div "[Verse 2] x [Verse 1] 7 1. Ecoute l’appel du Berger ! 8 Il sait ses brebis en d…" at bounding box center [491, 359] width 742 height 519
click at [183, 419] on pre at bounding box center [482, 420] width 646 height 19
click at [216, 419] on span "[Verse 2]" at bounding box center [209, 420] width 64 height 16
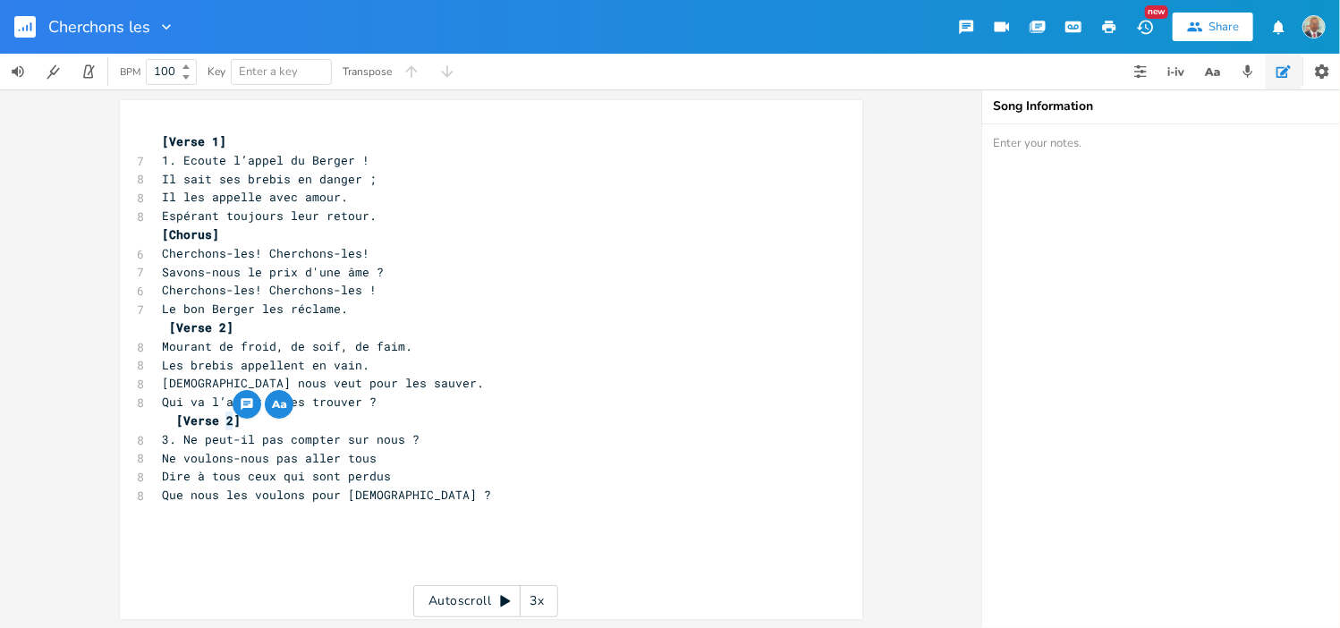
type textarea "3"
click at [187, 438] on span "3. Ne peut-il pas compter sur nous ?" at bounding box center [292, 439] width 258 height 16
click at [256, 419] on pre "[Verse 3]" at bounding box center [482, 420] width 646 height 19
click at [25, 20] on rect "button" at bounding box center [24, 26] width 21 height 21
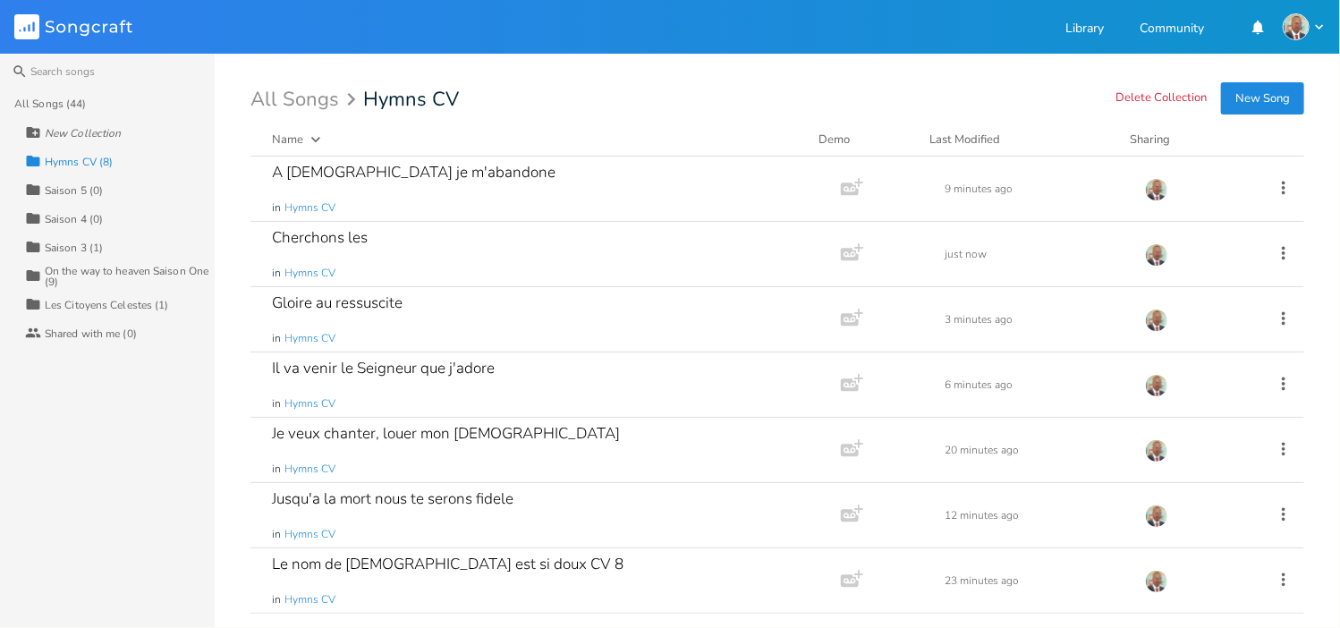
click at [1263, 100] on button "New Song" at bounding box center [1262, 98] width 83 height 32
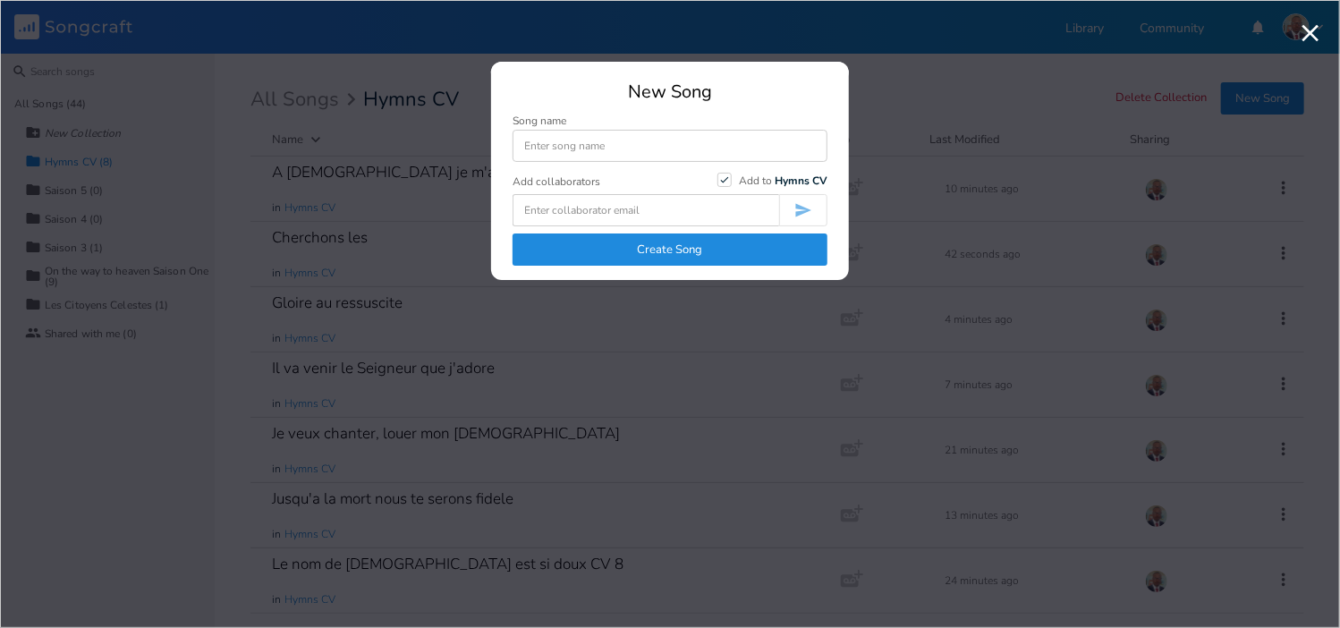
click at [590, 145] on input at bounding box center [669, 146] width 315 height 32
type input "Mon ame est libere du pouvoir de [DEMOGRAPHIC_DATA]"
click at [640, 245] on button "Create Song" at bounding box center [669, 249] width 315 height 32
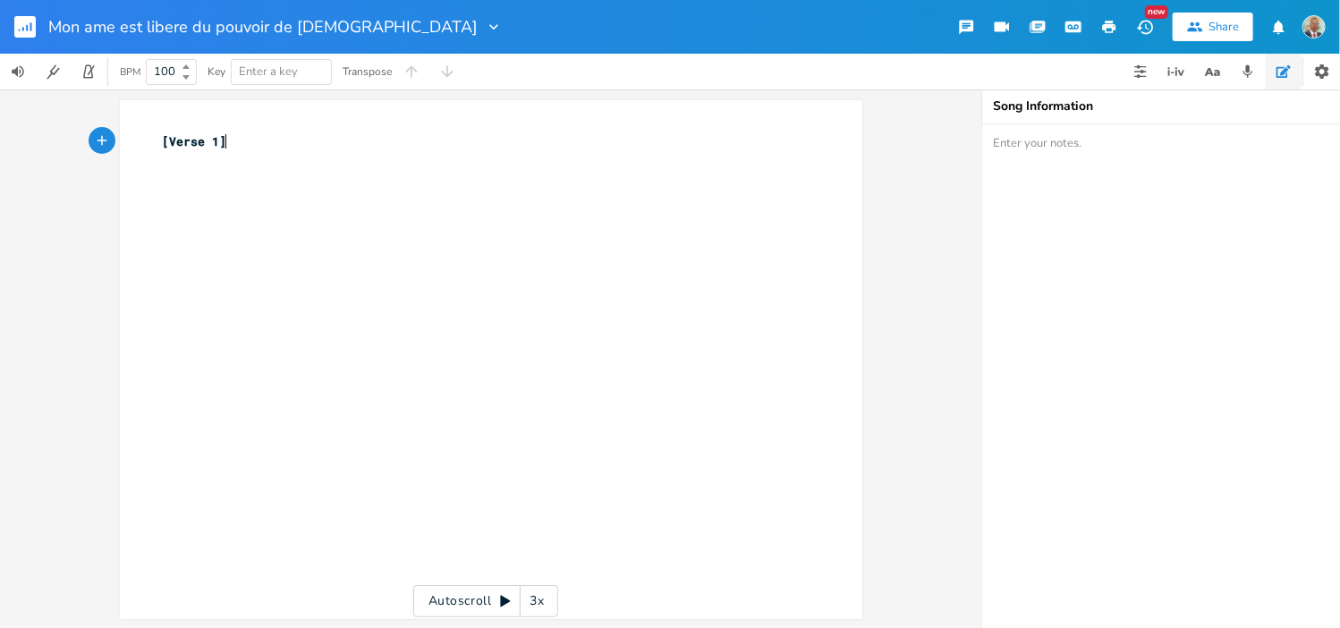
click at [243, 147] on pre "[Verse 1]" at bounding box center [482, 141] width 646 height 19
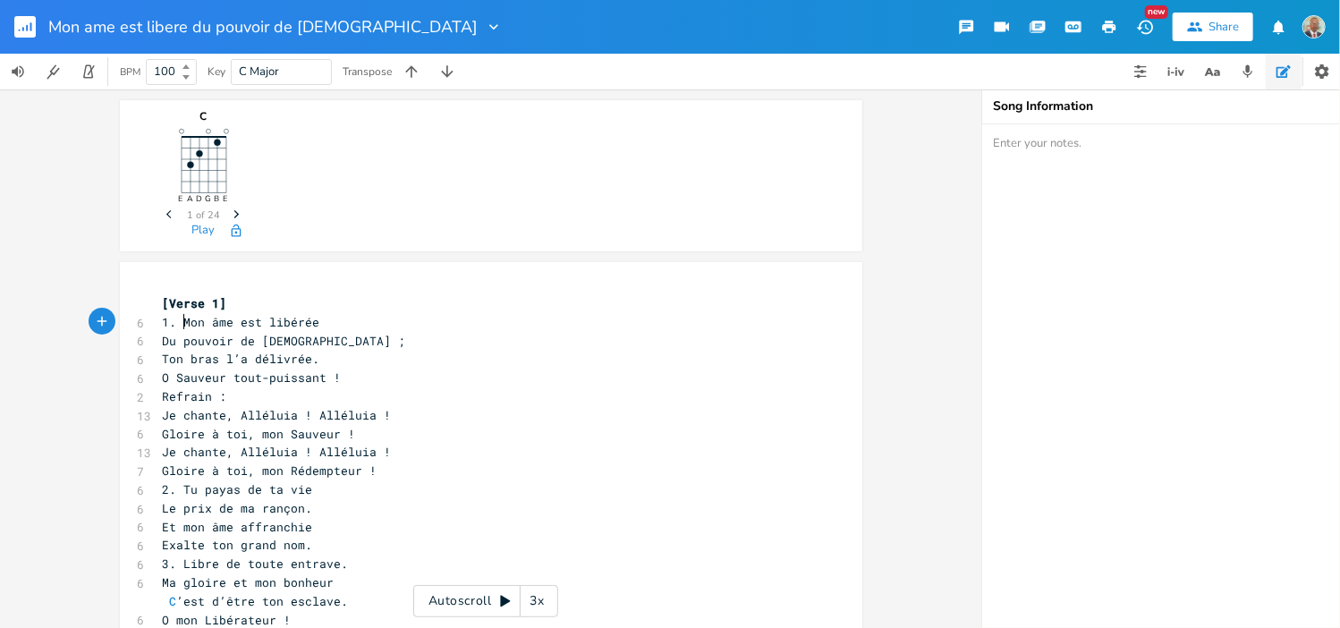
click at [175, 324] on span "1. Mon âme est libérée" at bounding box center [241, 322] width 157 height 16
type textarea "[Verse 1]"
drag, startPoint x: 216, startPoint y: 304, endPoint x: 140, endPoint y: 305, distance: 76.9
click at [138, 305] on div "[Verse 1] x [Verse 1] 6 Mon âme est libérée 6 Du pouvoir de [DEMOGRAPHIC_DATA] …" at bounding box center [491, 521] width 742 height 519
type textarea "n"
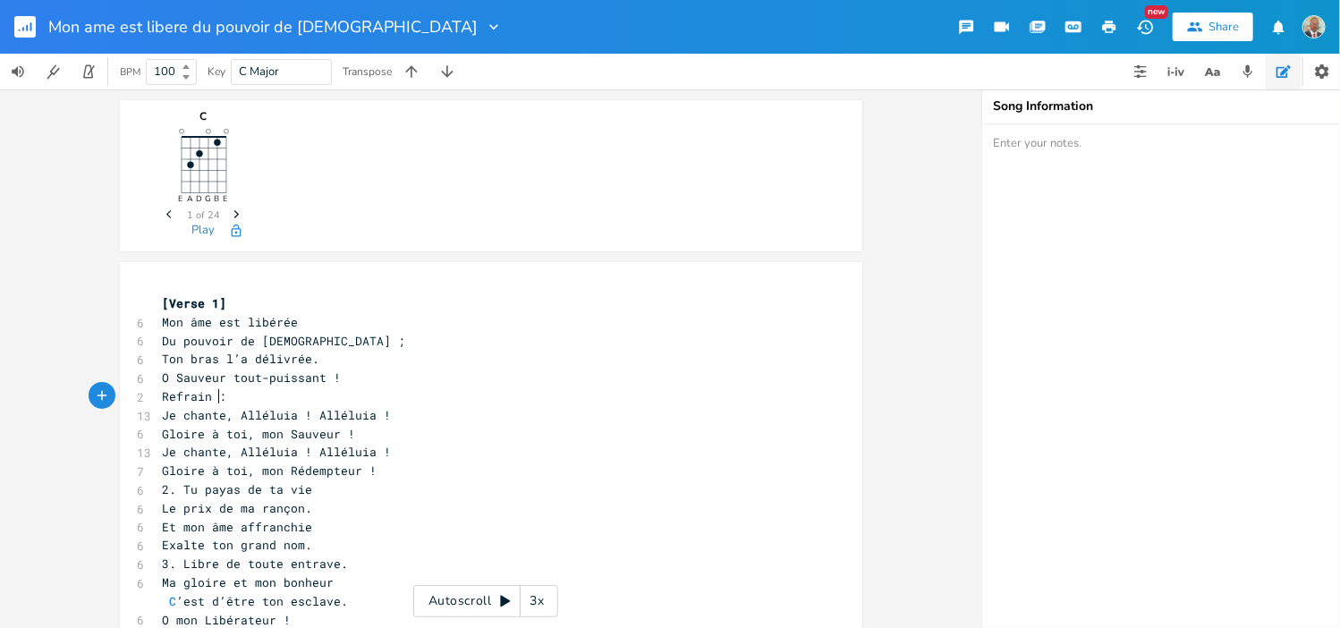
drag, startPoint x: 211, startPoint y: 396, endPoint x: 194, endPoint y: 397, distance: 17.0
click at [194, 397] on span "Refrain :" at bounding box center [195, 396] width 64 height 16
click at [216, 395] on pre "Refrain :" at bounding box center [482, 396] width 646 height 19
type textarea "Refrain :"
drag, startPoint x: 213, startPoint y: 395, endPoint x: 136, endPoint y: 403, distance: 77.3
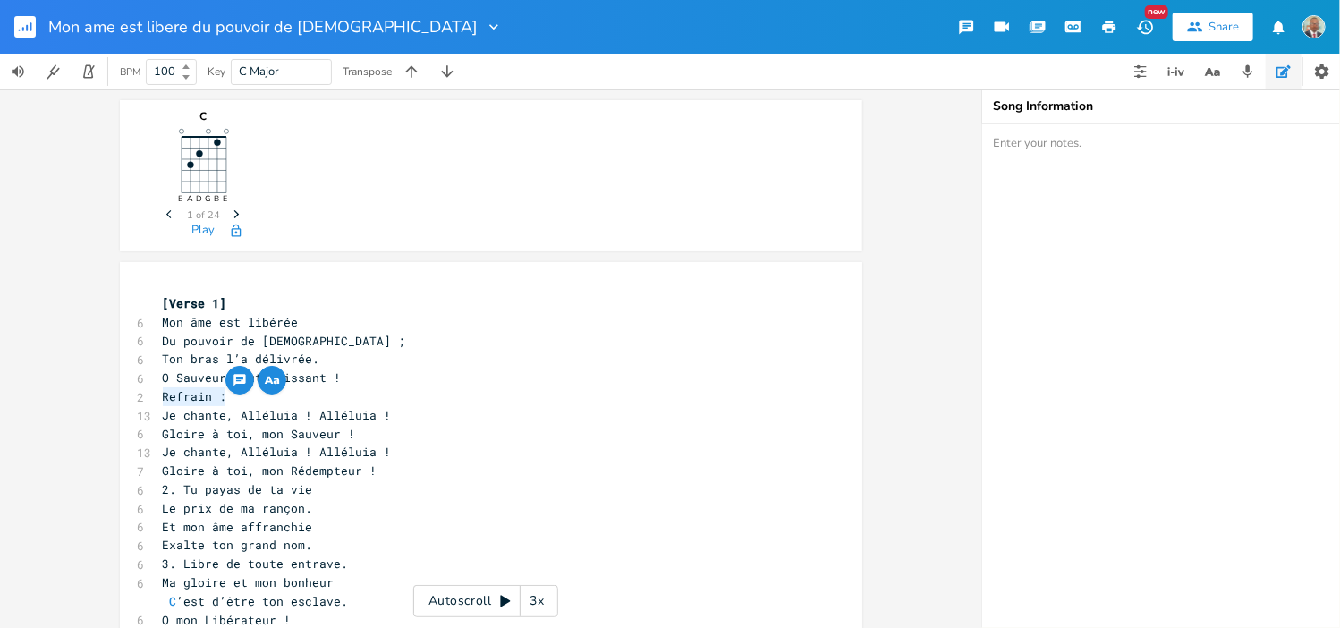
click at [136, 403] on div "Refrain : x [Verse 1] 6 Mon âme est libérée 6 Du pouvoir de [DEMOGRAPHIC_DATA] …" at bounding box center [491, 521] width 742 height 519
drag, startPoint x: 208, startPoint y: 395, endPoint x: 157, endPoint y: 396, distance: 50.1
click at [163, 396] on span "[Verse 1]" at bounding box center [195, 396] width 64 height 16
type textarea "Chorus"
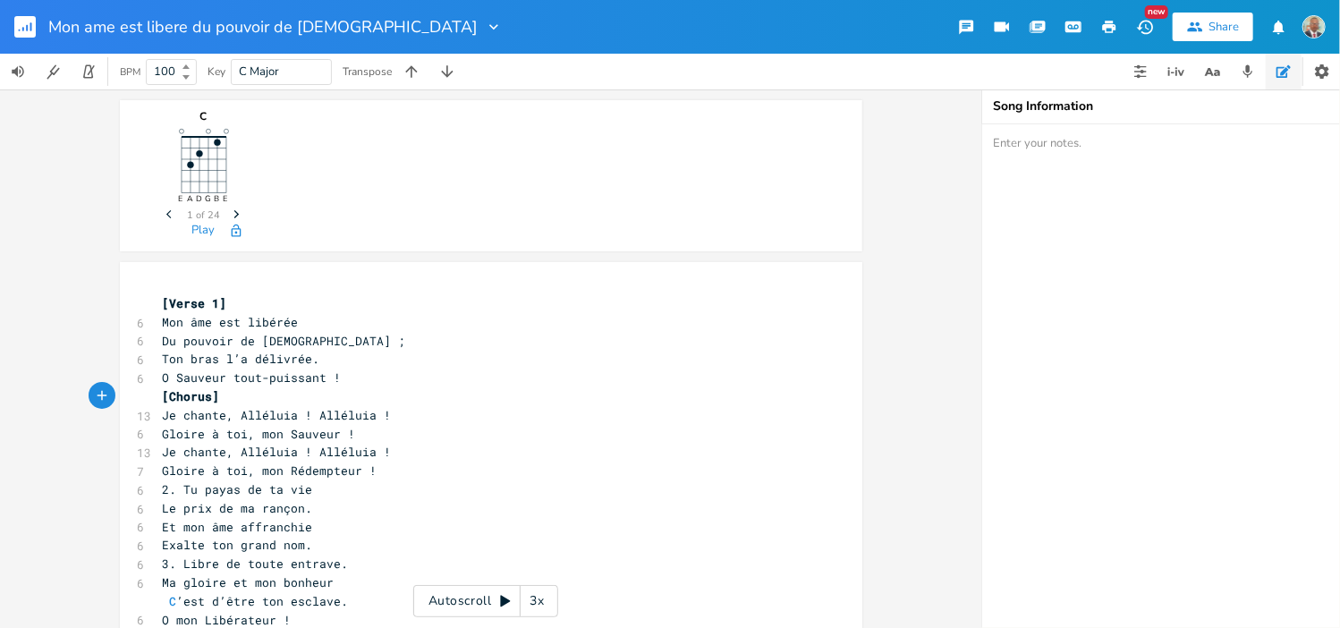
click at [237, 385] on pre "O Sauveur tout-puissant !" at bounding box center [482, 377] width 646 height 19
click at [220, 397] on pre "[Chorus]" at bounding box center [482, 396] width 646 height 19
click at [368, 473] on pre "Gloire à toi, mon Rédempteur !" at bounding box center [482, 471] width 646 height 19
click at [360, 473] on span "Gloire à toi, mon Rédempteur !" at bounding box center [270, 470] width 215 height 16
type textarea "[Verse 1]"
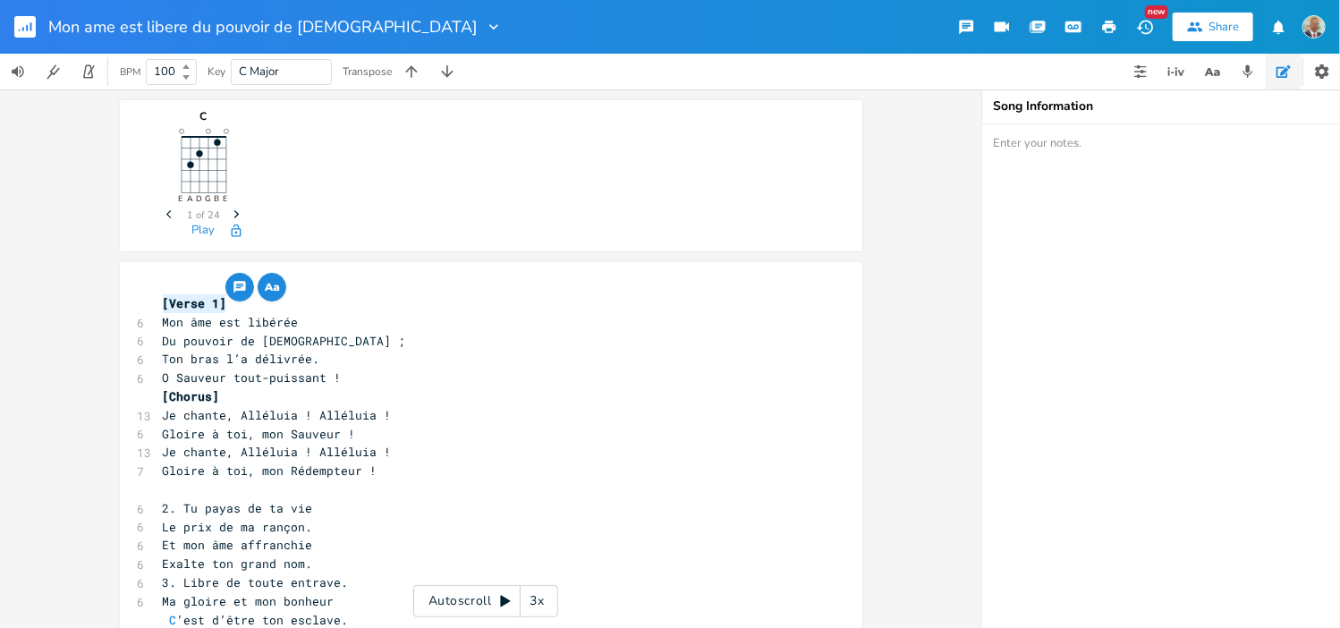
drag, startPoint x: 215, startPoint y: 299, endPoint x: 130, endPoint y: 303, distance: 85.1
click at [130, 303] on div "[Verse 1] x [Verse 1] 6 Mon âme est libérée 6 Du pouvoir de [DEMOGRAPHIC_DATA] …" at bounding box center [491, 523] width 742 height 522
click at [168, 489] on pre "​" at bounding box center [482, 489] width 646 height 19
click at [205, 487] on span "[Verse 1]" at bounding box center [195, 489] width 64 height 16
type textarea "2"
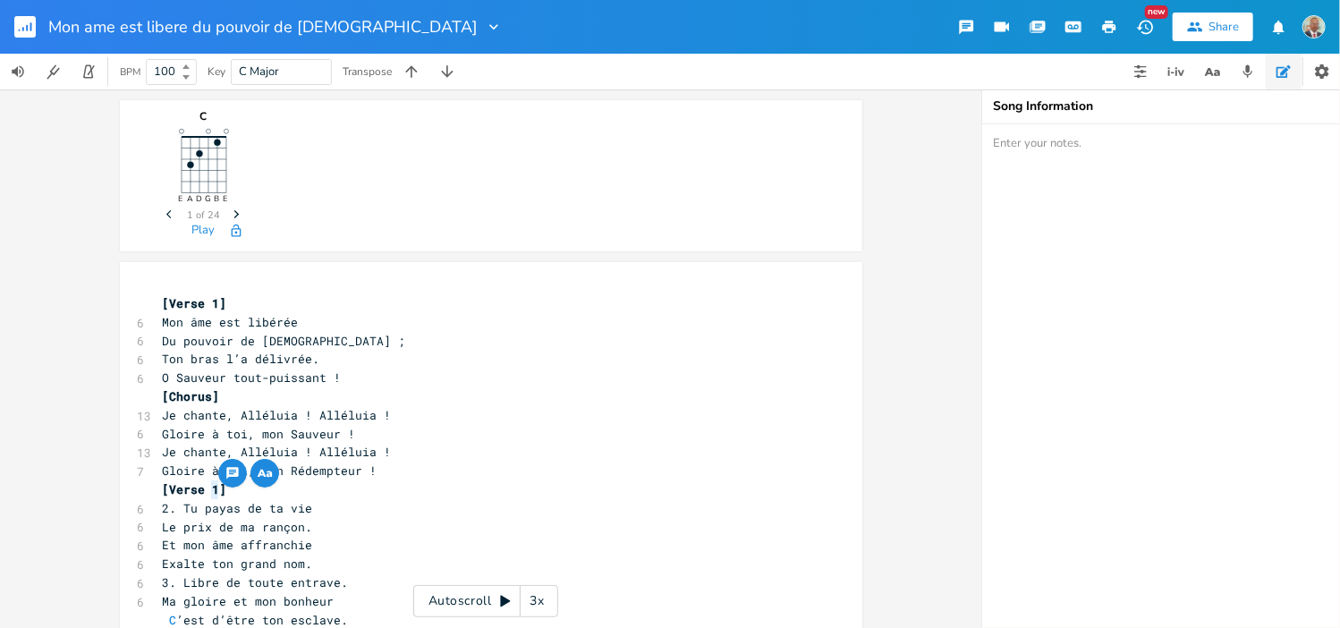
scroll to position [0, 7]
click at [188, 509] on span "2. Tu payas de ta vie" at bounding box center [238, 508] width 150 height 16
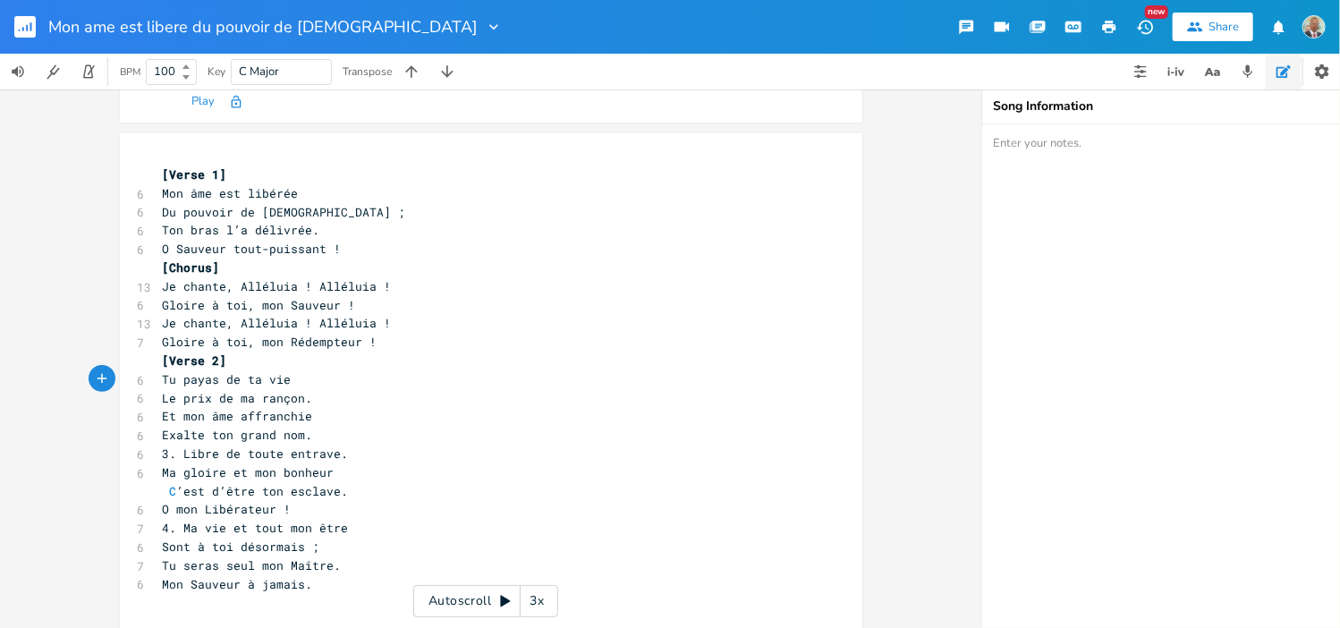
scroll to position [166, 0]
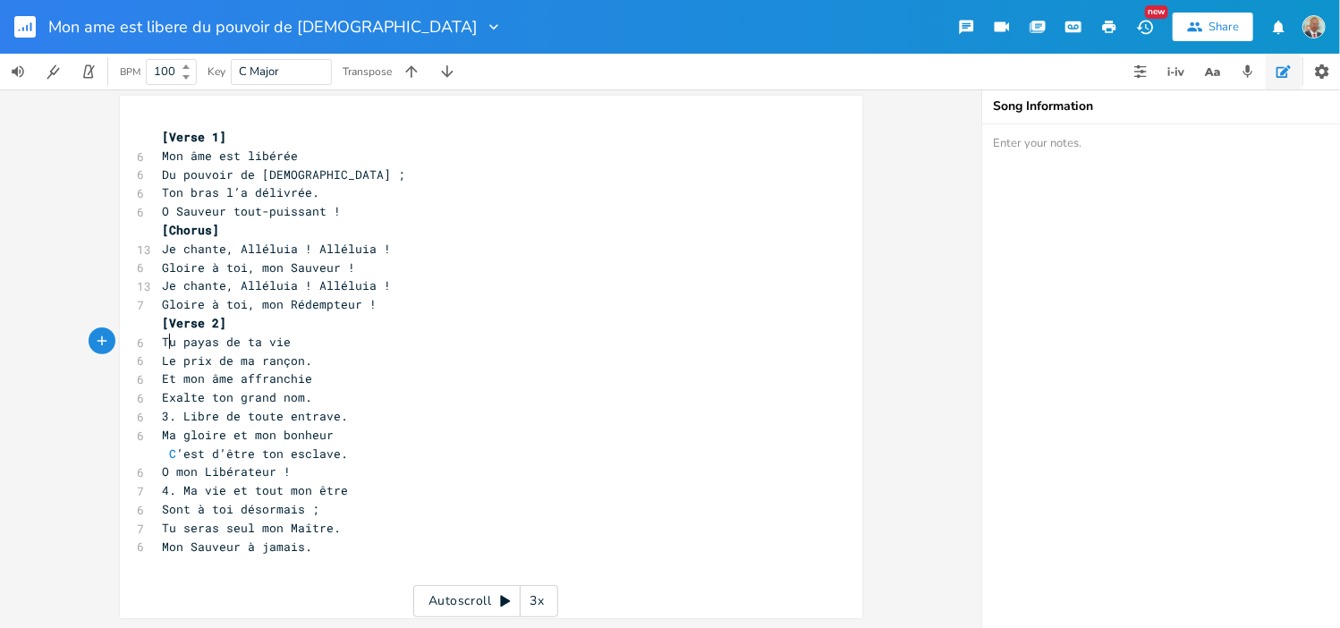
click at [307, 398] on span "Exalte ton grand nom." at bounding box center [238, 397] width 150 height 16
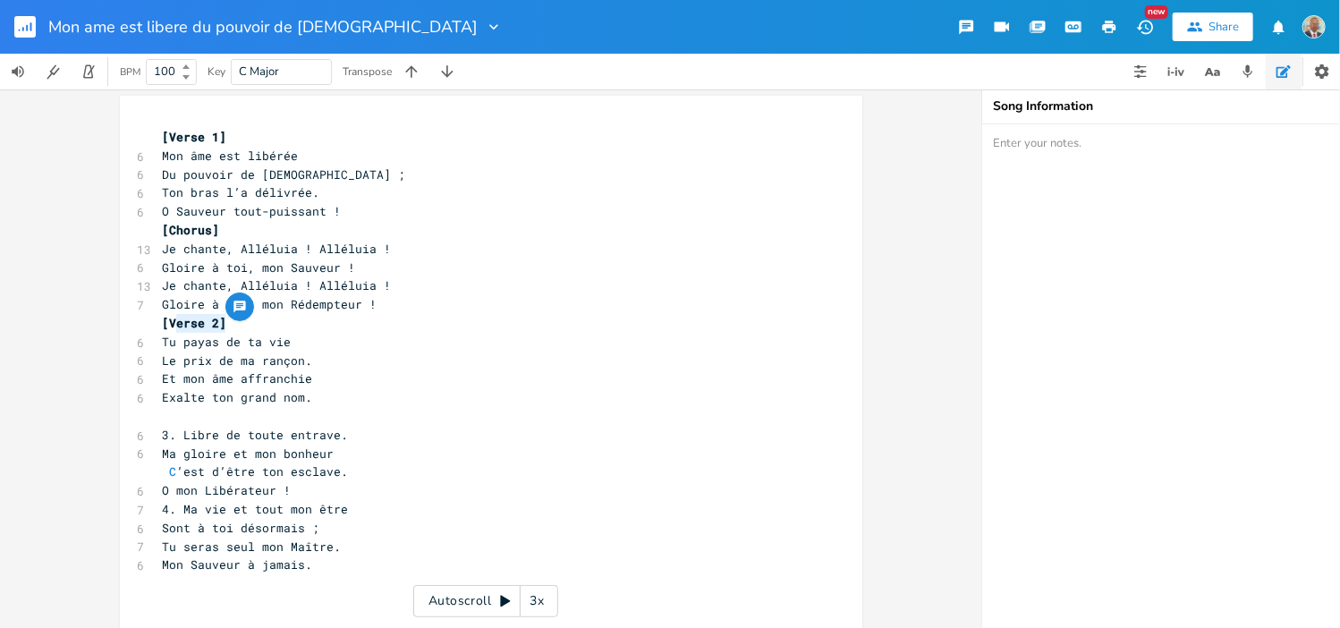
type textarea "[Verse 2]"
drag, startPoint x: 215, startPoint y: 325, endPoint x: 146, endPoint y: 323, distance: 68.9
click at [146, 323] on div "[Verse 2] x [Verse 1] 6 Mon âme est libérée 6 Du pouvoir de [DEMOGRAPHIC_DATA] …" at bounding box center [491, 366] width 742 height 541
click at [171, 416] on pre at bounding box center [482, 416] width 646 height 19
click at [212, 413] on span "[Verse 2]" at bounding box center [202, 416] width 64 height 16
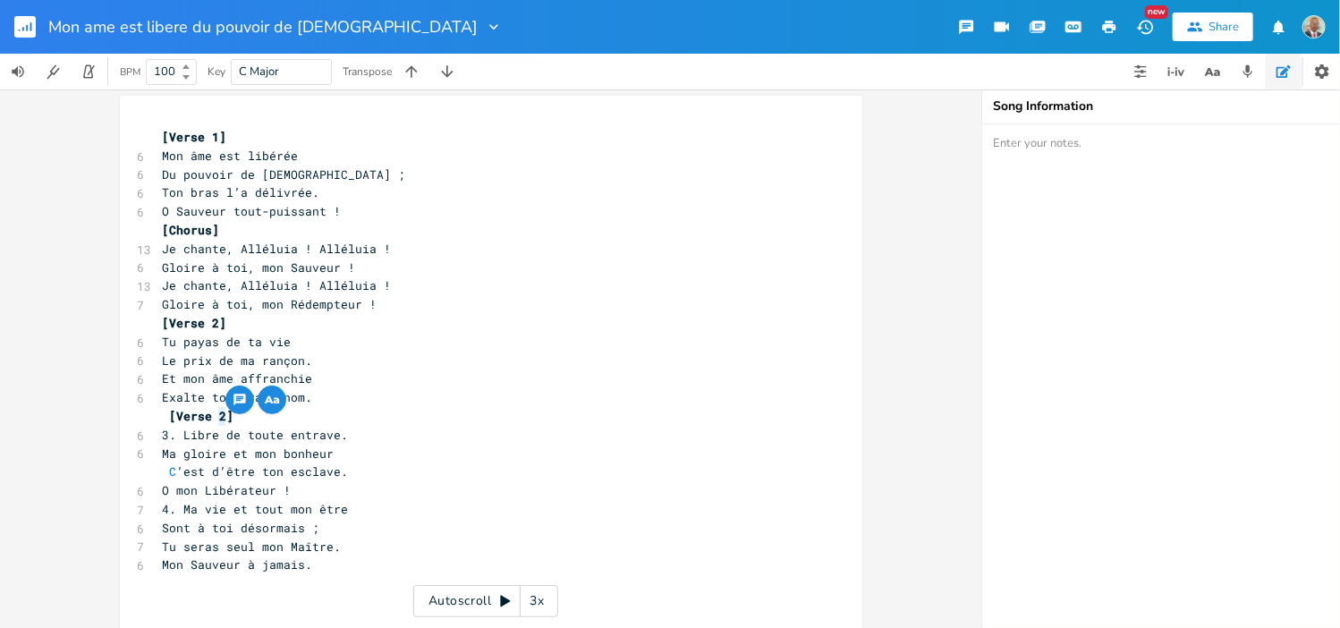
type textarea "3"
click at [233, 416] on pre "[Verse 3]" at bounding box center [482, 416] width 646 height 19
click at [184, 435] on span "3. Libre de toute entrave." at bounding box center [256, 435] width 186 height 16
click at [168, 470] on span "C ’est d’être ton esclave." at bounding box center [256, 471] width 186 height 16
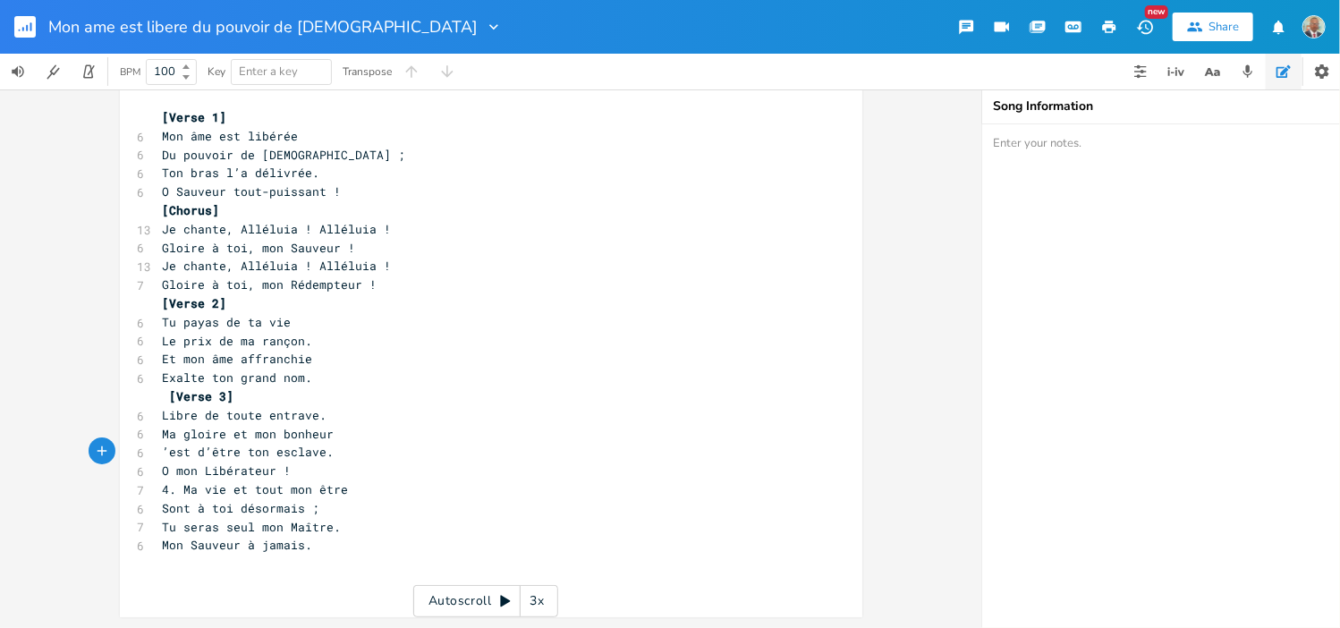
scroll to position [4, 0]
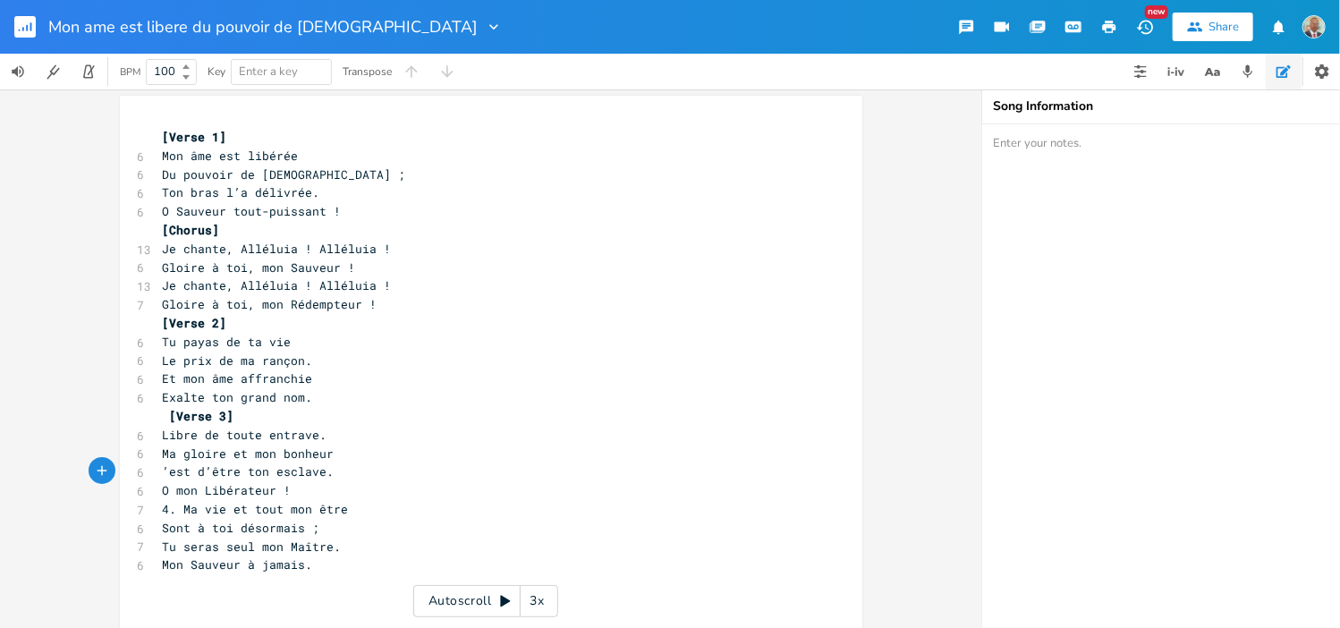
type textarea "c"
click at [354, 475] on pre "c’est d’être ton esclave." at bounding box center [482, 471] width 646 height 19
click at [293, 491] on pre "O mon Libérateur !" at bounding box center [482, 490] width 646 height 19
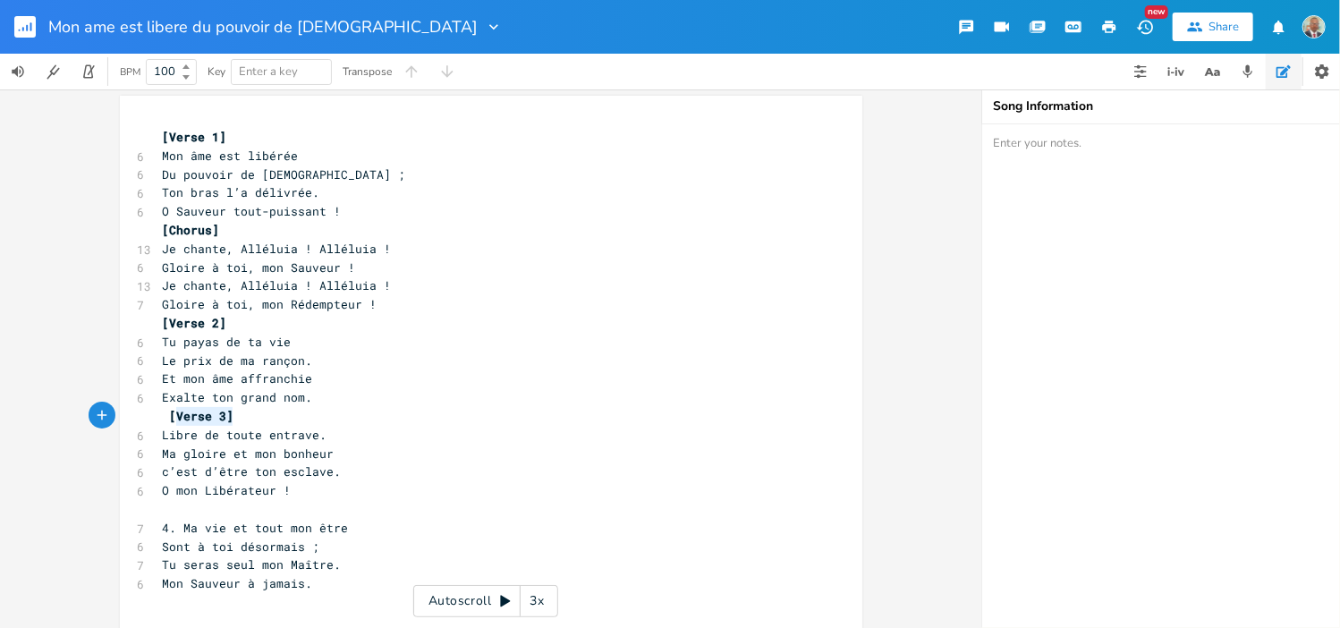
type textarea "[Verse 3]"
drag, startPoint x: 219, startPoint y: 414, endPoint x: 128, endPoint y: 417, distance: 91.3
click at [128, 417] on div "[Verse 3] x [Verse 1] 6 Mon âme est libérée 6 Du pouvoir de [DEMOGRAPHIC_DATA] …" at bounding box center [491, 376] width 742 height 560
click at [168, 514] on pre at bounding box center [482, 509] width 646 height 19
click at [215, 509] on span "[Verse 3]" at bounding box center [209, 509] width 64 height 16
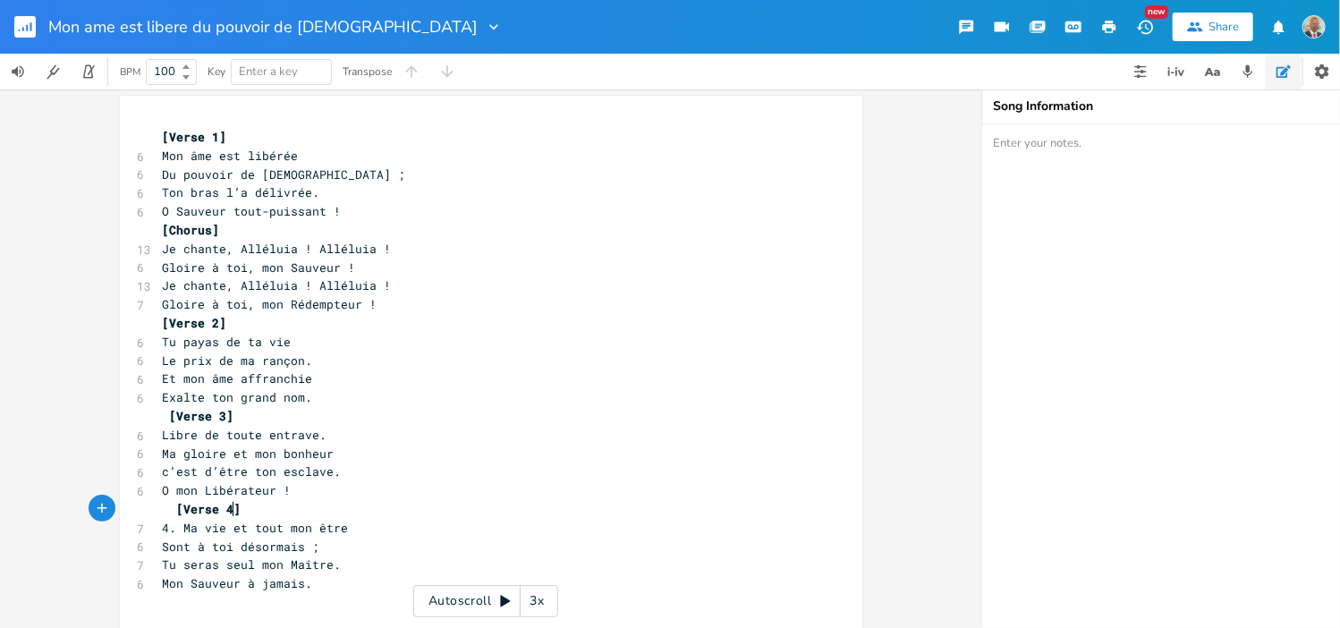
type textarea "4"
click at [177, 507] on span "[Verse 4]" at bounding box center [209, 509] width 64 height 16
click at [185, 530] on span "4. Ma vie et tout mon être" at bounding box center [256, 528] width 186 height 16
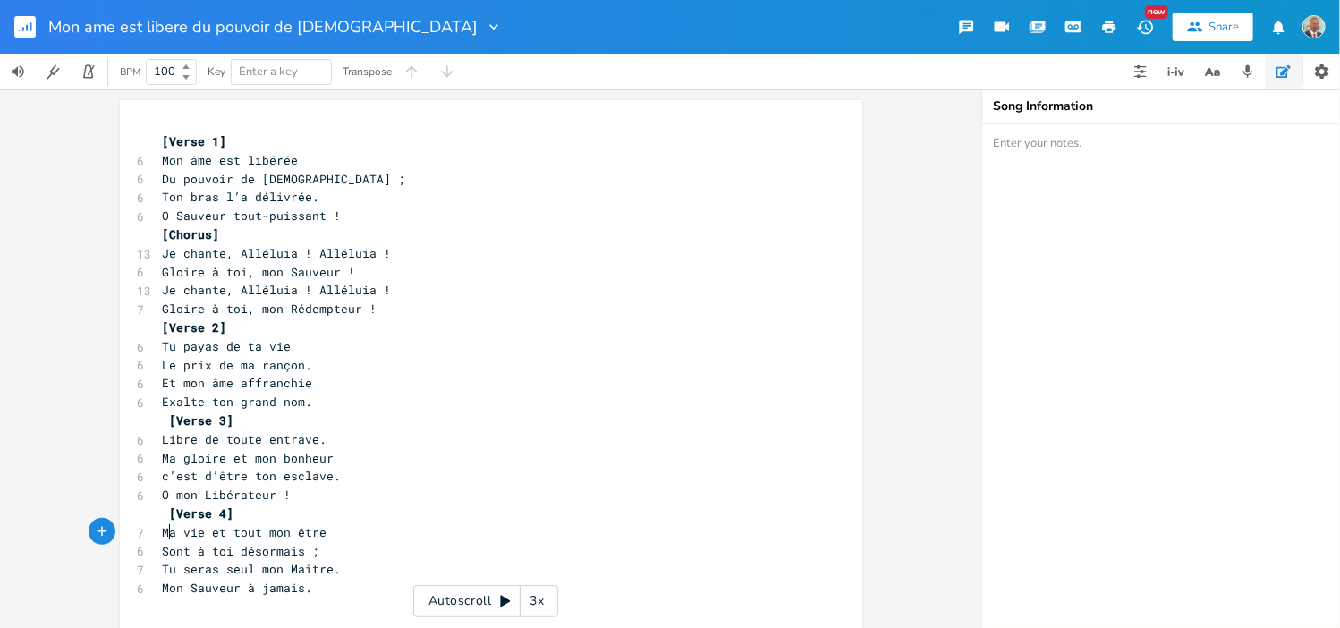
scroll to position [0, 0]
click at [23, 30] on icon "button" at bounding box center [23, 29] width 2 height 4
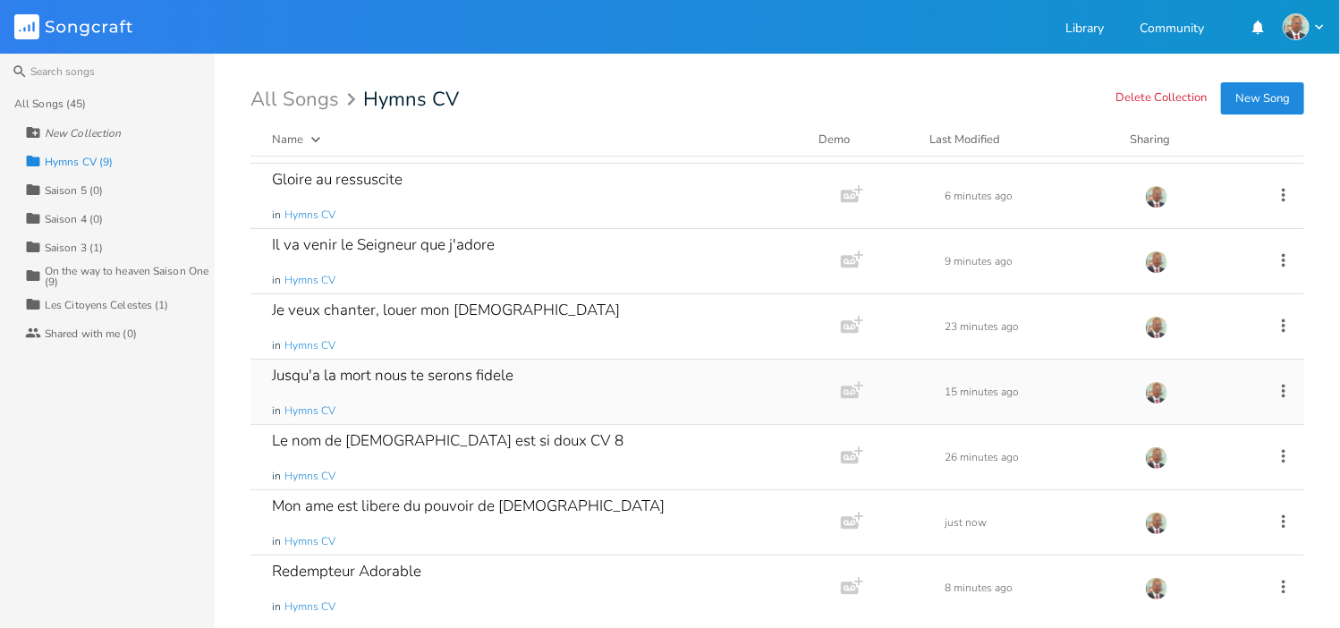
scroll to position [129, 0]
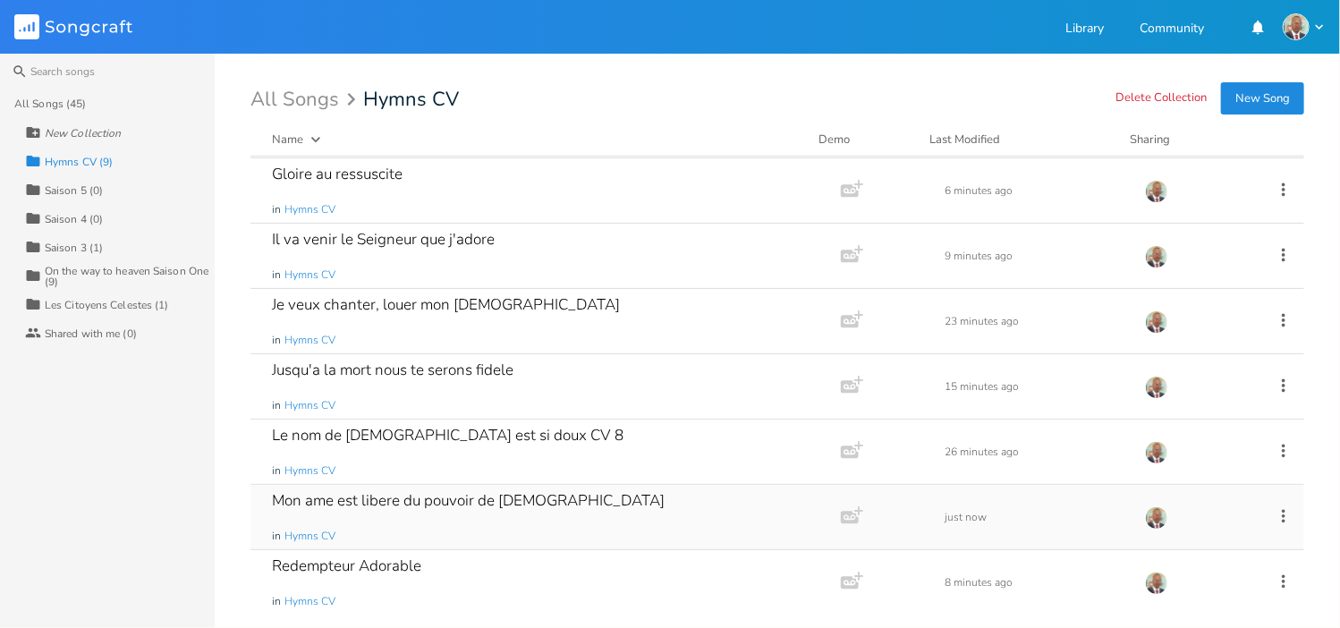
click at [580, 501] on div "Mon ame est libere du pouvoir de [DEMOGRAPHIC_DATA] in Hymns CV" at bounding box center [542, 517] width 540 height 64
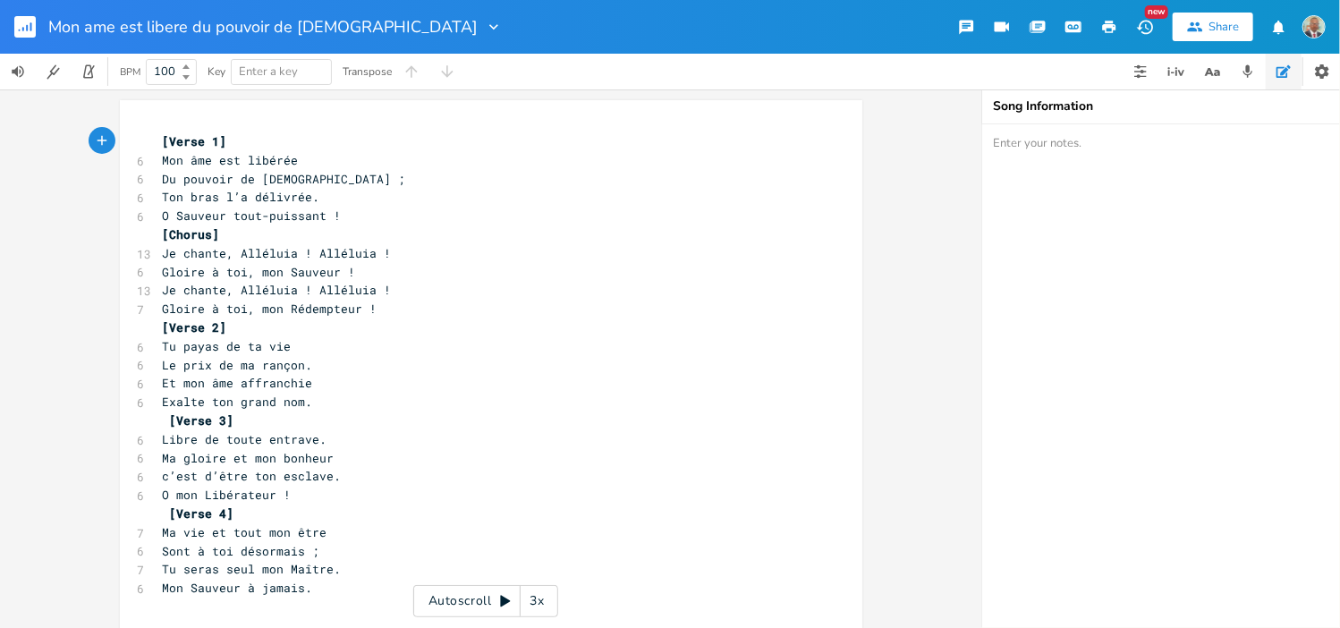
click at [989, 151] on textarea at bounding box center [1161, 376] width 358 height 504
type textarea "Psaumes 183"
click at [715, 319] on pre "[Verse 2]" at bounding box center [482, 327] width 646 height 19
click at [22, 28] on icon "button" at bounding box center [23, 29] width 2 height 4
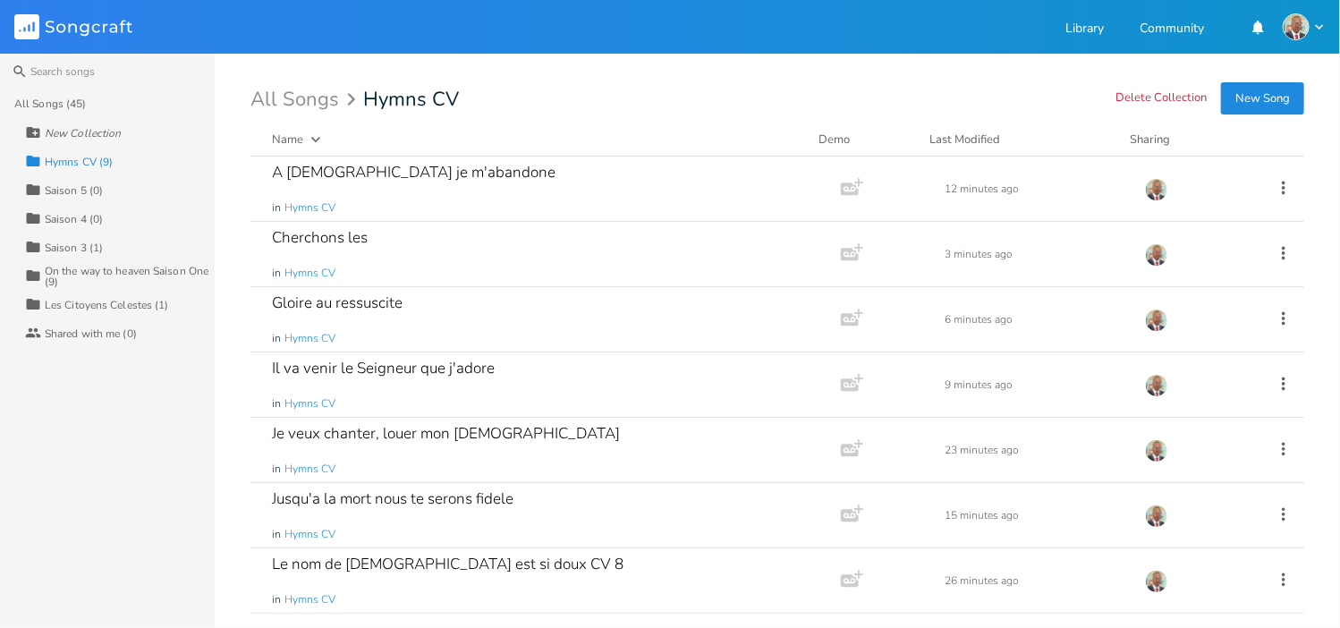
click at [1253, 97] on button "New Song" at bounding box center [1262, 98] width 83 height 32
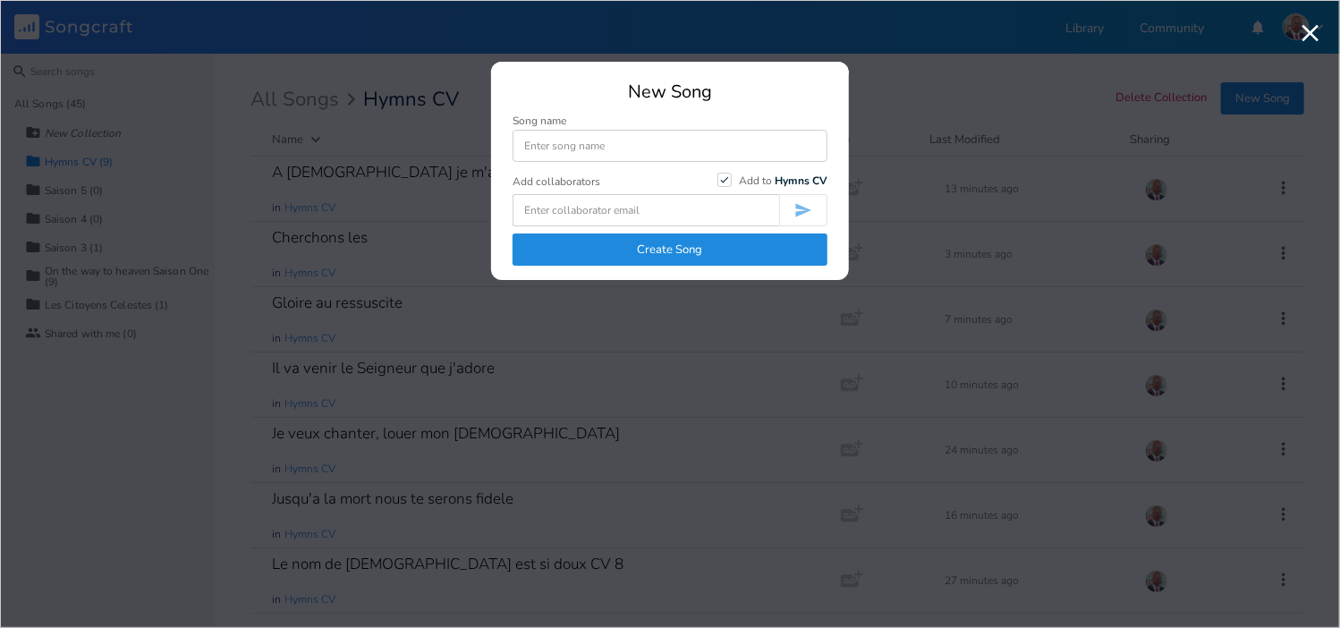
click at [558, 147] on input at bounding box center [669, 146] width 315 height 32
type input "Ecoutez la bonne nouvelle"
click at [665, 257] on button "Create Song" at bounding box center [669, 249] width 315 height 32
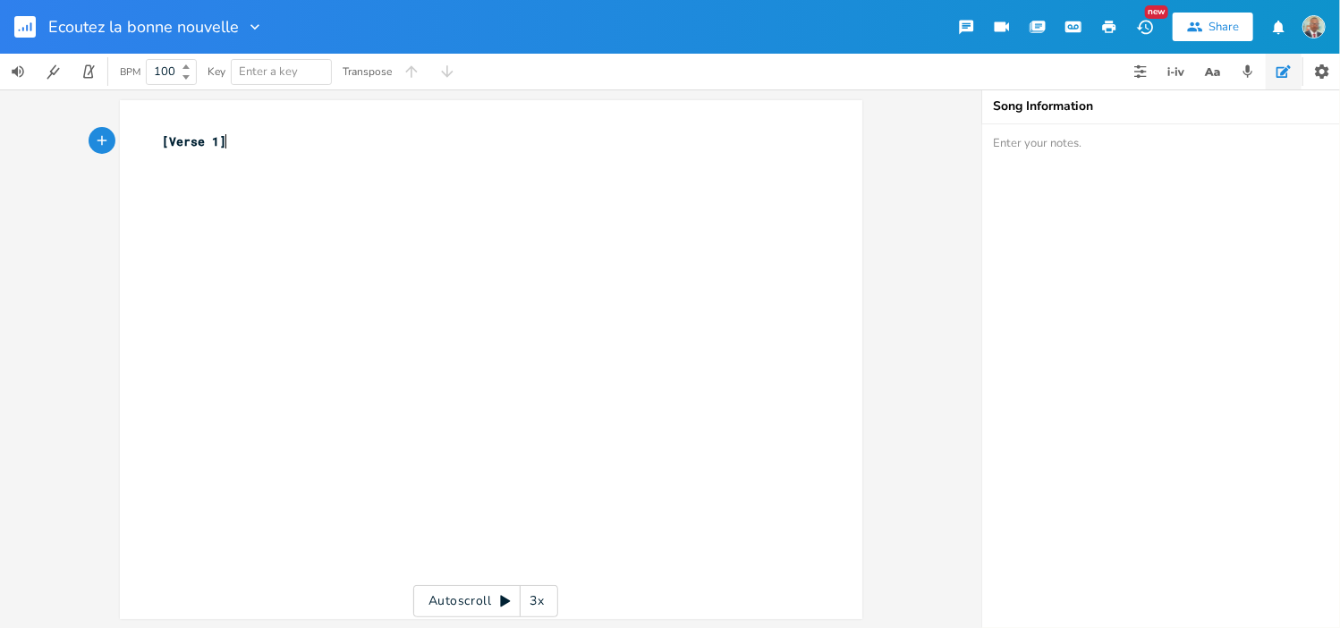
click at [227, 139] on pre "[Verse 1]" at bounding box center [482, 141] width 646 height 19
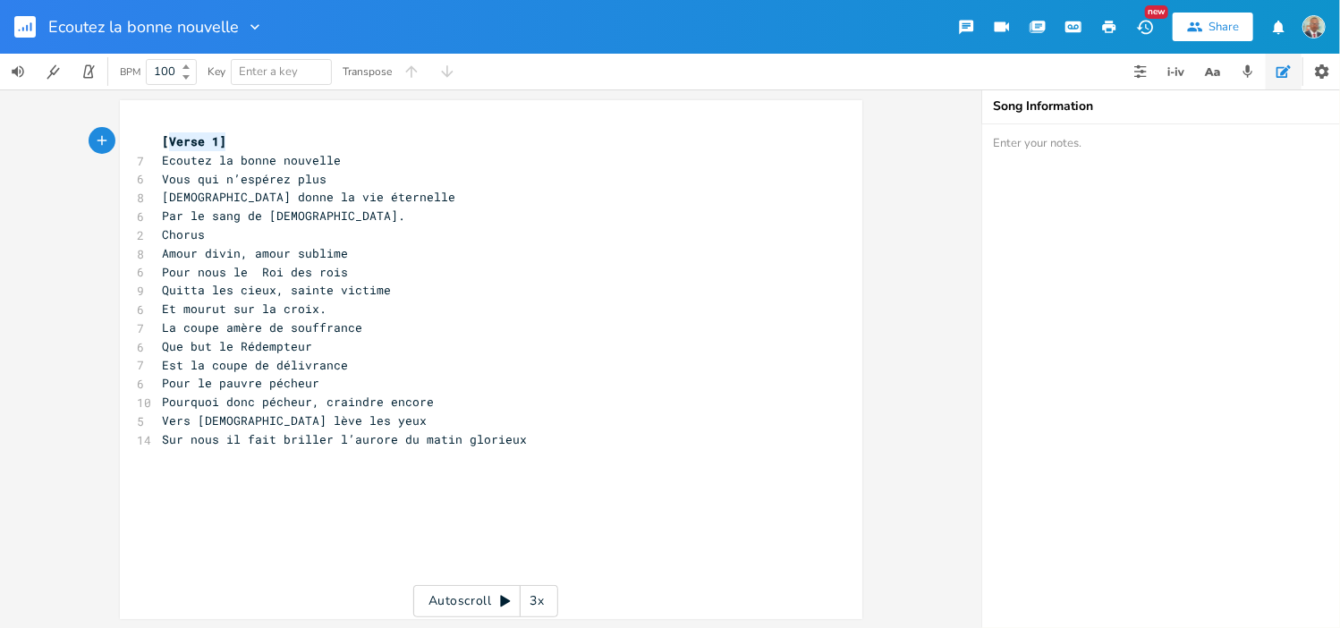
type textarea "[Verse 1]"
drag, startPoint x: 217, startPoint y: 146, endPoint x: 146, endPoint y: 138, distance: 72.0
click at [146, 138] on div "[Verse 1] x [Verse 1] 7 Ecoutez la bonne nouvelle 6 Vous qui n’espérez plus 8 […" at bounding box center [491, 359] width 742 height 519
click at [298, 219] on pre "Par le sang de [DEMOGRAPHIC_DATA]." at bounding box center [482, 216] width 646 height 19
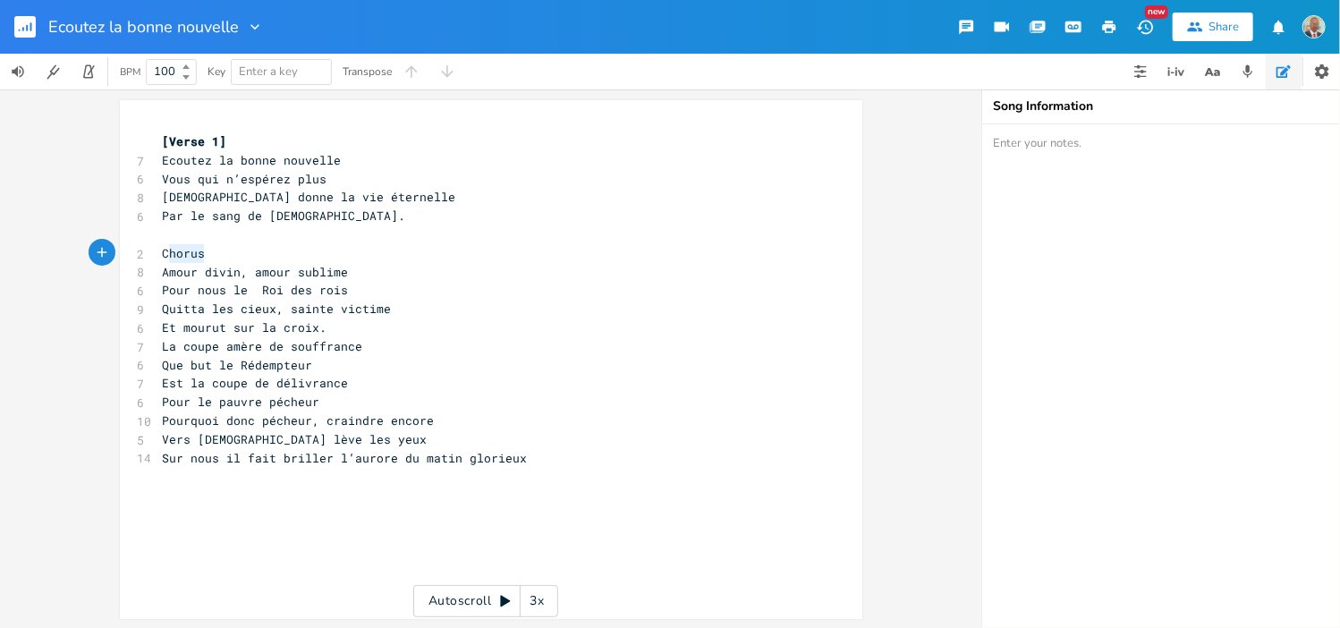
type textarea "Chorus"
drag, startPoint x: 197, startPoint y: 253, endPoint x: 150, endPoint y: 250, distance: 46.6
click at [159, 250] on pre "Chorus" at bounding box center [482, 253] width 646 height 19
drag, startPoint x: 208, startPoint y: 251, endPoint x: 172, endPoint y: 253, distance: 35.8
click at [163, 252] on span "[Verse 1]" at bounding box center [195, 253] width 64 height 16
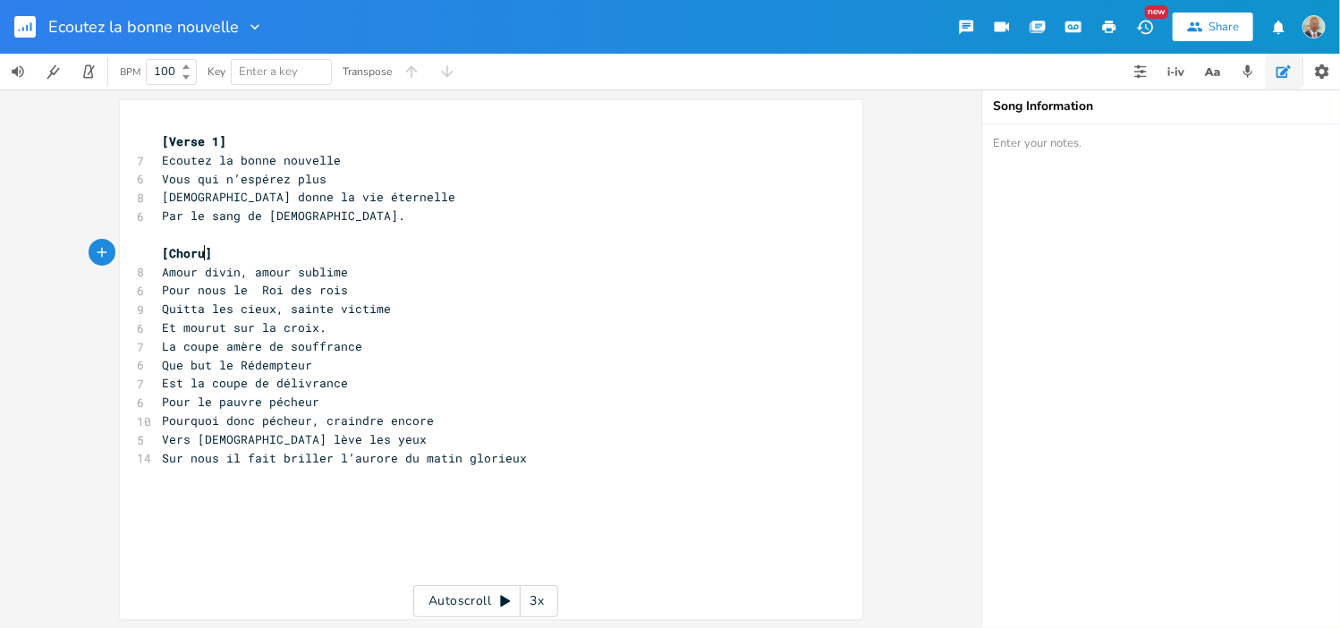
type textarea "Chorus"
click at [267, 269] on span "Amour divin, amour sublime" at bounding box center [256, 272] width 186 height 16
click at [318, 333] on pre "Et mourut sur la croix." at bounding box center [482, 327] width 646 height 19
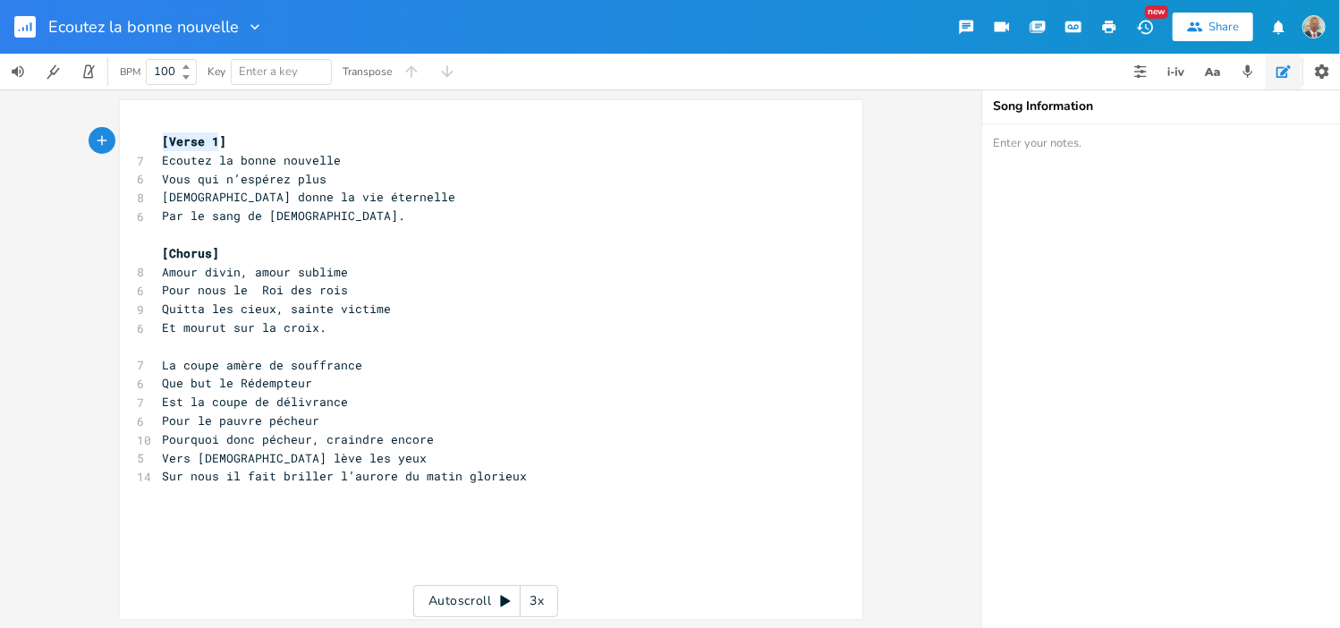
type textarea "[Verse 1]"
drag, startPoint x: 153, startPoint y: 140, endPoint x: 216, endPoint y: 140, distance: 63.5
click at [216, 140] on pre "[Verse 1]" at bounding box center [482, 141] width 646 height 19
click at [168, 348] on pre "​" at bounding box center [482, 346] width 646 height 19
click at [200, 344] on span "[Verse 1]" at bounding box center [195, 346] width 64 height 16
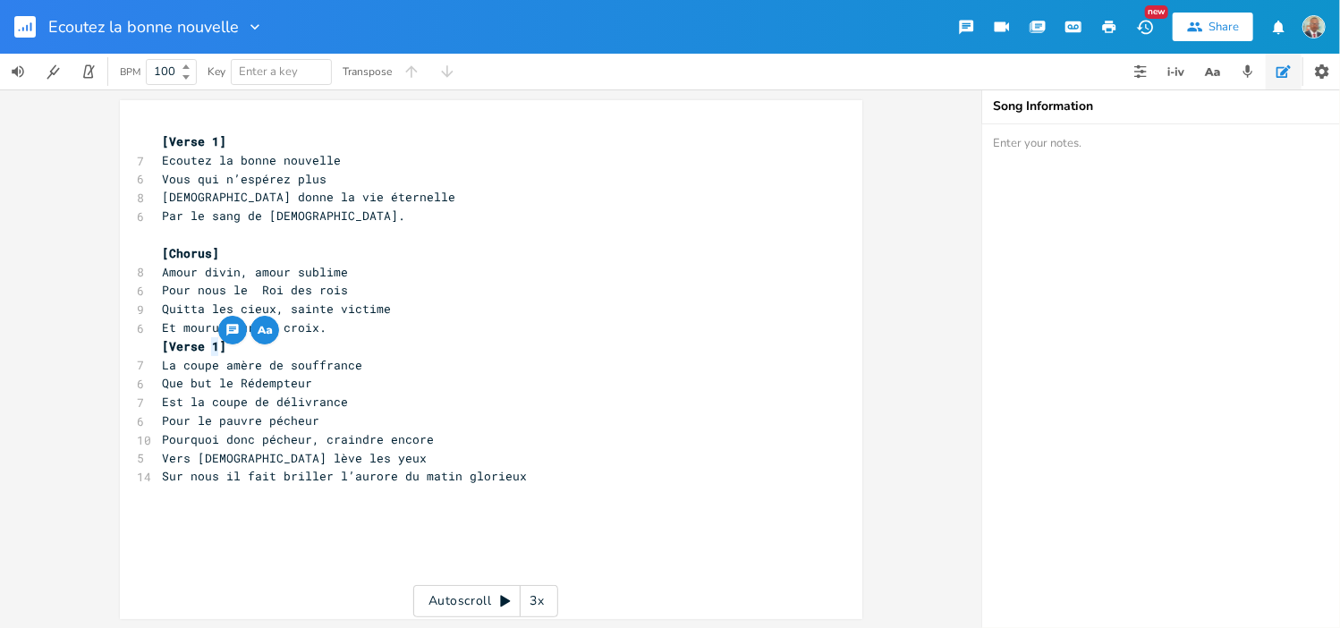
type textarea "2"
click at [230, 346] on pre "[Verse 2]" at bounding box center [482, 346] width 646 height 19
click at [307, 423] on pre "Pour le pauvre pécheur" at bounding box center [482, 420] width 646 height 19
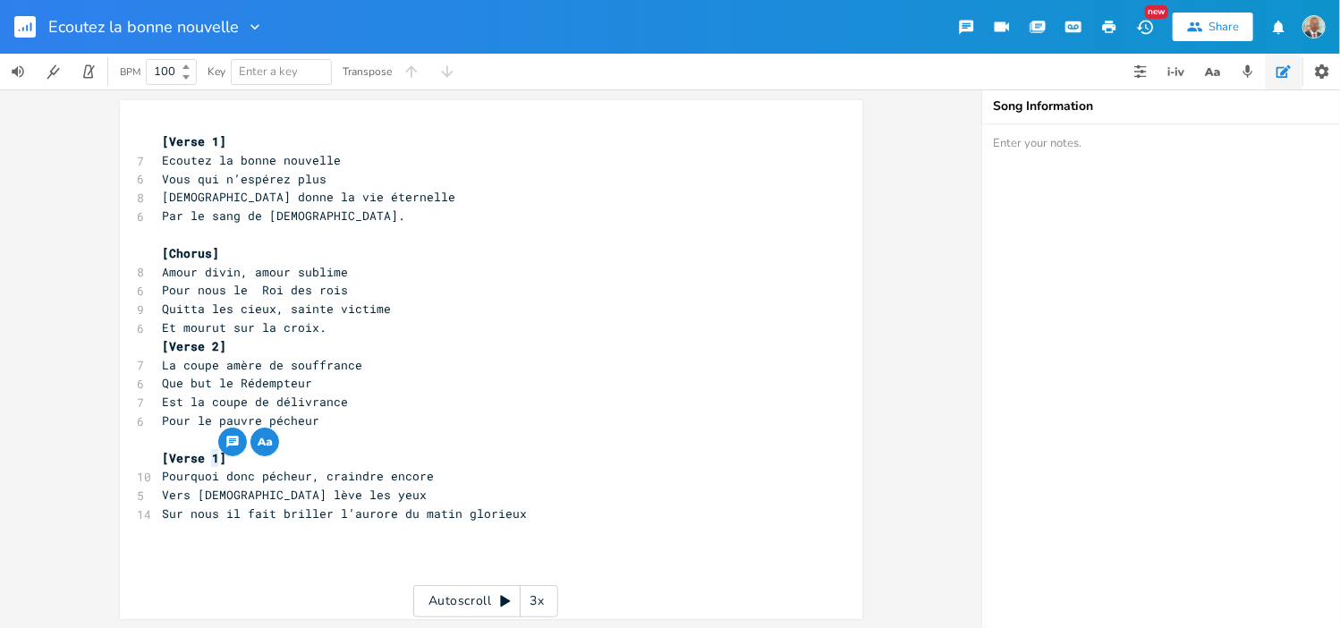
click at [201, 455] on span "[Verse 1]" at bounding box center [195, 458] width 64 height 16
type textarea "2"
click at [192, 437] on pre "​" at bounding box center [482, 439] width 646 height 19
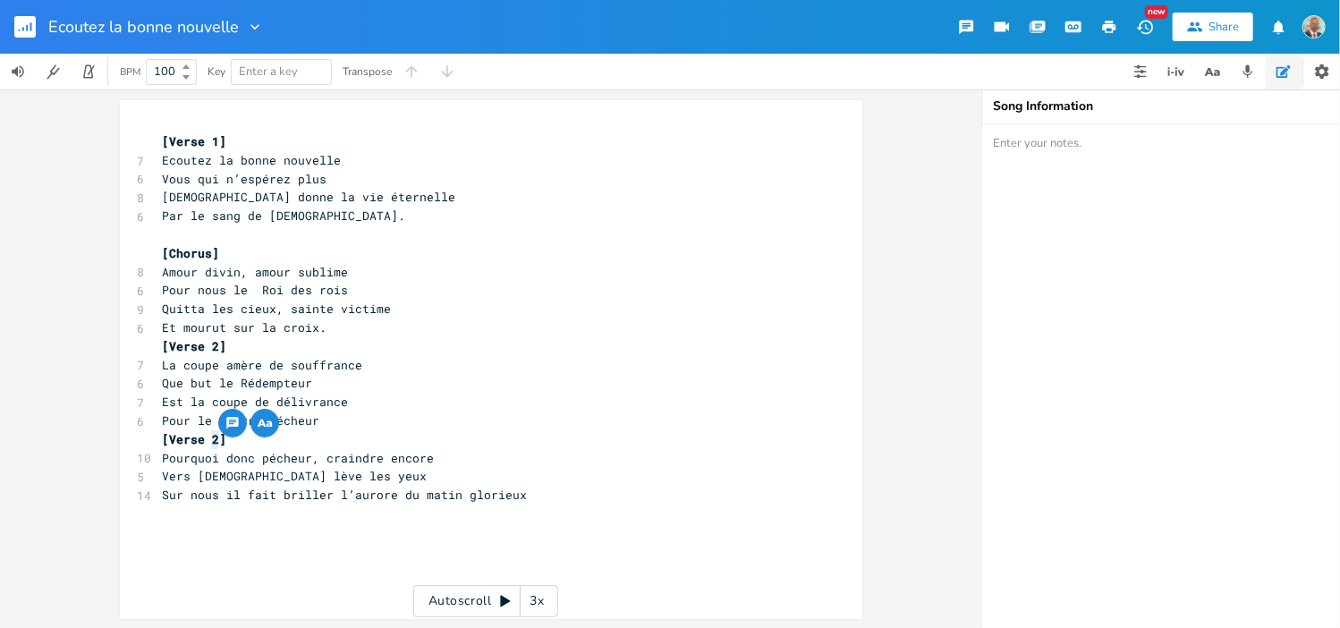
click at [200, 436] on span "[Verse 2]" at bounding box center [195, 439] width 64 height 16
type textarea "3"
click at [248, 439] on pre "[Verse 3]" at bounding box center [482, 439] width 646 height 19
click at [565, 488] on pre "Sur nous il fait briller l’aurore du matin glorieux" at bounding box center [482, 494] width 646 height 19
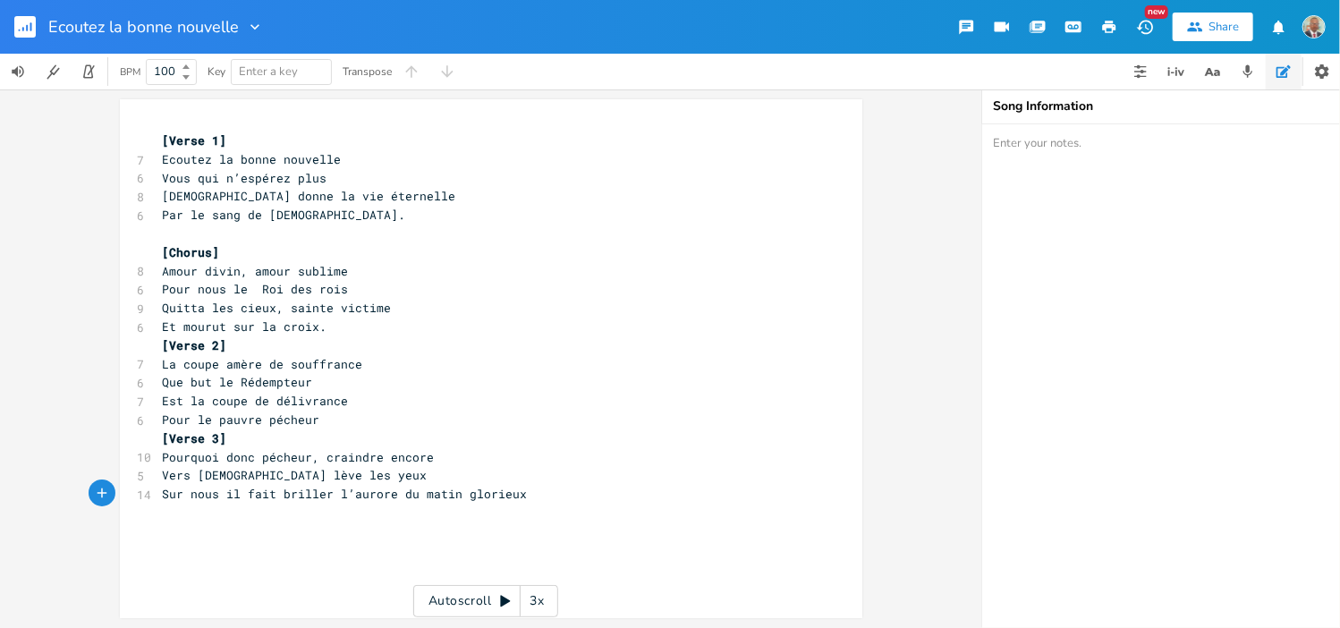
click at [1033, 150] on textarea at bounding box center [1161, 376] width 358 height 504
type textarea "CV 15"
click at [25, 30] on rect "button" at bounding box center [24, 26] width 21 height 21
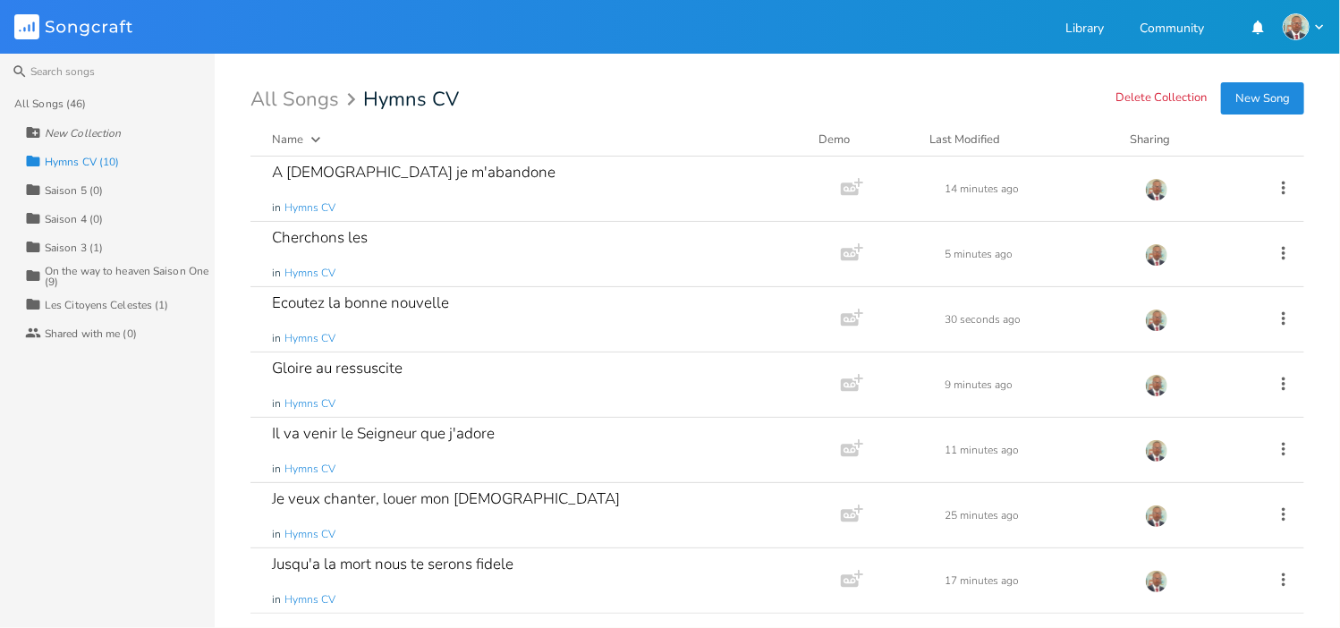
click at [1261, 108] on button "New Song" at bounding box center [1262, 98] width 83 height 32
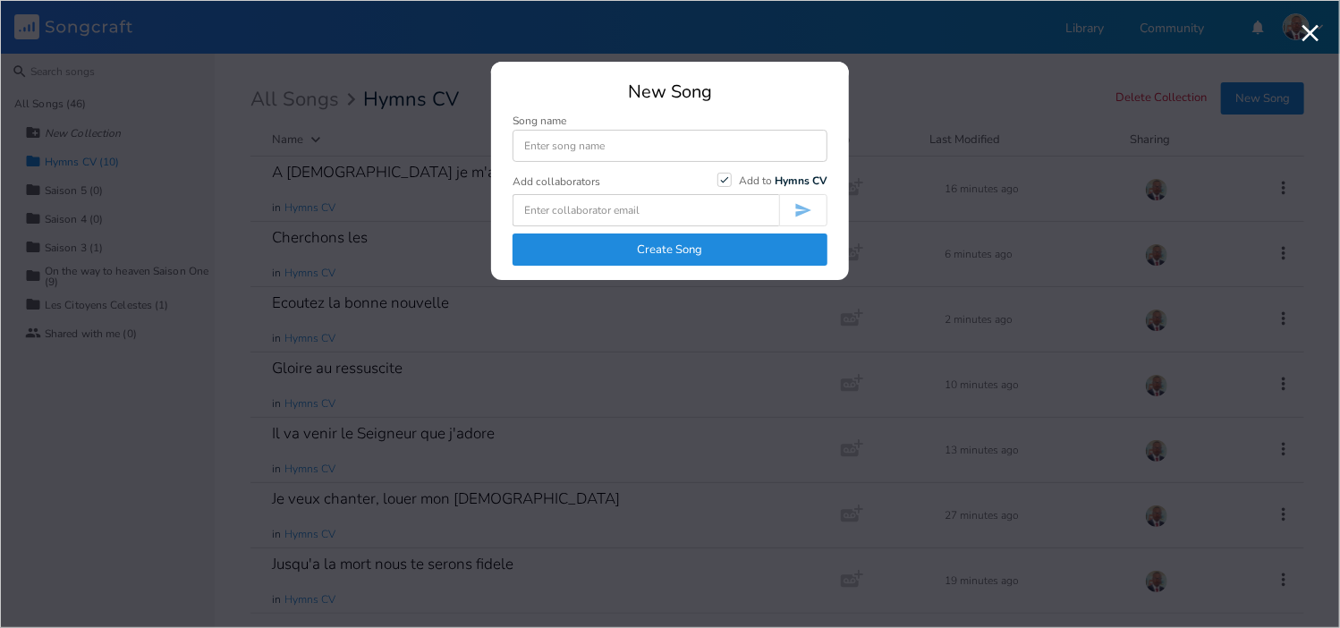
click at [712, 143] on input at bounding box center [669, 146] width 315 height 32
type input "Vers le ciel"
click at [690, 248] on button "Create Song" at bounding box center [669, 249] width 315 height 32
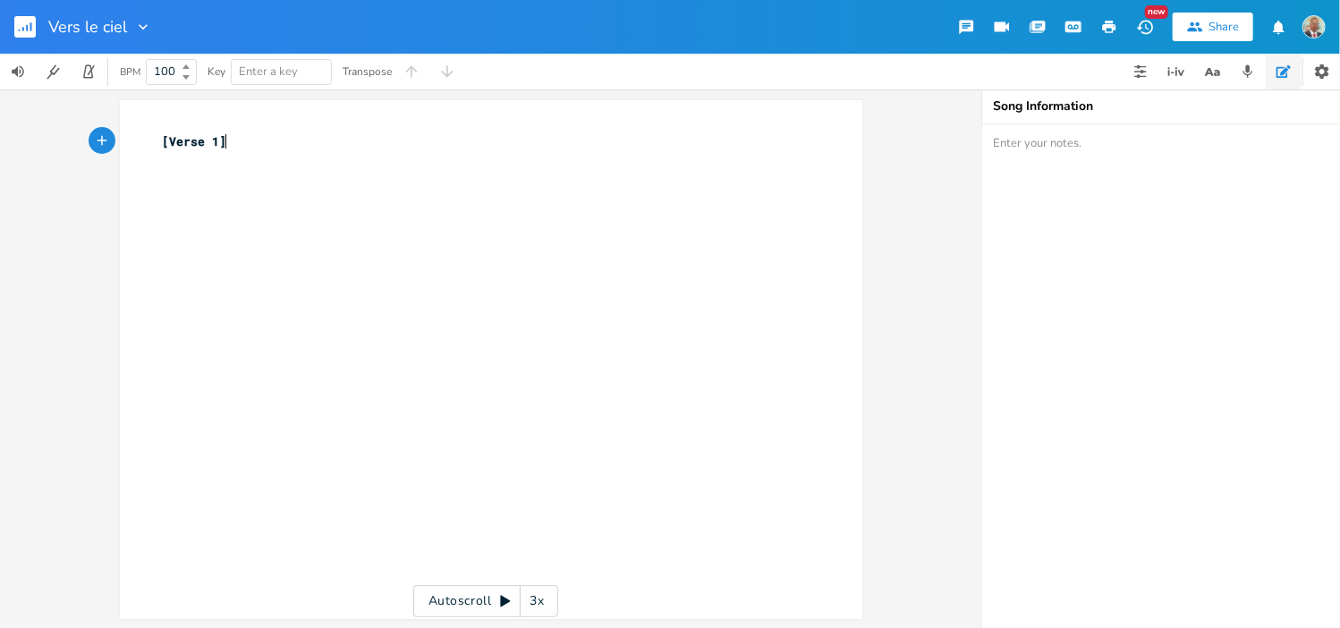
click at [241, 150] on div "[Verse 1] ​" at bounding box center [482, 151] width 646 height 38
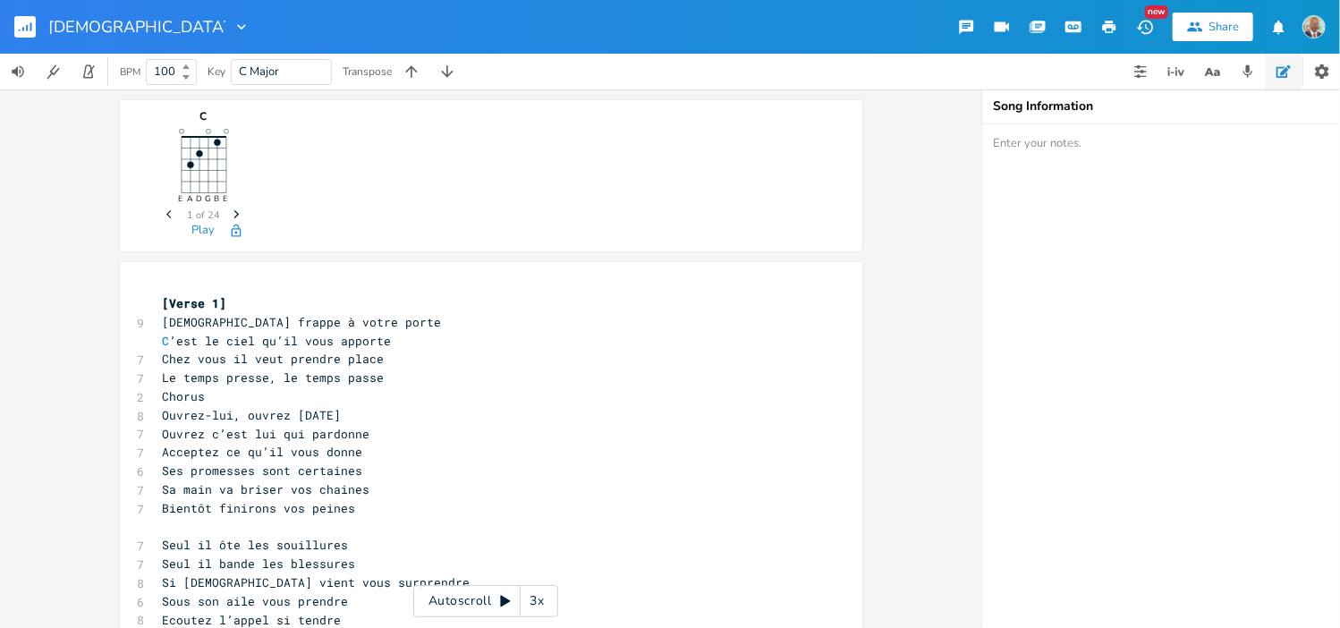
type input "[DEMOGRAPHIC_DATA] frappe a votre porte"
click at [354, 324] on pre "[DEMOGRAPHIC_DATA] frappe à votre porte" at bounding box center [482, 322] width 646 height 19
type textarea "[Verse 1]"
drag, startPoint x: 218, startPoint y: 303, endPoint x: 149, endPoint y: 305, distance: 68.9
click at [159, 305] on pre "[Verse 1]" at bounding box center [482, 303] width 646 height 19
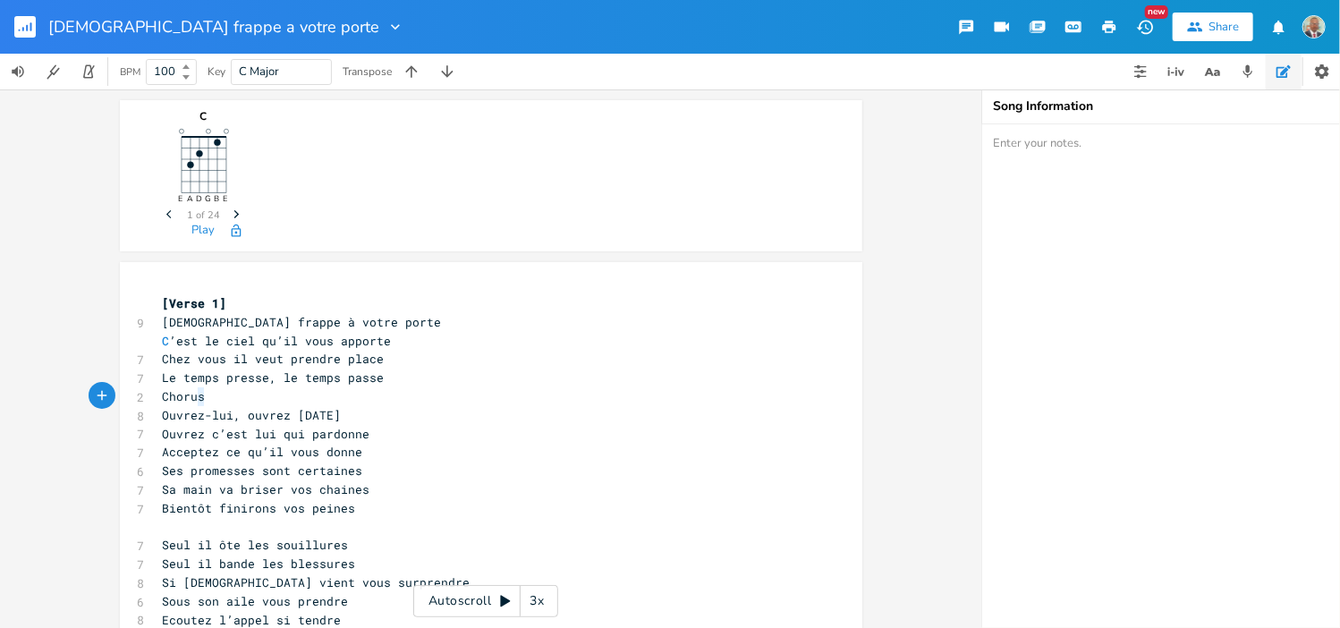
type textarea "Chorus"
drag, startPoint x: 193, startPoint y: 399, endPoint x: 141, endPoint y: 398, distance: 51.9
click at [141, 398] on div "Chorus x [Verse 1] 9 [DEMOGRAPHIC_DATA] frappe à votre porte C ’est le ciel qu’…" at bounding box center [491, 521] width 742 height 519
paste textarea
click at [204, 394] on span "[Verse 1]" at bounding box center [195, 396] width 64 height 16
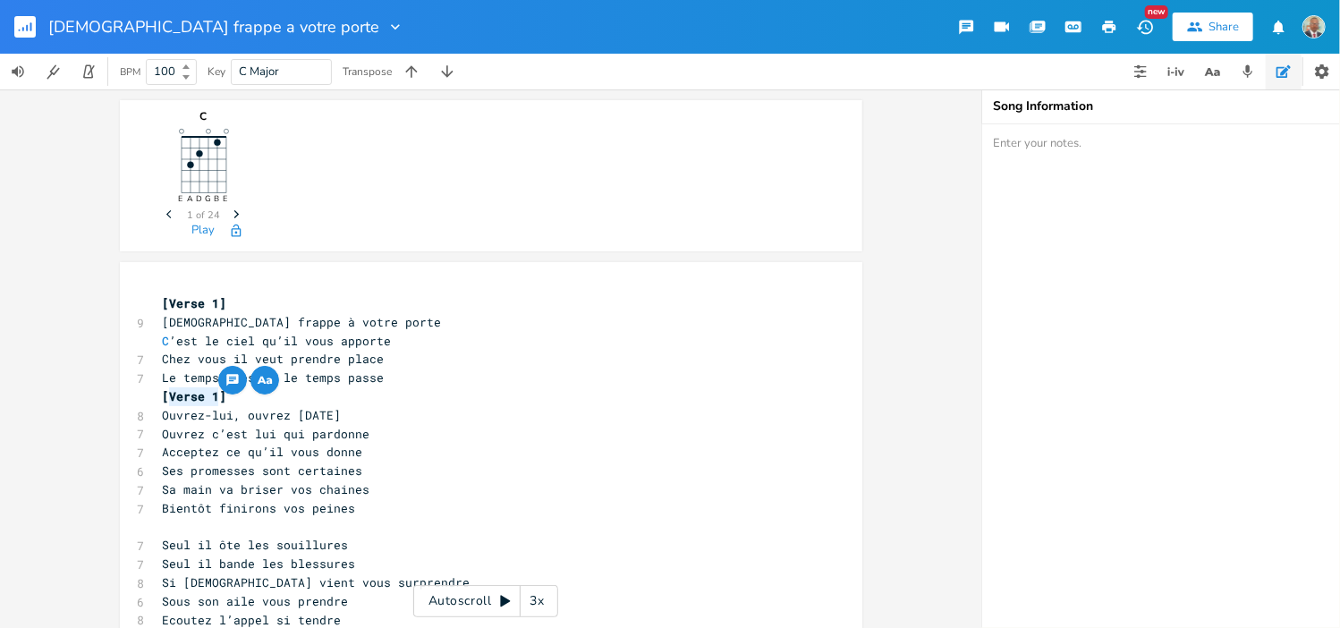
drag, startPoint x: 205, startPoint y: 395, endPoint x: 158, endPoint y: 398, distance: 46.6
click at [163, 398] on span "[Verse 1]" at bounding box center [195, 396] width 64 height 16
type textarea "Chorus"
click at [232, 396] on pre "[Chorus]" at bounding box center [482, 396] width 646 height 19
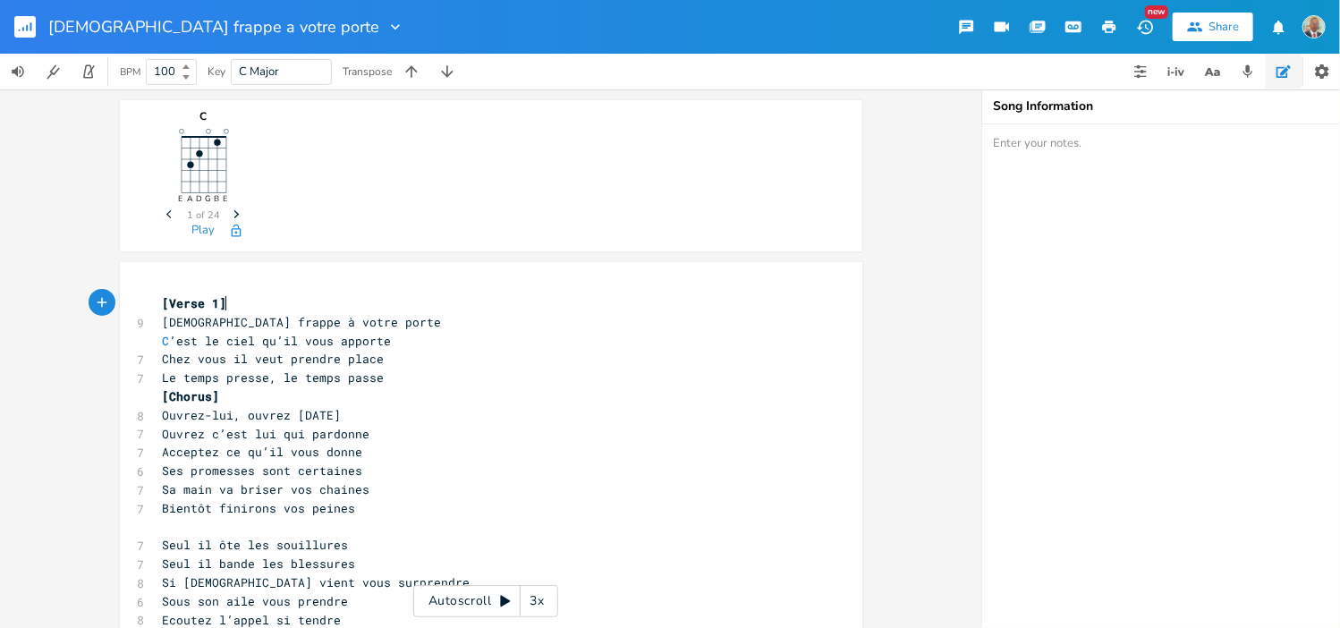
type textarea "[Verse 1]"
drag, startPoint x: 216, startPoint y: 303, endPoint x: 131, endPoint y: 308, distance: 85.1
click at [131, 308] on div "[Verse 1] x [Verse 1] 9 [DEMOGRAPHIC_DATA] frappe à votre porte C ’est le ciel …" at bounding box center [491, 521] width 742 height 519
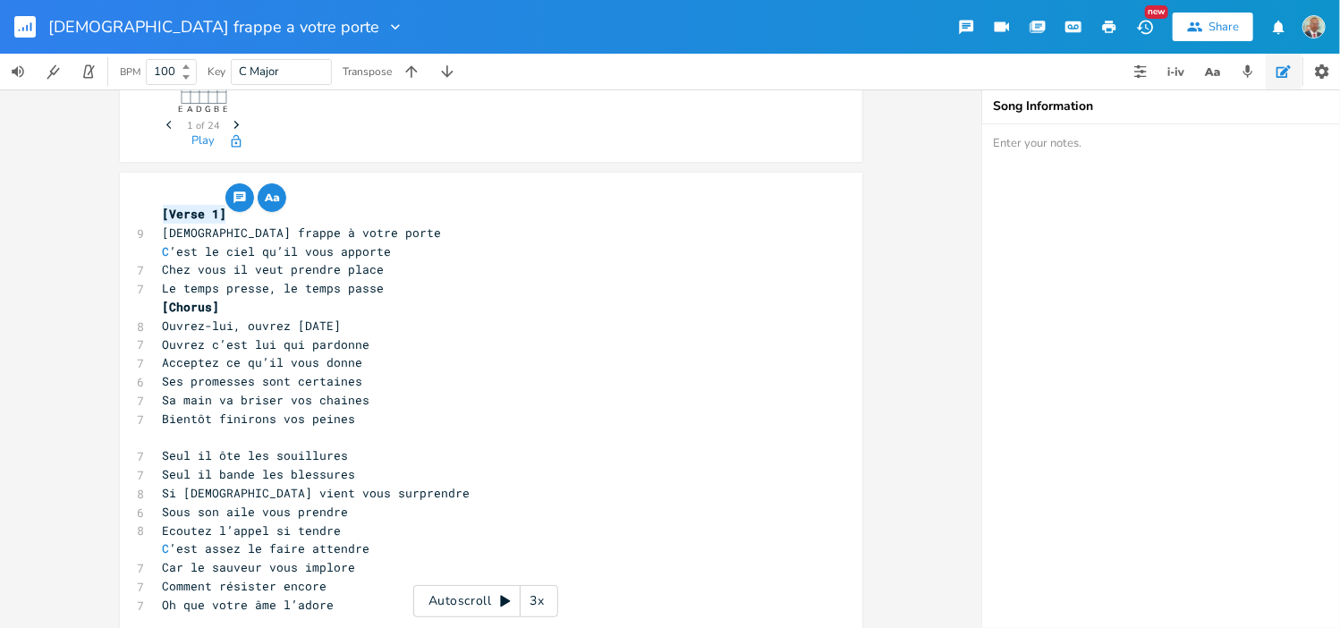
click at [342, 326] on span "Ouvrez-lui, ouvrez [DATE]" at bounding box center [252, 326] width 179 height 16
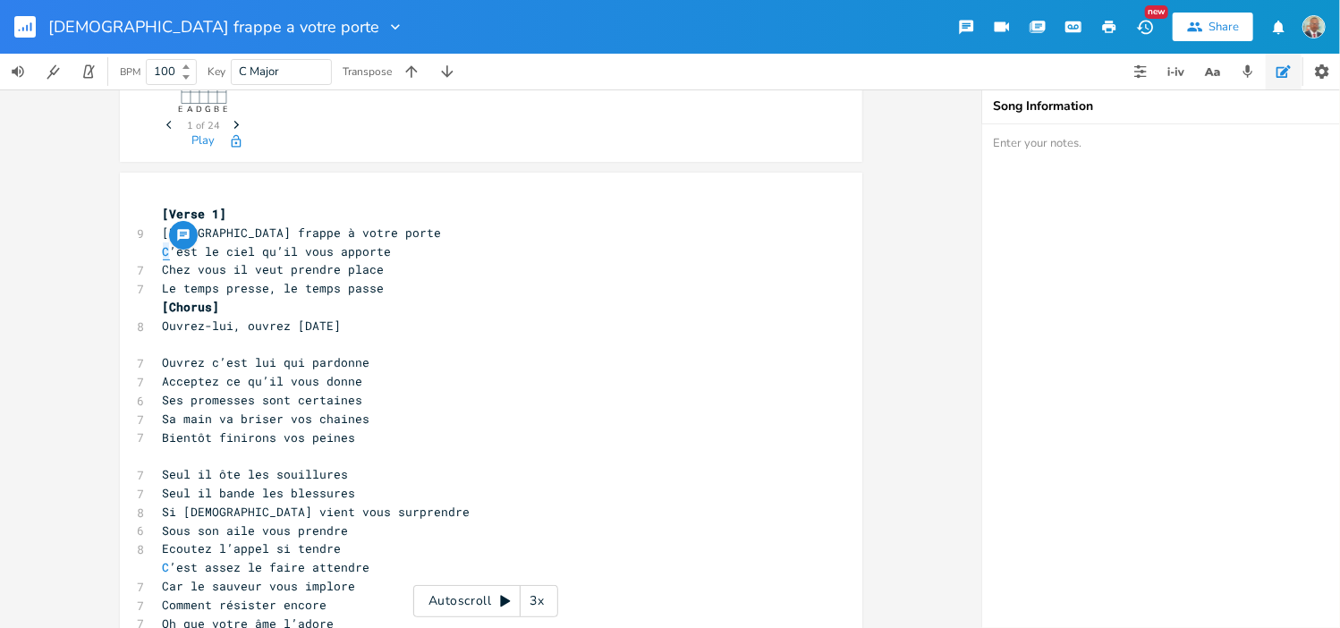
click at [163, 252] on span "C ’est le ciel qu’il vous apporte" at bounding box center [277, 251] width 229 height 16
type textarea "c"
click at [428, 293] on pre "Le temps presse, le temps passe" at bounding box center [482, 288] width 646 height 19
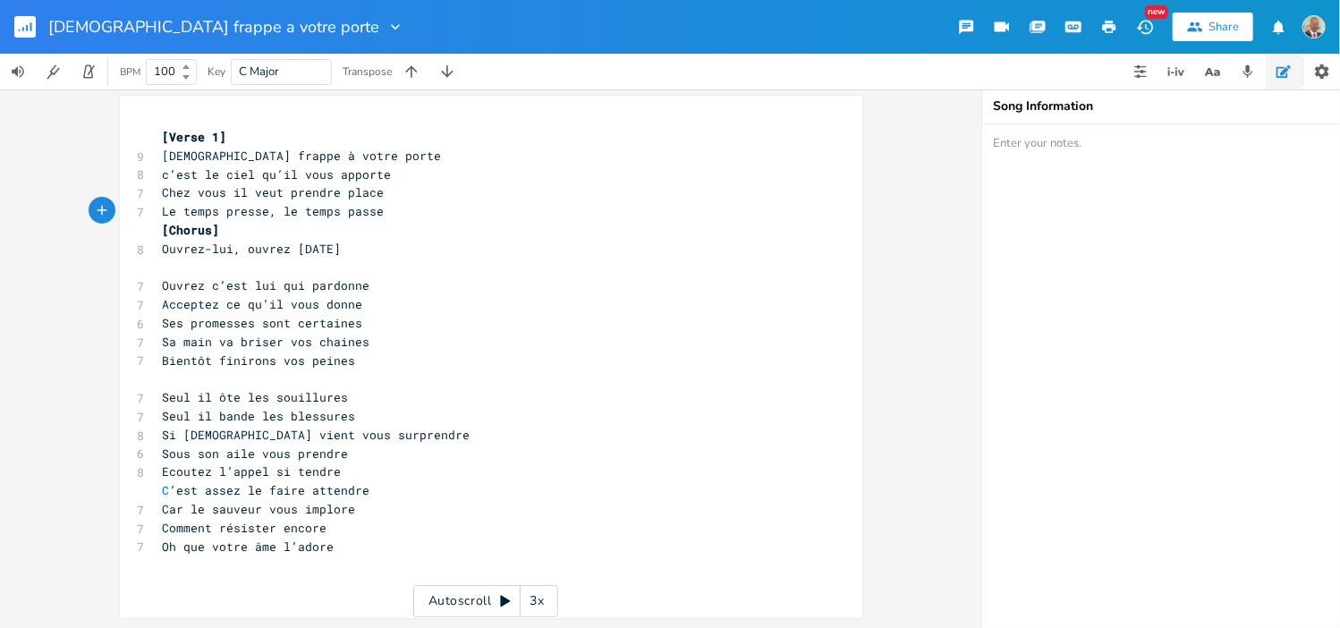
scroll to position [0, 0]
click at [163, 490] on span "C ’est assez le faire attendre" at bounding box center [267, 490] width 208 height 16
type textarea "c"
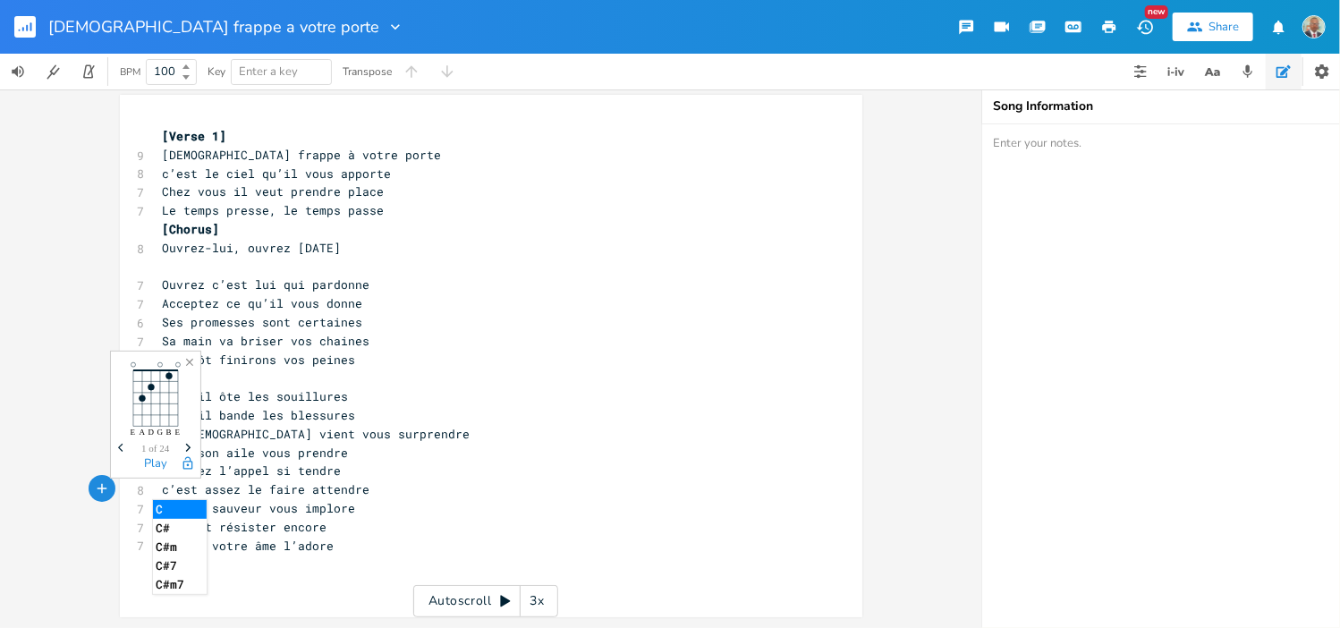
scroll to position [4, 0]
click at [374, 546] on pre "Oh que votre âme l’adore" at bounding box center [482, 547] width 646 height 19
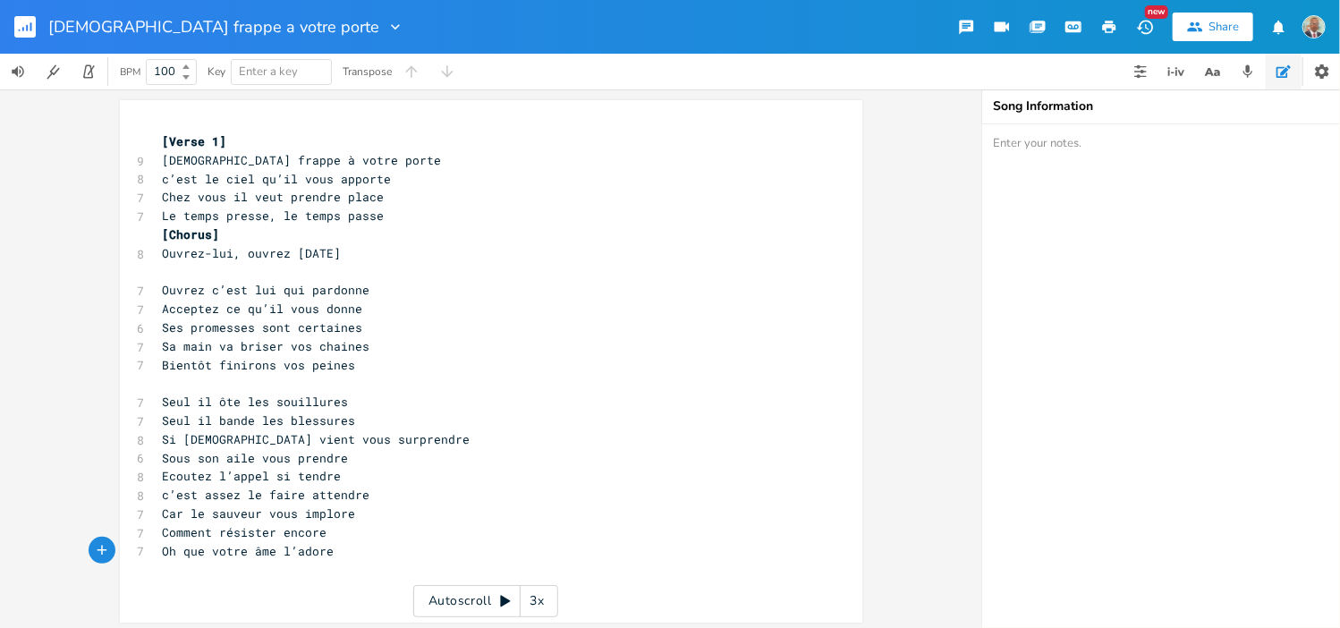
scroll to position [0, 0]
click at [31, 22] on icon "button" at bounding box center [31, 26] width 2 height 9
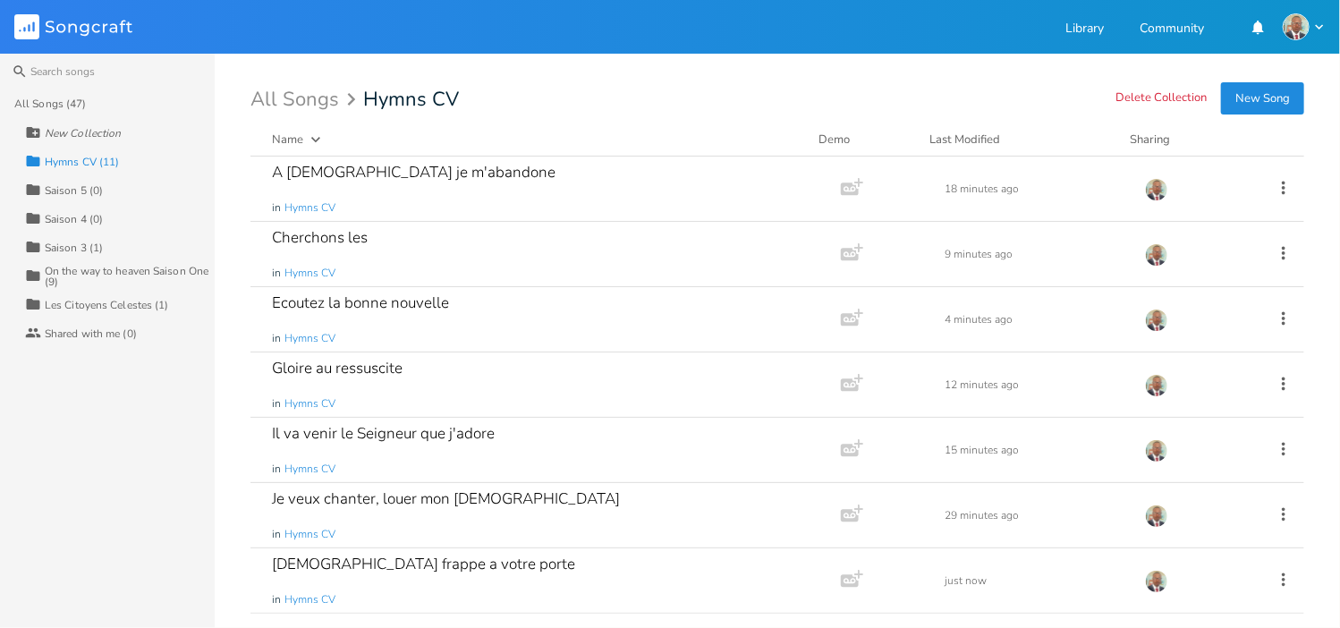
click at [1262, 100] on button "New Song" at bounding box center [1262, 98] width 83 height 32
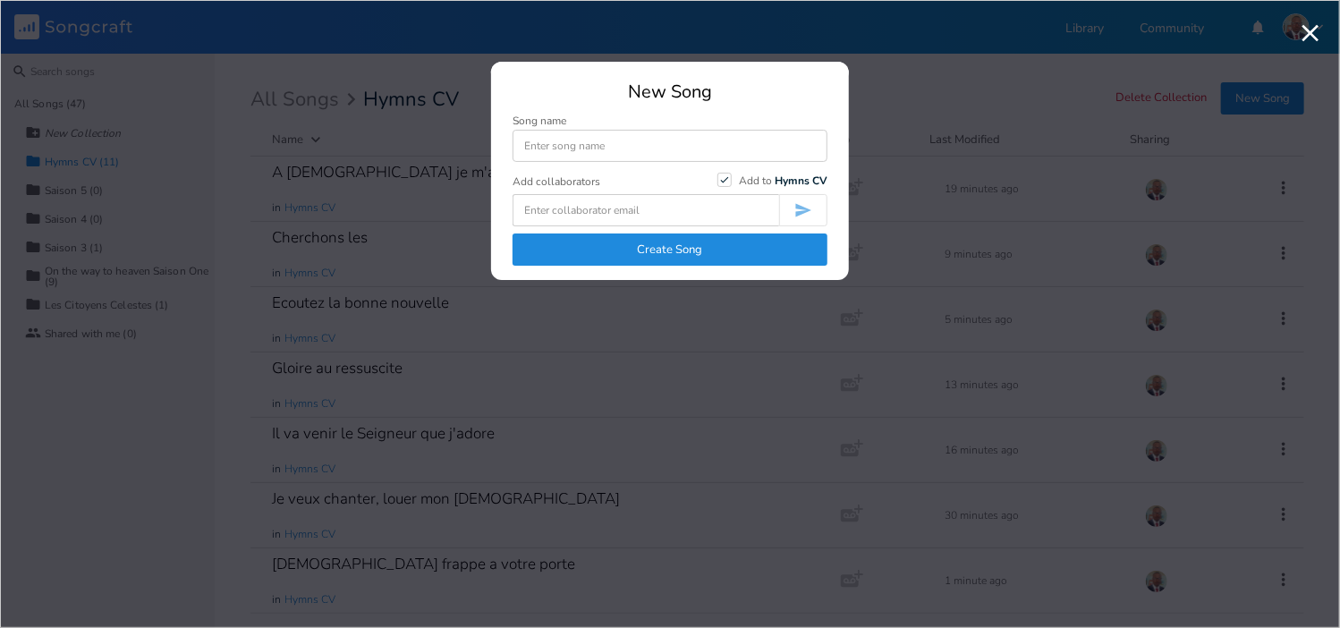
click at [623, 149] on input at bounding box center [669, 146] width 315 height 32
type input "Publiez bien haut la grande nouvelle"
click at [676, 251] on button "Create Song" at bounding box center [669, 249] width 315 height 32
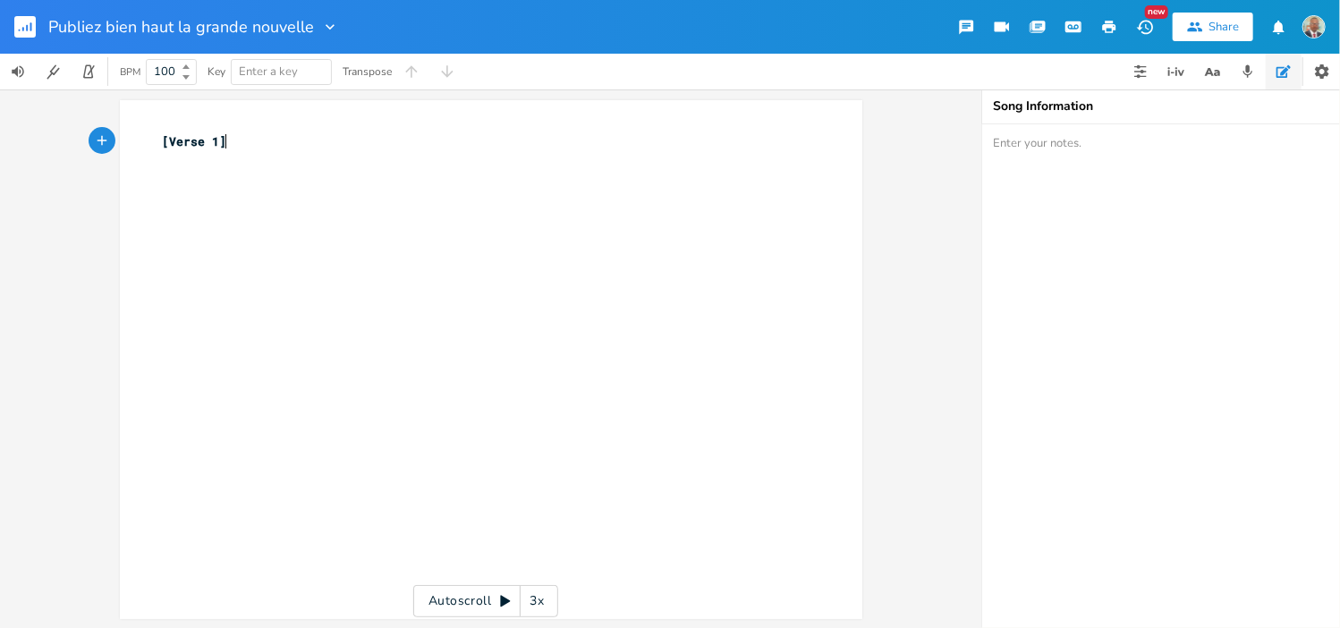
click at [264, 140] on pre "[Verse 1]" at bounding box center [482, 141] width 646 height 19
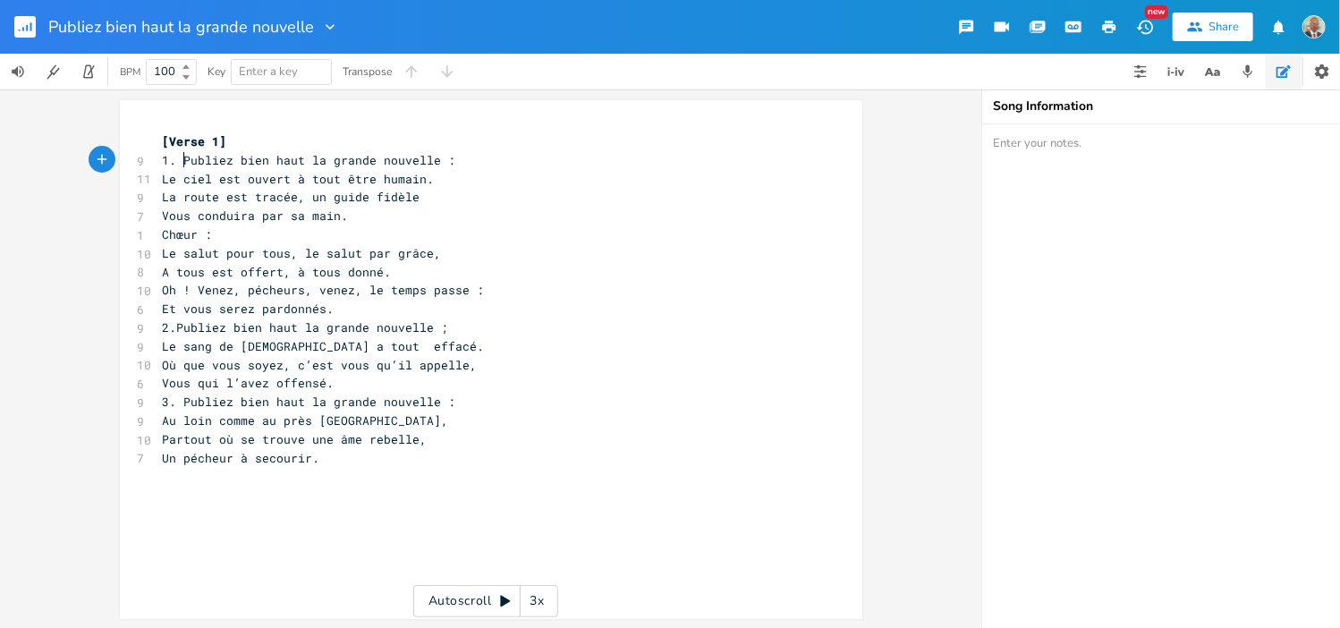
click at [171, 158] on span "1. Publiez bien haut la grande nouvelle :" at bounding box center [309, 160] width 293 height 16
type textarea "[Verse 1]"
drag, startPoint x: 209, startPoint y: 142, endPoint x: 143, endPoint y: 137, distance: 66.4
click at [143, 137] on div "[Verse 1] x [Verse 1] 9 Publiez bien haut la grande nouvelle : 11 Le ciel est o…" at bounding box center [491, 359] width 742 height 519
type textarea "Chœur :"
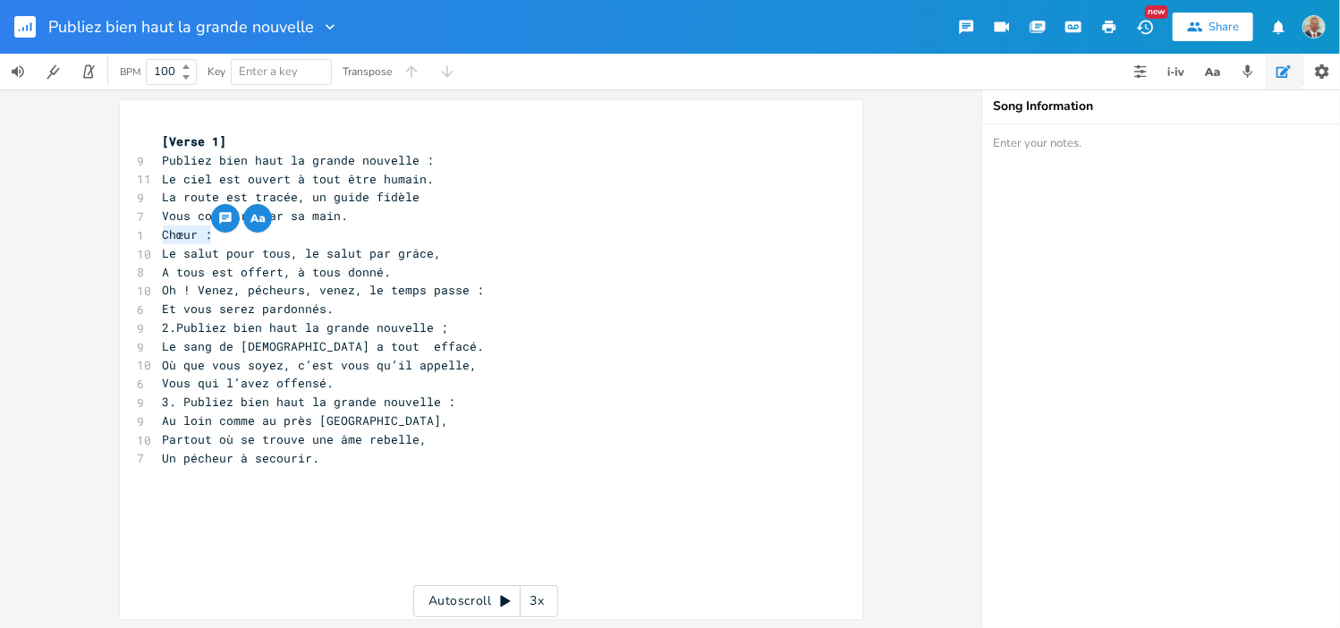
drag, startPoint x: 201, startPoint y: 238, endPoint x: 130, endPoint y: 239, distance: 71.6
click at [159, 239] on div "1 Chœur :" at bounding box center [482, 234] width 646 height 19
paste textarea
drag, startPoint x: 206, startPoint y: 233, endPoint x: 158, endPoint y: 232, distance: 47.4
click at [163, 232] on span "[Verse 1]" at bounding box center [195, 234] width 64 height 16
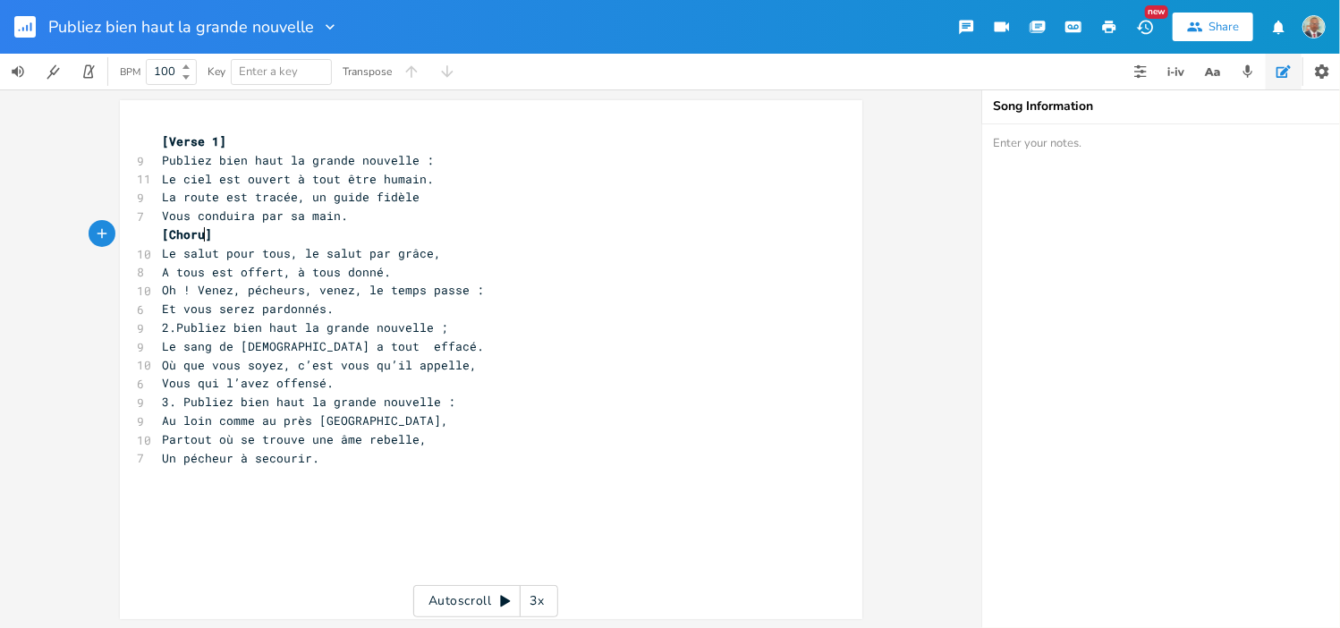
type textarea "Chorus"
type textarea "[Verse 1]"
drag, startPoint x: 218, startPoint y: 140, endPoint x: 142, endPoint y: 140, distance: 76.0
click at [142, 140] on div "[Verse 1] x [Verse 1] 9 Publiez bien haut la grande nouvelle : 11 Le ciel est o…" at bounding box center [491, 359] width 742 height 519
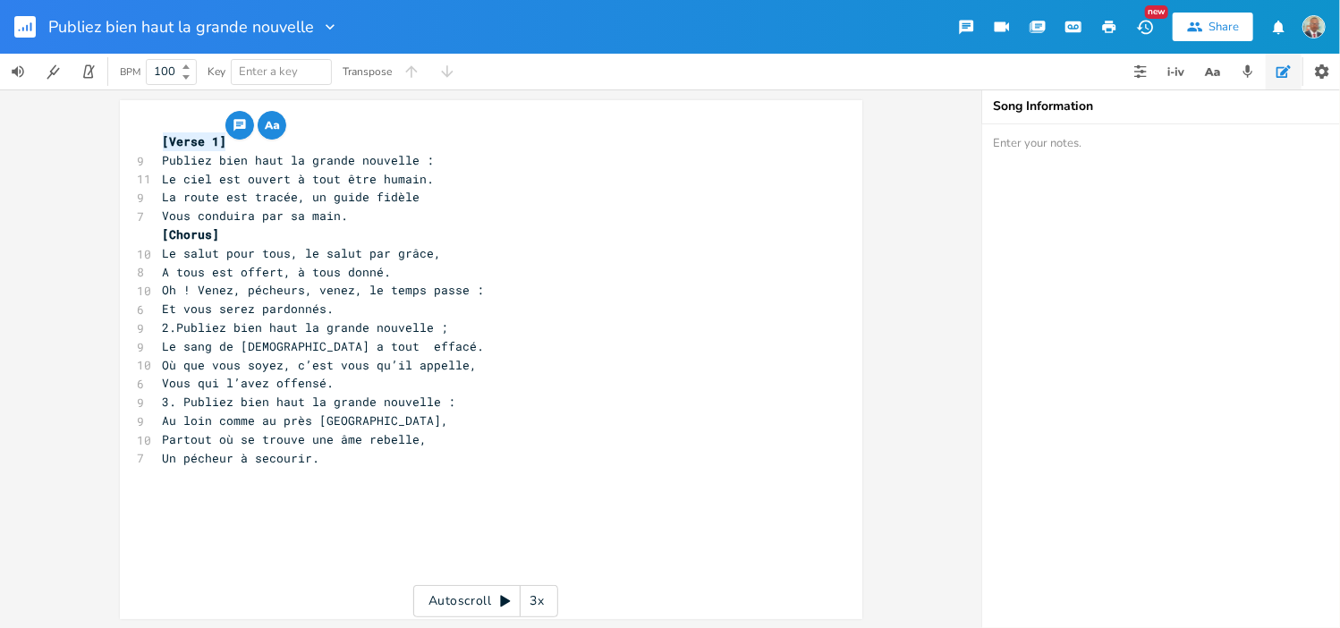
click at [333, 312] on pre "Et vous serez pardonnés." at bounding box center [482, 309] width 646 height 19
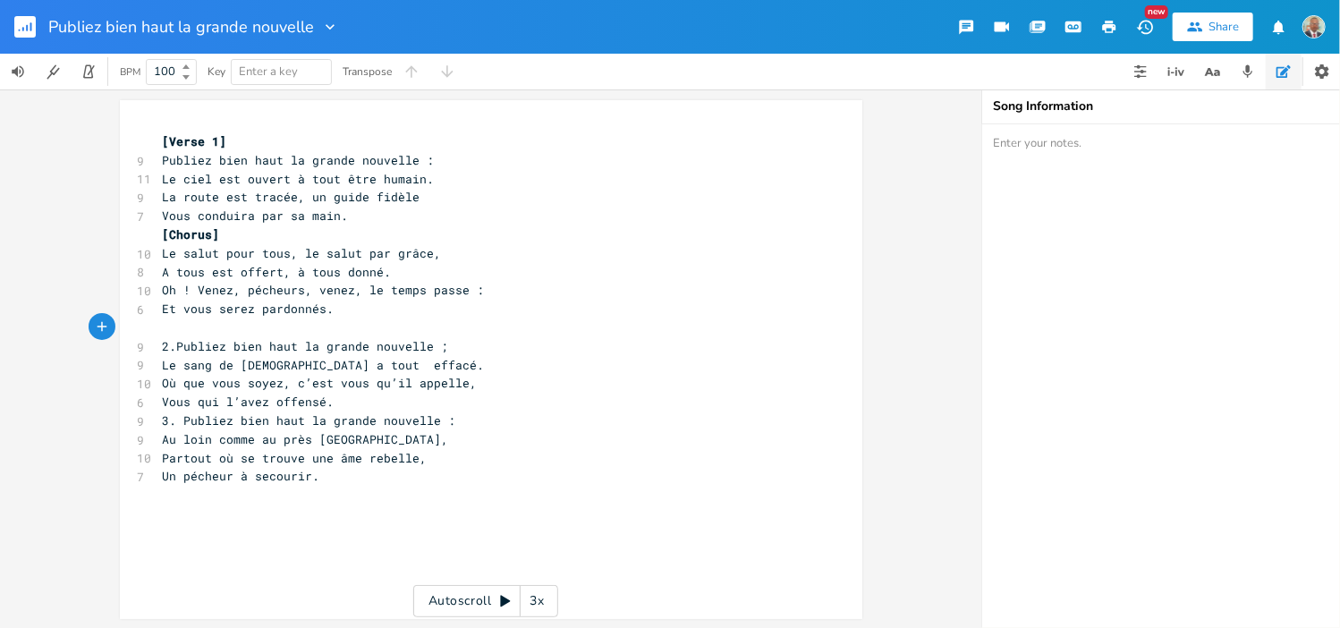
paste textarea "1"
click at [208, 330] on span "[Verse 1]" at bounding box center [202, 327] width 64 height 16
type textarea "2"
click at [165, 349] on span "2.Publiez bien haut la grande nouvelle ;" at bounding box center [306, 346] width 286 height 16
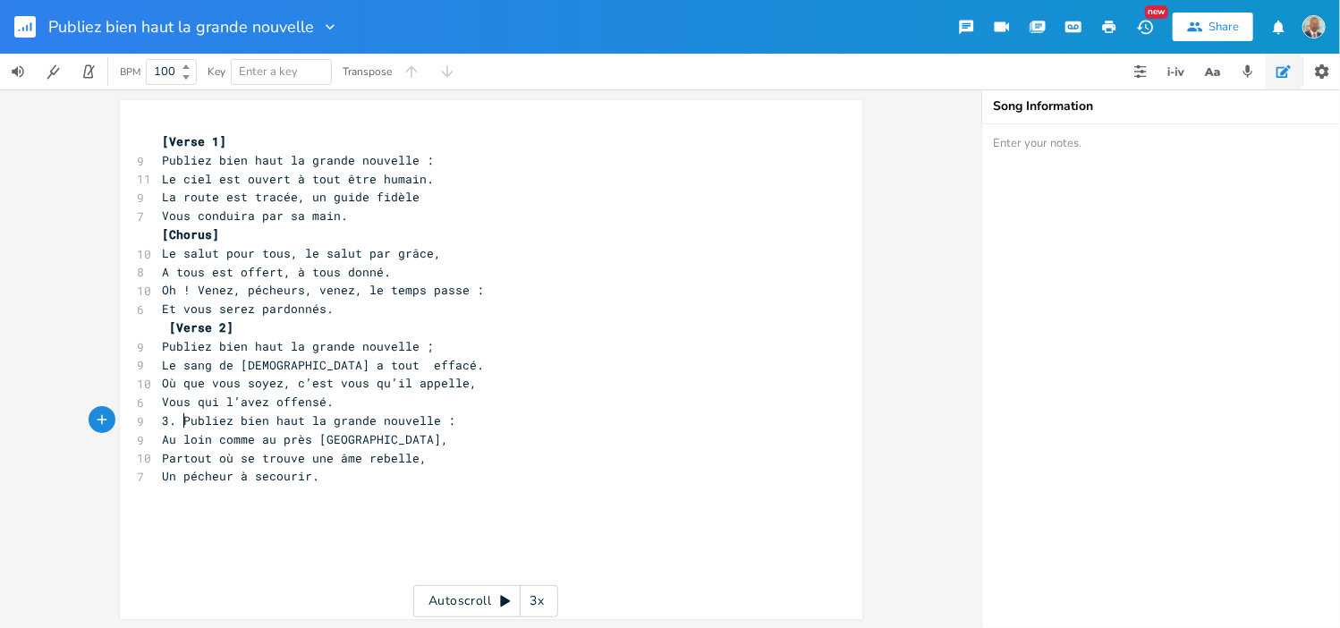
click at [171, 420] on span "3. Publiez bien haut la grande nouvelle :" at bounding box center [309, 420] width 293 height 16
type textarea "[Verse 2]"
drag, startPoint x: 224, startPoint y: 324, endPoint x: 148, endPoint y: 331, distance: 76.4
click at [147, 329] on div "[Verse 2] x [Verse 1] 9 Publiez bien haut la grande nouvelle : 11 Le ciel est o…" at bounding box center [491, 359] width 742 height 519
click at [326, 403] on span "Vous qui l’avez offensé." at bounding box center [249, 402] width 172 height 16
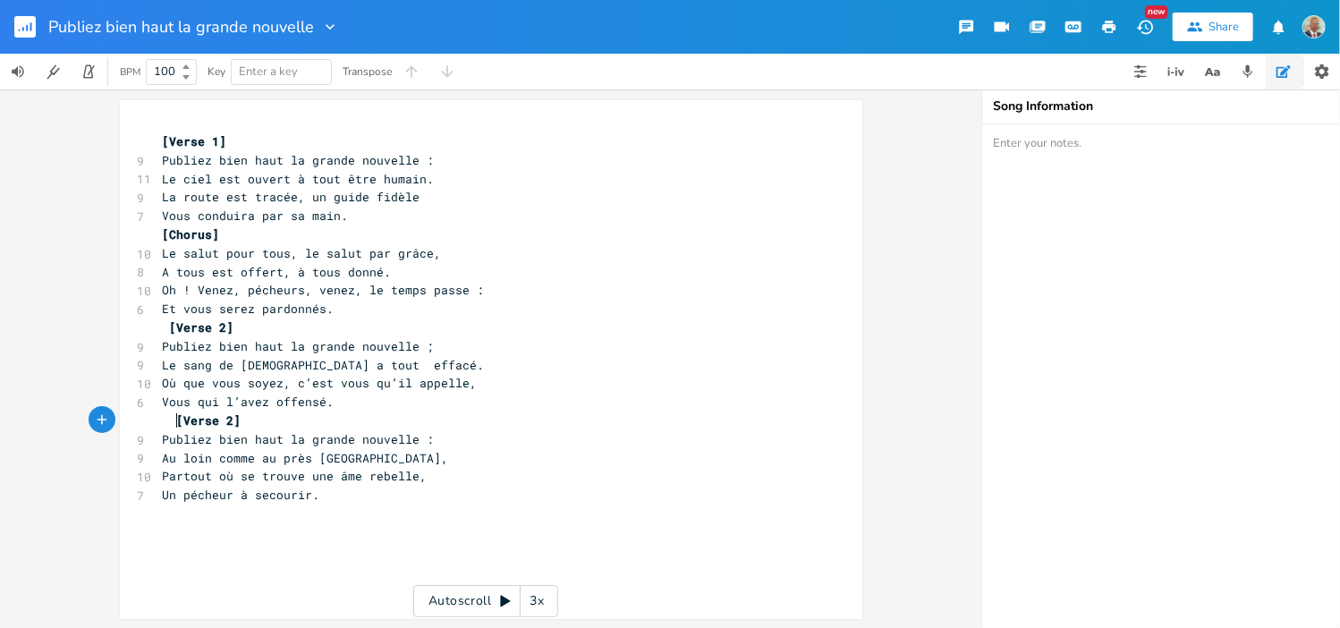
click at [177, 423] on span "[Verse 2]" at bounding box center [209, 420] width 64 height 16
click at [244, 318] on pre "[Verse 2]" at bounding box center [482, 327] width 646 height 19
click at [23, 31] on rect "button" at bounding box center [24, 26] width 21 height 21
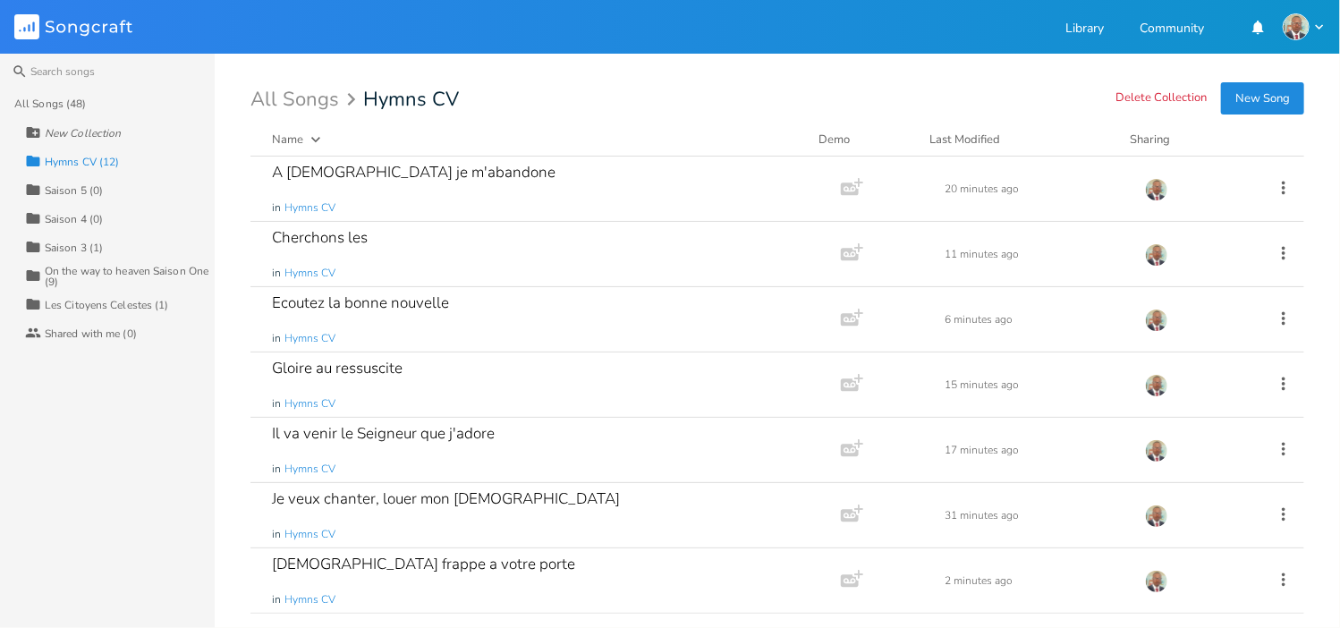
click at [1265, 105] on button "New Song" at bounding box center [1262, 98] width 83 height 32
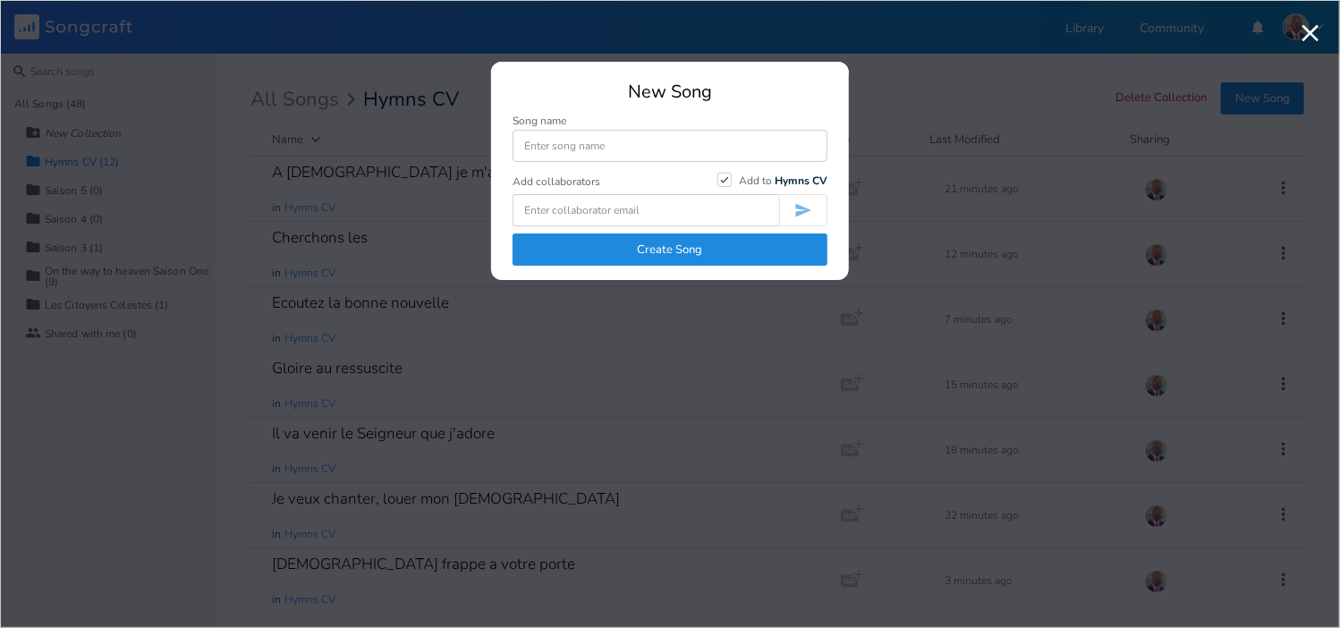
click at [594, 148] on input at bounding box center [669, 146] width 315 height 32
type input "Consolez vos coeurs"
click at [648, 251] on button "Create Song" at bounding box center [669, 249] width 315 height 32
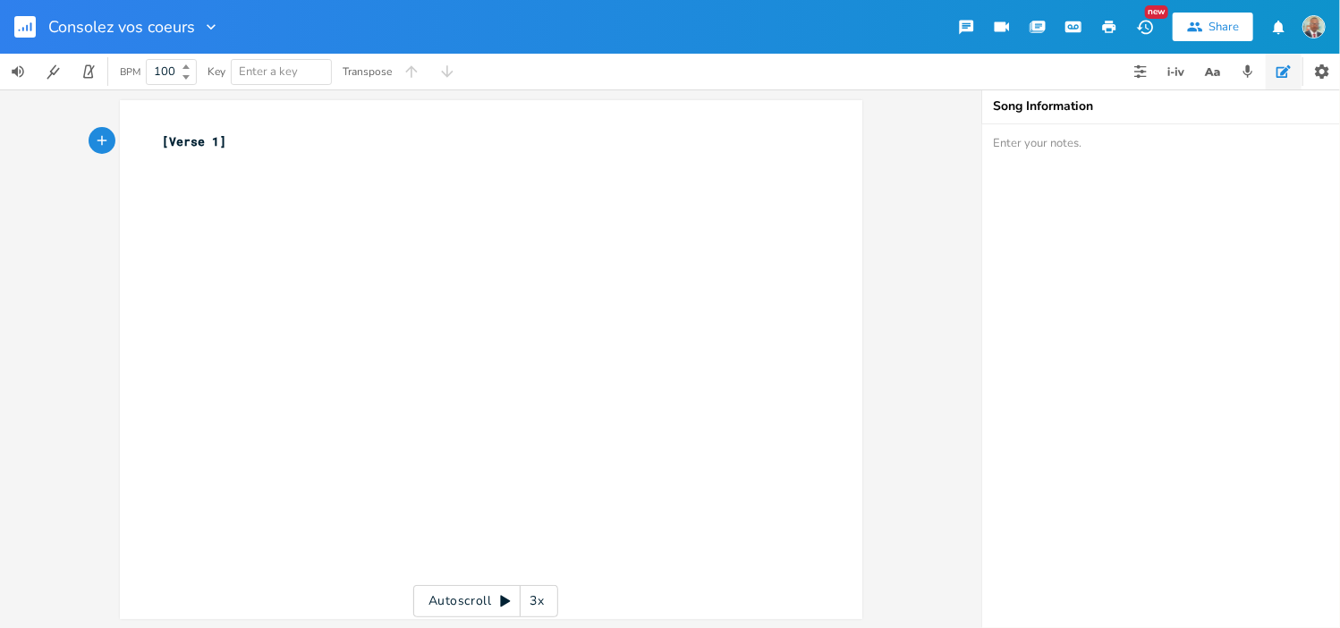
click at [233, 151] on pre "​" at bounding box center [482, 160] width 646 height 19
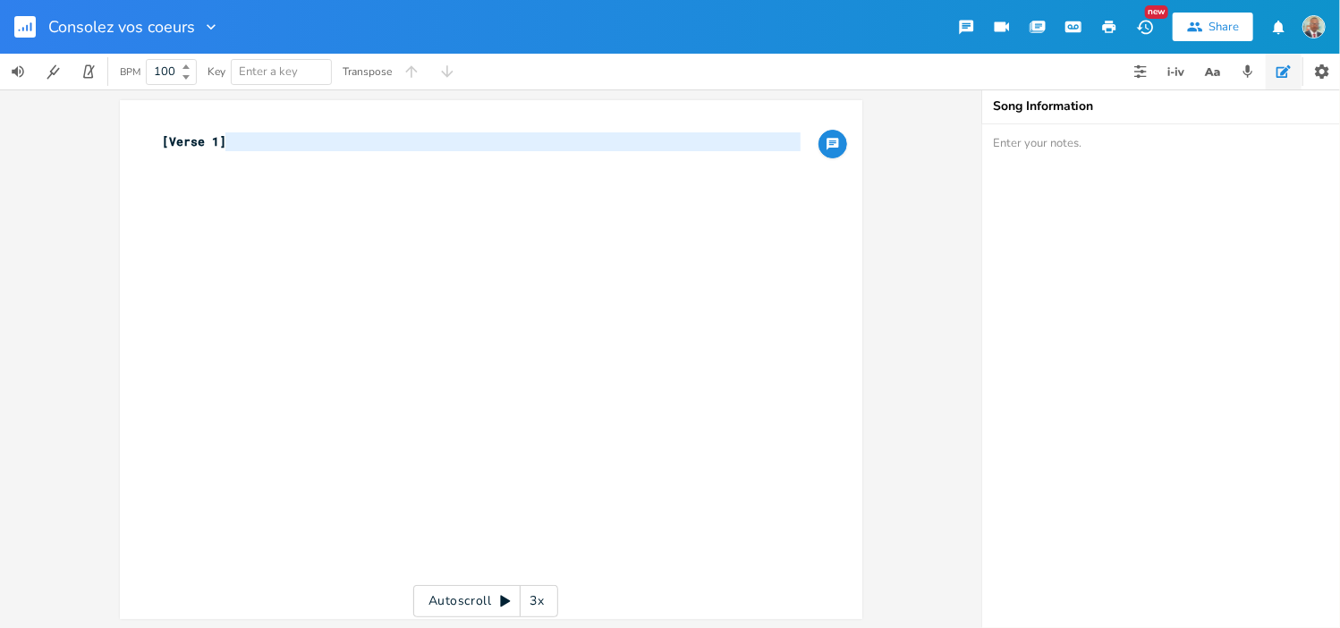
click at [234, 151] on pre "​" at bounding box center [482, 160] width 646 height 19
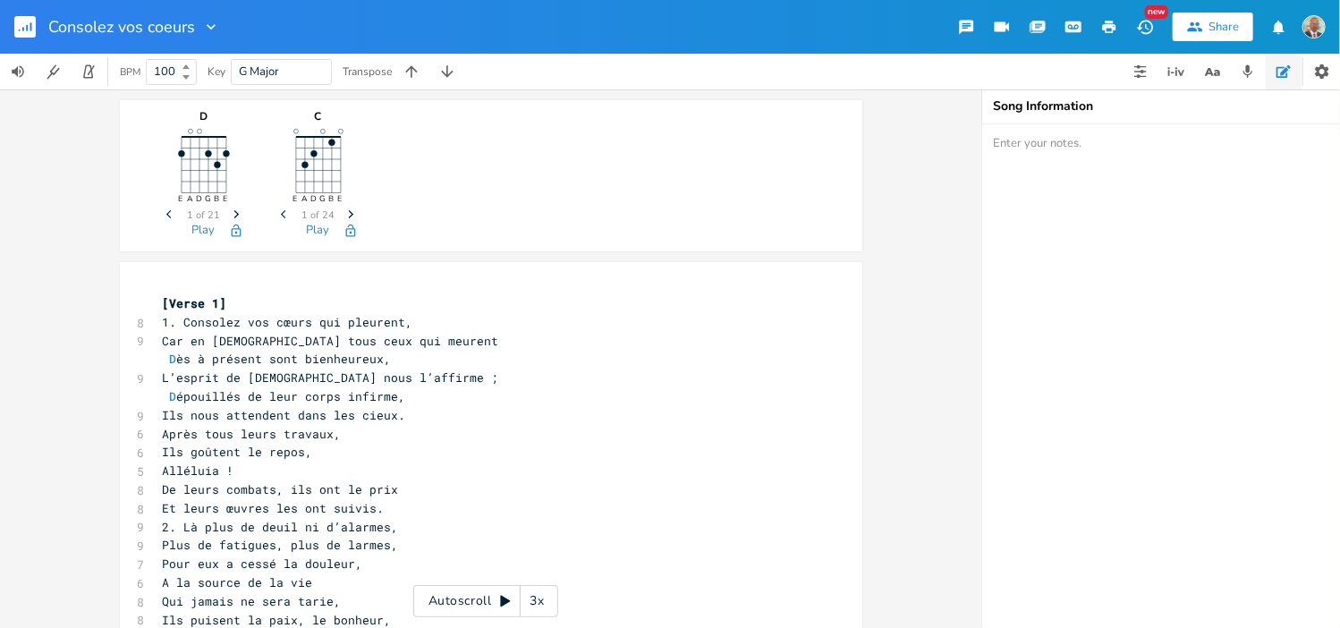
click at [165, 359] on span "D ès à présent sont bienheureux," at bounding box center [277, 359] width 229 height 16
type textarea "d"
click at [555, 373] on pre "L’esprit de [DEMOGRAPHIC_DATA] nous l’affirme ;" at bounding box center [482, 377] width 646 height 19
click at [170, 398] on span "D" at bounding box center [173, 396] width 7 height 17
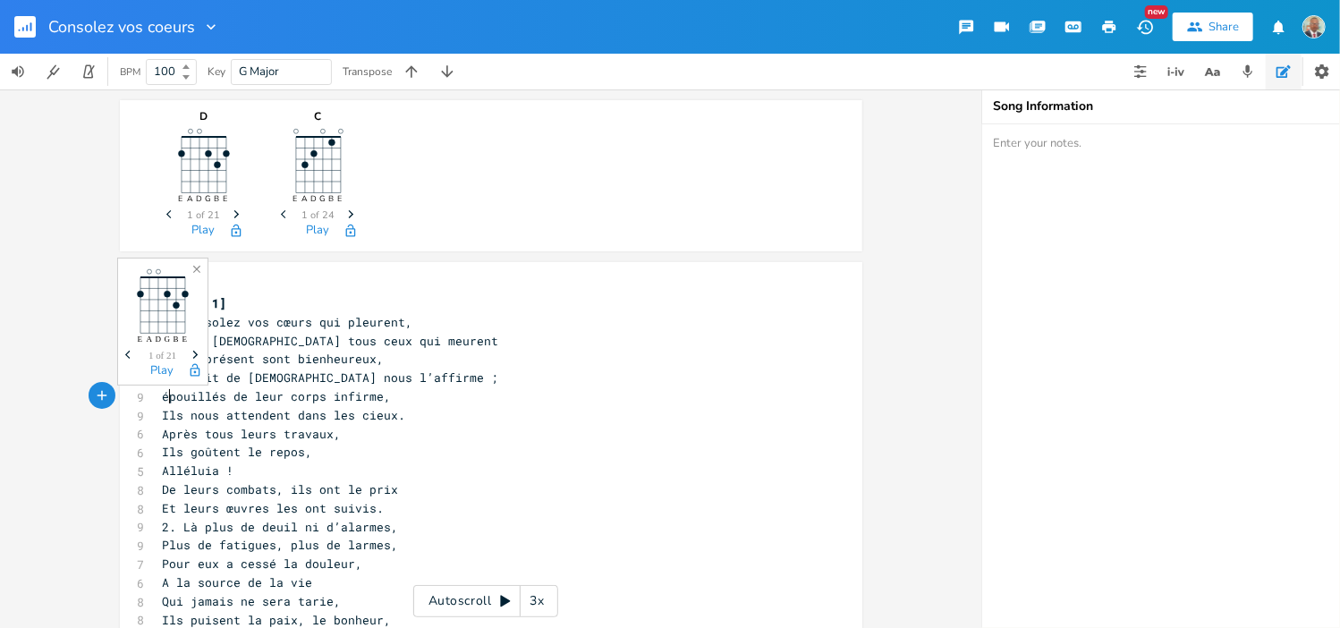
type textarea "d"
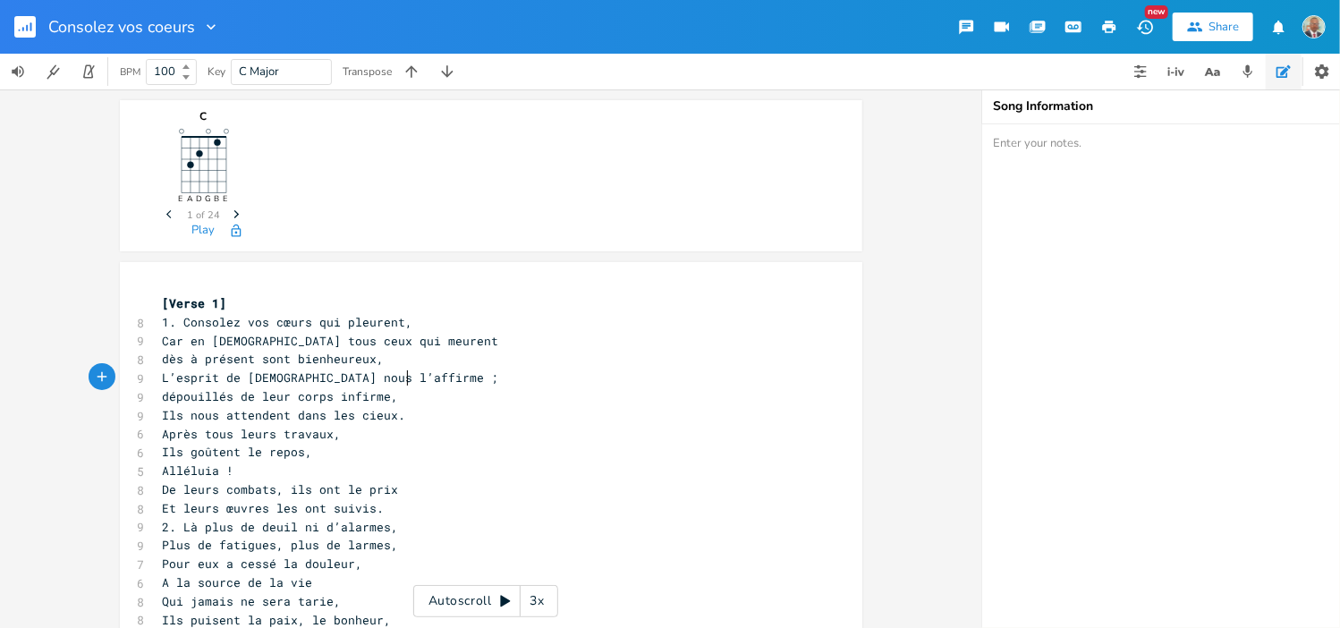
click at [623, 379] on pre "L’esprit de [DEMOGRAPHIC_DATA] nous l’affirme ;" at bounding box center [482, 377] width 646 height 19
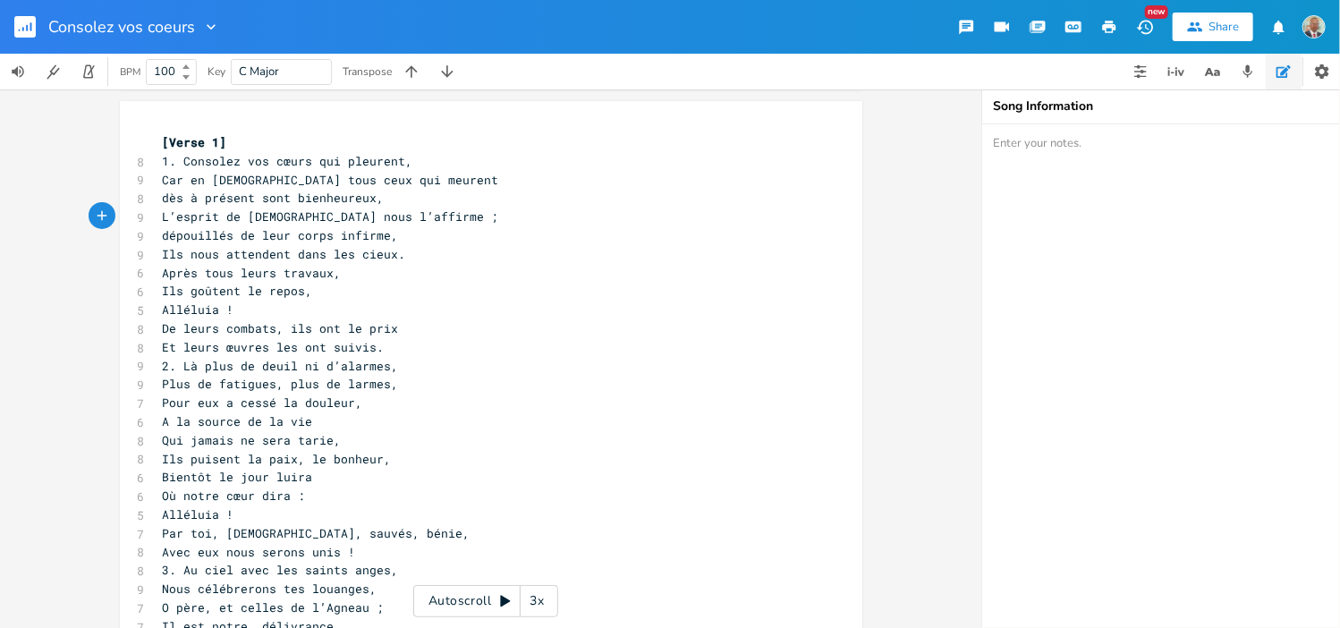
scroll to position [0, 0]
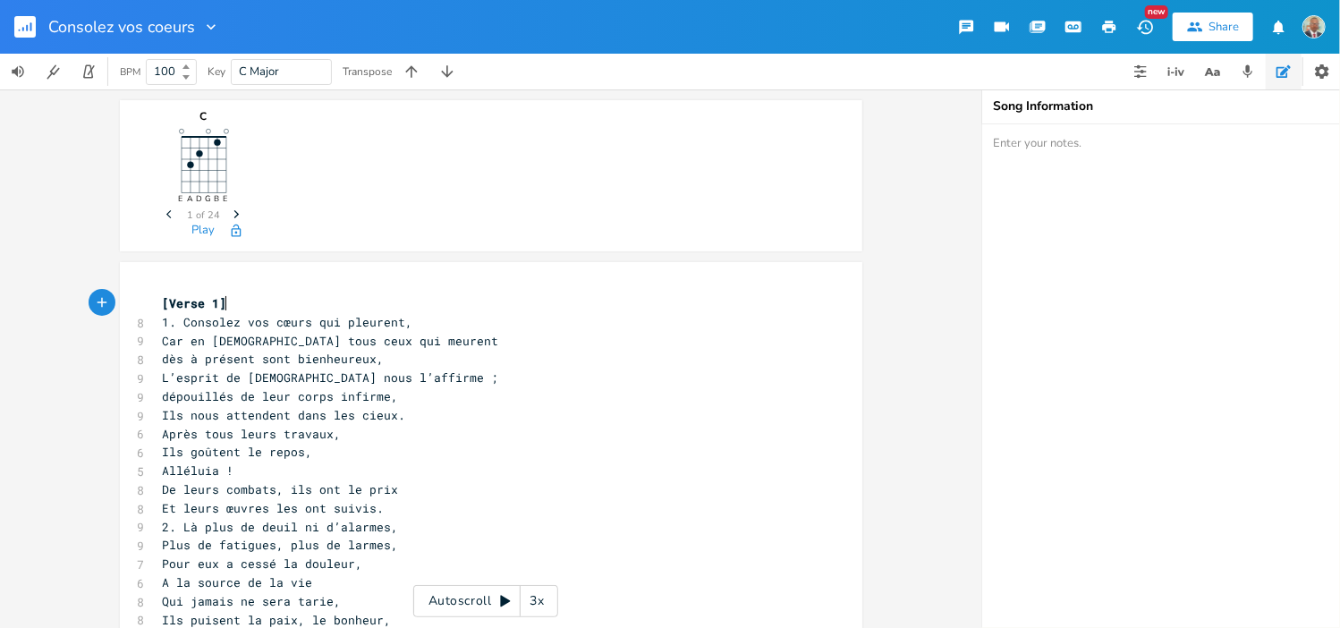
click at [216, 301] on pre "[Verse 1]" at bounding box center [482, 303] width 646 height 19
click at [175, 323] on span "1. Consolez vos cœurs qui pleurent," at bounding box center [288, 322] width 250 height 16
type textarea "[Verse 1]"
drag, startPoint x: 213, startPoint y: 305, endPoint x: 141, endPoint y: 308, distance: 71.6
click at [141, 308] on div "[Verse 1] x [Verse 1] 8 Consolez vos cœurs qui pleurent, 9 Car en [DEMOGRAPHIC_…" at bounding box center [491, 625] width 742 height 727
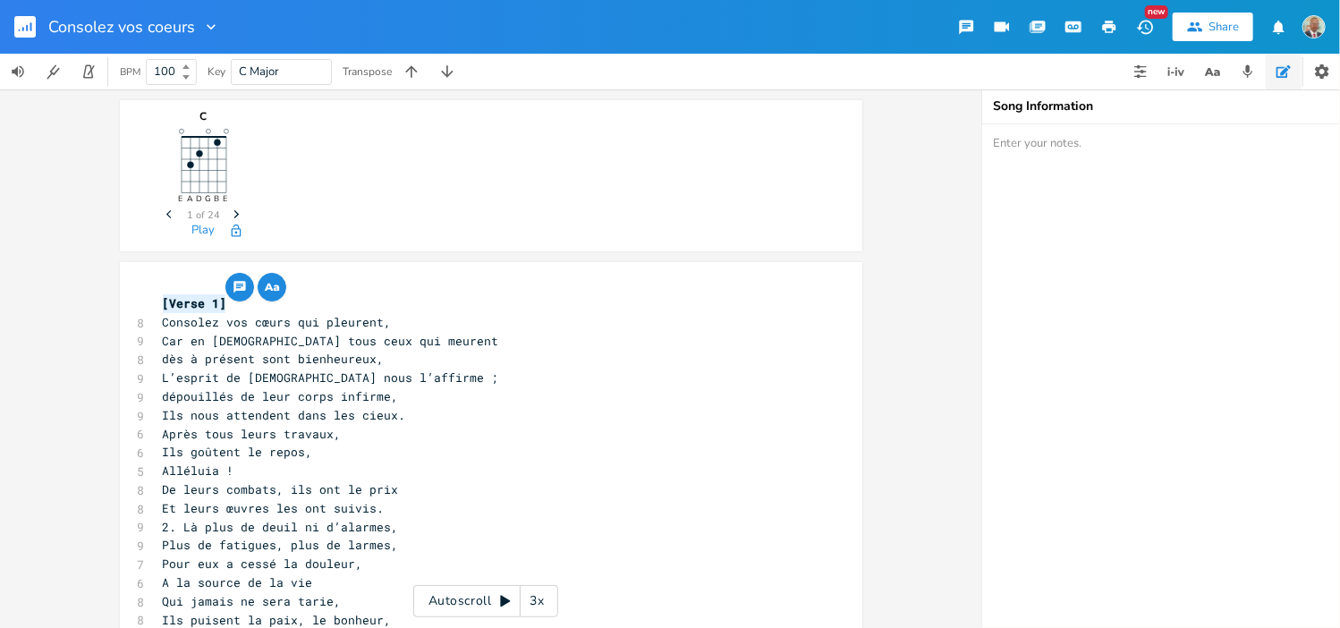
click at [380, 510] on span "Et leurs œuvres les ont suivis." at bounding box center [274, 508] width 222 height 16
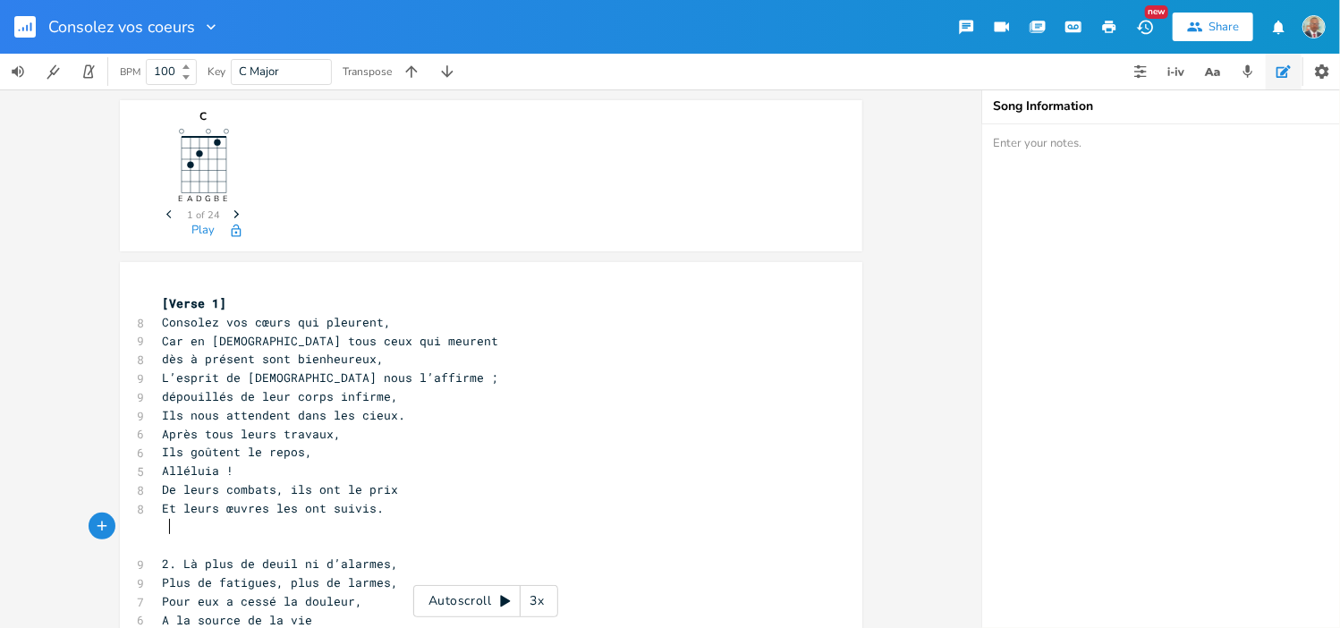
click at [170, 531] on pre at bounding box center [482, 527] width 646 height 19
paste textarea "1"
click at [209, 527] on span "[Verse 1]" at bounding box center [202, 527] width 64 height 16
type textarea "2"
click at [250, 528] on pre "[Verse 2]" at bounding box center [482, 527] width 646 height 19
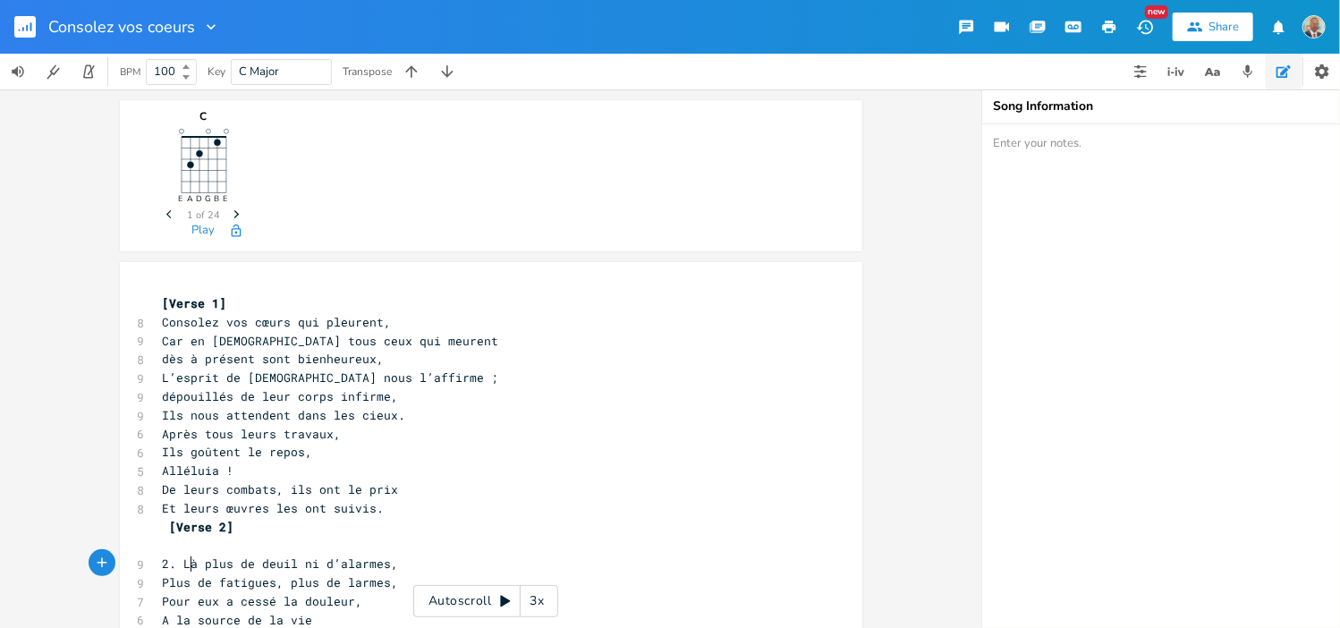
click at [178, 563] on span "2. Là plus de deuil ni d’alarmes," at bounding box center [281, 563] width 236 height 16
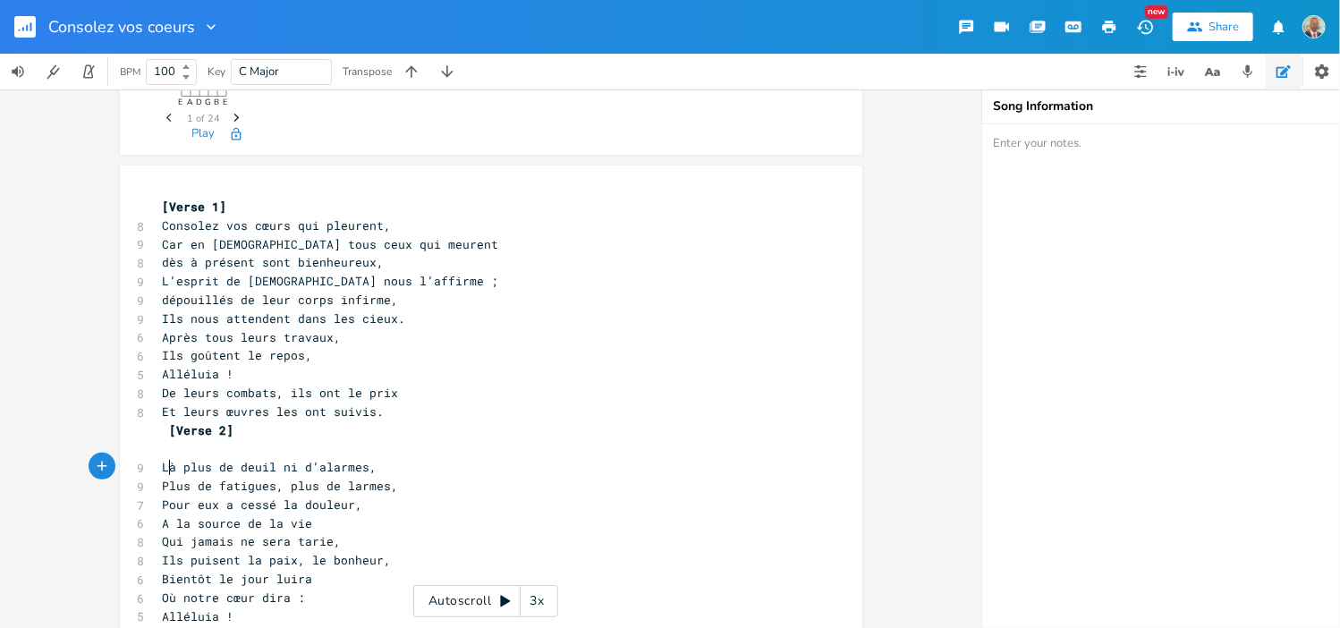
scroll to position [179, 0]
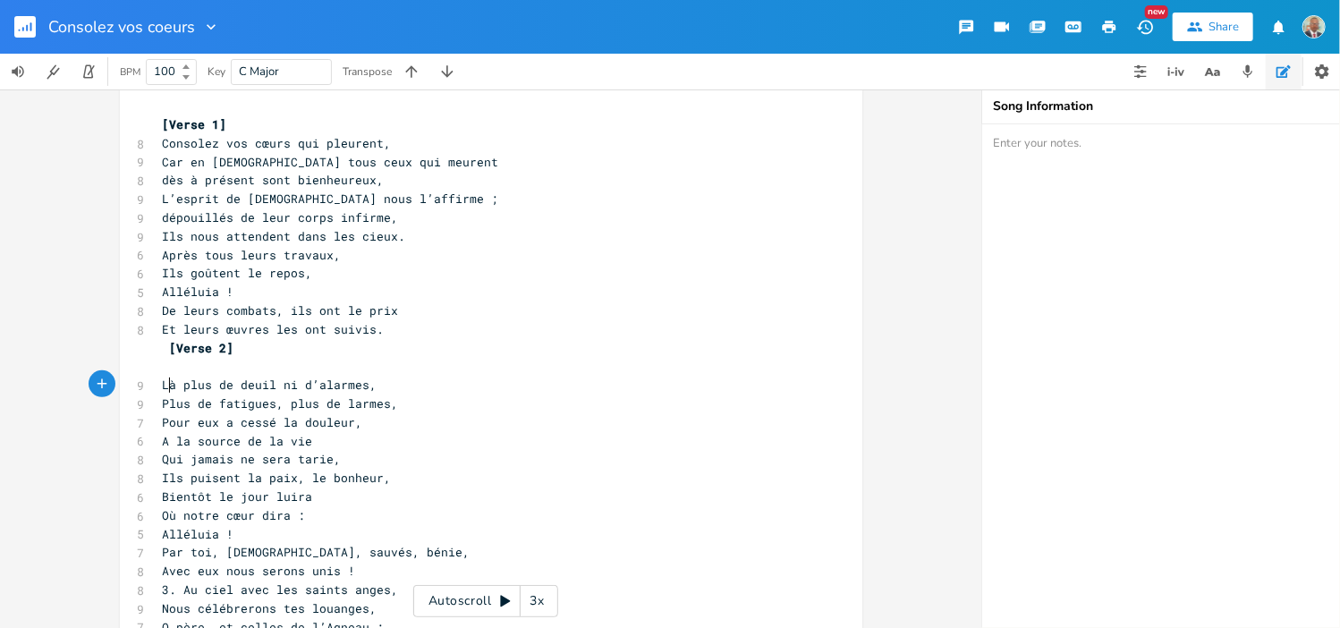
click at [360, 572] on pre "Avec eux nous serons unis !" at bounding box center [482, 571] width 646 height 19
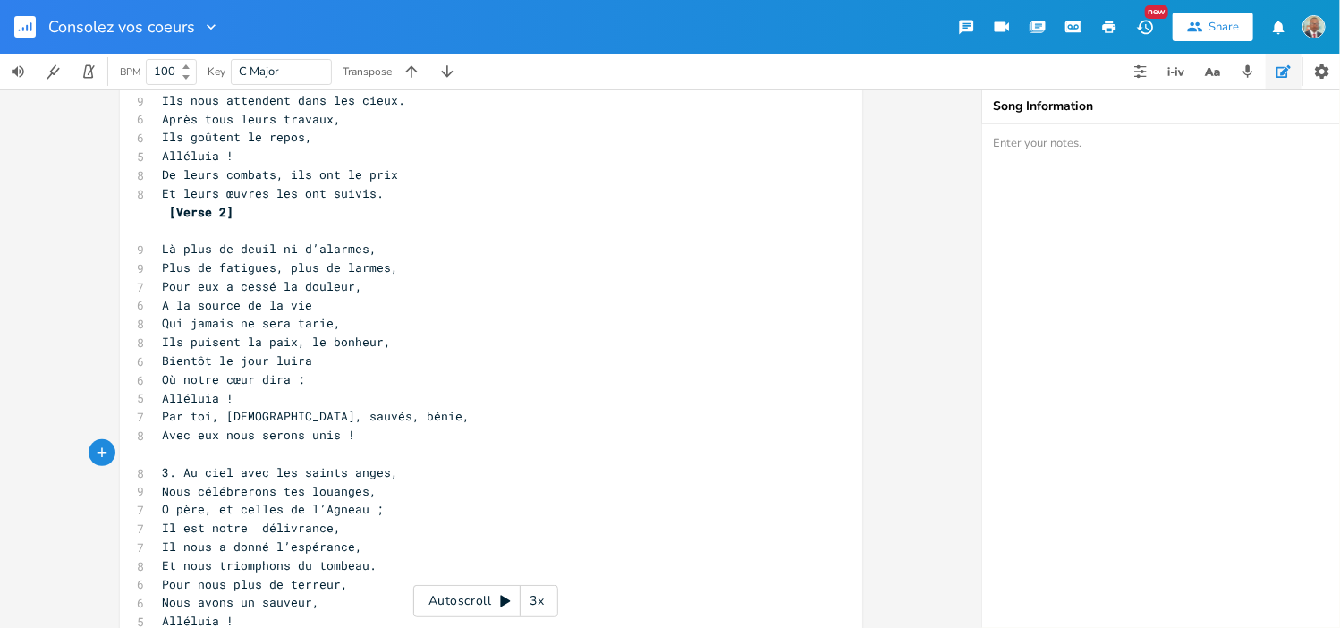
scroll to position [358, 0]
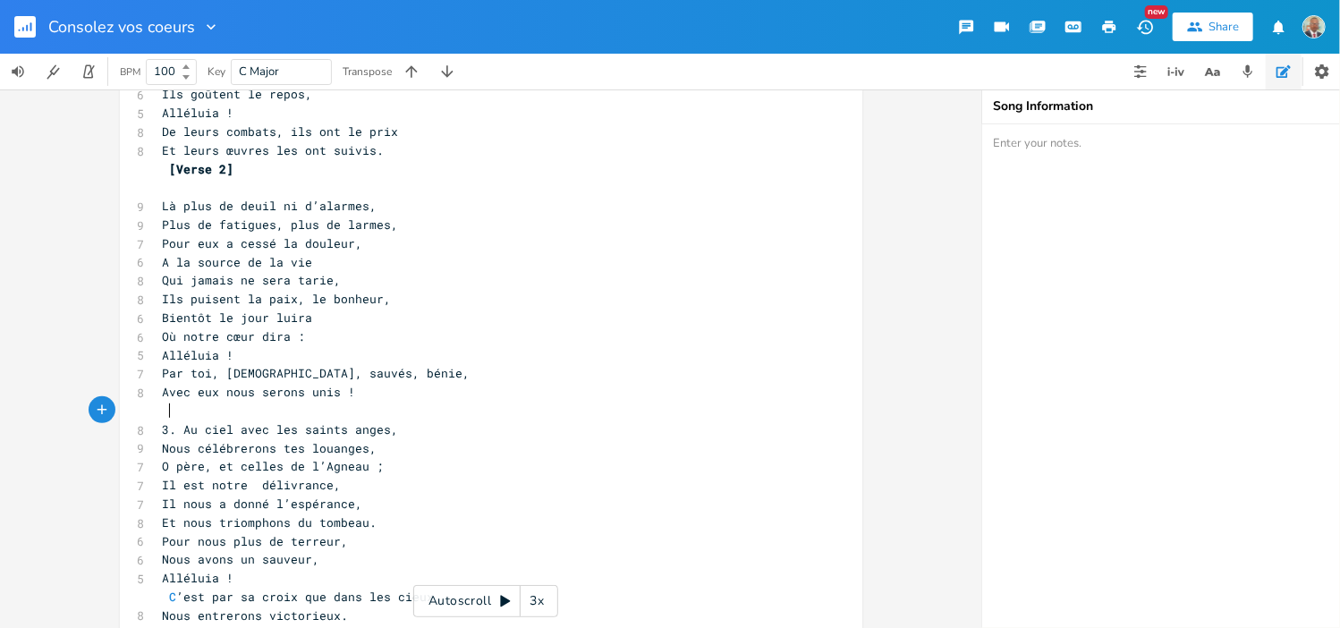
click at [180, 426] on span "3. Au ciel avec les saints anges," at bounding box center [281, 429] width 236 height 16
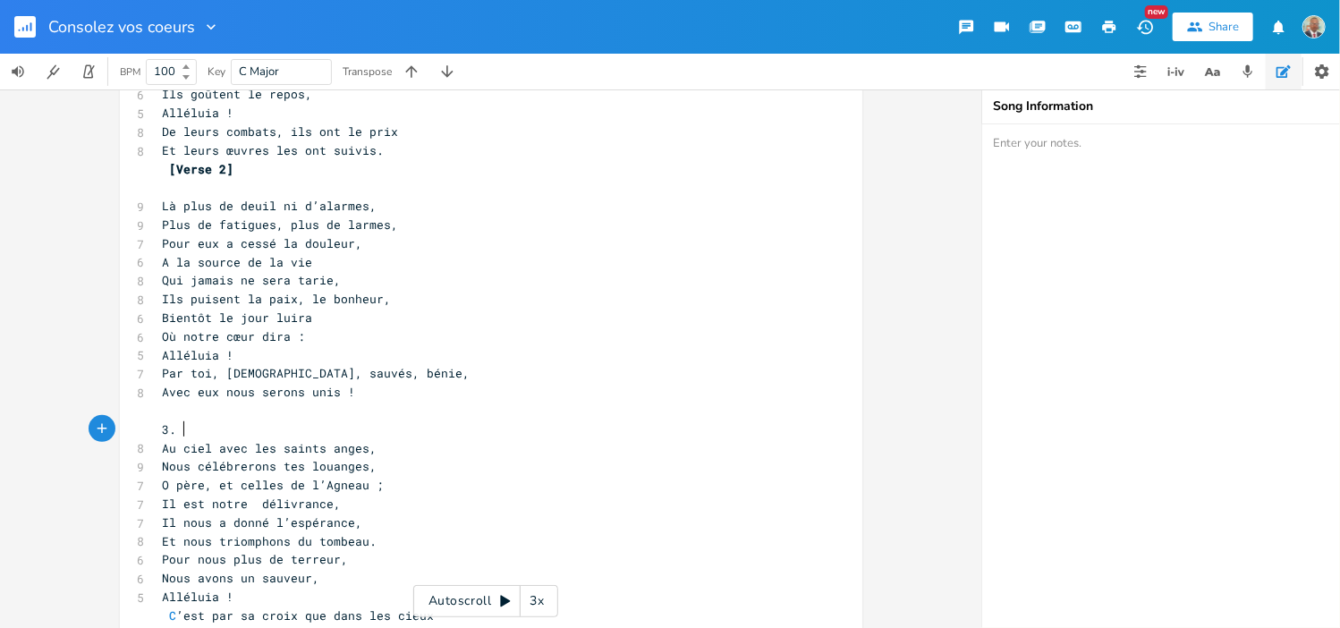
type textarea "3."
drag, startPoint x: 171, startPoint y: 429, endPoint x: 147, endPoint y: 427, distance: 24.3
click at [147, 427] on div "3. x [Verse 1] 8 Consolez vos cœurs qui pleurent, 9 Car en [DEMOGRAPHIC_DATA] t…" at bounding box center [491, 304] width 742 height 801
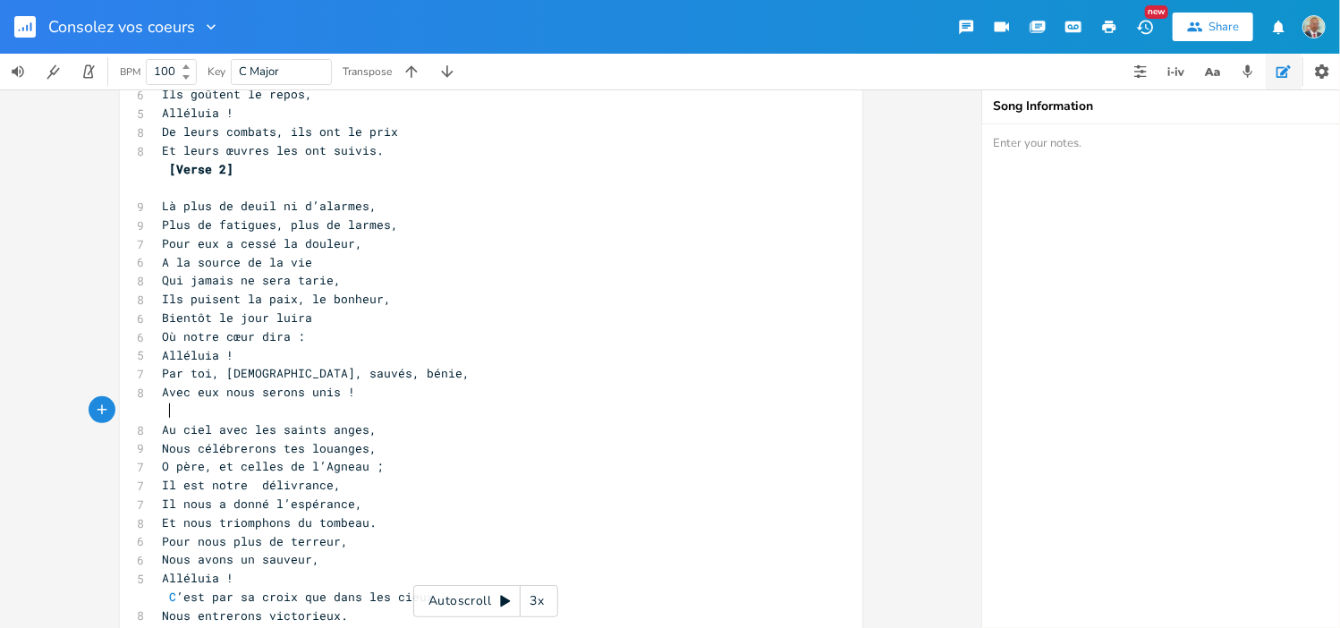
paste textarea "1"
click at [207, 409] on span "[Verse 1]" at bounding box center [202, 410] width 64 height 16
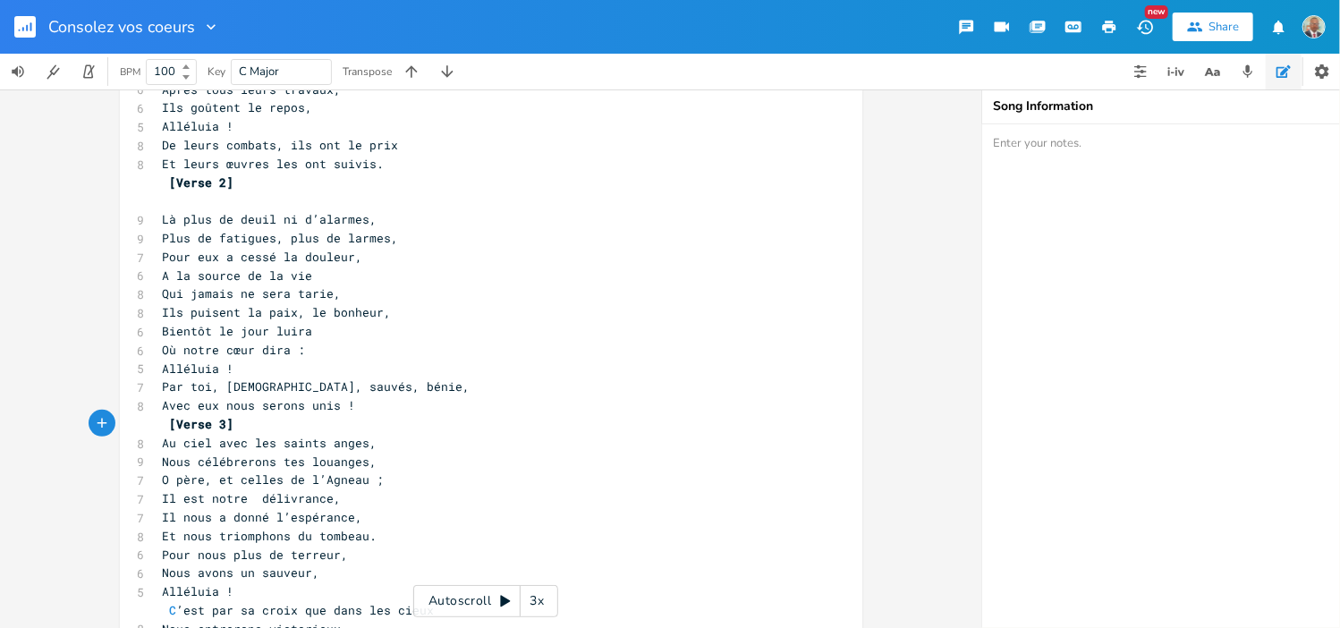
scroll to position [0, 0]
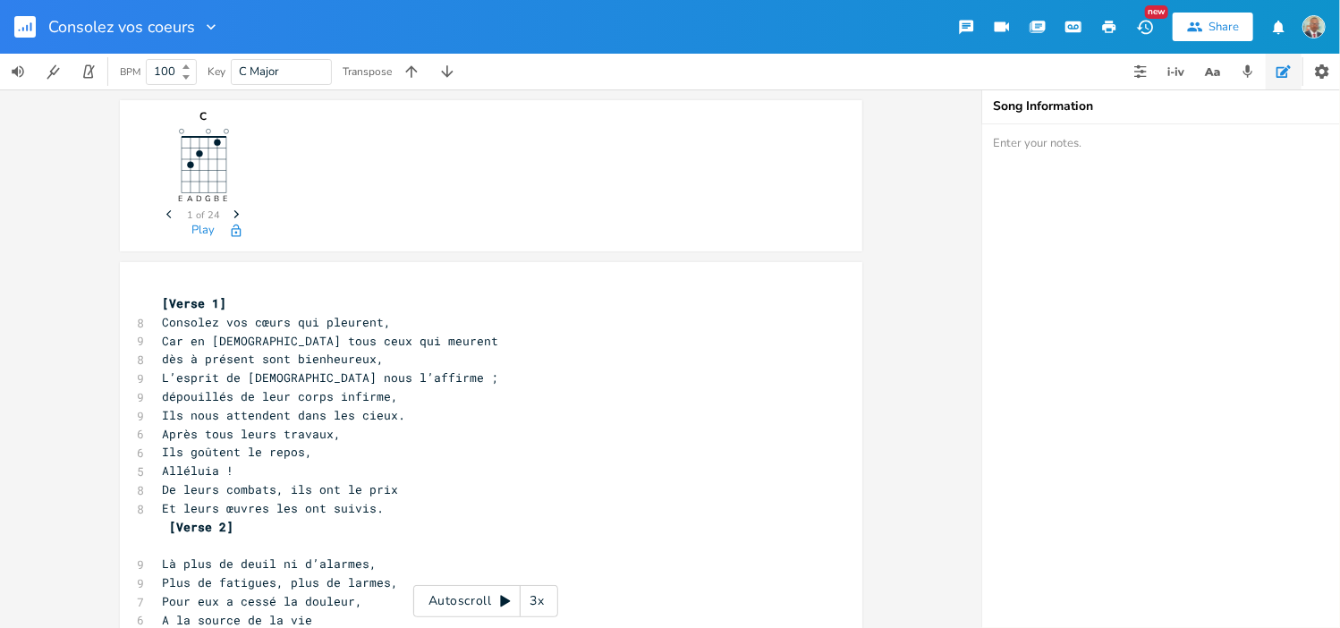
type textarea "3"
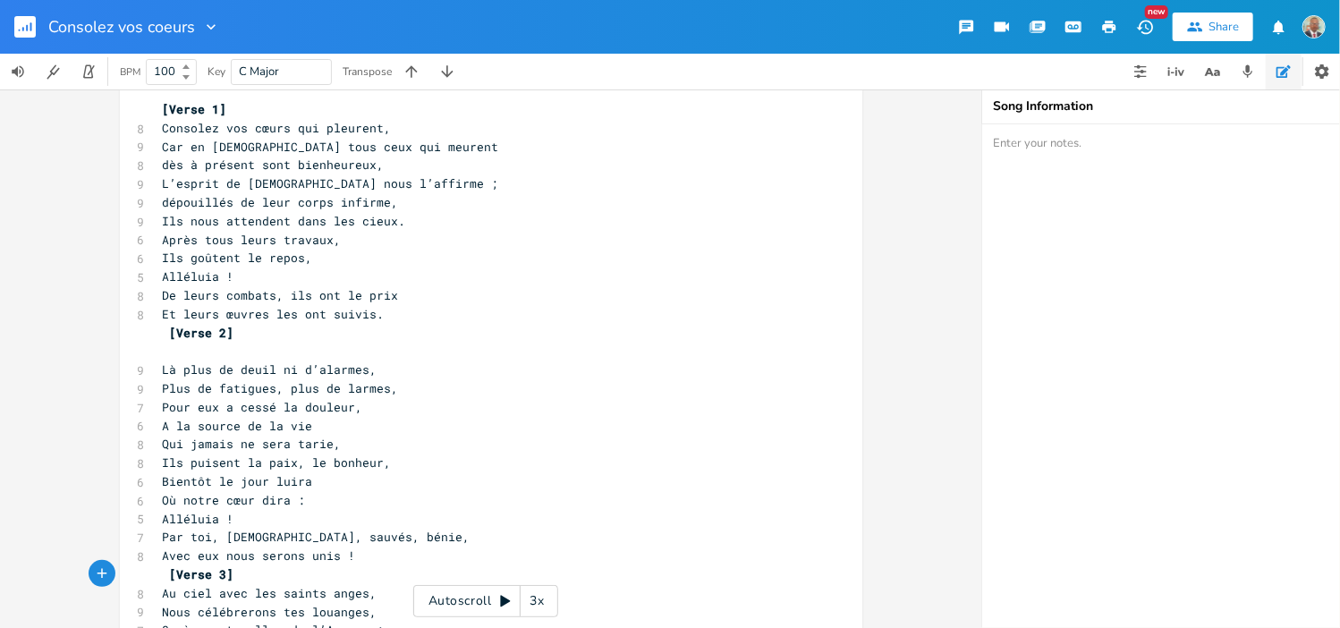
click at [26, 30] on g "button" at bounding box center [24, 26] width 21 height 21
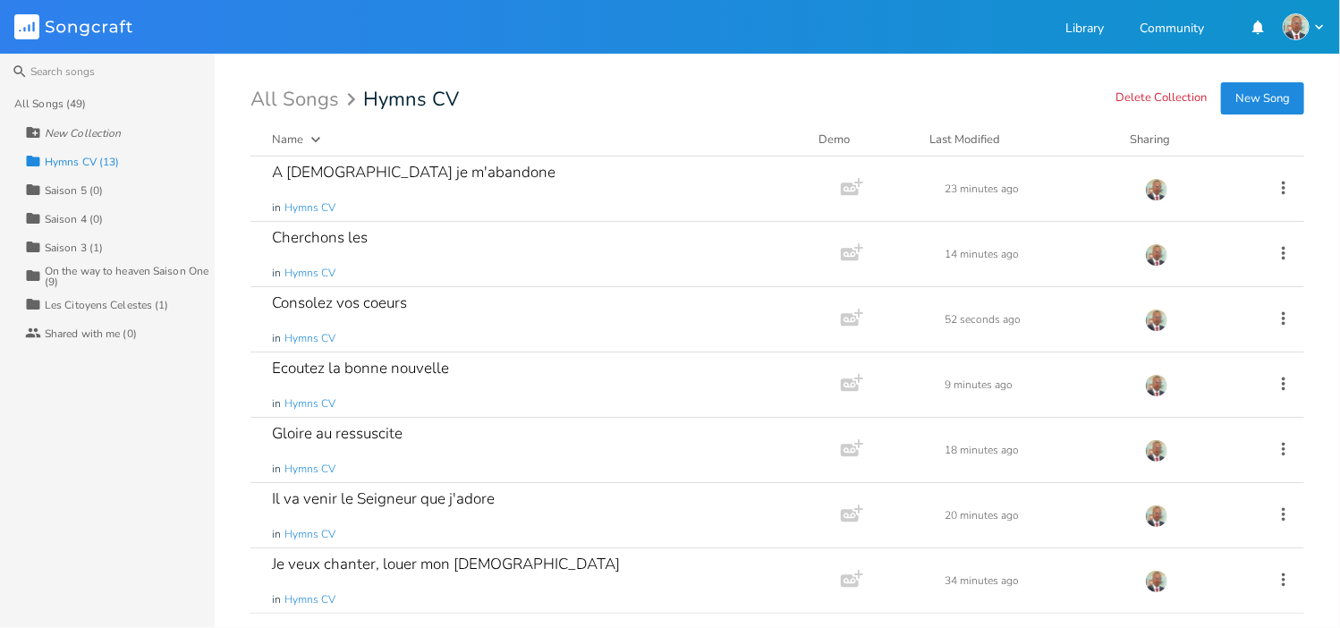
click at [1274, 106] on button "New Song" at bounding box center [1262, 98] width 83 height 32
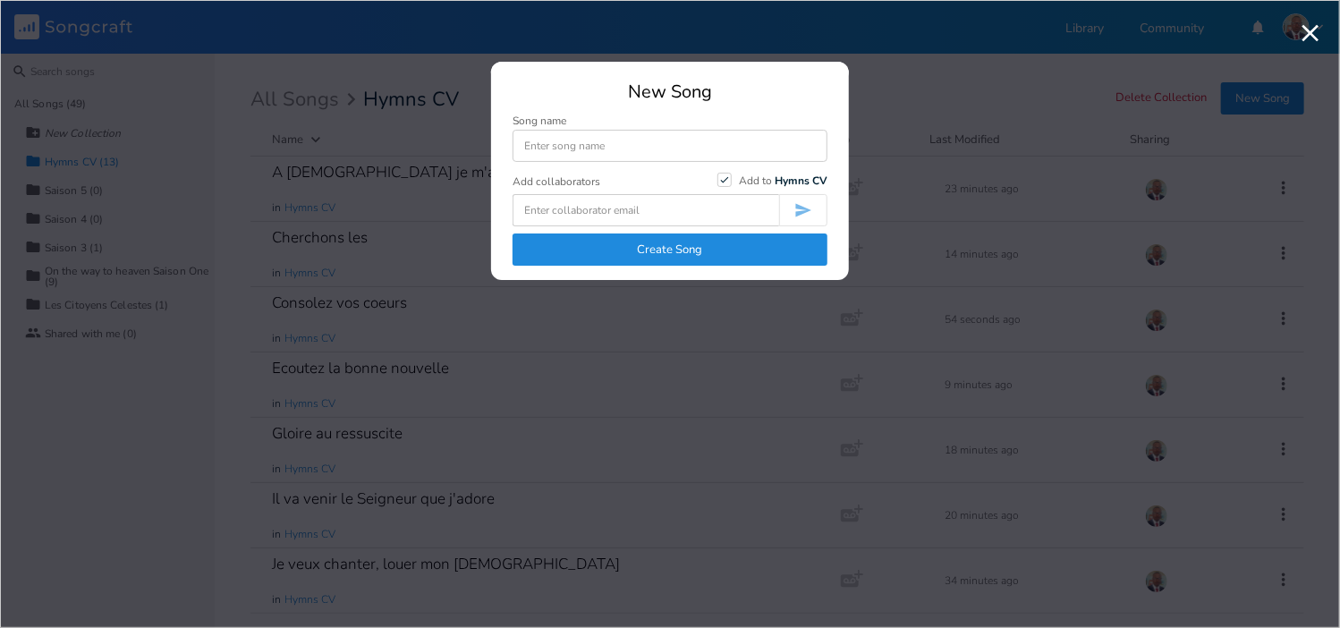
click at [630, 150] on input at bounding box center [669, 146] width 315 height 32
type input "Oh quel beaux jour"
click at [654, 248] on button "Create Song" at bounding box center [669, 249] width 315 height 32
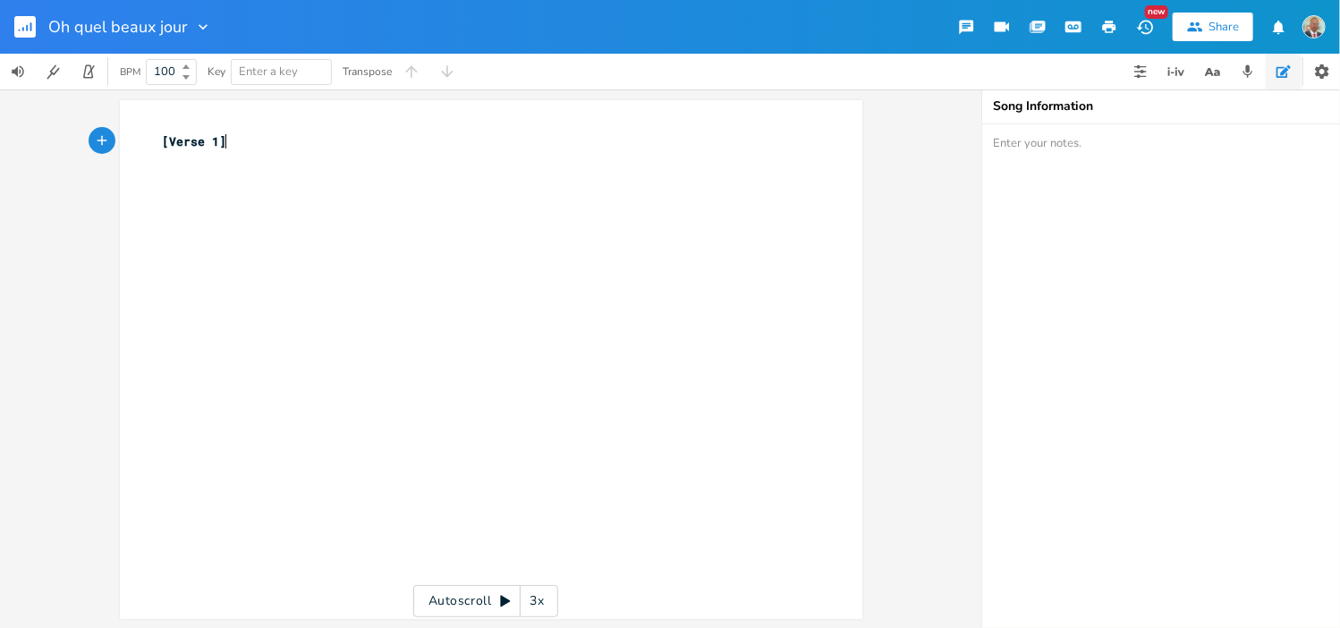
click at [245, 145] on pre "[Verse 1]" at bounding box center [482, 141] width 646 height 19
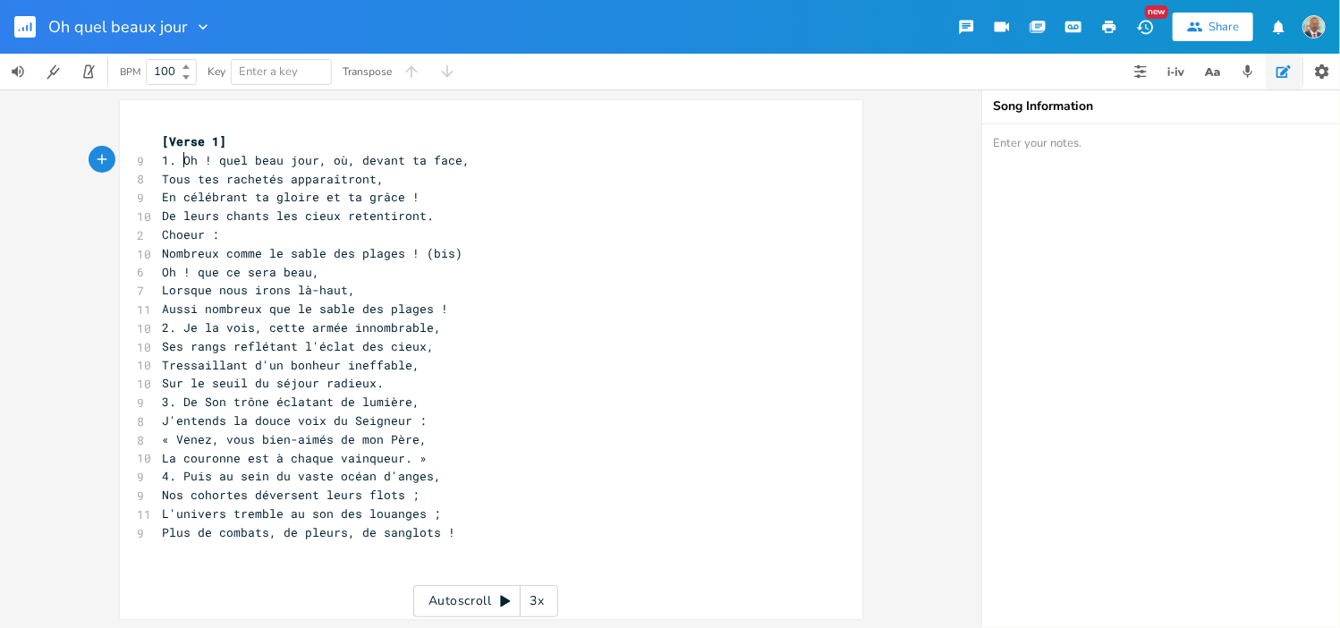
click at [172, 163] on span "1. Oh ! quel beau jour, où, devant ta face," at bounding box center [317, 160] width 308 height 16
type textarea "[Verse 1]"
drag, startPoint x: 216, startPoint y: 143, endPoint x: 150, endPoint y: 140, distance: 66.3
click at [159, 140] on pre "[Verse 1]" at bounding box center [482, 141] width 646 height 19
type textarea "Choeur :"
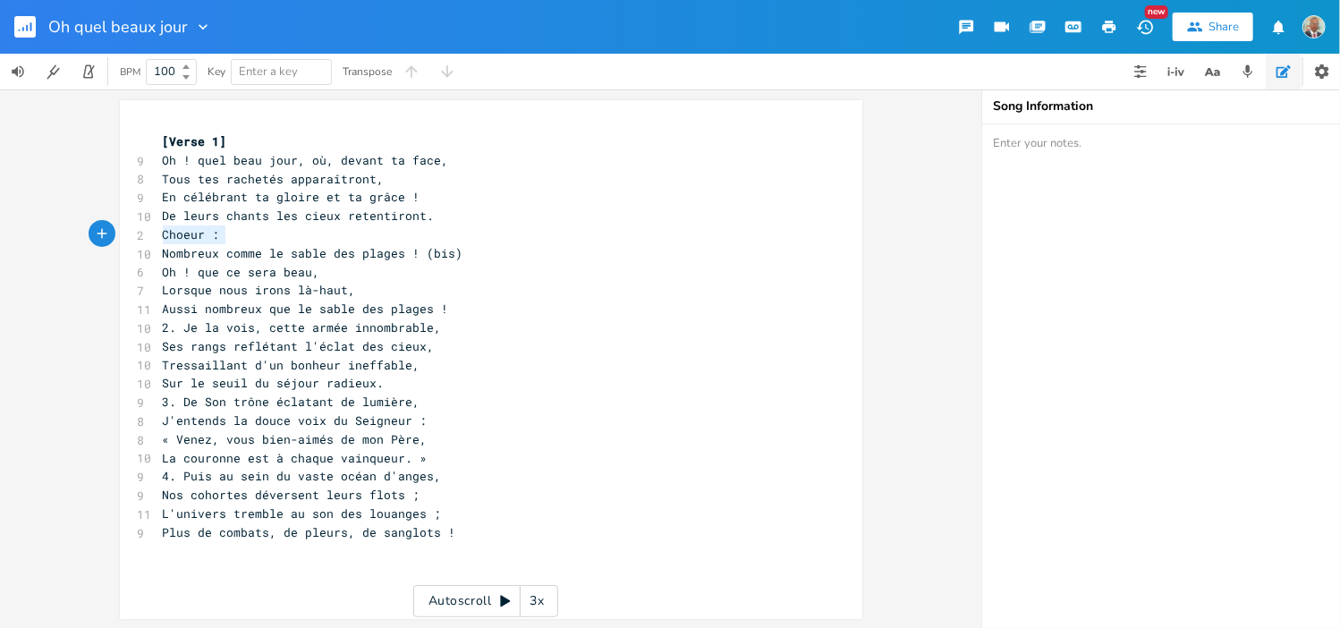
drag, startPoint x: 215, startPoint y: 237, endPoint x: 145, endPoint y: 233, distance: 69.9
click at [145, 233] on div "Choeur : x [Verse 1] 9 Oh ! quel beau jour, où, devant ta face, 8 Tous tes rach…" at bounding box center [491, 359] width 742 height 519
paste textarea
drag, startPoint x: 205, startPoint y: 233, endPoint x: 161, endPoint y: 235, distance: 43.9
click at [163, 235] on span "[Verse 1]" at bounding box center [195, 234] width 64 height 16
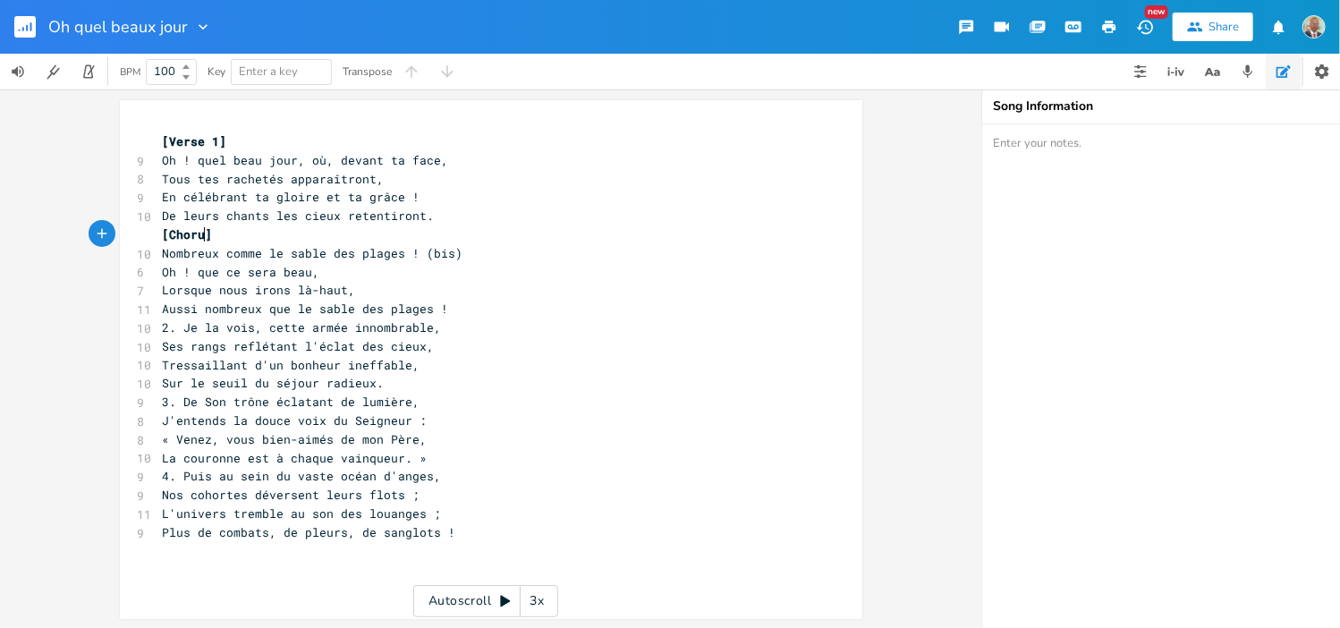
type textarea "Chorus"
type textarea "[Verse 1]"
drag, startPoint x: 220, startPoint y: 134, endPoint x: 139, endPoint y: 139, distance: 81.5
click at [133, 140] on div "[Verse 1] x [Verse 1] 9 Oh ! quel beau jour, où, devant ta face, 8 Tous tes rac…" at bounding box center [491, 359] width 742 height 519
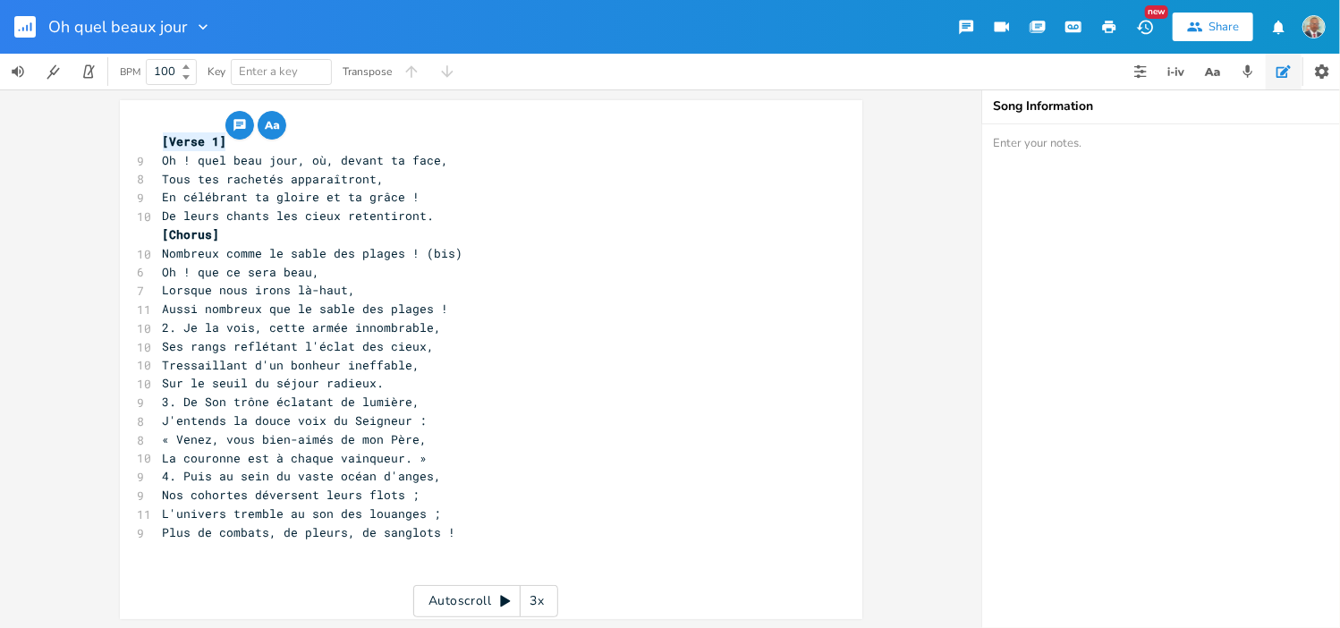
click at [183, 326] on span "2. Je la vois, cette armée innombrable," at bounding box center [302, 327] width 279 height 16
click at [181, 327] on span "2. Je la vois, cette armée innombrable," at bounding box center [302, 327] width 279 height 16
click at [438, 309] on pre "Aussi nombreux que le sable des plages !" at bounding box center [482, 309] width 646 height 19
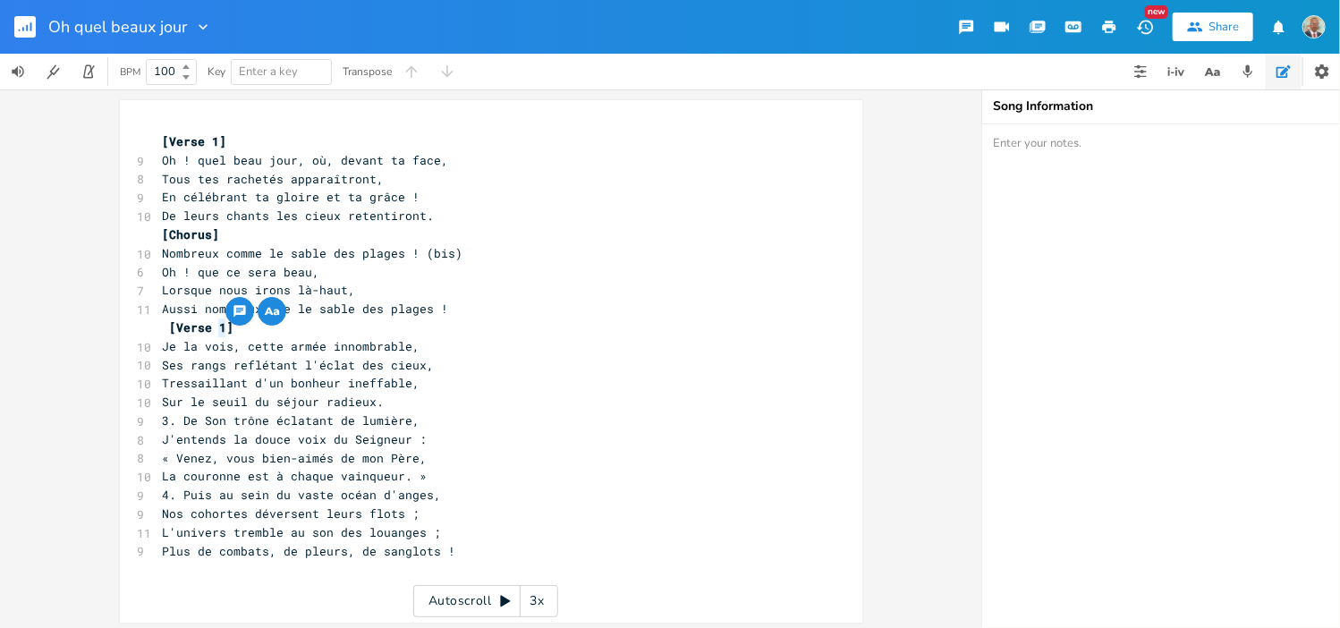
click at [213, 327] on span "[Verse 1]" at bounding box center [202, 327] width 64 height 16
type textarea "2"
click at [379, 402] on pre "Sur le seuil du séjour radieux." at bounding box center [482, 402] width 646 height 19
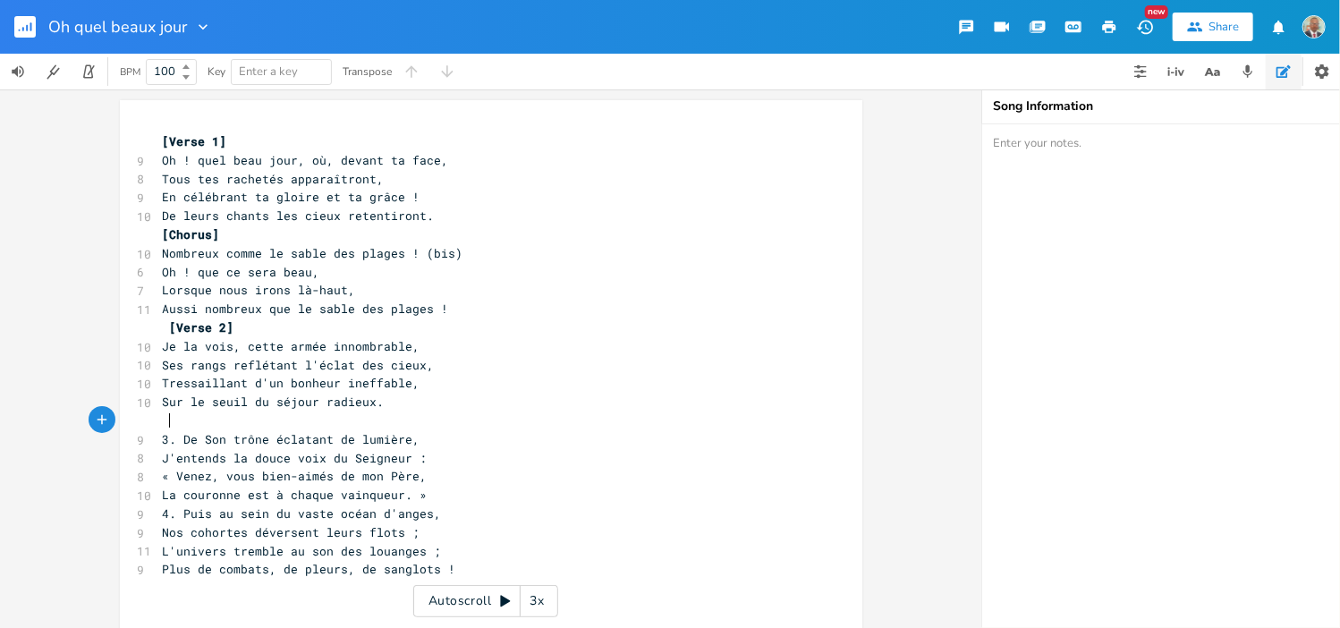
click at [168, 423] on pre at bounding box center [482, 420] width 646 height 19
paste textarea "1"
click at [212, 419] on span "[Verse 1]" at bounding box center [202, 420] width 64 height 16
type textarea "3"
click at [180, 437] on span "3. De Son trône éclatant de lumière," at bounding box center [292, 439] width 258 height 16
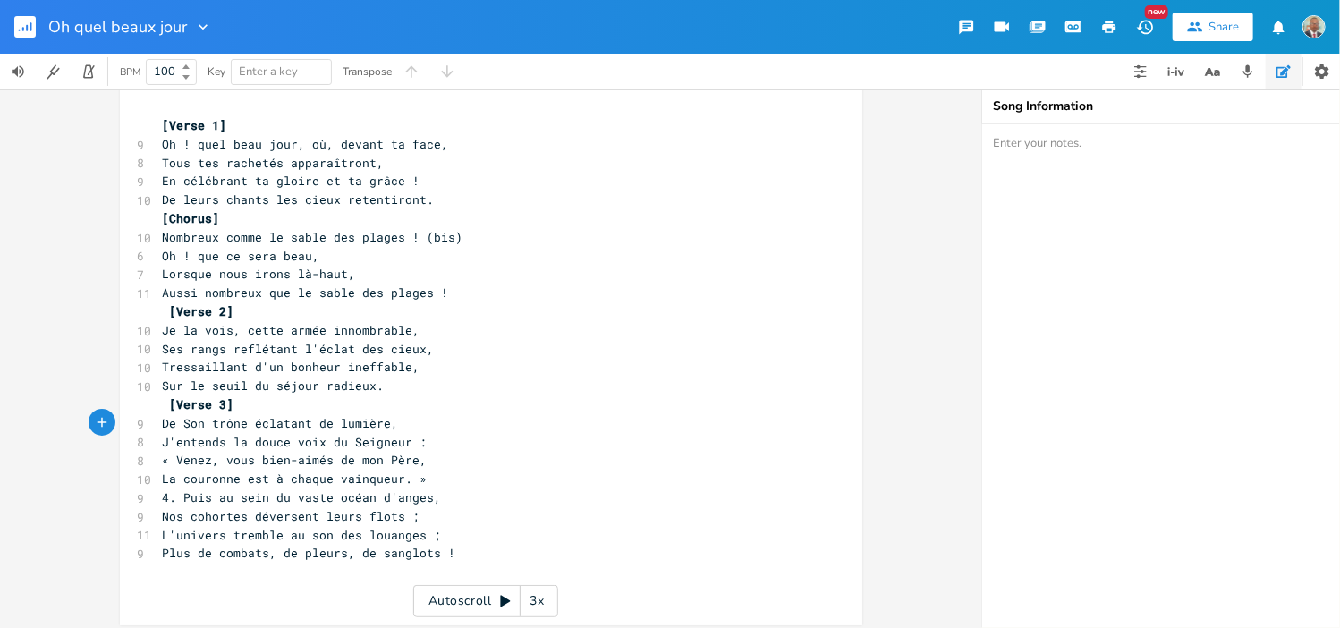
scroll to position [23, 0]
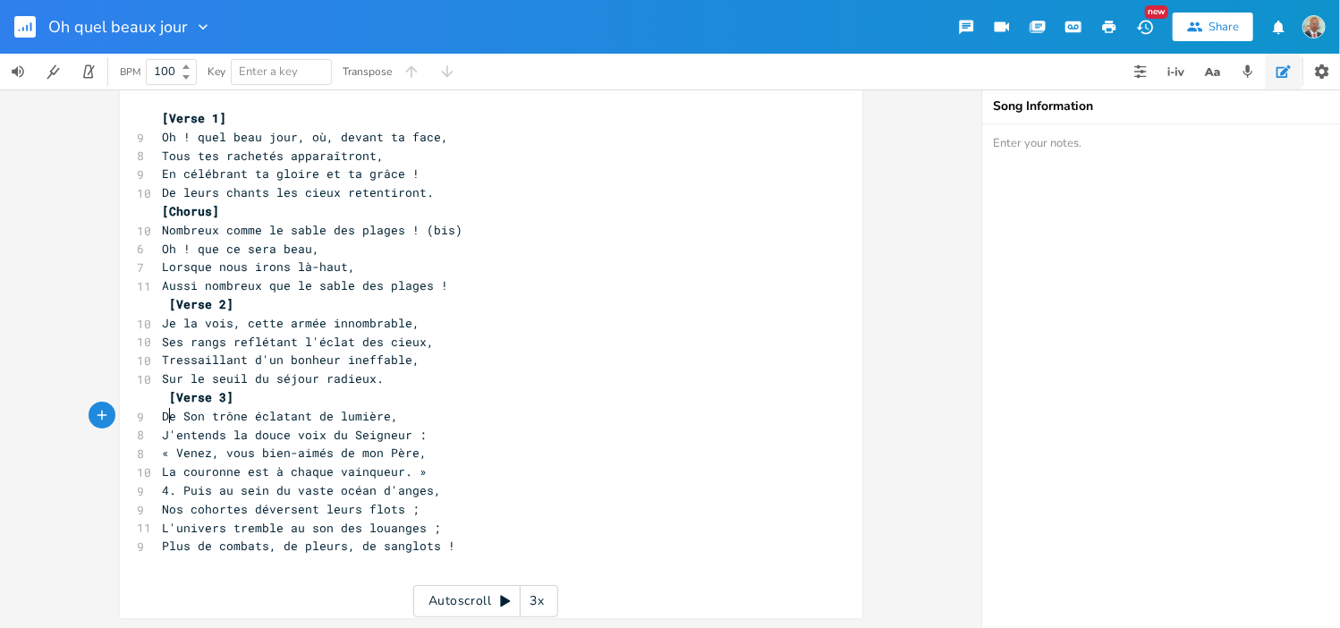
click at [427, 473] on pre "La couronne est à chaque vainqueur. »" at bounding box center [482, 471] width 646 height 19
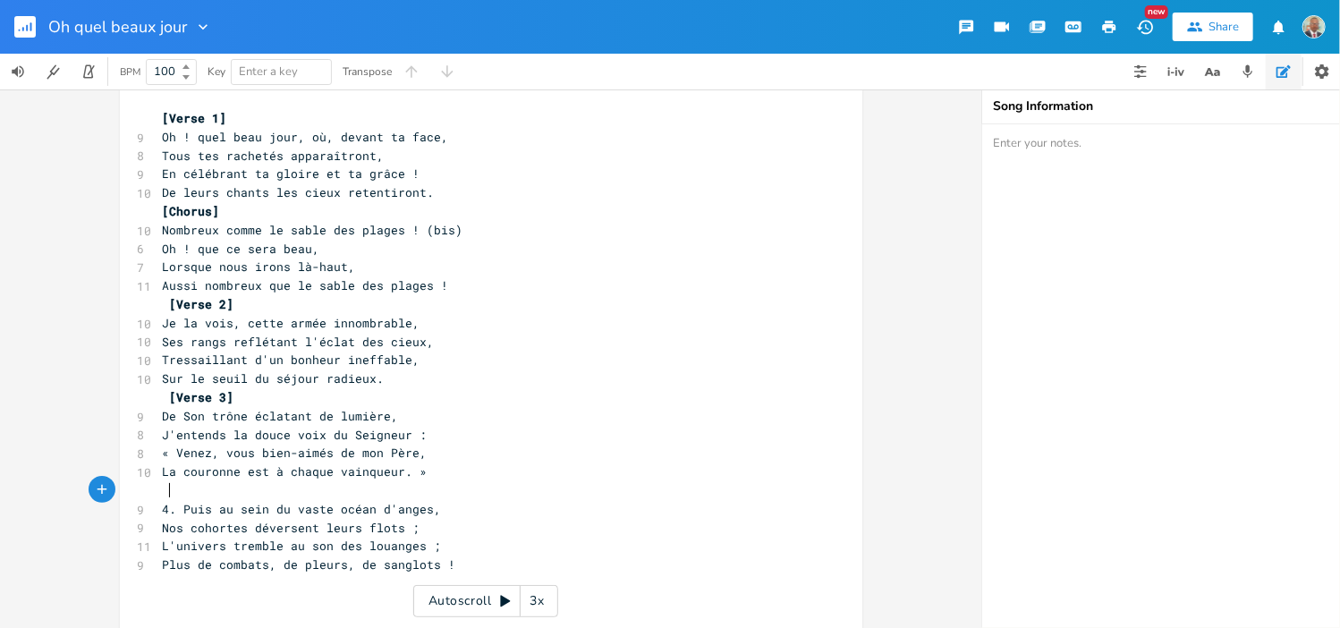
click at [161, 496] on pre at bounding box center [482, 490] width 646 height 19
paste textarea "1"
click at [213, 490] on span "[Verse 1]" at bounding box center [202, 490] width 64 height 16
type textarea "4"
click at [180, 507] on span "4. Puis au sein du vaste océan d'anges," at bounding box center [302, 509] width 279 height 16
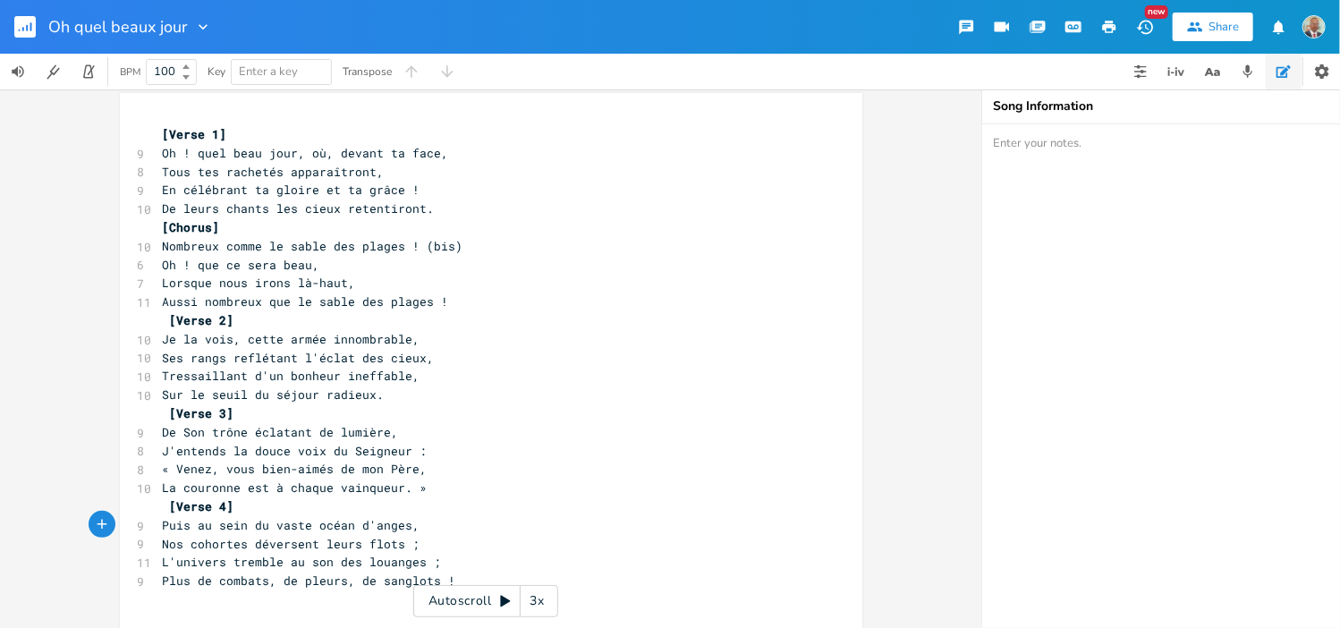
scroll to position [0, 0]
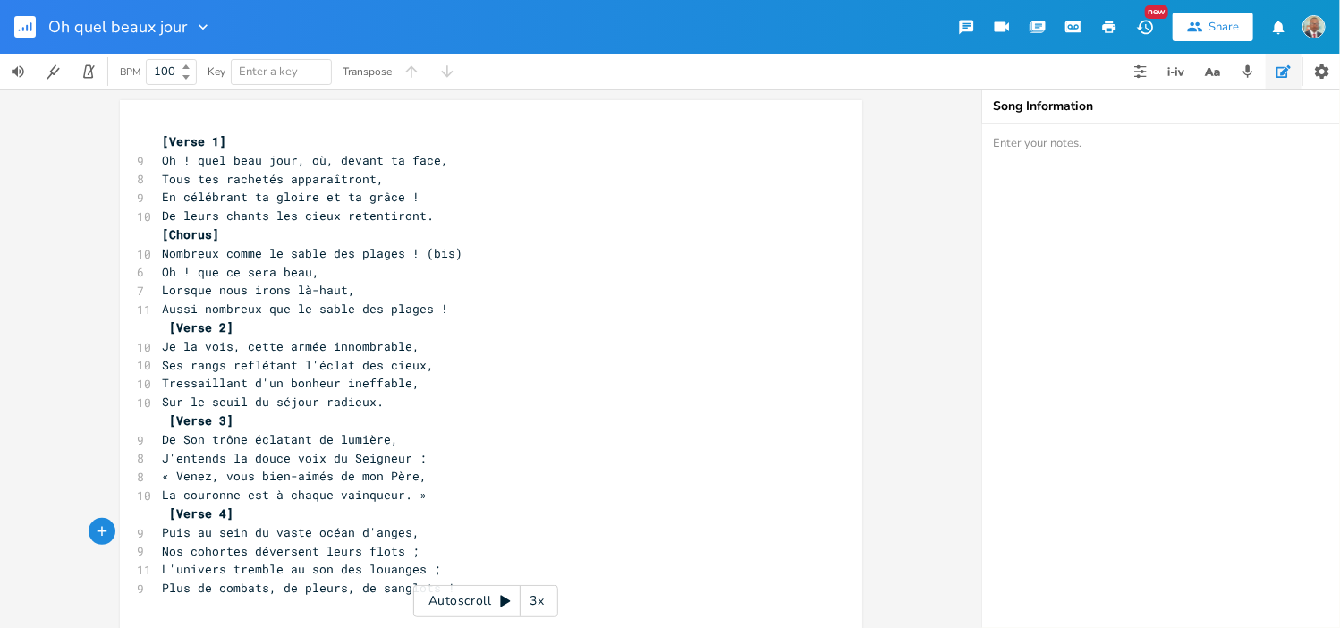
click at [25, 26] on g "button" at bounding box center [24, 26] width 21 height 21
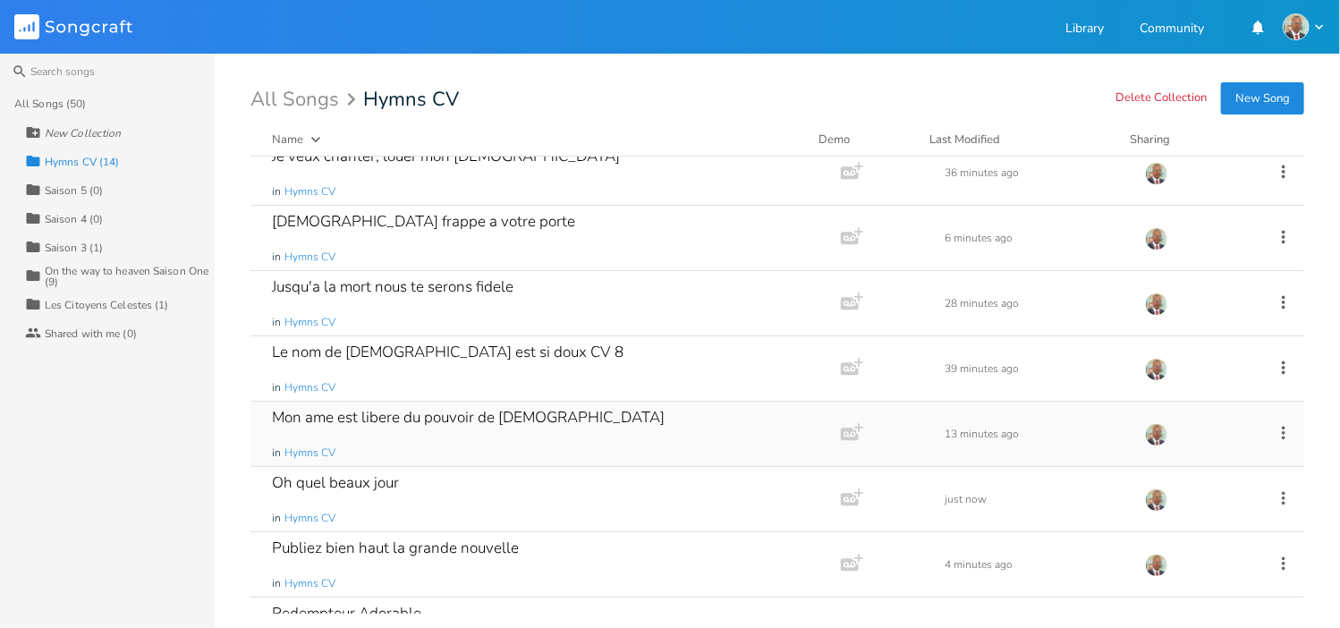
scroll to position [454, 0]
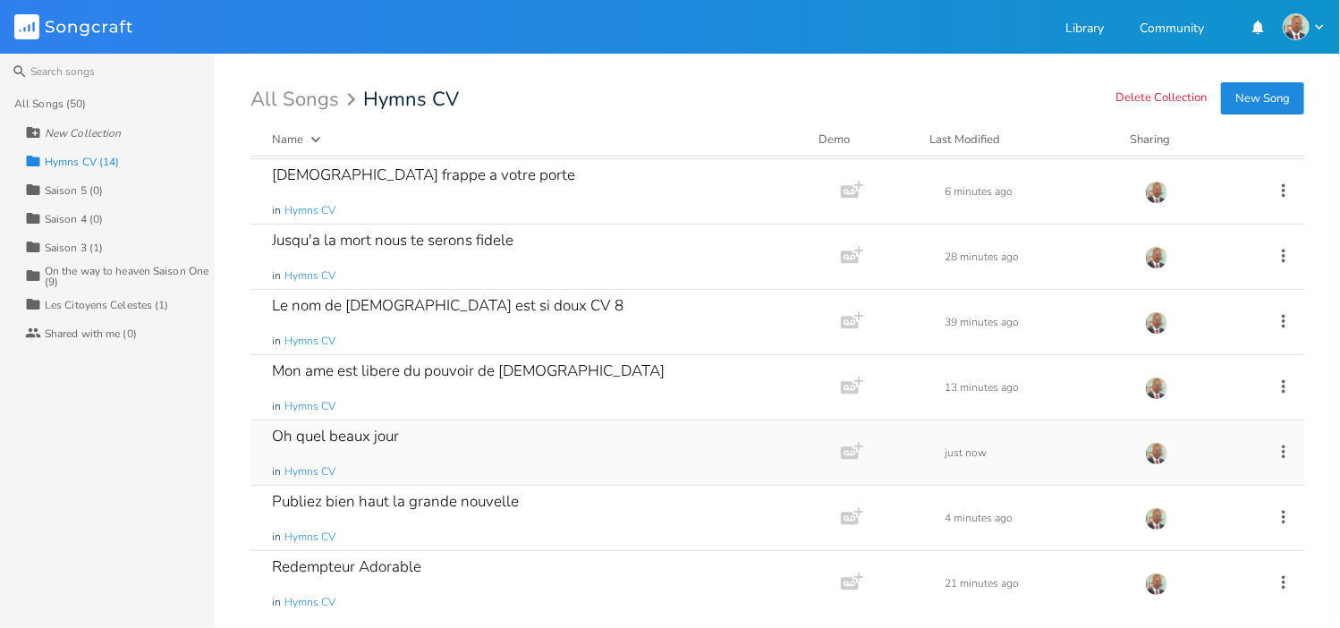
click at [362, 437] on div "Oh quel beaux jour" at bounding box center [335, 435] width 127 height 15
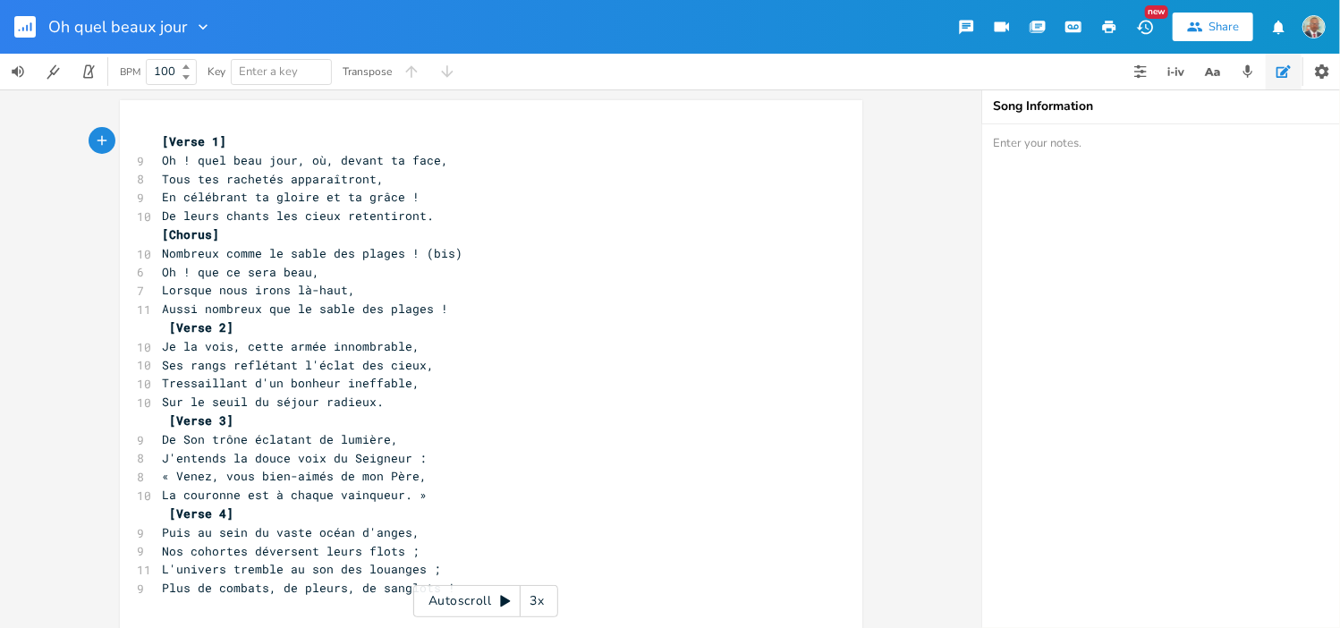
click at [1066, 155] on textarea at bounding box center [1161, 376] width 358 height 504
click at [1021, 152] on textarea "CV 26" at bounding box center [1161, 376] width 358 height 504
type textarea "CV 261"
click at [886, 357] on div "xxxxxxxxxx [Verse 1] 9 Oh ! quel beau jour, où, devant ta face, 8 Tous tes rach…" at bounding box center [490, 358] width 981 height 538
click at [25, 25] on g "button" at bounding box center [24, 26] width 21 height 21
